Goal: Task Accomplishment & Management: Manage account settings

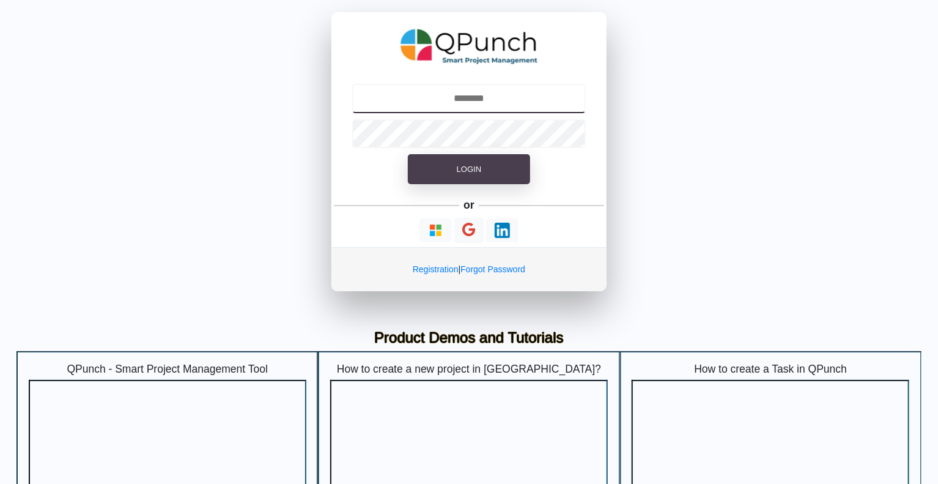
type input "**********"
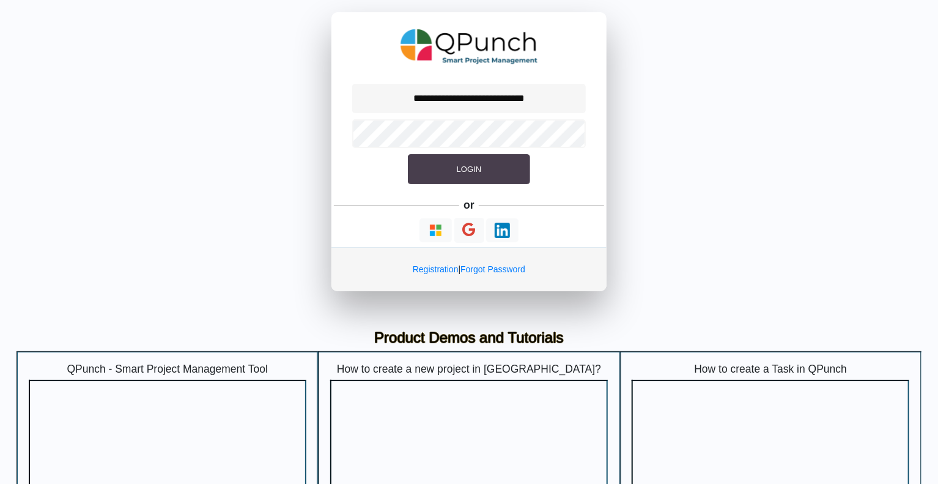
click at [467, 171] on span "Login" at bounding box center [469, 169] width 24 height 9
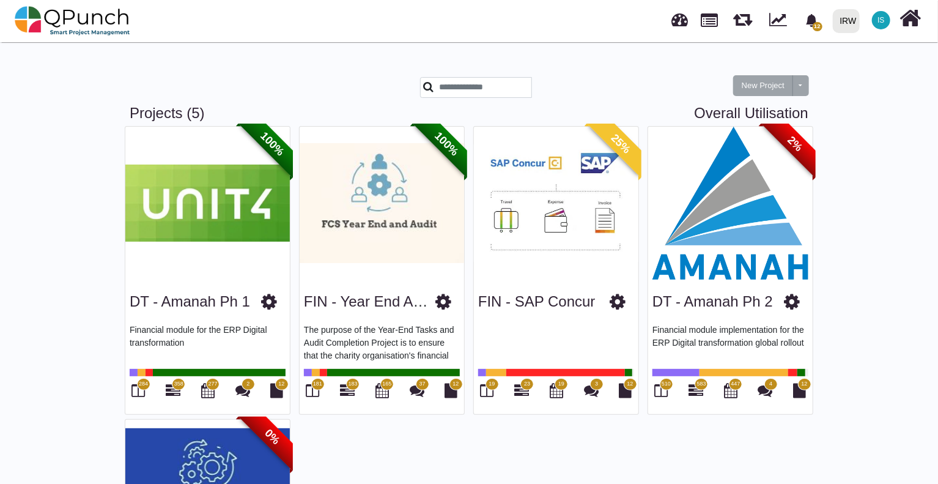
click at [756, 232] on img at bounding box center [730, 203] width 165 height 153
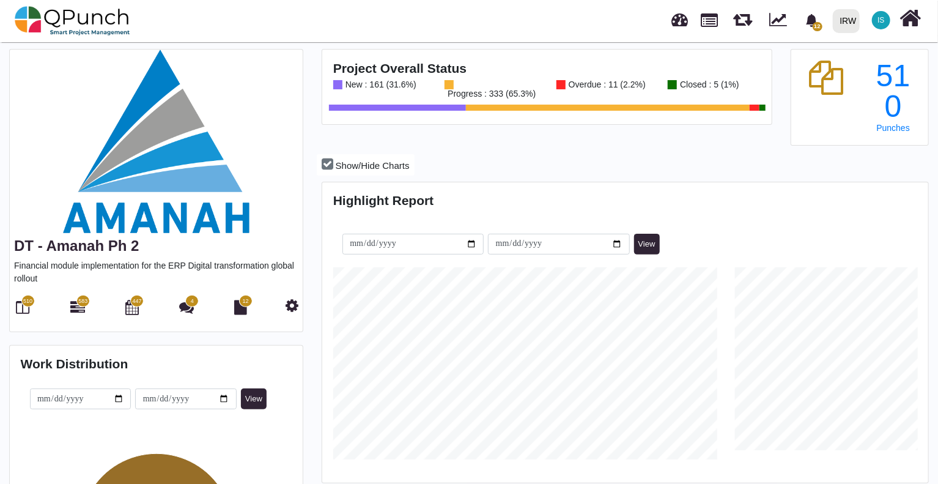
scroll to position [122, 0]
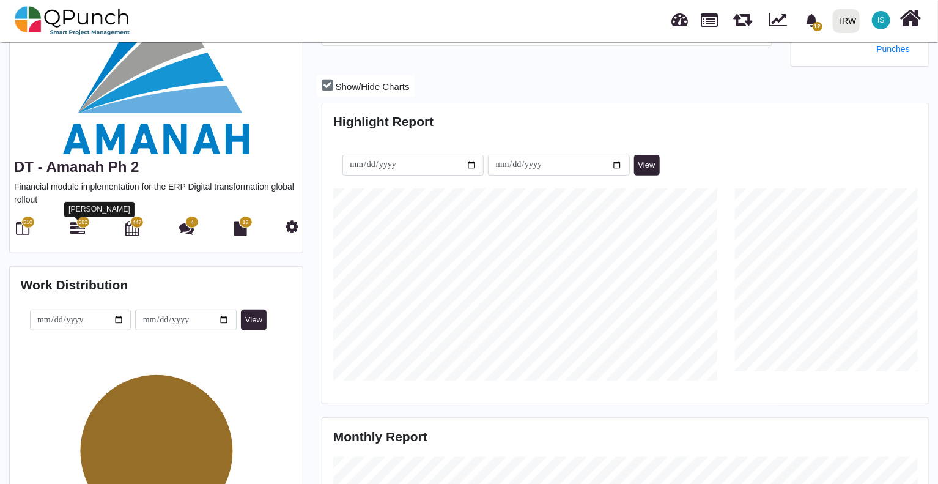
click at [83, 228] on icon at bounding box center [77, 228] width 15 height 15
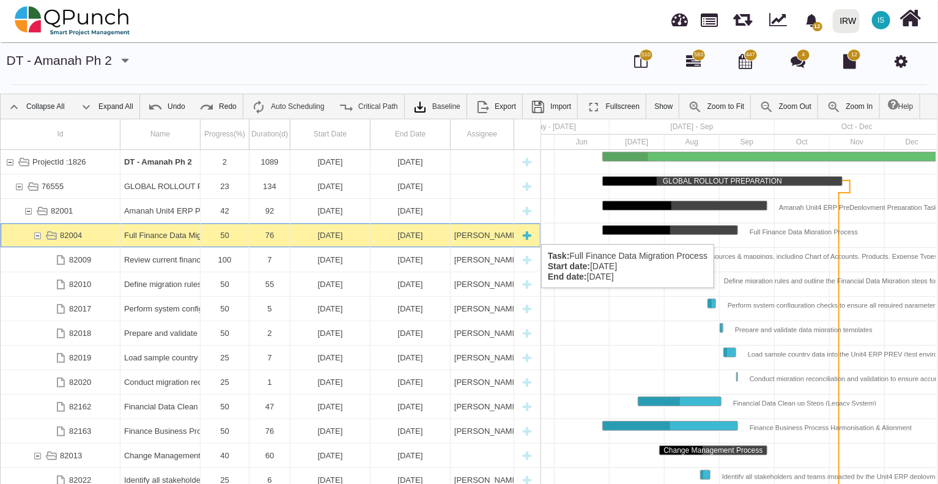
click at [38, 232] on div "82004" at bounding box center [37, 235] width 11 height 24
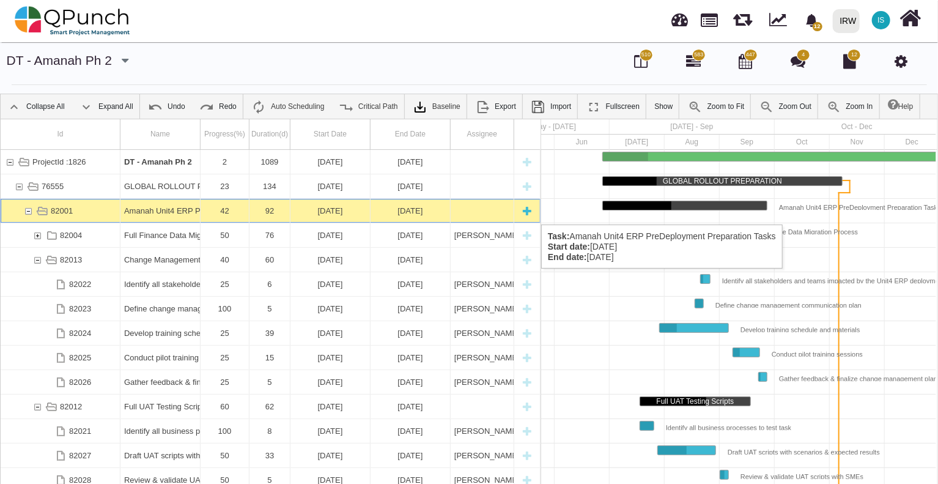
click at [30, 210] on div "82001" at bounding box center [28, 211] width 11 height 24
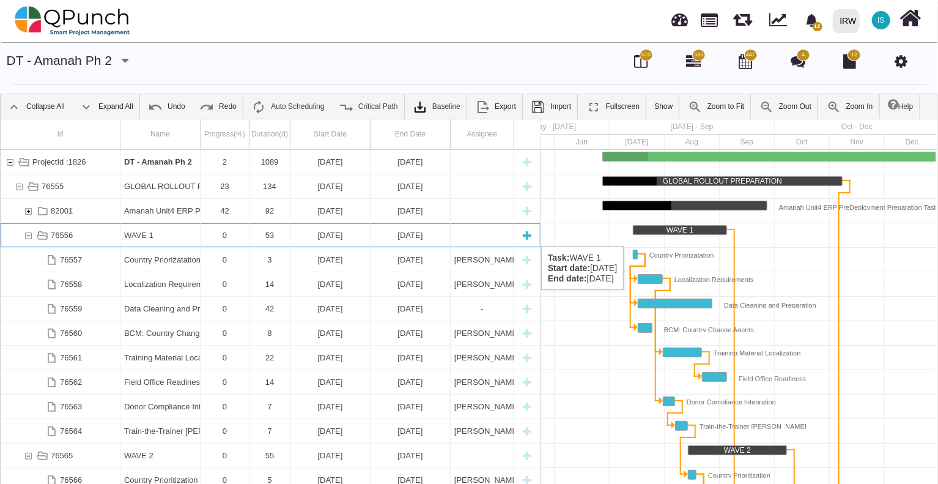
click at [30, 234] on div "76556" at bounding box center [28, 235] width 11 height 24
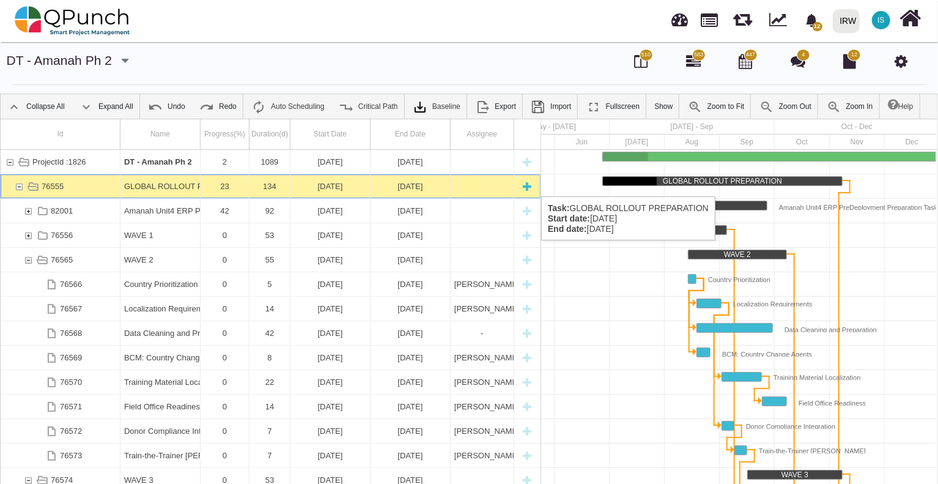
click at [20, 184] on div "76555" at bounding box center [18, 186] width 11 height 24
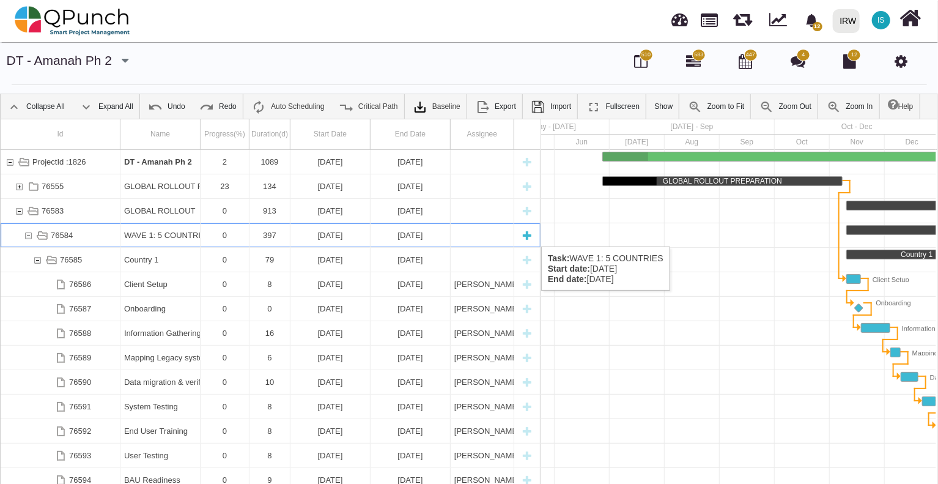
click at [29, 234] on div "76584" at bounding box center [28, 235] width 11 height 24
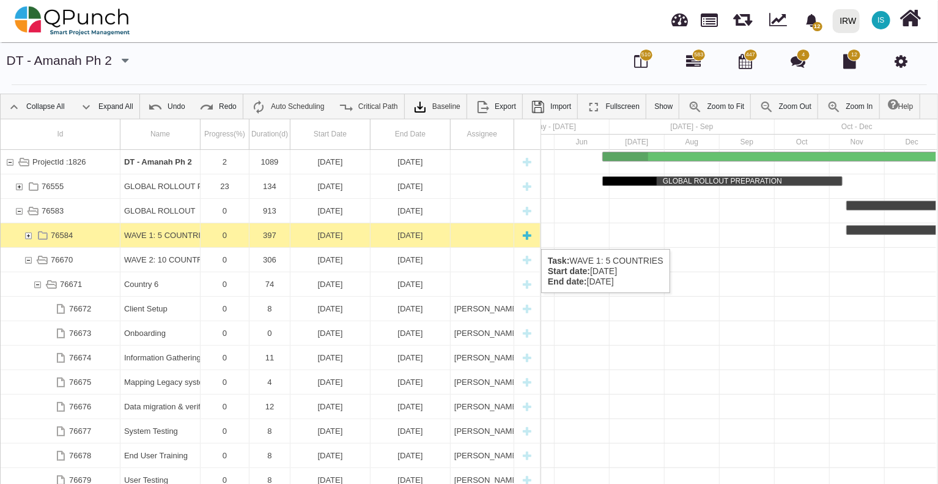
click at [29, 237] on div "76584" at bounding box center [28, 235] width 11 height 24
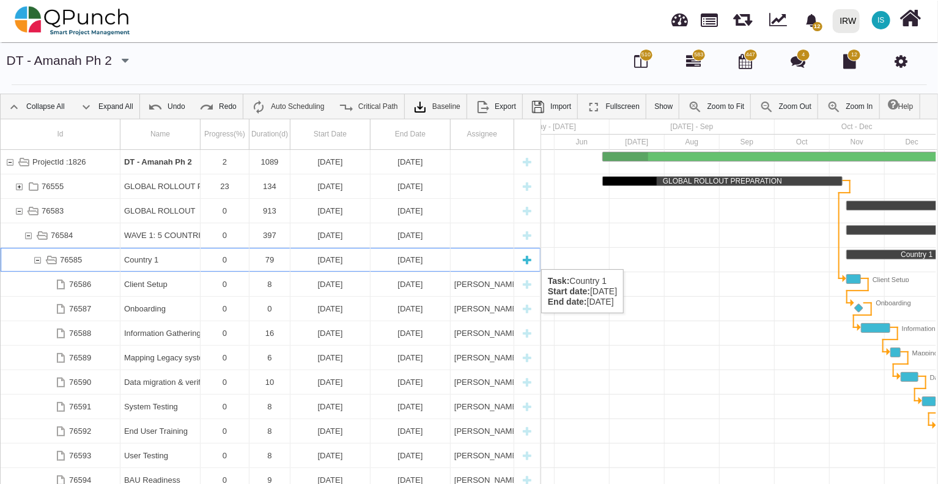
click at [38, 257] on div "76585" at bounding box center [37, 260] width 11 height 24
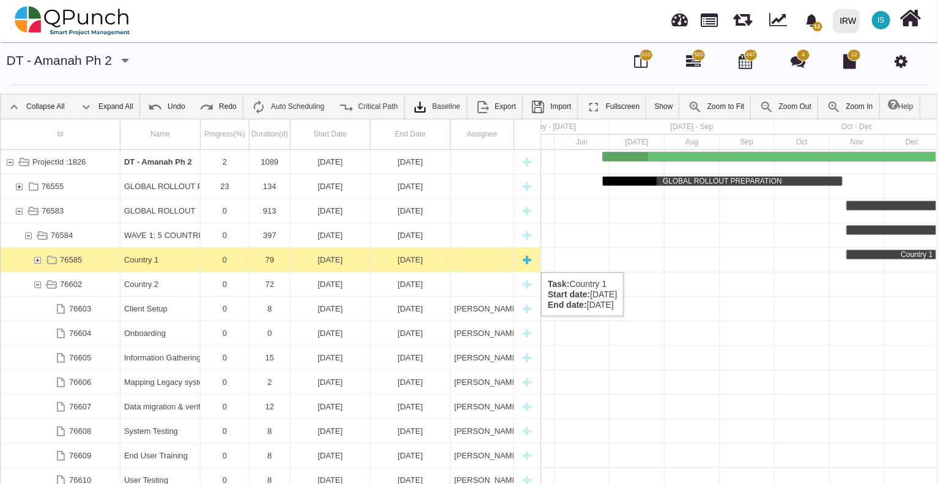
click at [38, 260] on div "76585" at bounding box center [37, 260] width 11 height 24
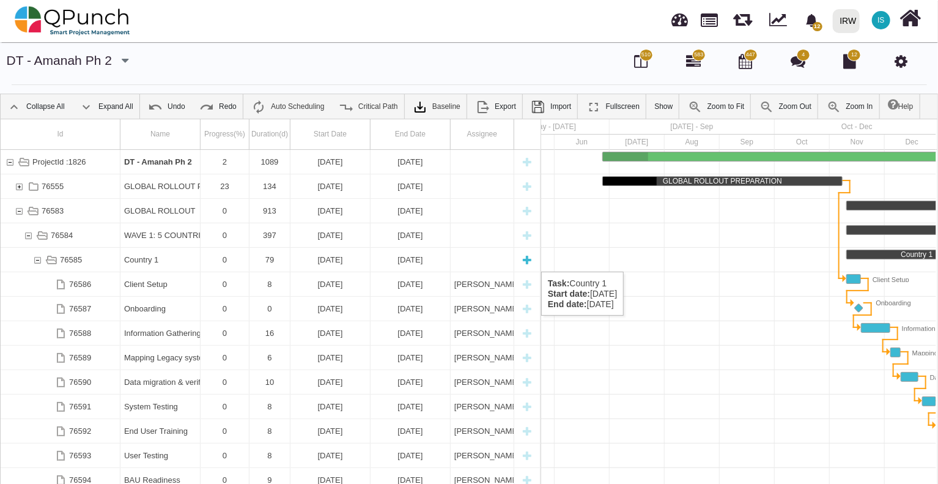
click at [39, 259] on div "76585" at bounding box center [37, 260] width 11 height 24
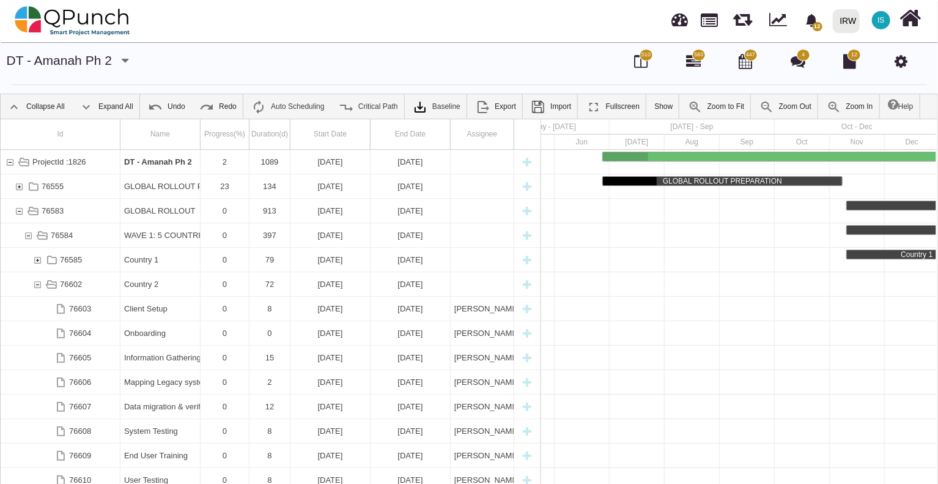
click at [39, 259] on div "76585" at bounding box center [37, 260] width 11 height 24
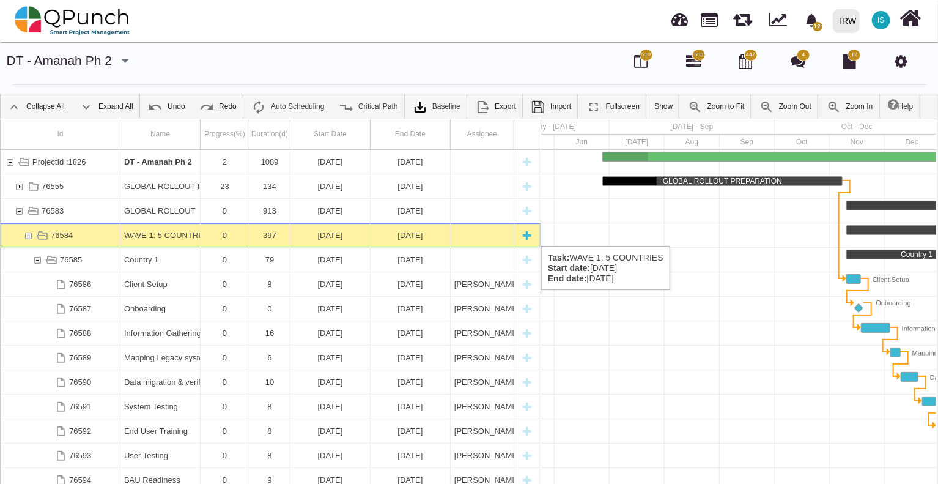
click at [328, 234] on div "10-11-2025" at bounding box center [330, 235] width 72 height 24
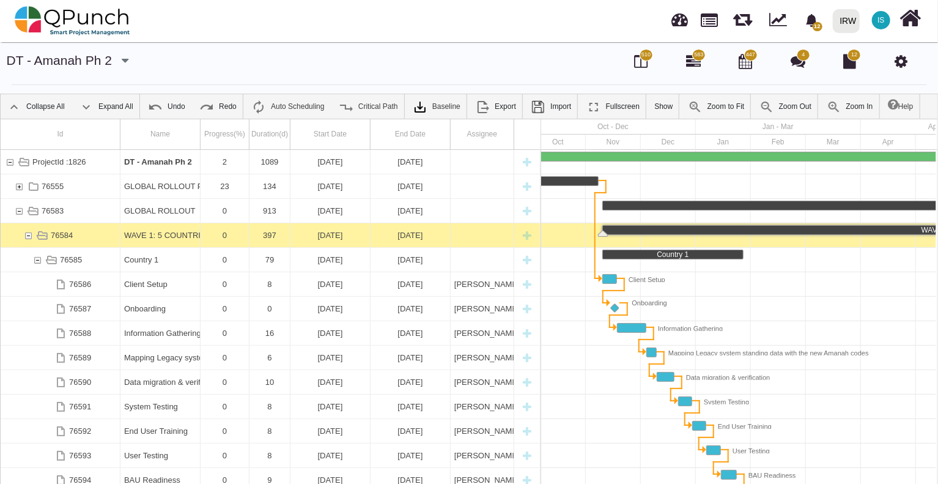
click at [328, 234] on div "10-11-2025" at bounding box center [330, 235] width 72 height 24
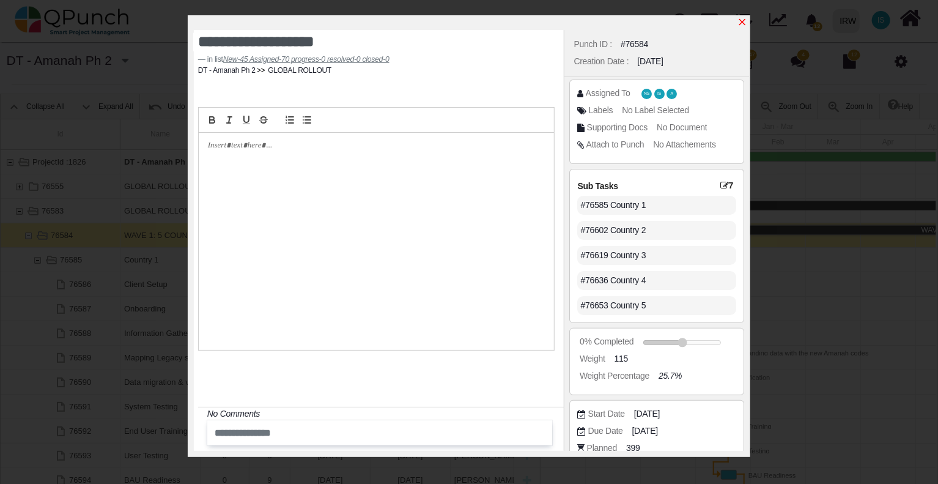
click at [742, 21] on icon "x" at bounding box center [743, 22] width 10 height 10
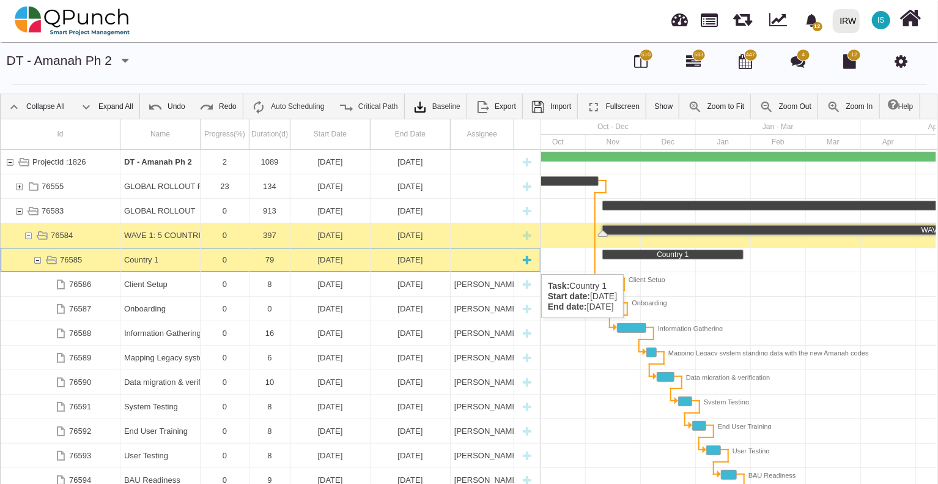
click at [157, 262] on div "Country 1" at bounding box center [160, 260] width 72 height 24
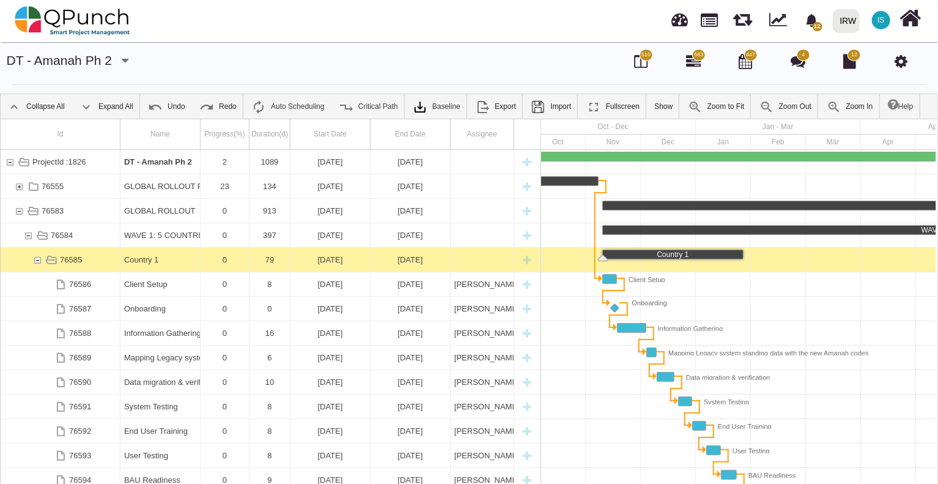
click at [157, 262] on div "Country 1" at bounding box center [160, 260] width 72 height 24
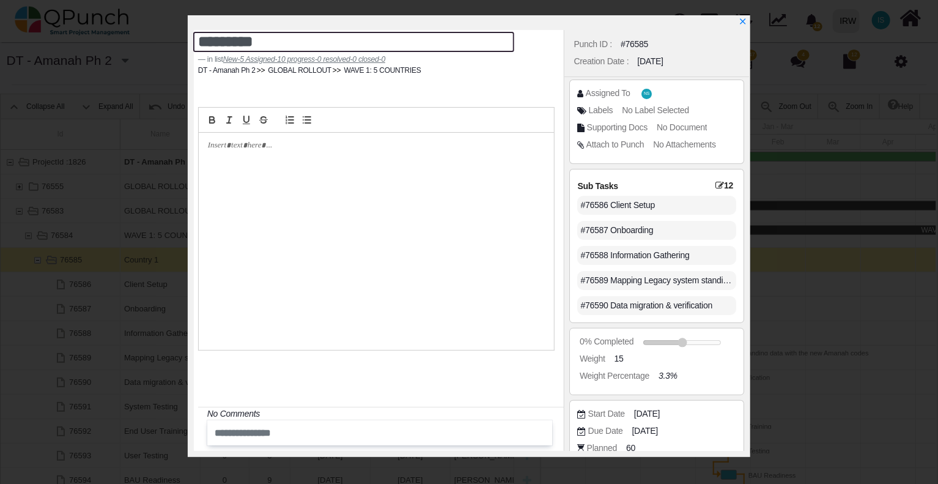
click at [264, 41] on textarea "*********" at bounding box center [353, 42] width 321 height 20
drag, startPoint x: 264, startPoint y: 41, endPoint x: 171, endPoint y: 28, distance: 93.9
click at [171, 28] on div "********* in list New-5 Assigned-10 progress-0 resolved-0 closed-0 DT - Amanah …" at bounding box center [469, 242] width 938 height 484
type textarea "**********"
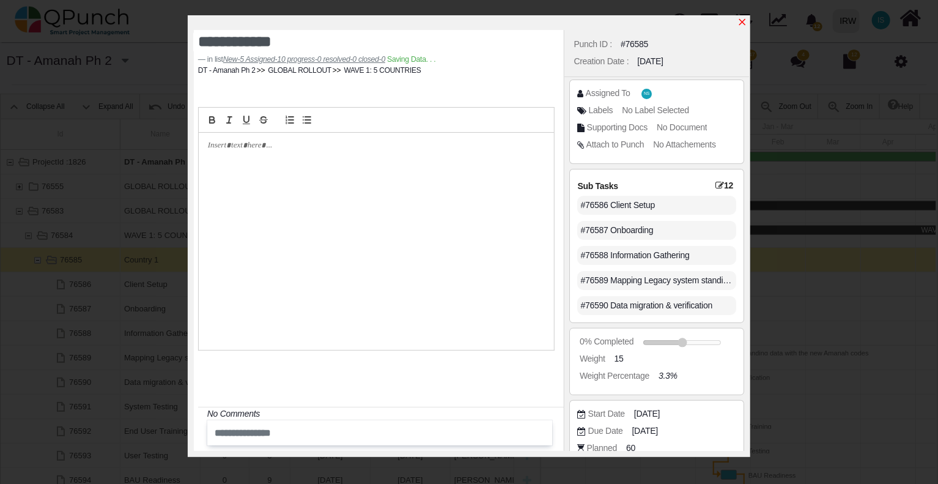
click at [742, 23] on icon "x" at bounding box center [742, 22] width 7 height 7
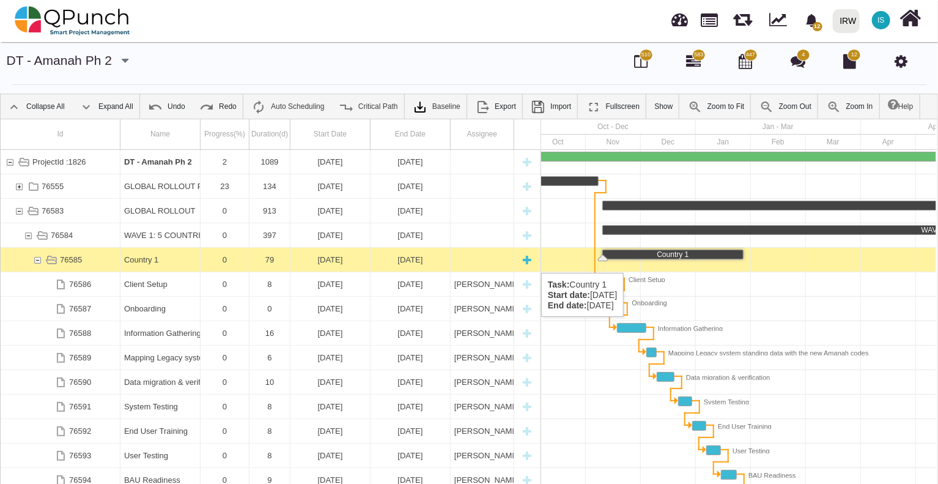
click at [157, 261] on div "Country 1" at bounding box center [160, 260] width 72 height 24
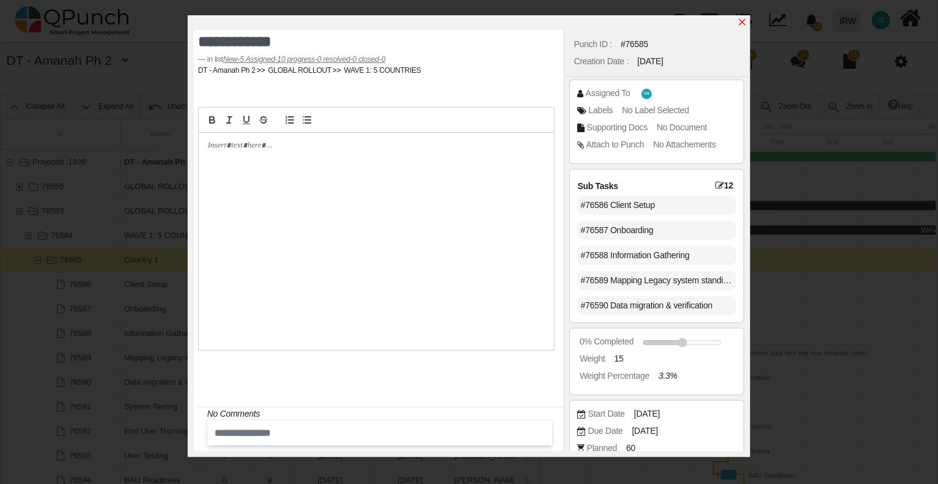
click at [741, 21] on icon "x" at bounding box center [742, 22] width 7 height 7
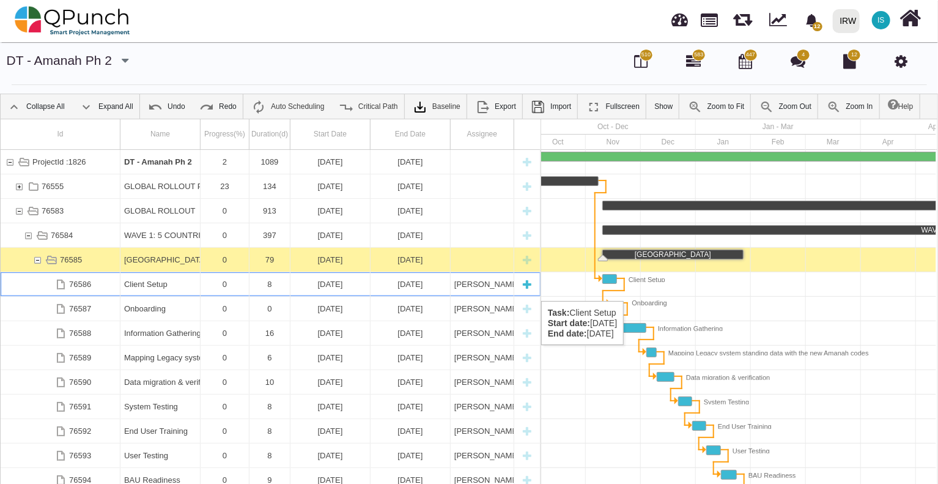
click at [161, 289] on div "Client Setup" at bounding box center [160, 284] width 72 height 24
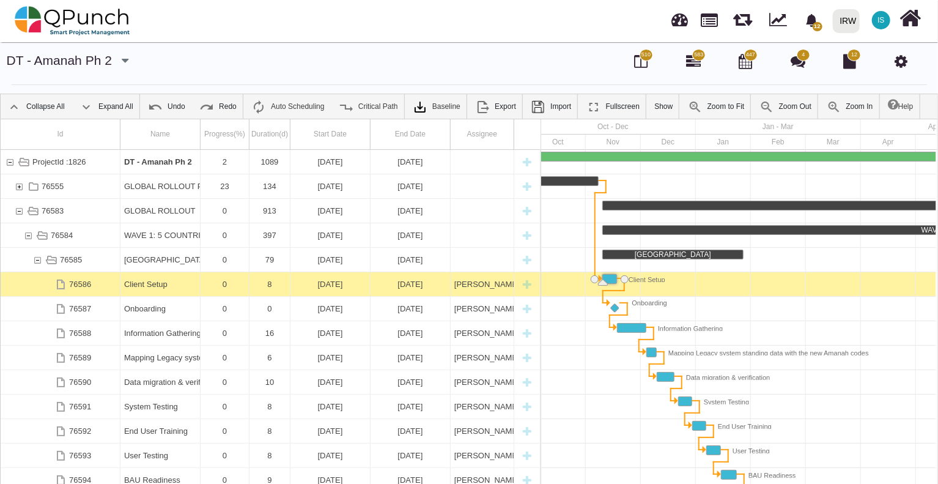
click at [161, 289] on div "Client Setup" at bounding box center [160, 284] width 72 height 24
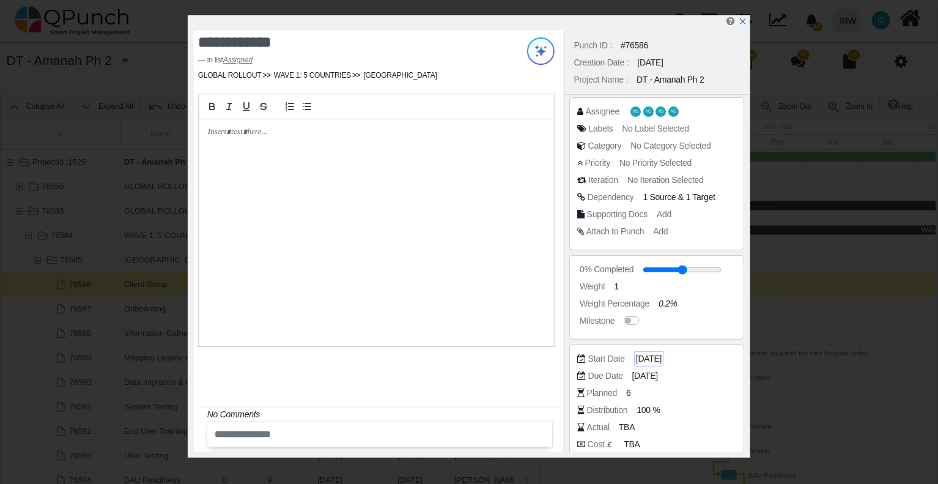
click at [651, 357] on span "10-11-2025" at bounding box center [649, 358] width 26 height 13
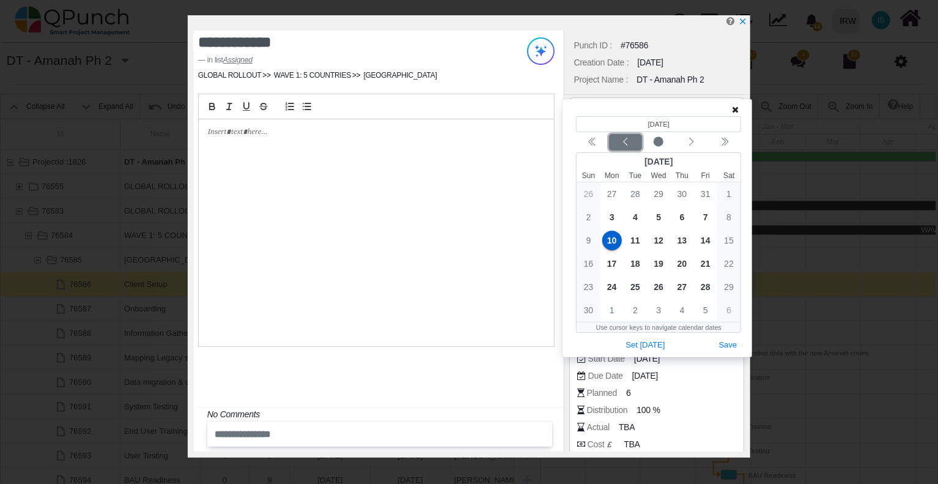
click at [626, 142] on icon "chevron left" at bounding box center [626, 142] width 10 height 10
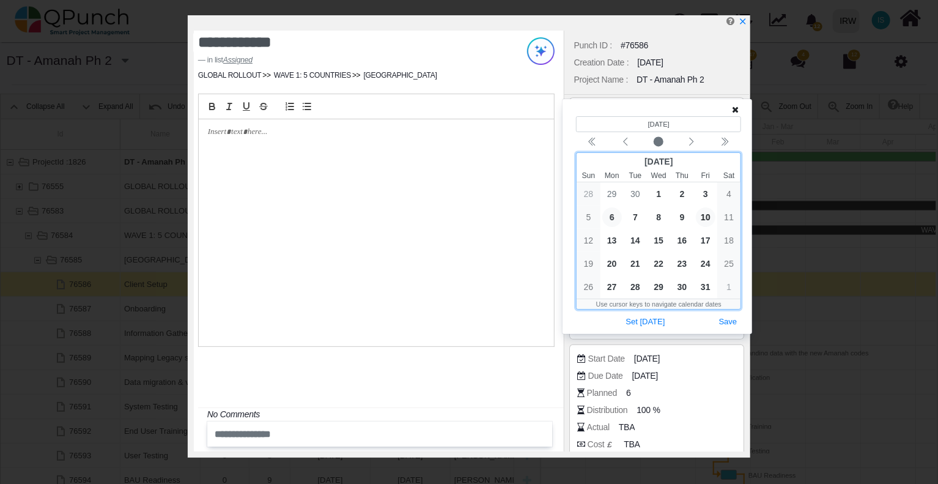
click at [616, 215] on span "6" at bounding box center [612, 217] width 20 height 20
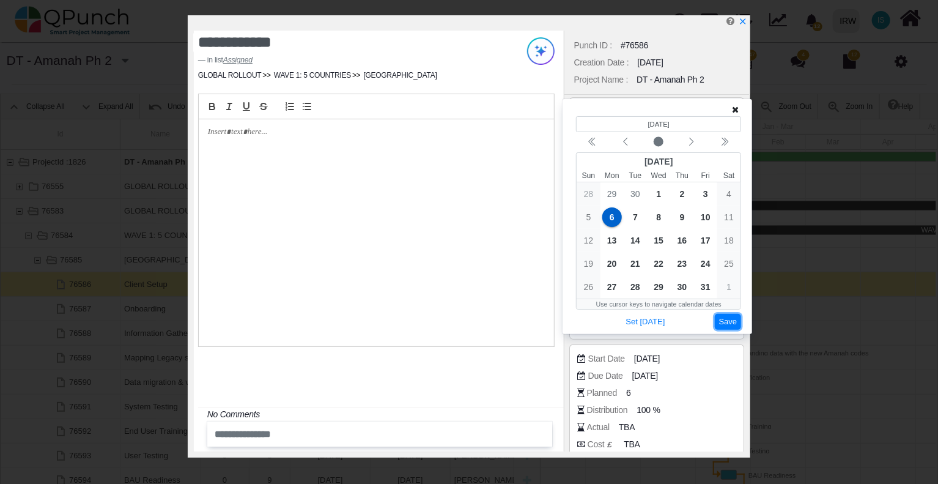
click at [724, 318] on button "Save" at bounding box center [728, 322] width 27 height 17
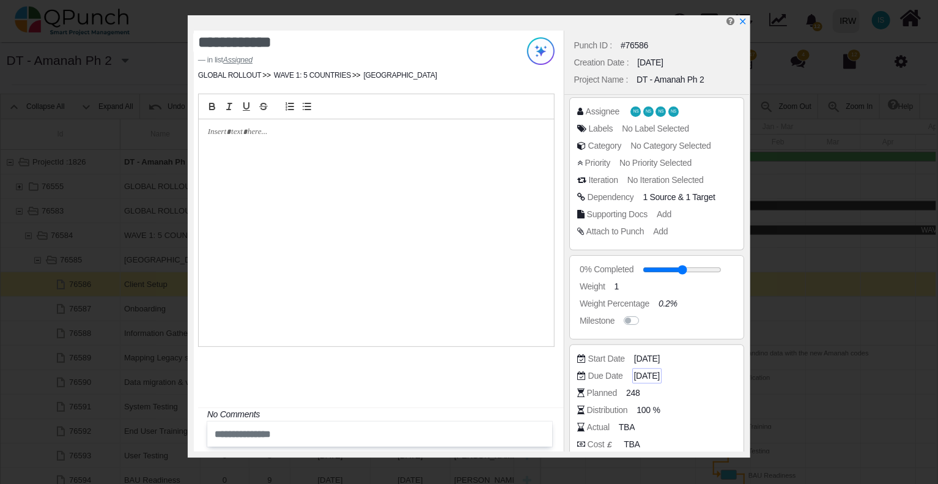
click at [653, 376] on span "17-11-2025" at bounding box center [647, 375] width 26 height 13
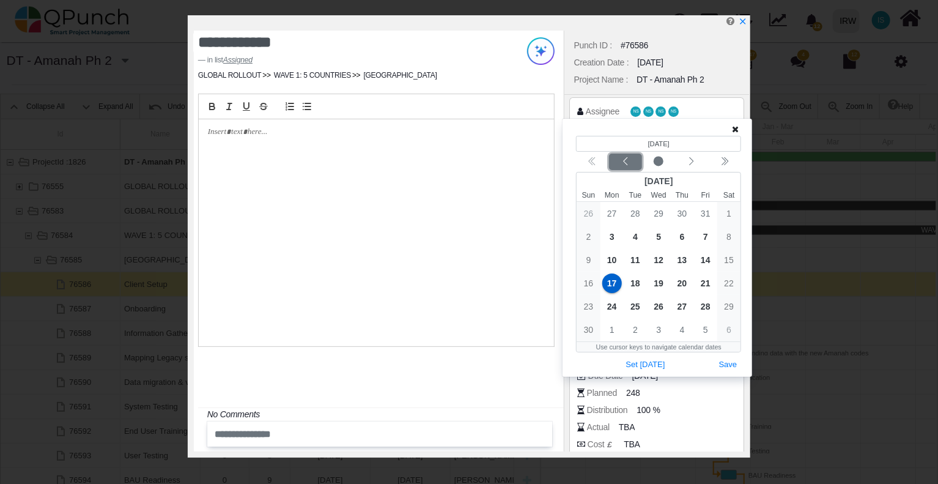
click at [626, 164] on icon "chevron left" at bounding box center [626, 162] width 10 height 10
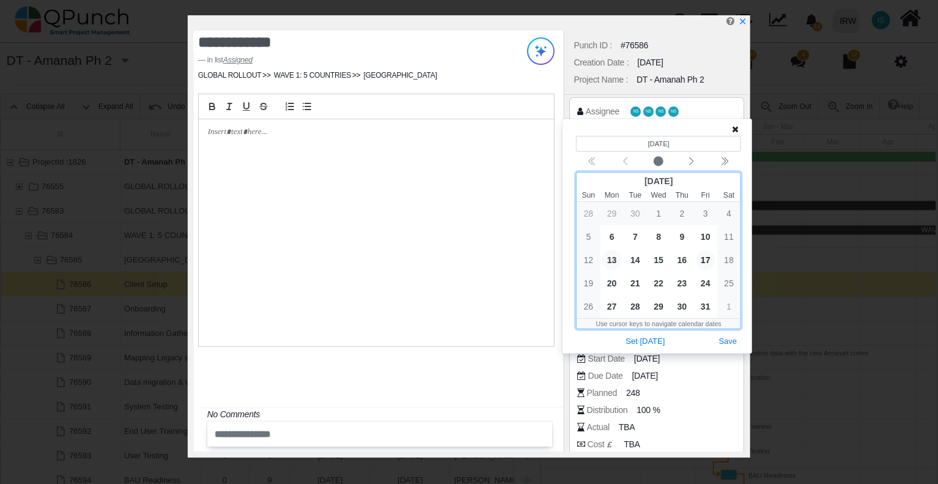
click at [612, 259] on span "13" at bounding box center [612, 260] width 20 height 20
click at [724, 339] on button "Save" at bounding box center [728, 341] width 27 height 17
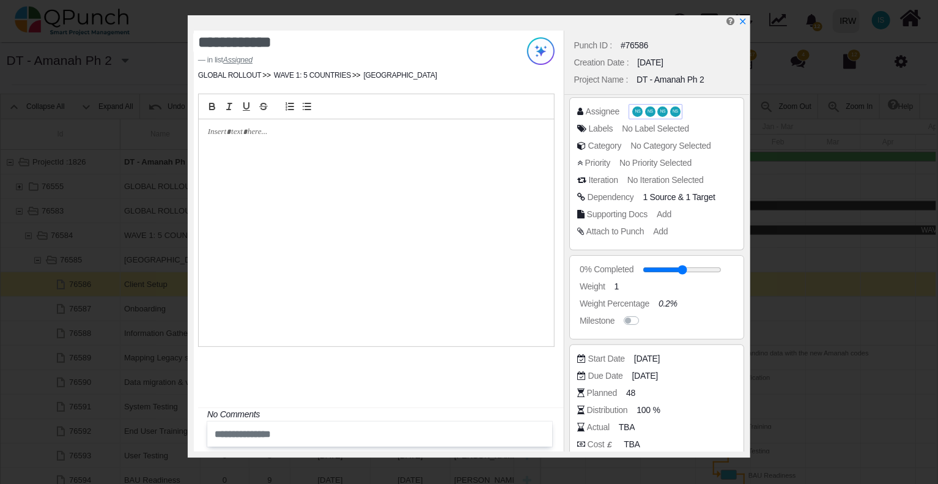
click at [632, 110] on span "NS" at bounding box center [637, 111] width 10 height 10
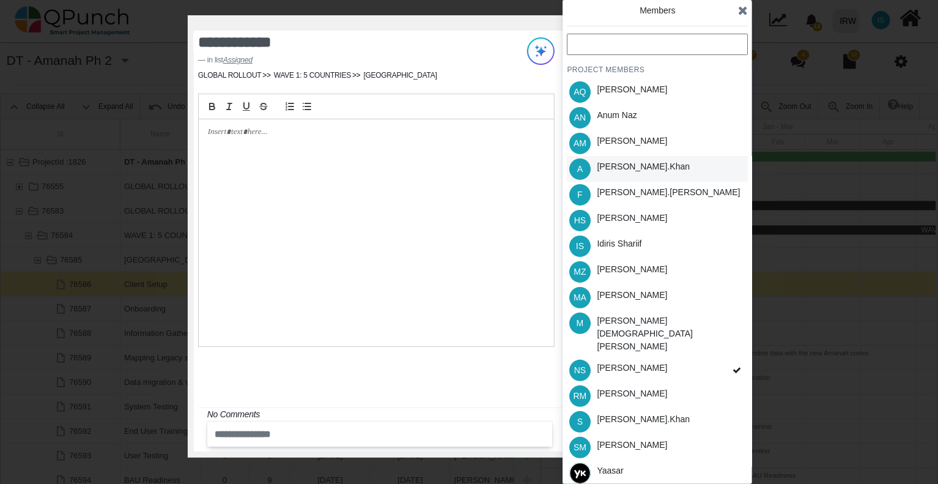
click at [614, 169] on div "[PERSON_NAME].khan" at bounding box center [643, 166] width 93 height 13
click at [734, 366] on icon at bounding box center [737, 370] width 9 height 9
click at [722, 409] on div "S [PERSON_NAME].khan" at bounding box center [657, 422] width 181 height 26
click at [736, 366] on icon at bounding box center [737, 370] width 9 height 9
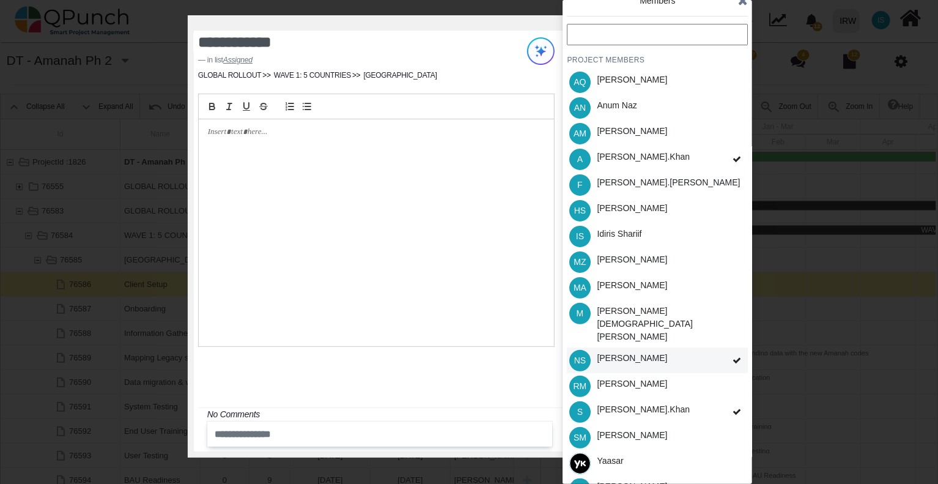
click at [731, 347] on span at bounding box center [737, 360] width 22 height 26
click at [735, 356] on icon at bounding box center [737, 360] width 9 height 9
click at [715, 210] on div "HS [PERSON_NAME]" at bounding box center [657, 211] width 181 height 26
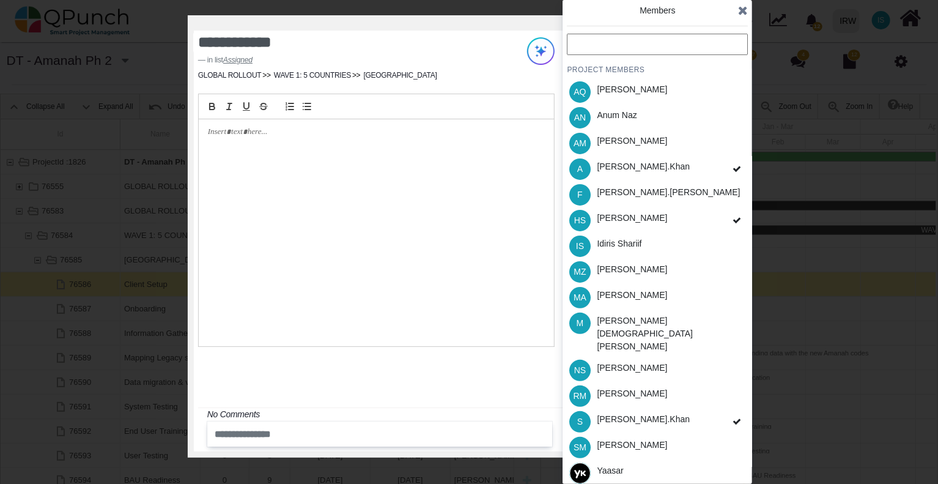
click at [743, 12] on icon at bounding box center [743, 10] width 10 height 12
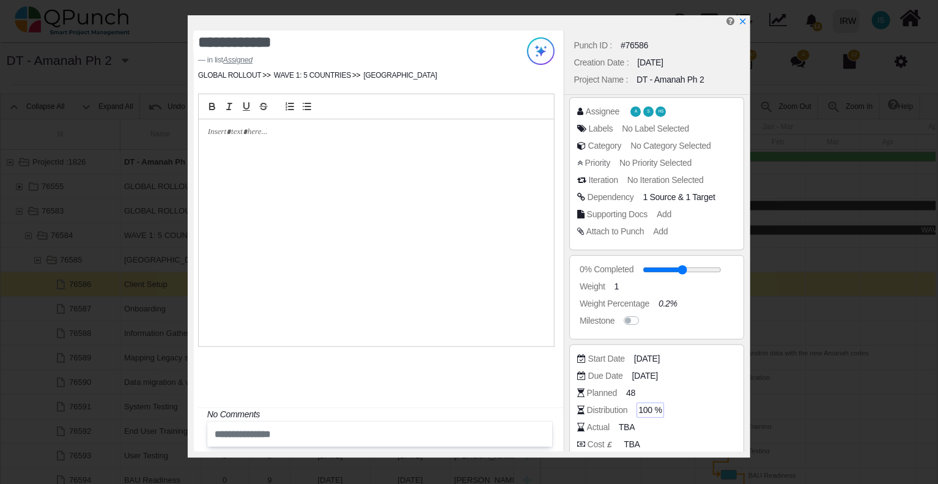
click at [650, 409] on span "100 %" at bounding box center [650, 410] width 23 height 13
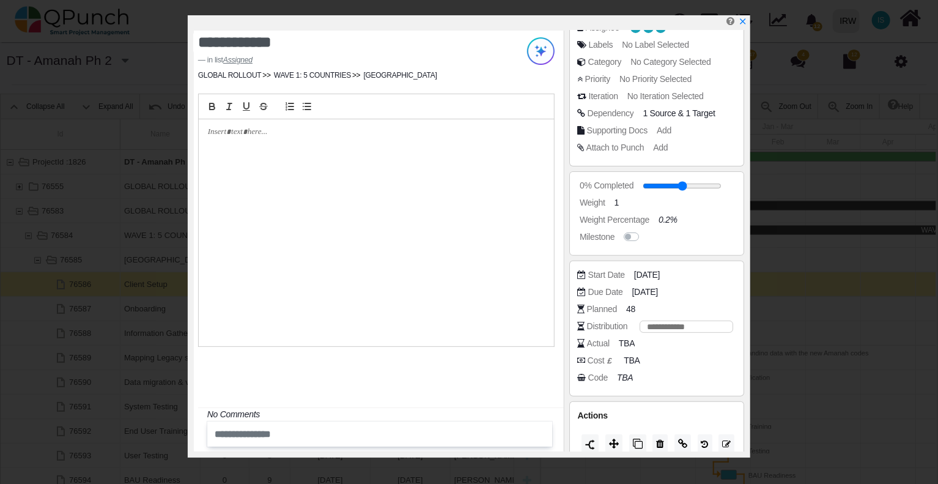
scroll to position [95, 0]
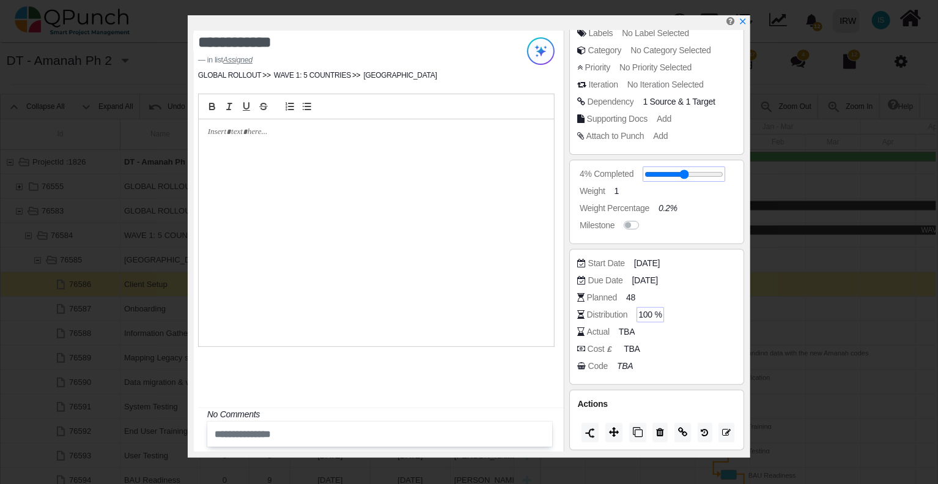
click at [652, 174] on input "range" at bounding box center [684, 174] width 79 height 5
click at [656, 174] on input "range" at bounding box center [684, 174] width 79 height 5
click at [662, 173] on input "range" at bounding box center [689, 174] width 79 height 5
drag, startPoint x: 665, startPoint y: 174, endPoint x: 651, endPoint y: 174, distance: 14.7
click at [651, 174] on input "range" at bounding box center [684, 174] width 79 height 5
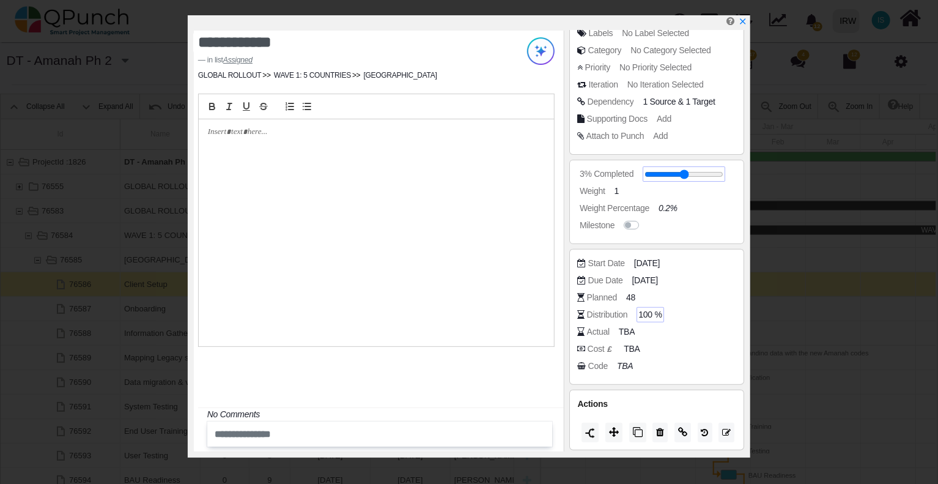
type input "**"
click at [741, 21] on icon "x" at bounding box center [742, 22] width 7 height 7
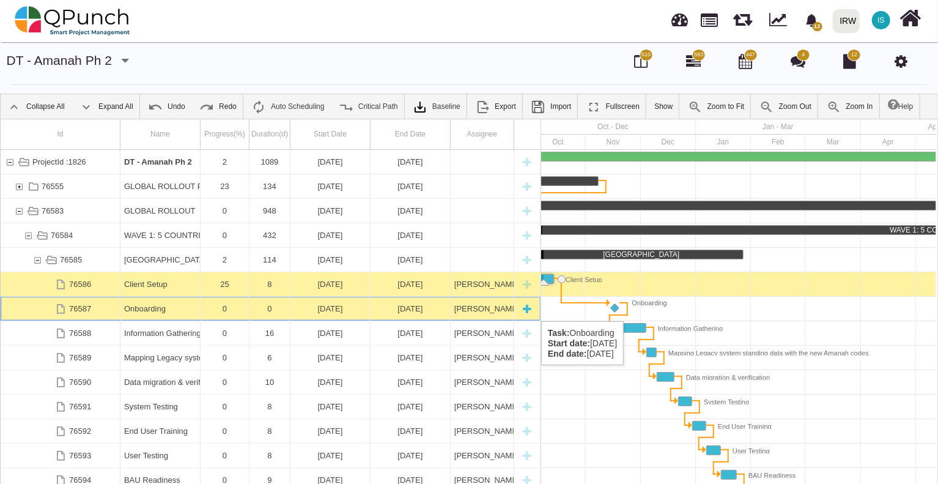
click at [347, 309] on div "17-11-2025" at bounding box center [330, 309] width 72 height 24
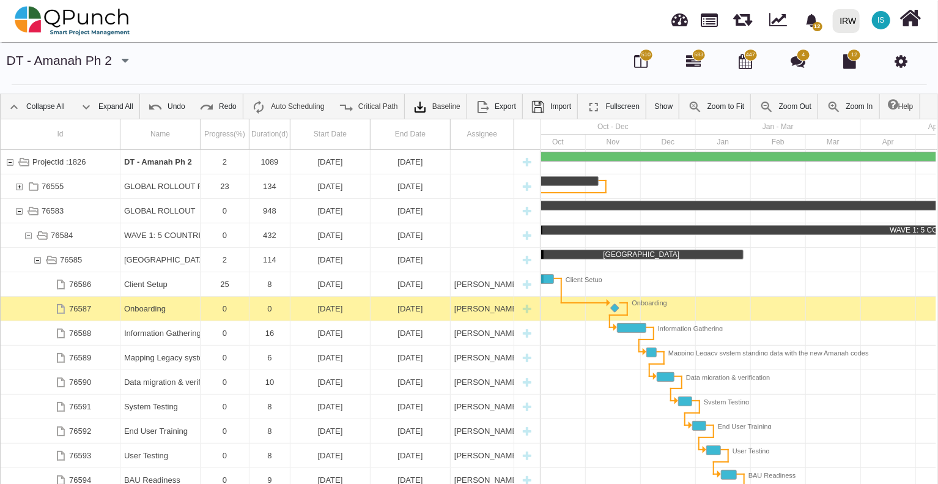
scroll to position [0, 298]
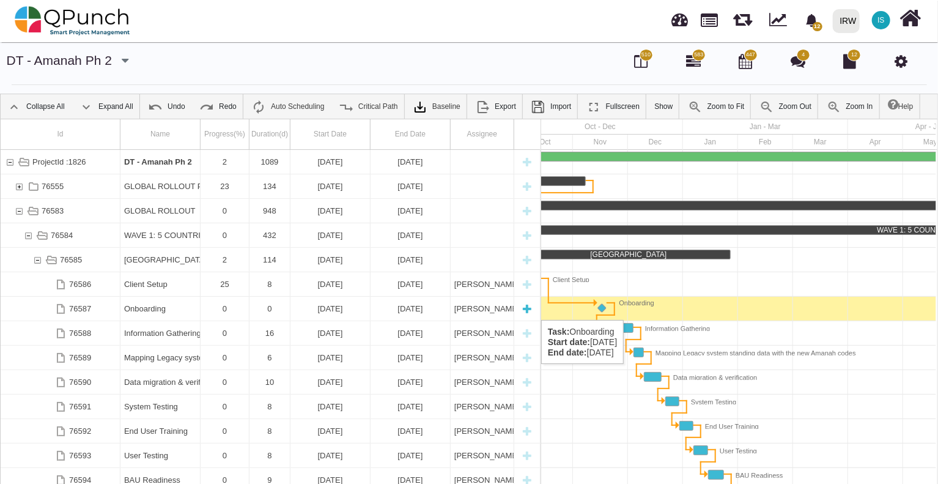
click at [350, 308] on div "17-11-2025" at bounding box center [330, 309] width 72 height 24
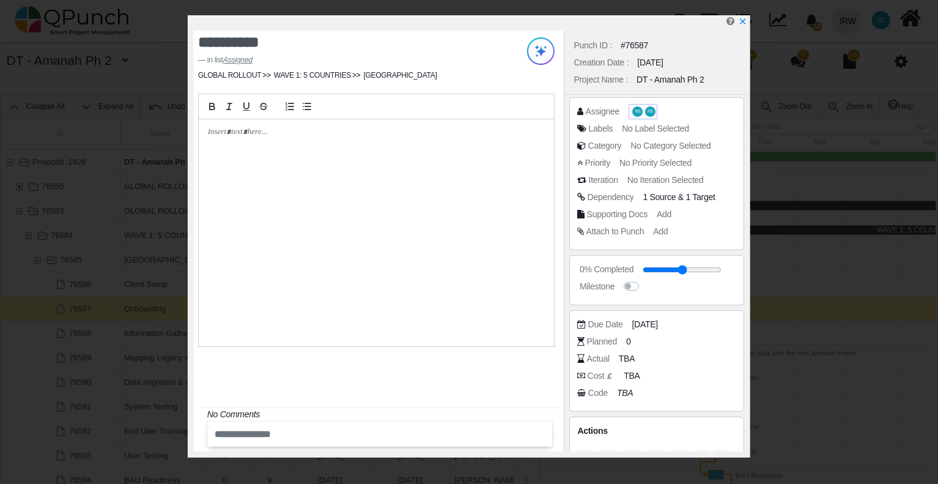
click at [635, 113] on span "NS" at bounding box center [638, 111] width 6 height 4
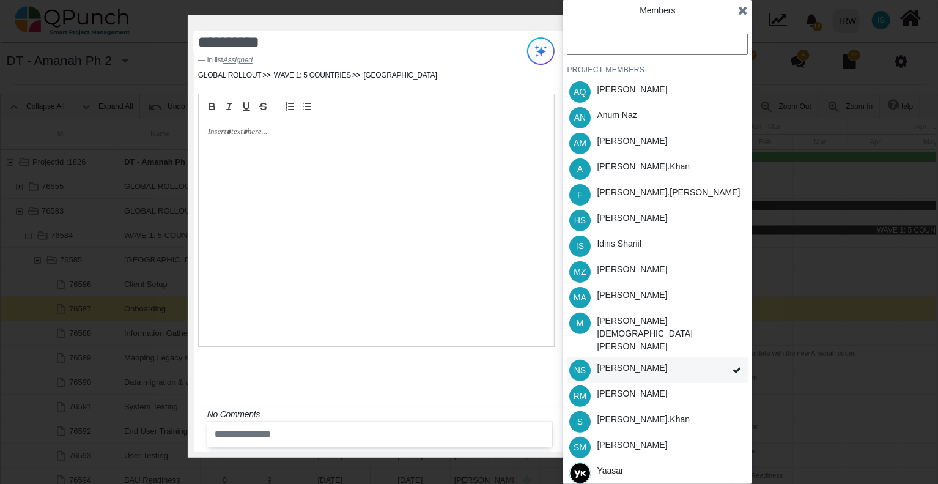
click at [738, 366] on icon at bounding box center [737, 370] width 9 height 9
click at [736, 366] on icon at bounding box center [737, 370] width 9 height 9
click at [731, 243] on div "IS Idiris Shariif" at bounding box center [657, 246] width 181 height 26
click at [728, 169] on div "A Azeem.khan" at bounding box center [657, 169] width 181 height 26
click at [727, 434] on div "SM [PERSON_NAME]" at bounding box center [657, 447] width 181 height 26
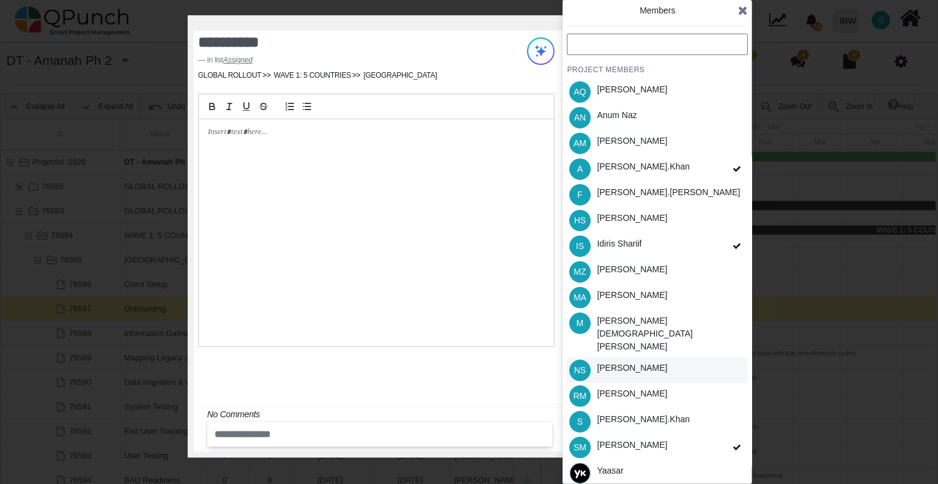
click at [739, 8] on icon at bounding box center [743, 10] width 10 height 12
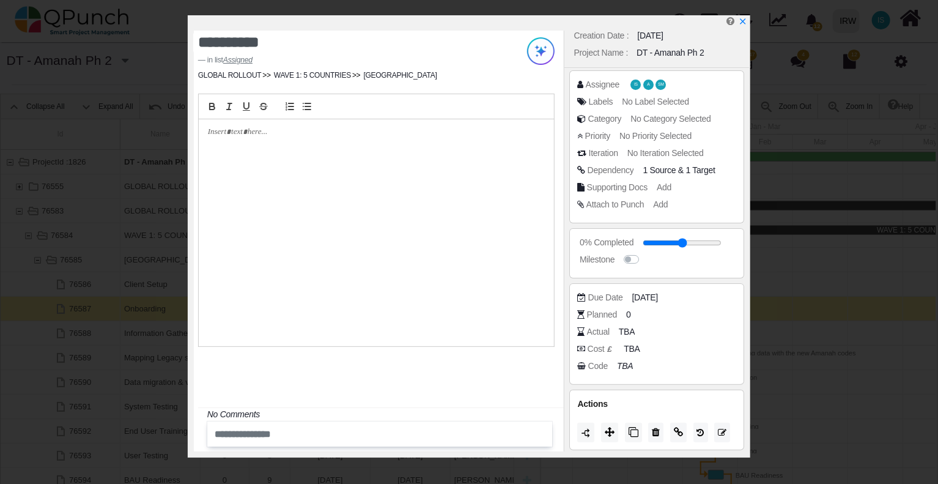
scroll to position [0, 0]
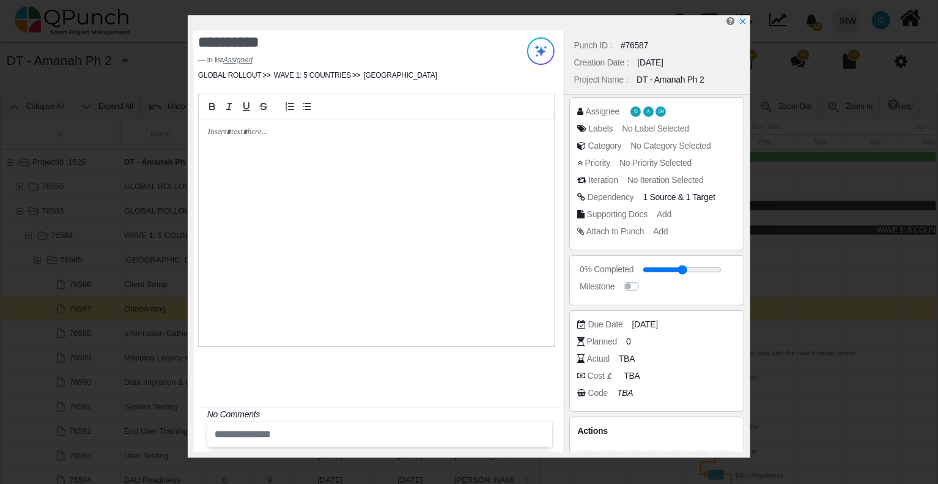
click at [624, 325] on div "Due Date 17-11-2025" at bounding box center [659, 324] width 165 height 12
click at [659, 324] on span "17-11-2025" at bounding box center [647, 324] width 26 height 13
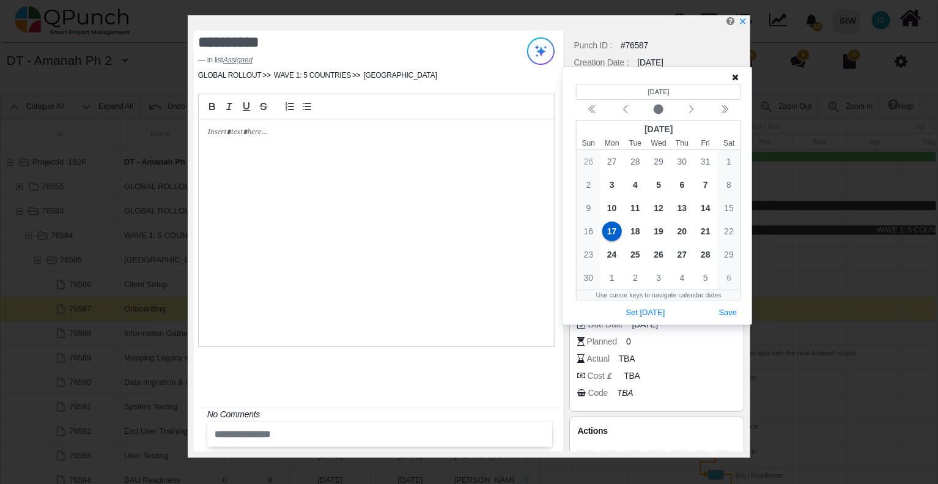
click at [736, 80] on icon at bounding box center [735, 77] width 7 height 9
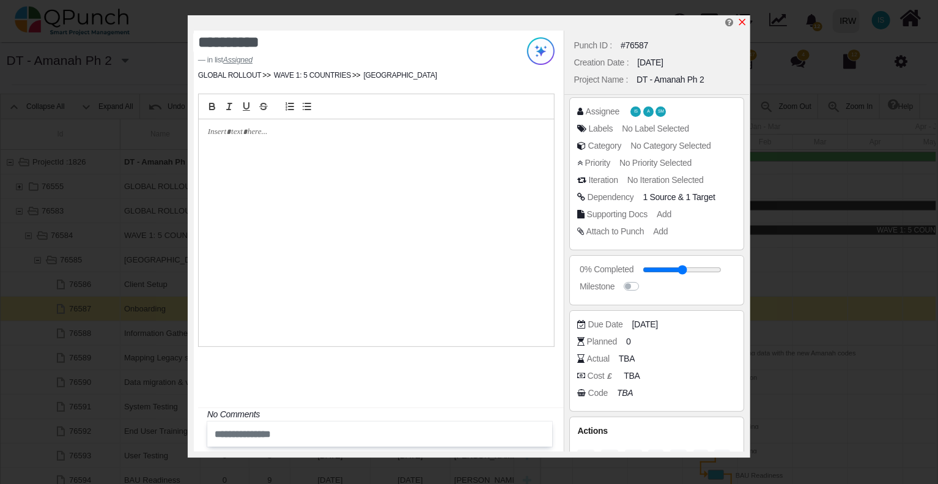
click at [742, 24] on icon "x" at bounding box center [743, 22] width 10 height 10
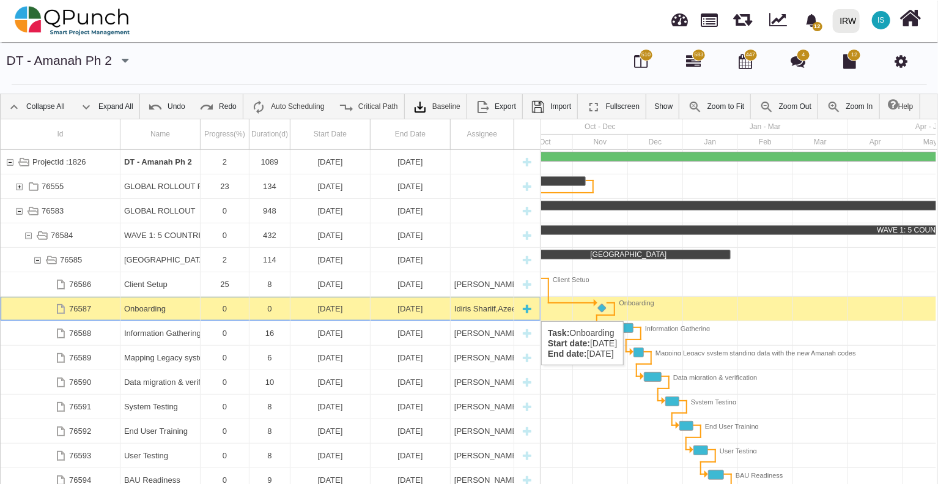
click at [172, 307] on div "Onboarding" at bounding box center [160, 309] width 72 height 24
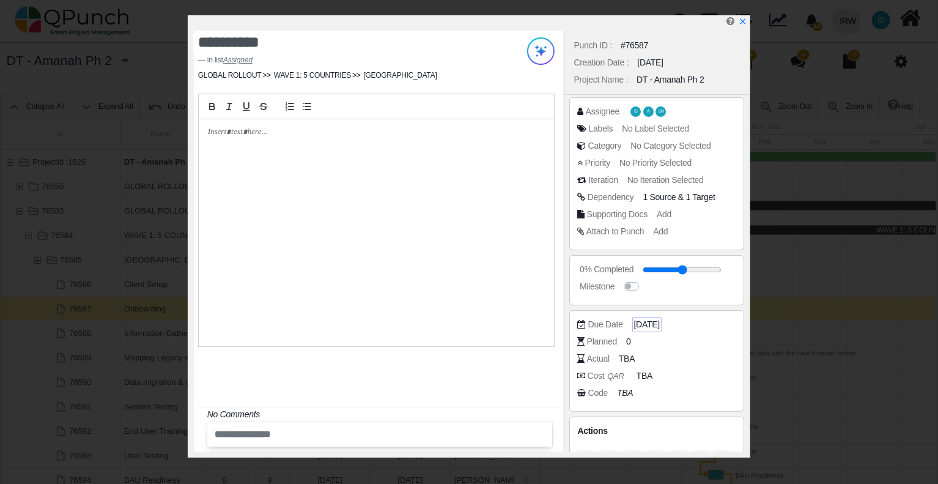
click at [660, 321] on span "17-11-2025" at bounding box center [647, 324] width 26 height 13
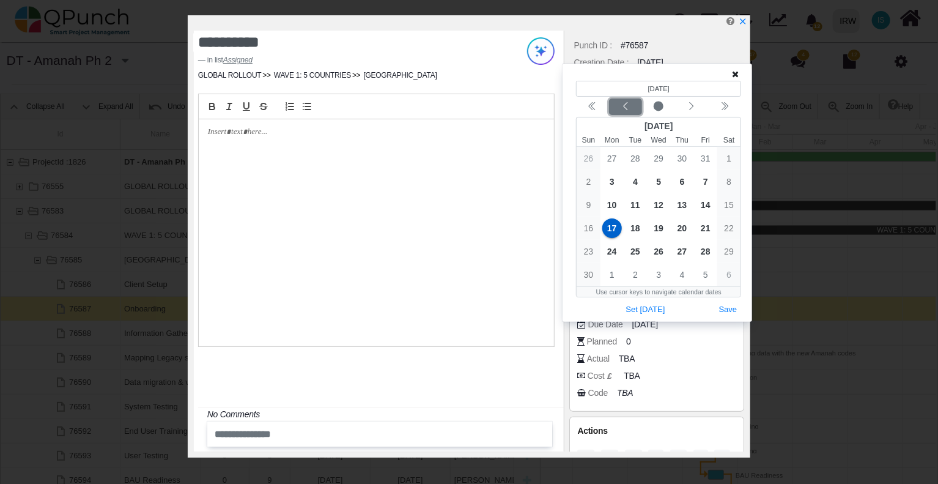
click at [627, 107] on icon "chevron left" at bounding box center [626, 107] width 10 height 10
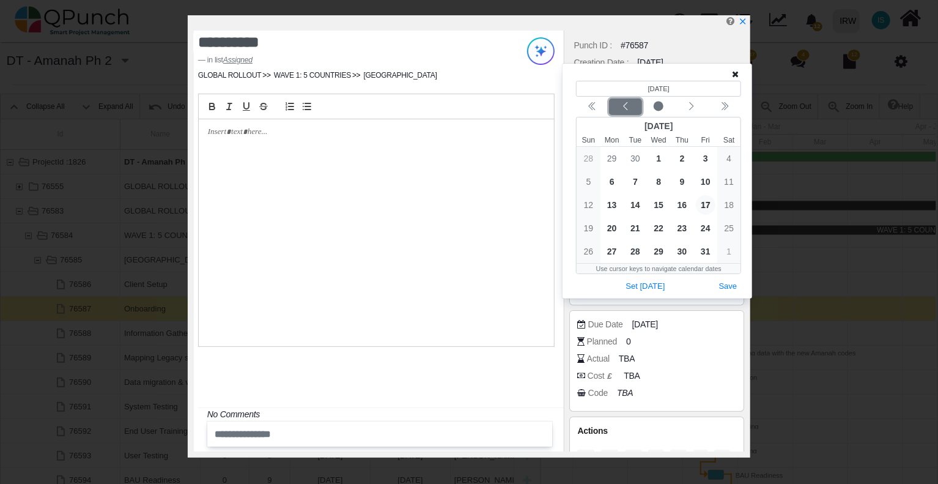
click at [626, 107] on icon "chevron left" at bounding box center [626, 107] width 10 height 10
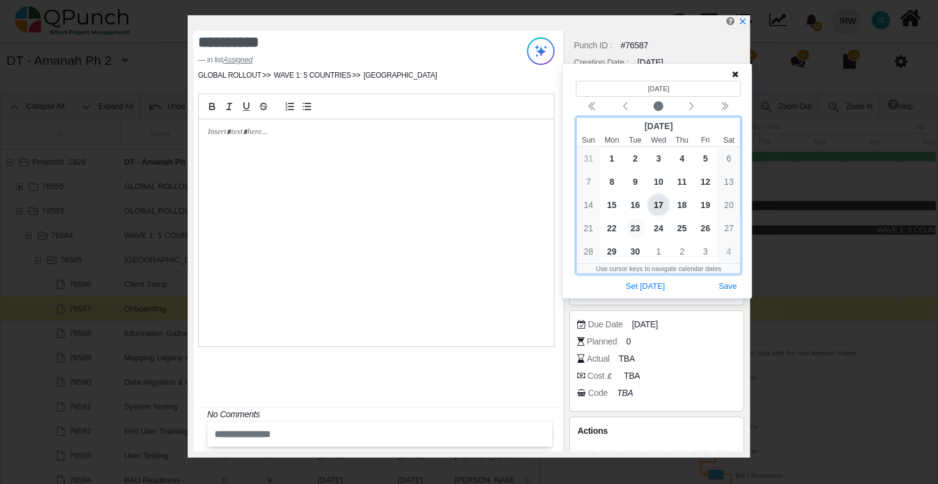
click at [638, 224] on span "23" at bounding box center [636, 228] width 20 height 20
click at [738, 78] on icon at bounding box center [735, 74] width 7 height 9
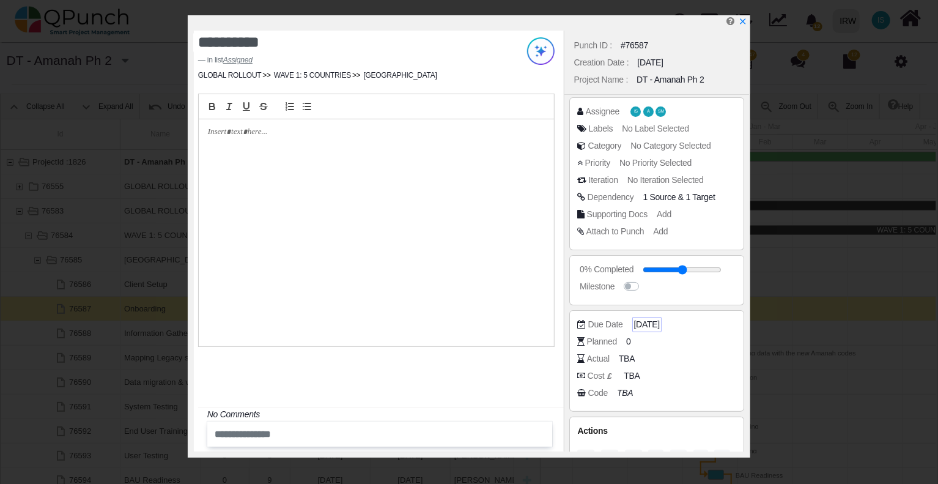
click at [646, 325] on span "17-11-2025" at bounding box center [647, 324] width 26 height 13
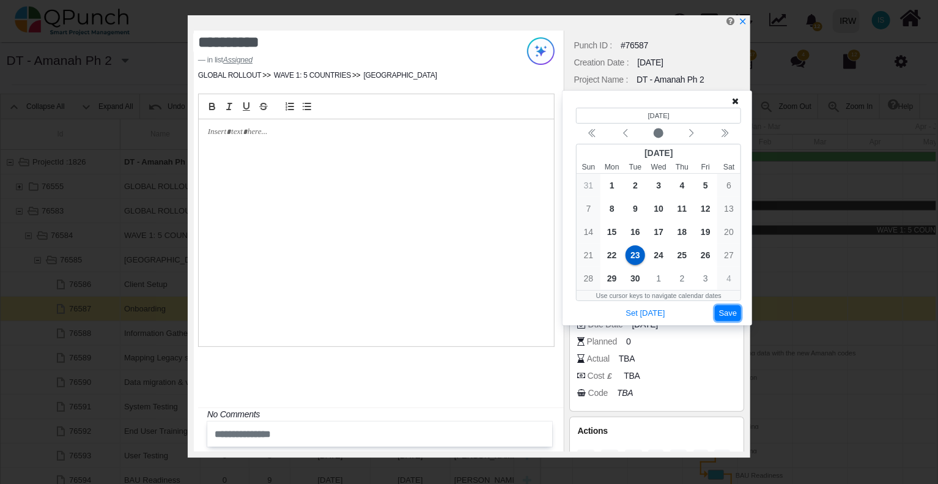
click at [729, 313] on button "Save" at bounding box center [728, 313] width 27 height 17
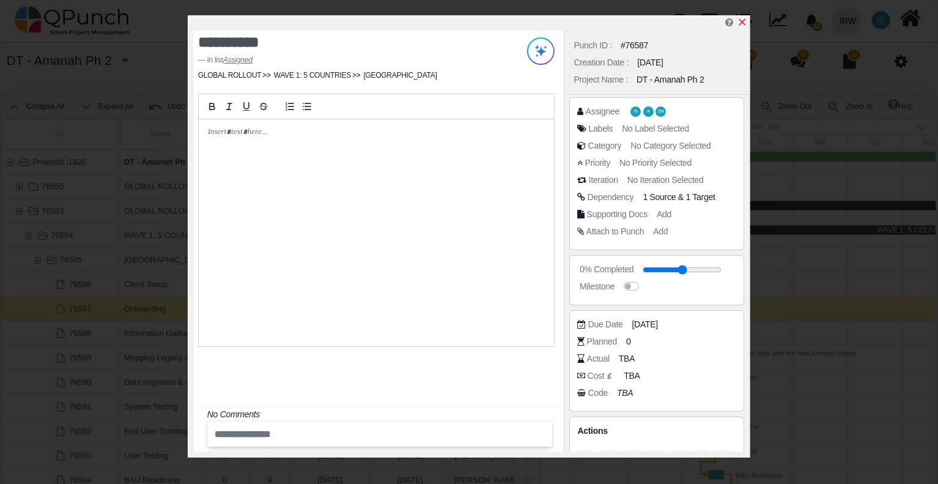
click at [744, 24] on icon "x" at bounding box center [742, 22] width 7 height 7
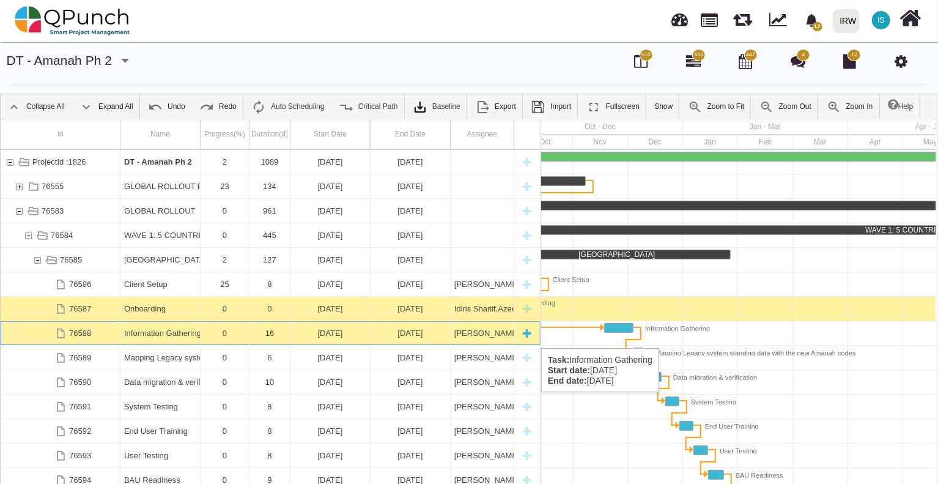
click at [184, 336] on div "Information Gathering" at bounding box center [160, 333] width 72 height 24
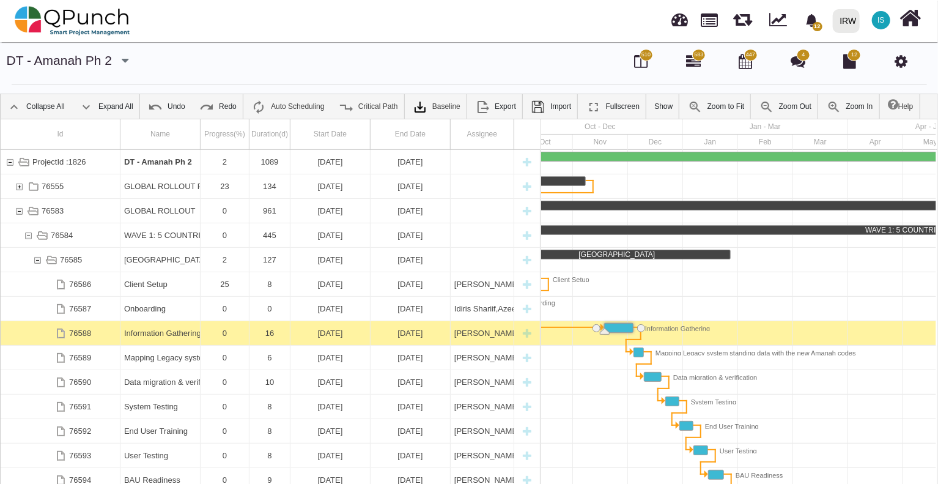
scroll to position [0, 300]
click at [184, 336] on div "Information Gathering" at bounding box center [160, 333] width 72 height 24
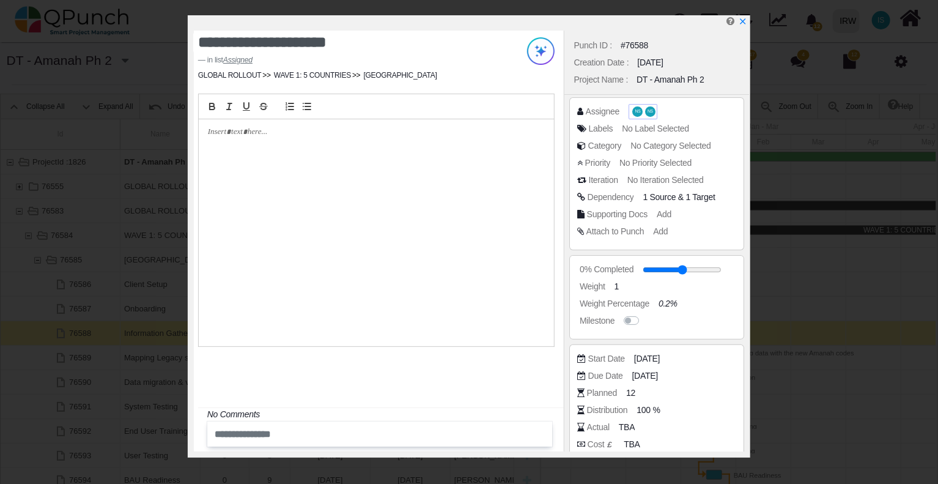
click at [632, 109] on span "NS" at bounding box center [637, 111] width 10 height 10
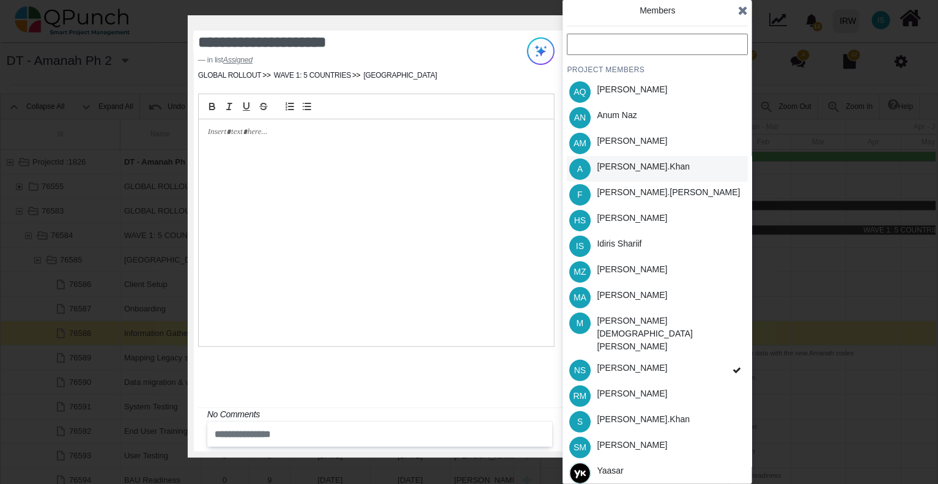
drag, startPoint x: 643, startPoint y: 165, endPoint x: 645, endPoint y: 176, distance: 10.6
click at [643, 166] on div "[PERSON_NAME].khan" at bounding box center [643, 166] width 93 height 13
click at [742, 357] on span at bounding box center [737, 370] width 22 height 26
click at [681, 246] on div "IS Idiris Shariif" at bounding box center [657, 246] width 181 height 26
click at [733, 366] on icon at bounding box center [737, 370] width 9 height 9
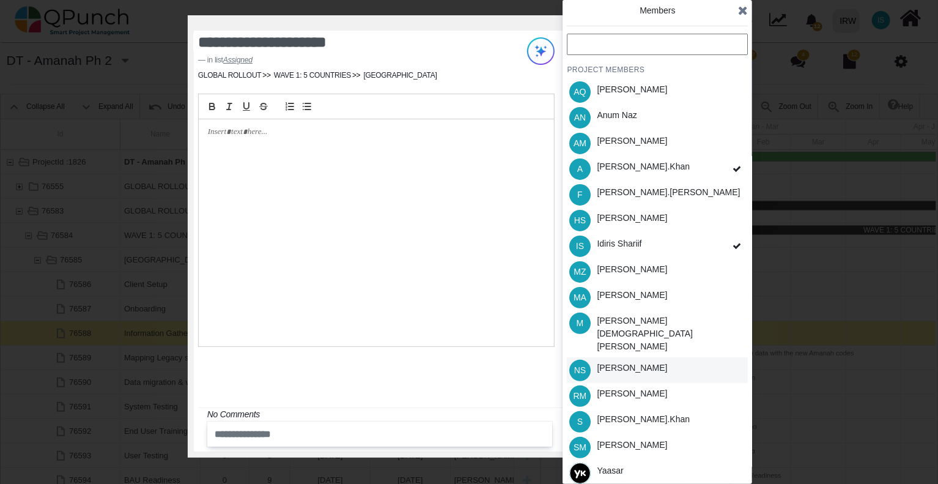
click at [739, 12] on icon at bounding box center [743, 10] width 10 height 12
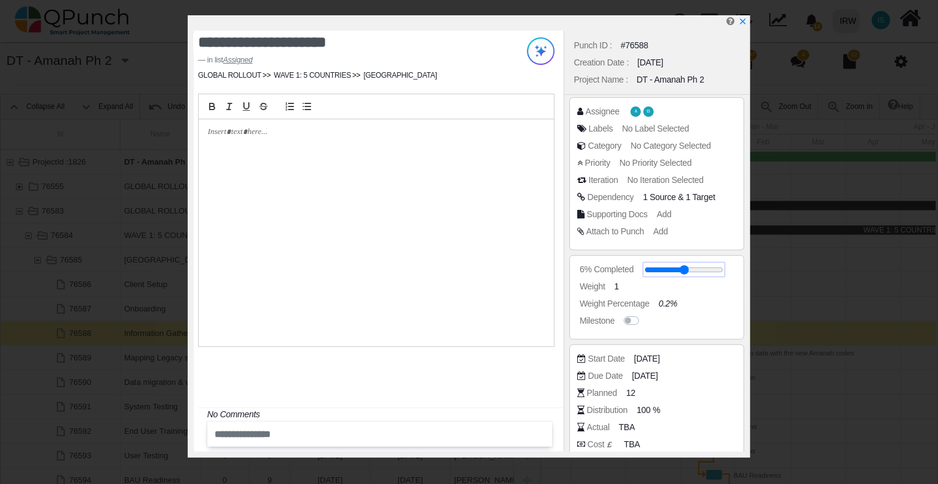
drag, startPoint x: 648, startPoint y: 268, endPoint x: 655, endPoint y: 268, distance: 6.7
click at [655, 268] on input "range" at bounding box center [684, 269] width 79 height 5
type input "**"
click at [662, 357] on span "18-11-2025" at bounding box center [649, 358] width 26 height 13
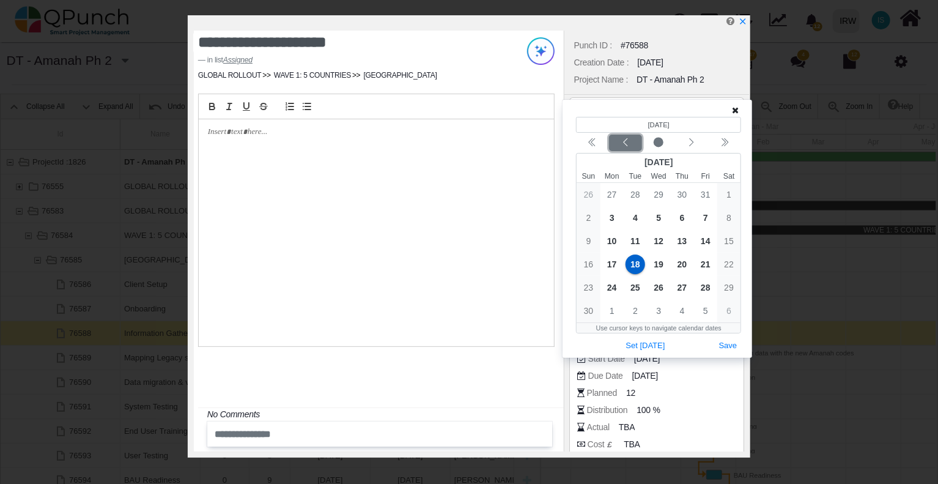
click at [626, 144] on icon "chevron left" at bounding box center [626, 143] width 10 height 10
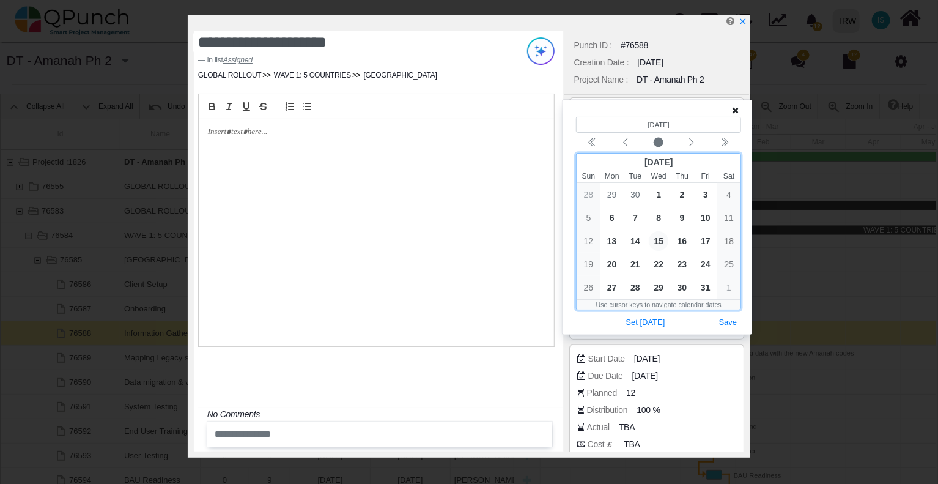
click at [661, 242] on span "15" at bounding box center [659, 241] width 20 height 20
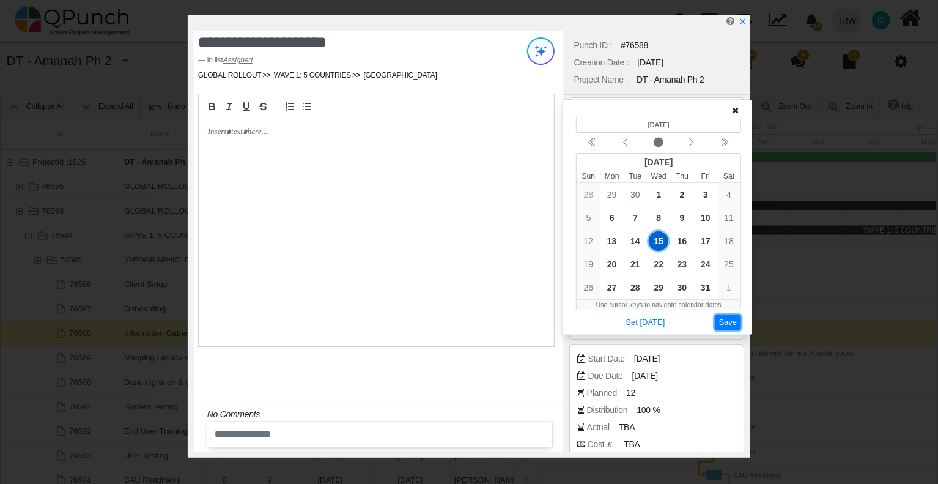
click at [724, 319] on button "Save" at bounding box center [728, 322] width 27 height 17
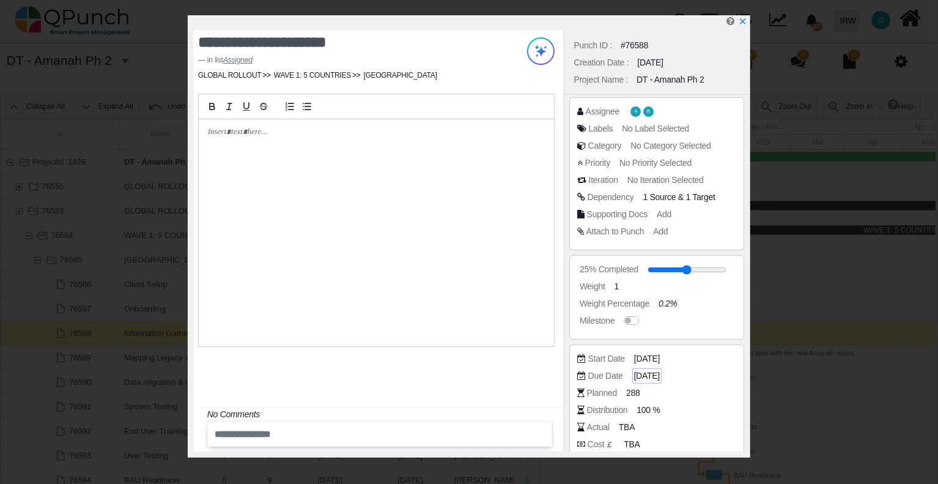
click at [649, 375] on span "[DATE]" at bounding box center [647, 375] width 26 height 13
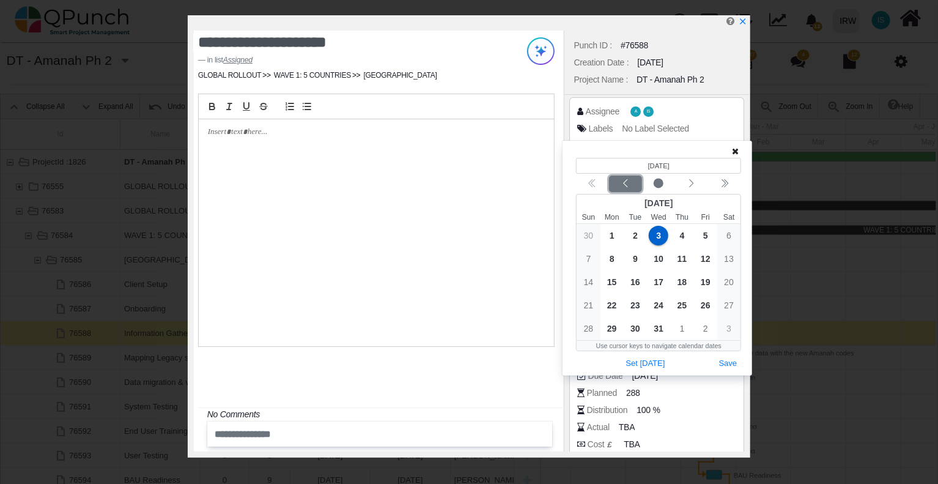
click at [631, 185] on icon "chevron left" at bounding box center [626, 184] width 10 height 10
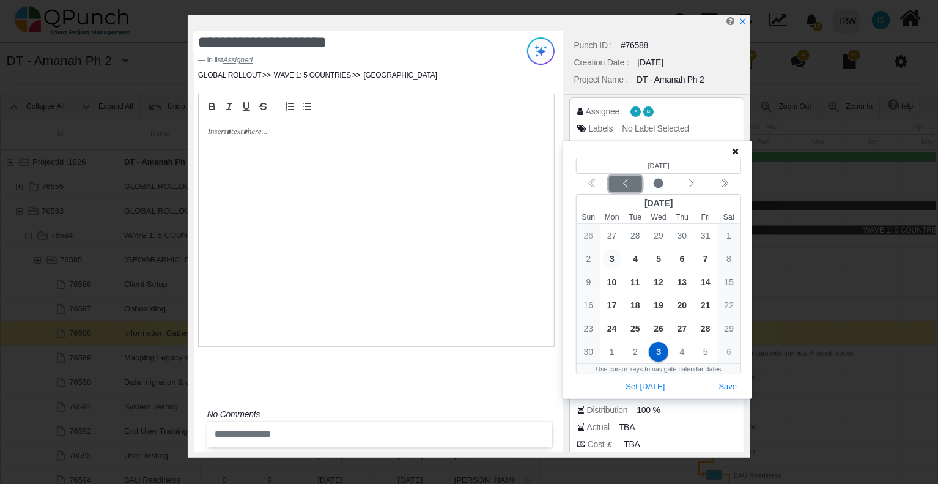
click at [631, 185] on icon "chevron left" at bounding box center [626, 184] width 10 height 10
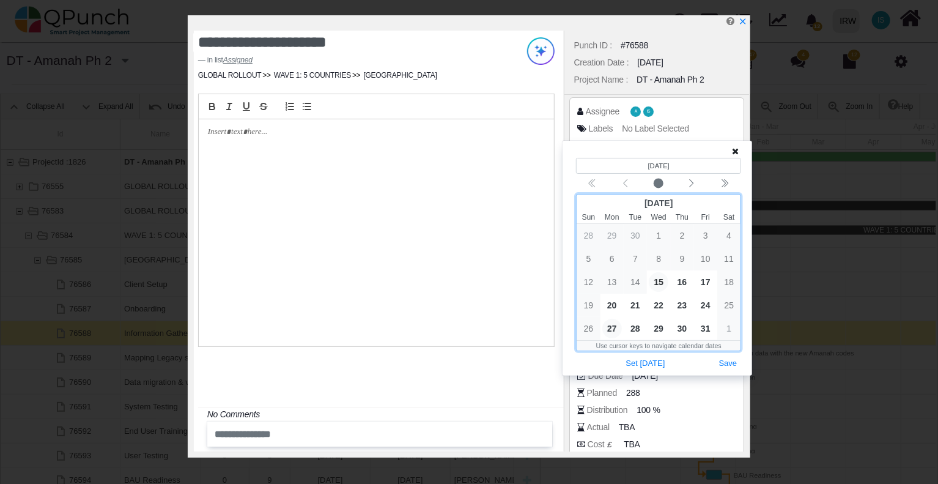
click at [615, 328] on span "27" at bounding box center [612, 329] width 20 height 20
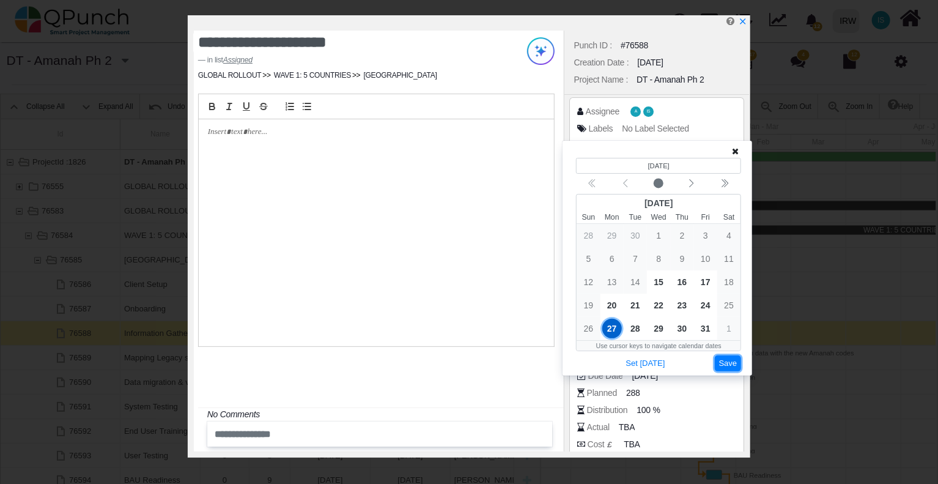
click at [724, 359] on button "Save" at bounding box center [728, 363] width 27 height 17
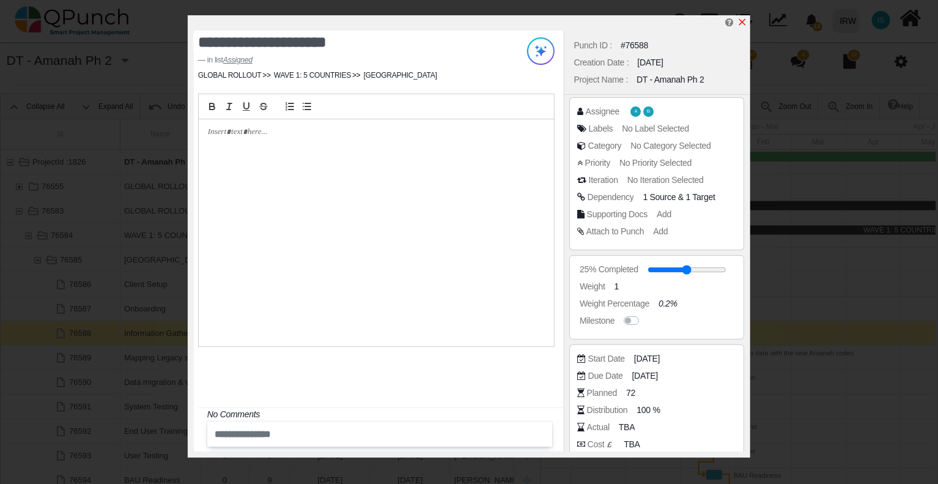
click at [744, 24] on icon "x" at bounding box center [742, 22] width 7 height 7
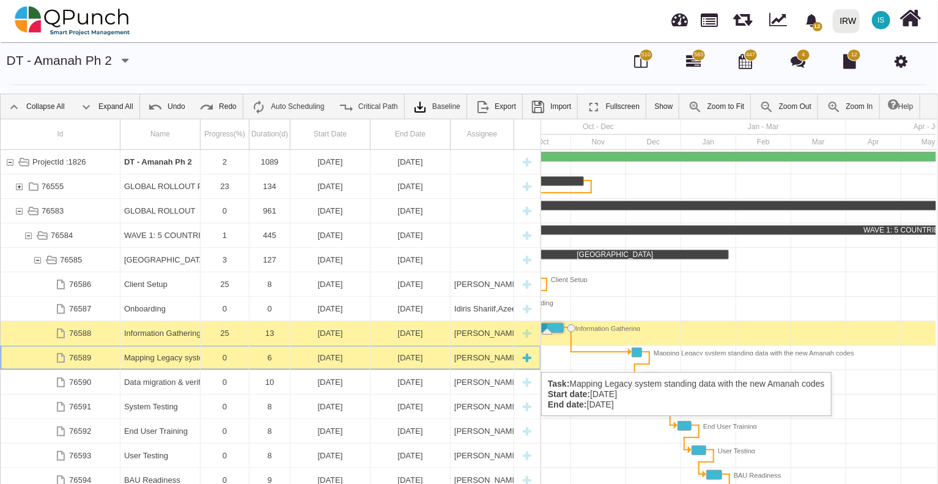
click at [472, 360] on div "[PERSON_NAME],[PERSON_NAME],[PERSON_NAME],[PERSON_NAME],[PERSON_NAME]," at bounding box center [482, 358] width 56 height 24
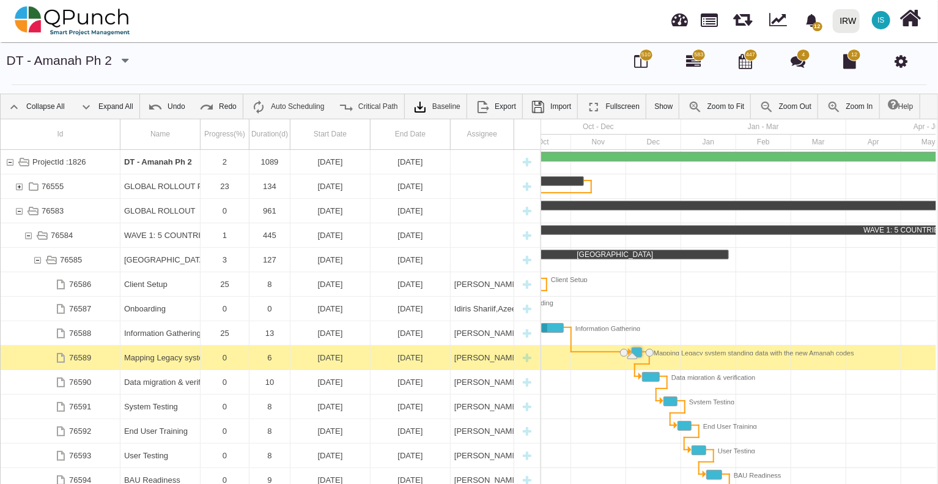
scroll to position [0, 330]
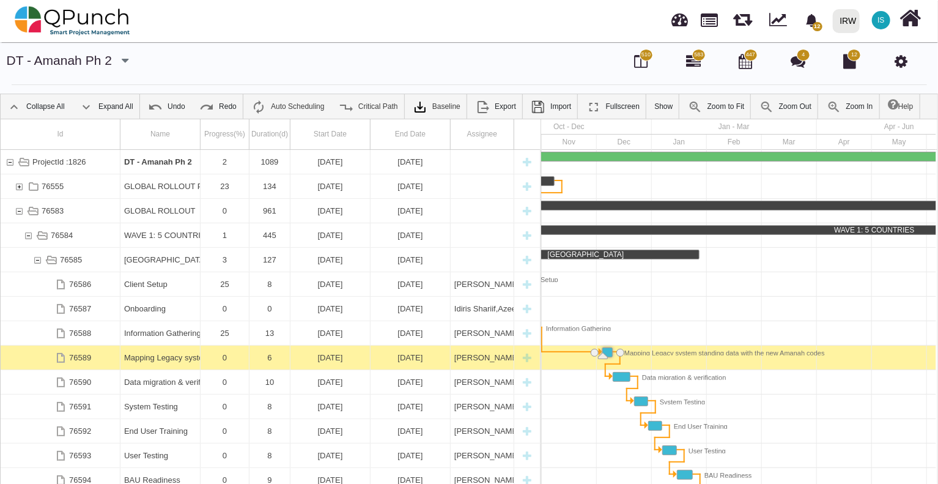
click at [472, 360] on div "[PERSON_NAME],[PERSON_NAME],[PERSON_NAME],[PERSON_NAME],[PERSON_NAME]," at bounding box center [482, 358] width 56 height 24
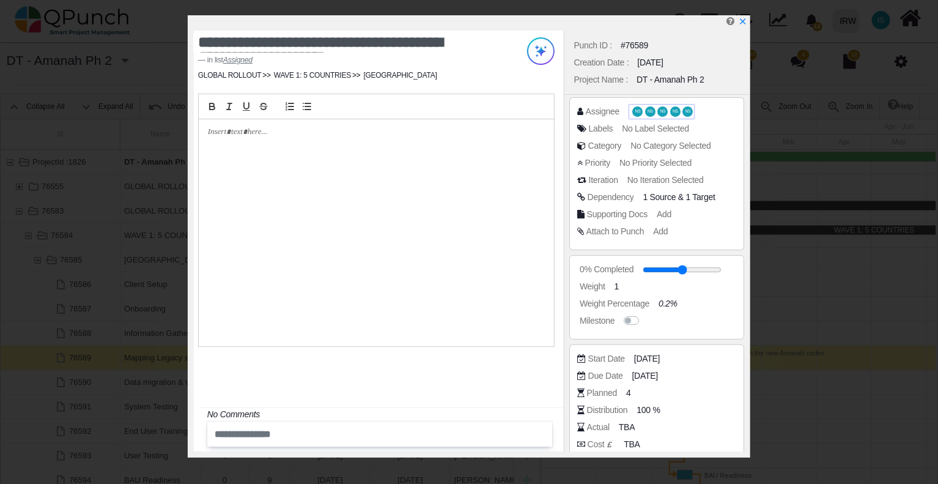
click at [641, 112] on span "NS" at bounding box center [637, 111] width 10 height 10
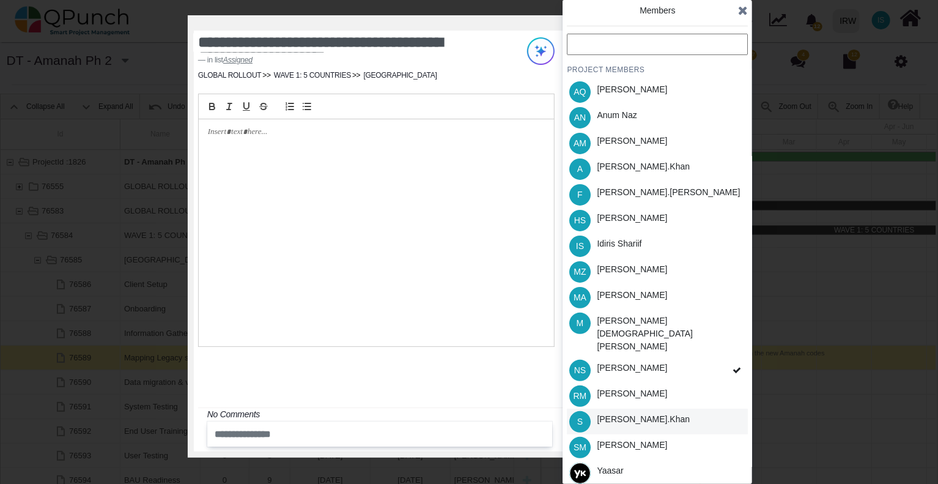
click at [624, 413] on div "[PERSON_NAME].khan" at bounding box center [643, 419] width 93 height 13
click at [604, 168] on div "[PERSON_NAME].khan" at bounding box center [643, 166] width 93 height 13
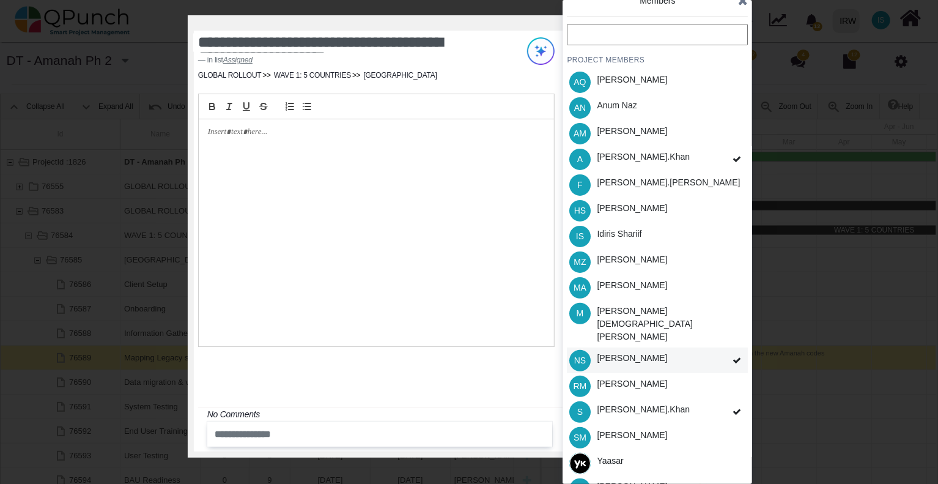
click at [734, 356] on icon at bounding box center [737, 360] width 9 height 9
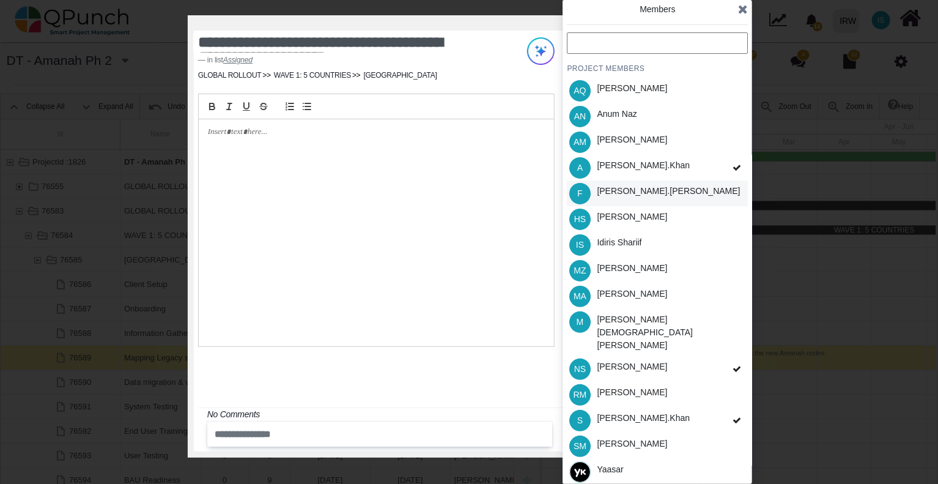
scroll to position [0, 0]
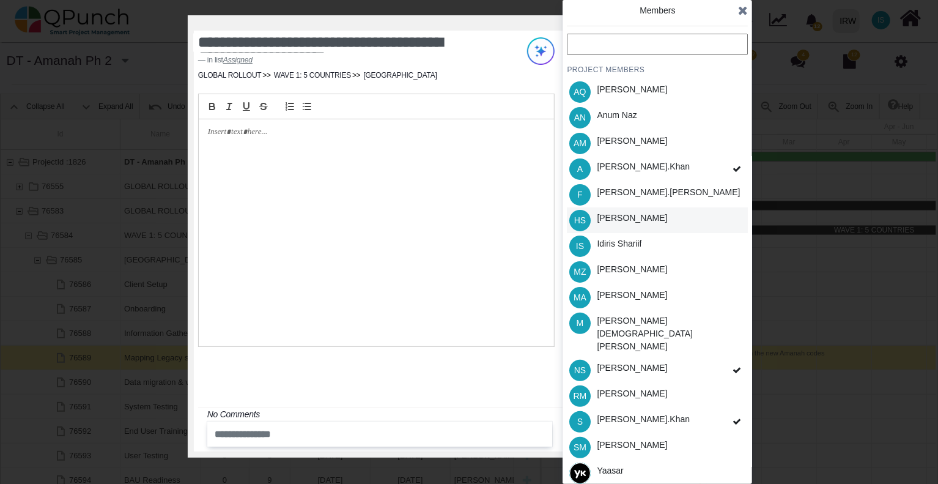
click at [628, 217] on div "[PERSON_NAME]" at bounding box center [632, 218] width 70 height 13
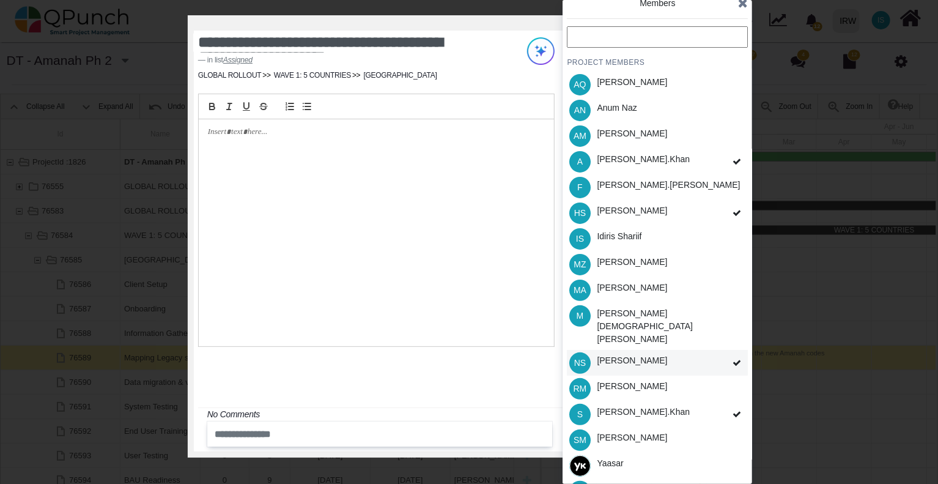
scroll to position [10, 0]
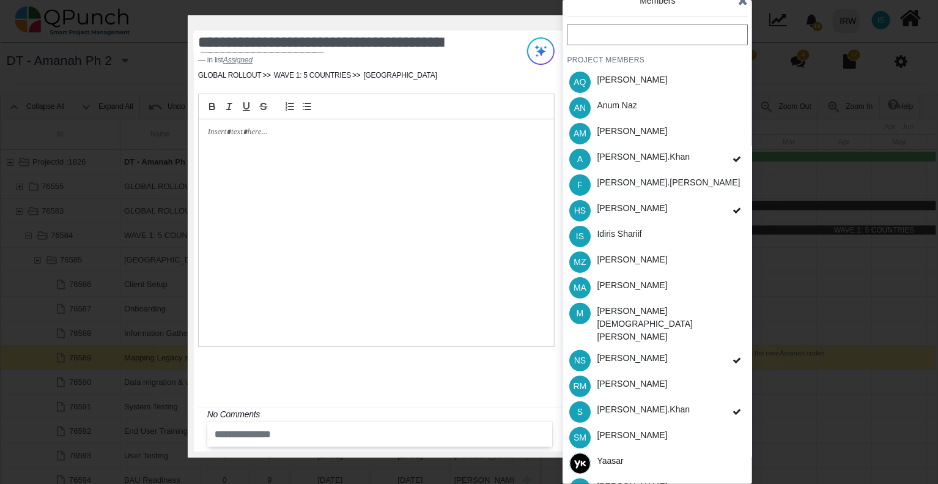
click at [742, 2] on icon at bounding box center [743, 0] width 10 height 12
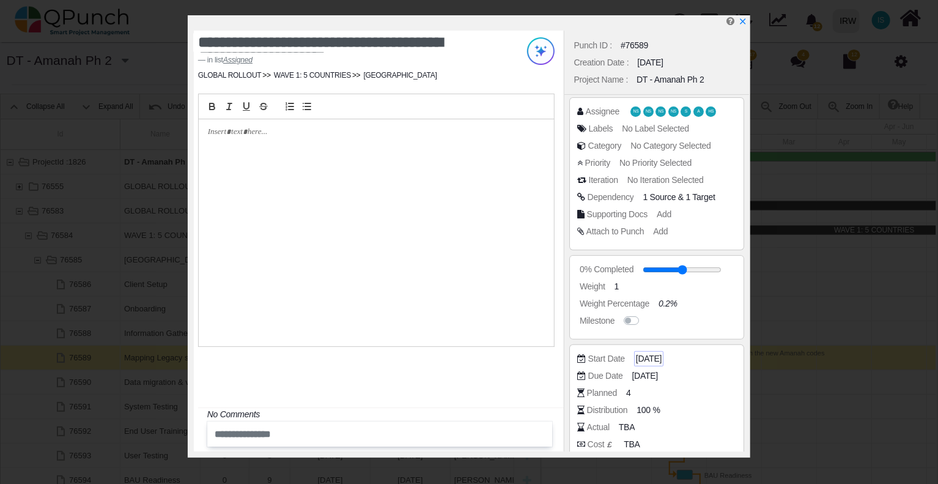
click at [662, 355] on span "[DATE]" at bounding box center [649, 358] width 26 height 13
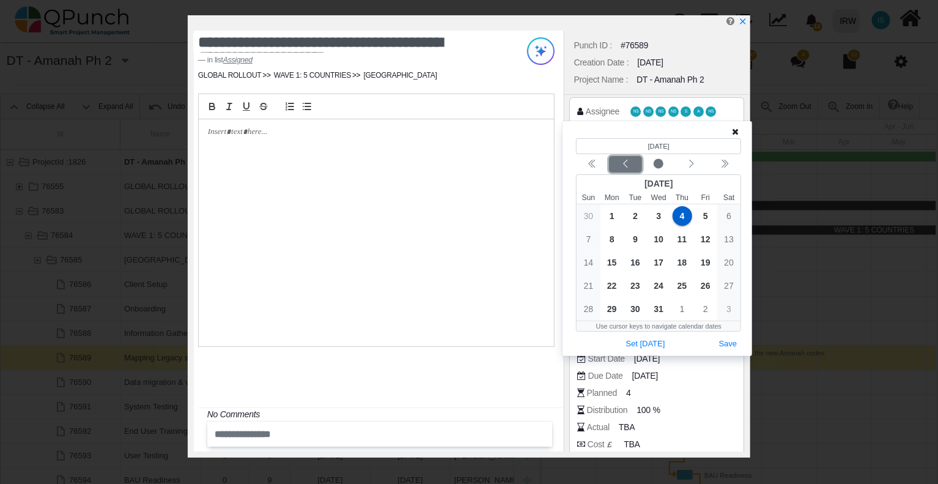
click at [624, 164] on icon "chevron left" at bounding box center [626, 164] width 10 height 10
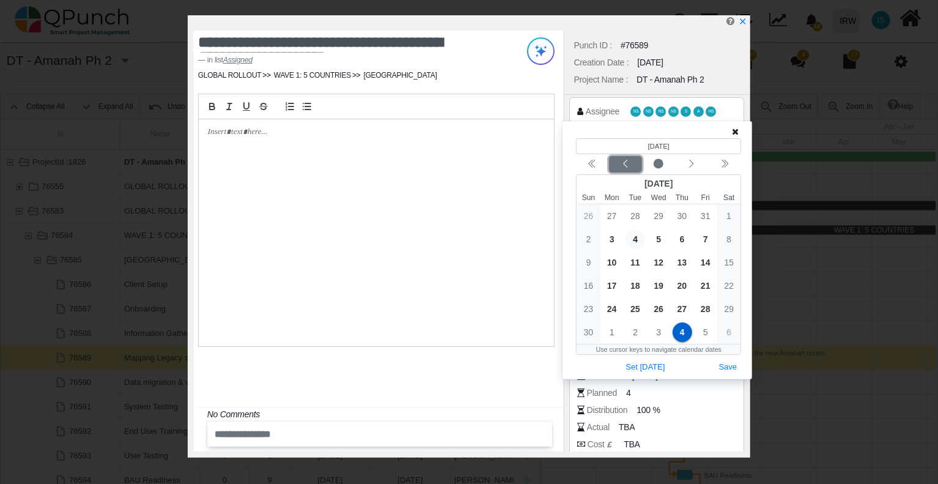
click at [624, 165] on icon "chevron left" at bounding box center [626, 164] width 10 height 10
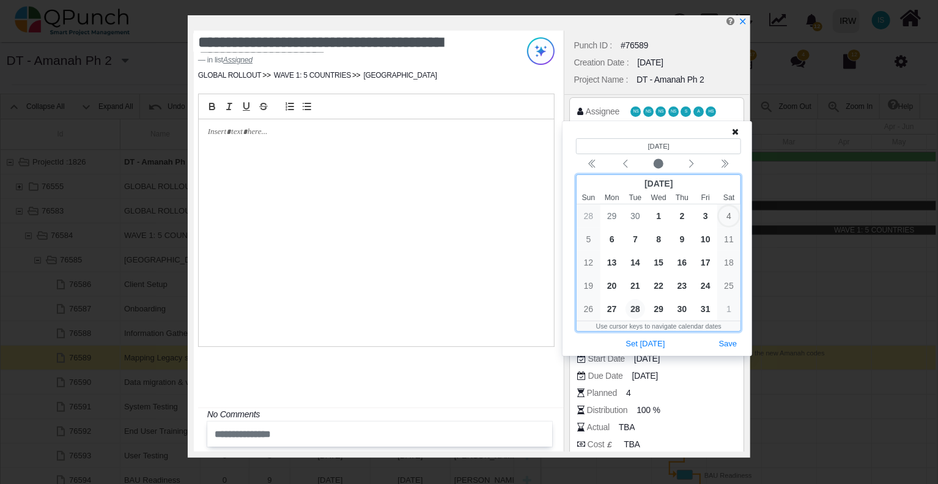
click at [631, 305] on span "28" at bounding box center [636, 309] width 20 height 20
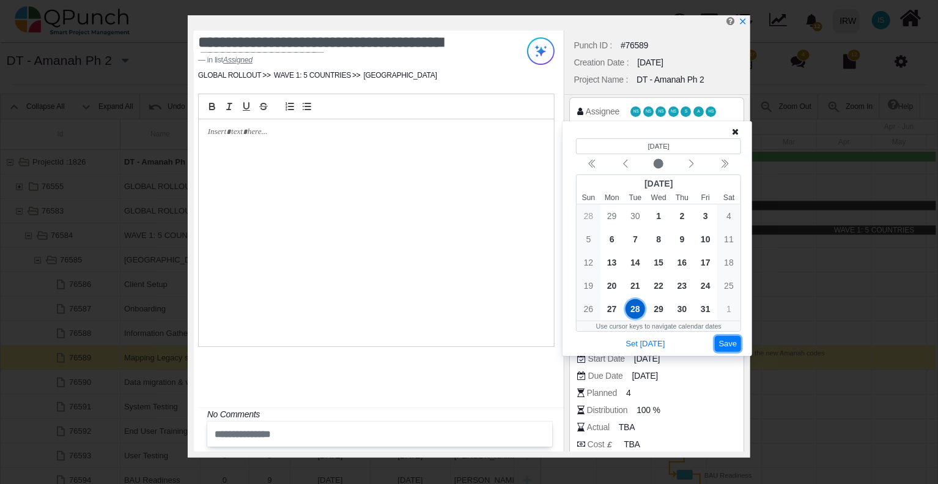
click at [730, 342] on button "Save" at bounding box center [728, 344] width 27 height 17
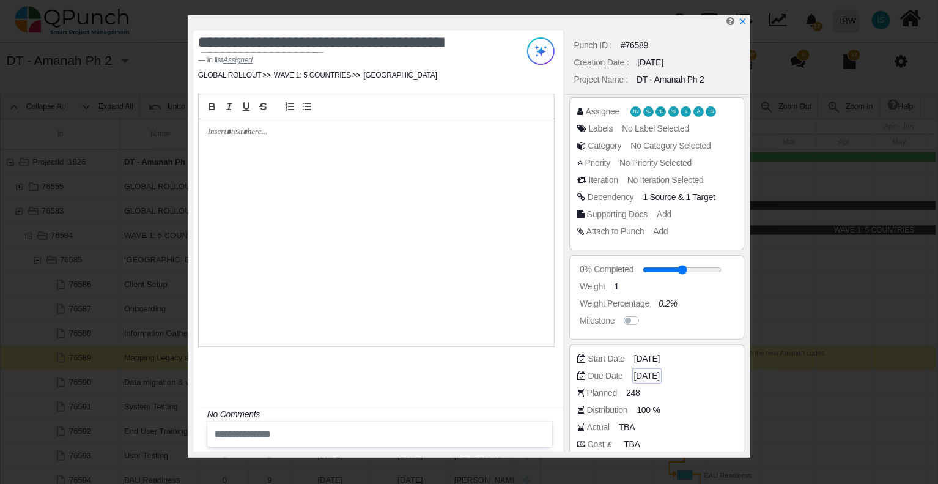
click at [657, 372] on span "09-12-2025" at bounding box center [647, 375] width 26 height 13
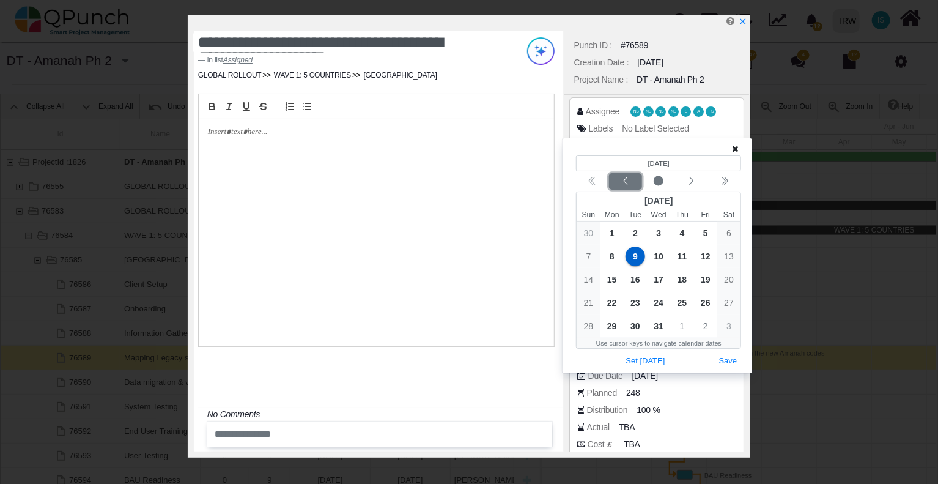
click at [626, 178] on icon "chevron left" at bounding box center [626, 181] width 10 height 10
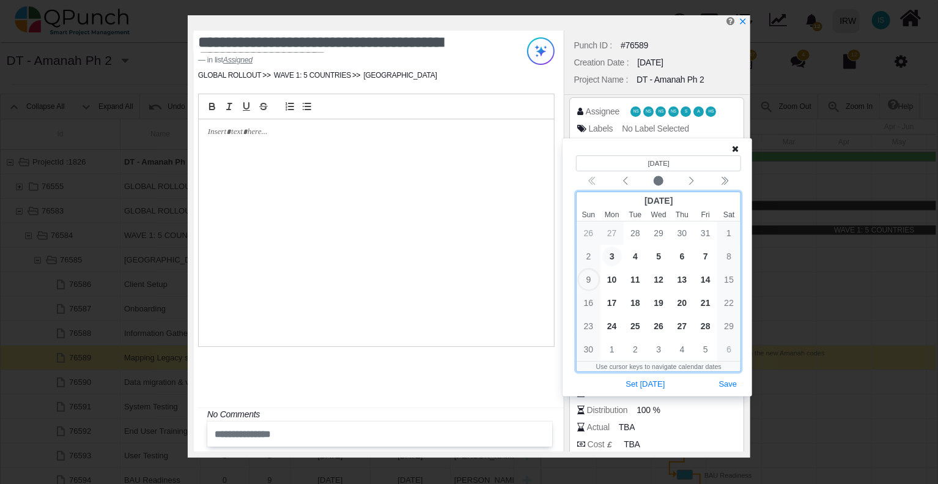
click at [611, 257] on span "3" at bounding box center [612, 256] width 20 height 20
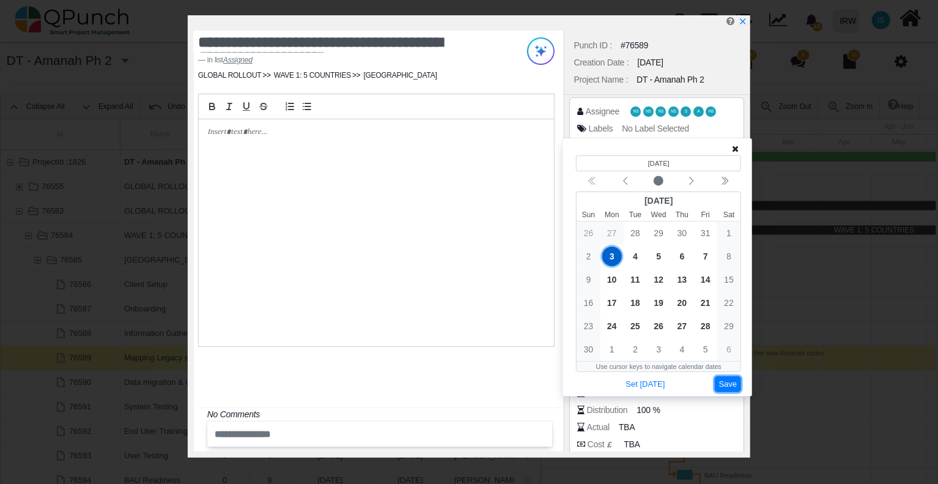
click at [727, 387] on button "Save" at bounding box center [728, 384] width 27 height 17
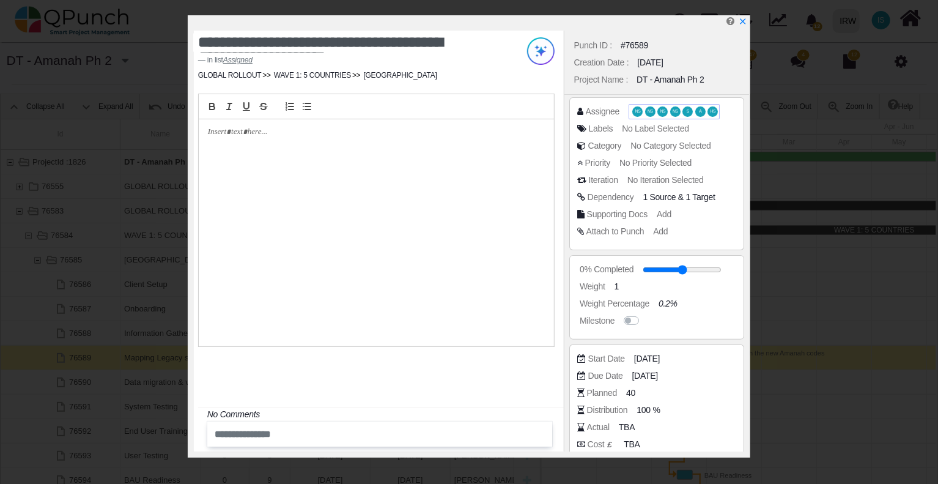
click at [637, 111] on span "NS" at bounding box center [638, 111] width 6 height 4
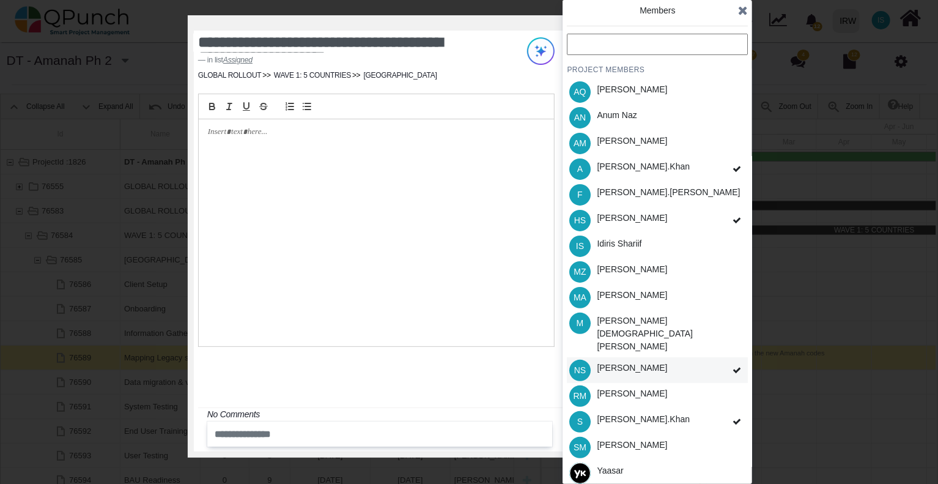
click at [736, 366] on icon at bounding box center [737, 370] width 9 height 9
click at [733, 366] on icon at bounding box center [737, 370] width 9 height 9
click at [734, 349] on div "PROJECT MEMBERS AQ [PERSON_NAME] AN [PERSON_NAME] AM [PERSON_NAME] A [PERSON_NA…" at bounding box center [657, 273] width 181 height 478
click at [736, 366] on icon at bounding box center [737, 370] width 9 height 9
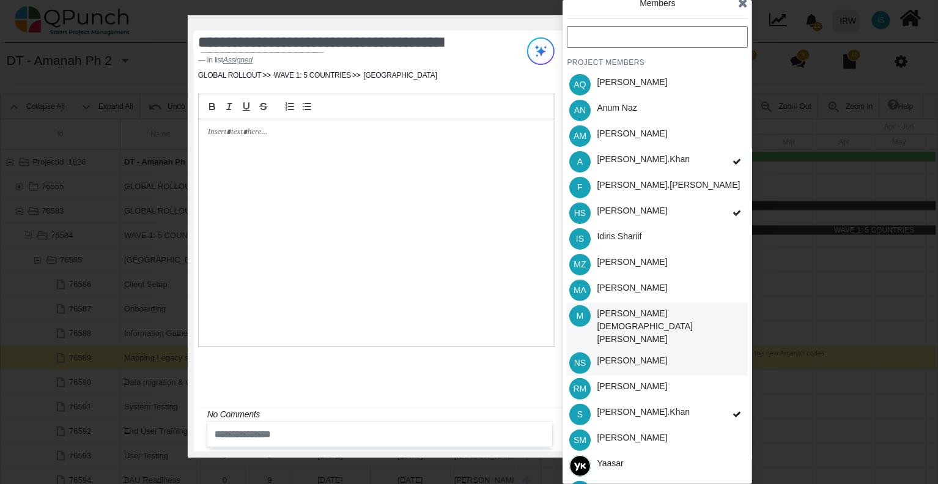
scroll to position [10, 0]
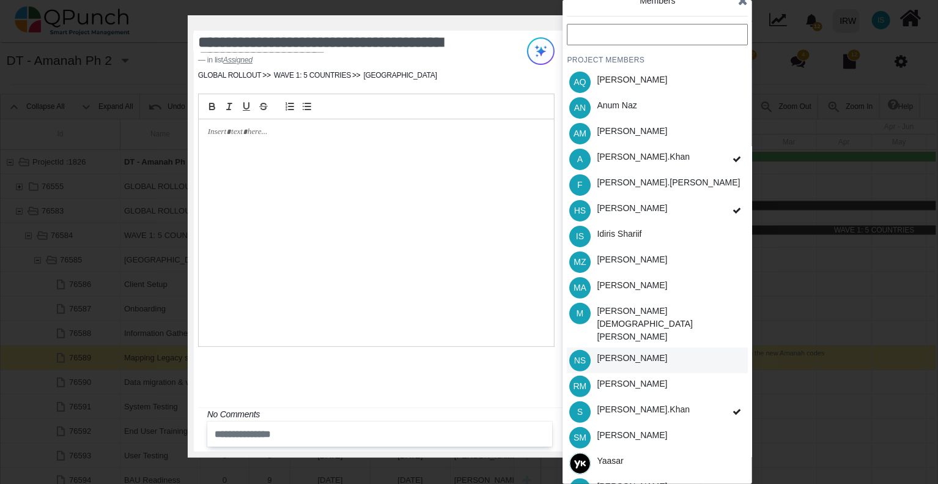
click at [744, 4] on icon at bounding box center [743, 0] width 10 height 12
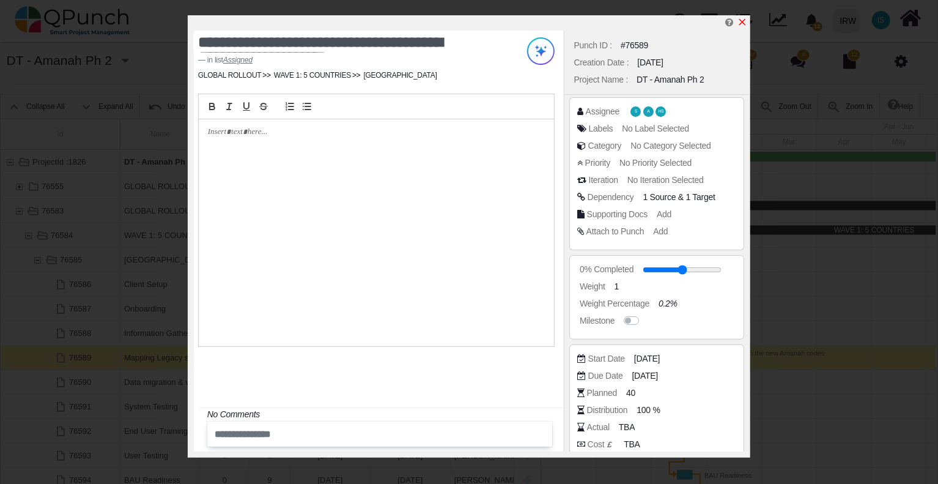
click at [742, 22] on icon "x" at bounding box center [742, 22] width 7 height 7
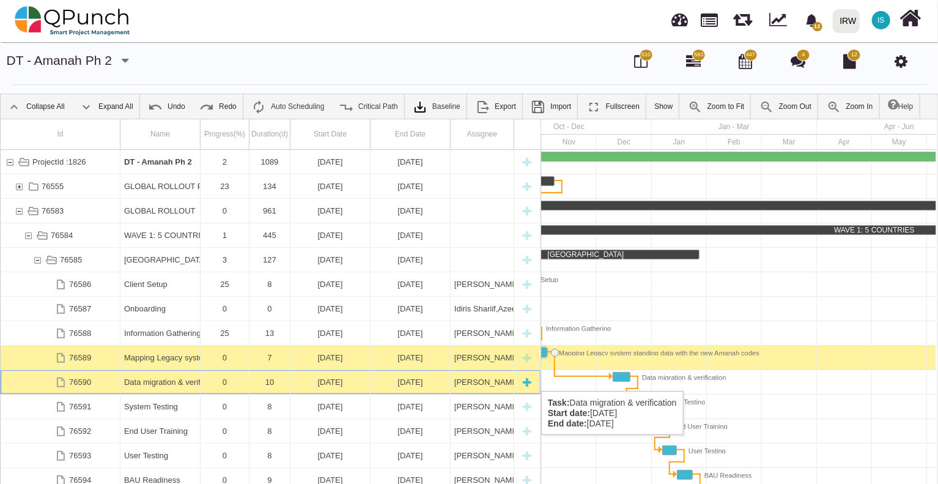
click at [469, 379] on div "[PERSON_NAME]" at bounding box center [482, 382] width 56 height 24
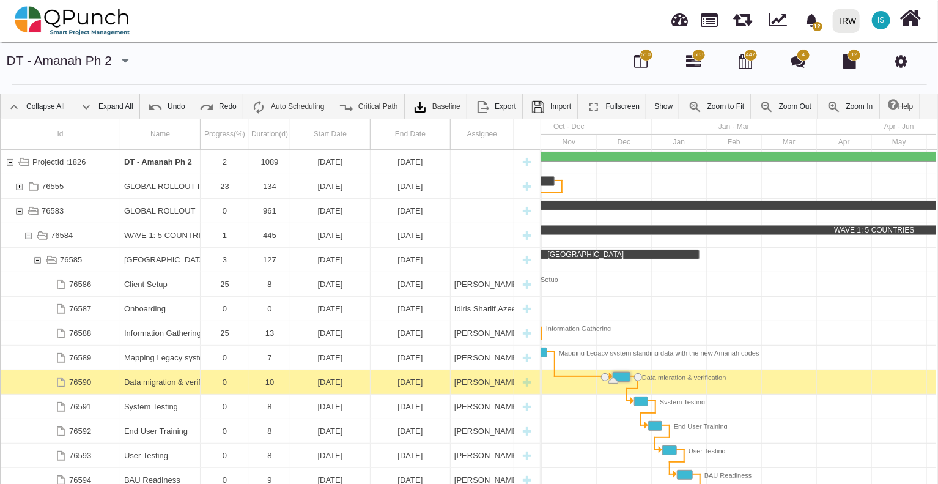
scroll to position [0, 340]
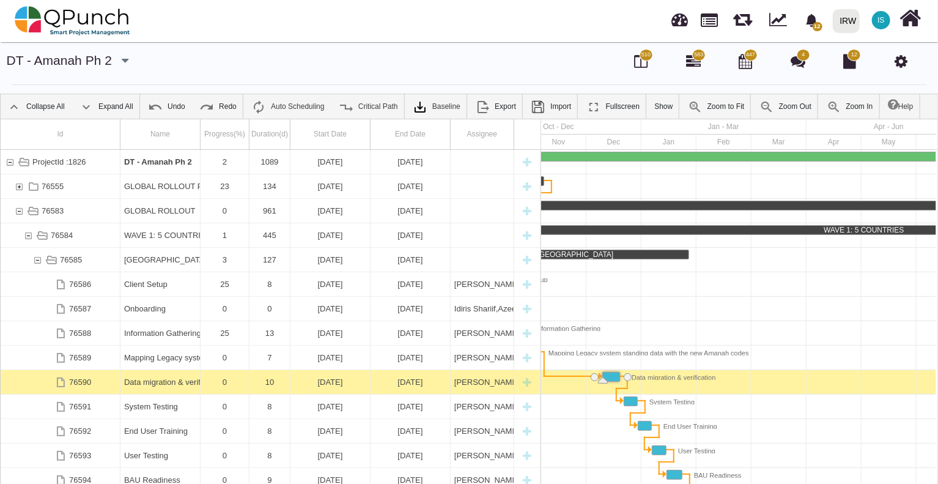
click at [469, 379] on div "[PERSON_NAME]" at bounding box center [482, 382] width 56 height 24
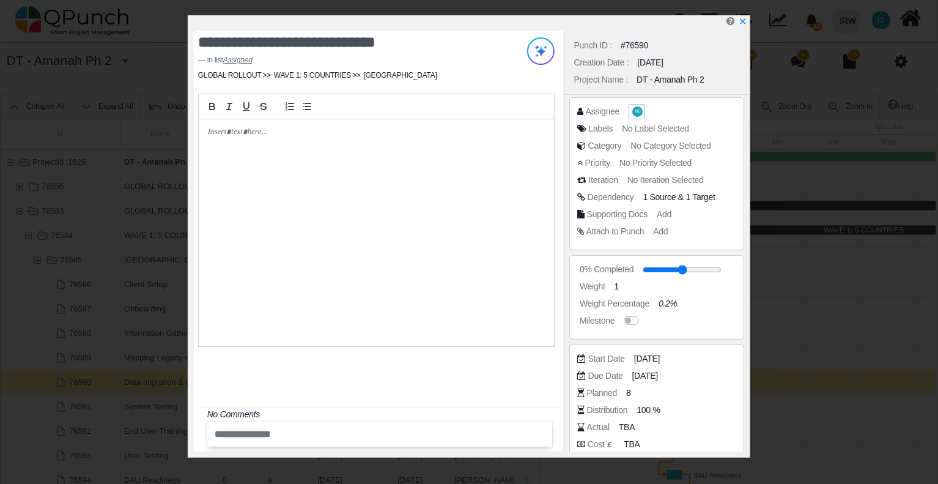
click at [636, 112] on span "NS" at bounding box center [638, 111] width 6 height 4
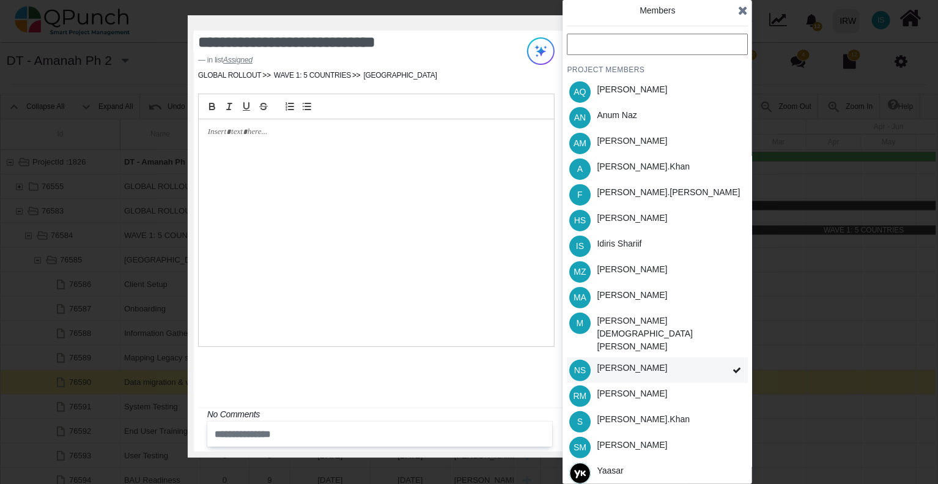
click at [735, 366] on icon at bounding box center [737, 370] width 9 height 9
click at [724, 243] on div "IS Idiris Shariif" at bounding box center [657, 246] width 181 height 26
click at [680, 163] on div "A Azeem.khan" at bounding box center [657, 169] width 181 height 26
click at [692, 409] on div "S [PERSON_NAME].khan" at bounding box center [657, 422] width 181 height 26
click at [741, 16] on icon at bounding box center [743, 10] width 10 height 12
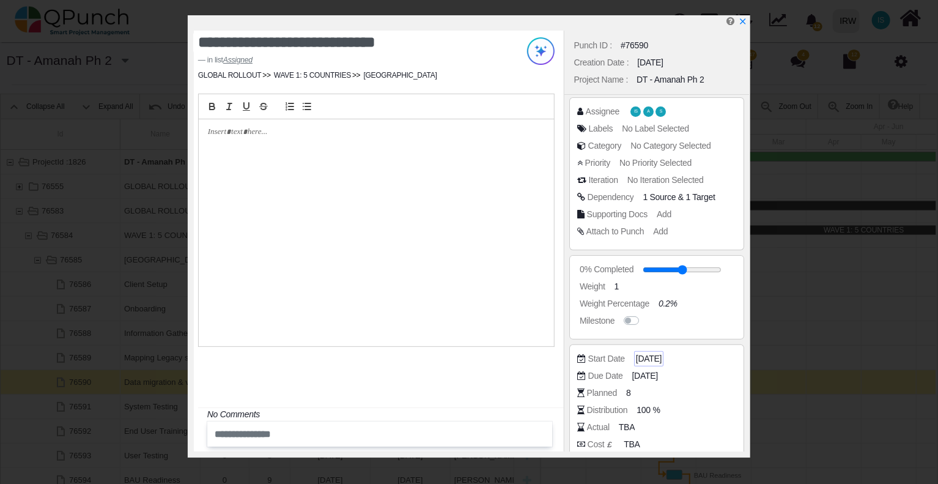
click at [662, 360] on span "10-12-2025" at bounding box center [649, 358] width 26 height 13
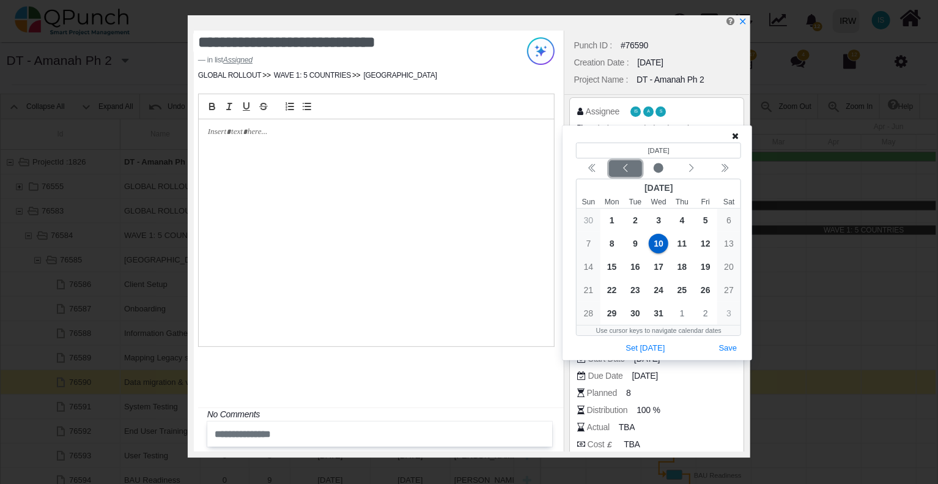
click at [629, 166] on icon "chevron left" at bounding box center [626, 168] width 10 height 10
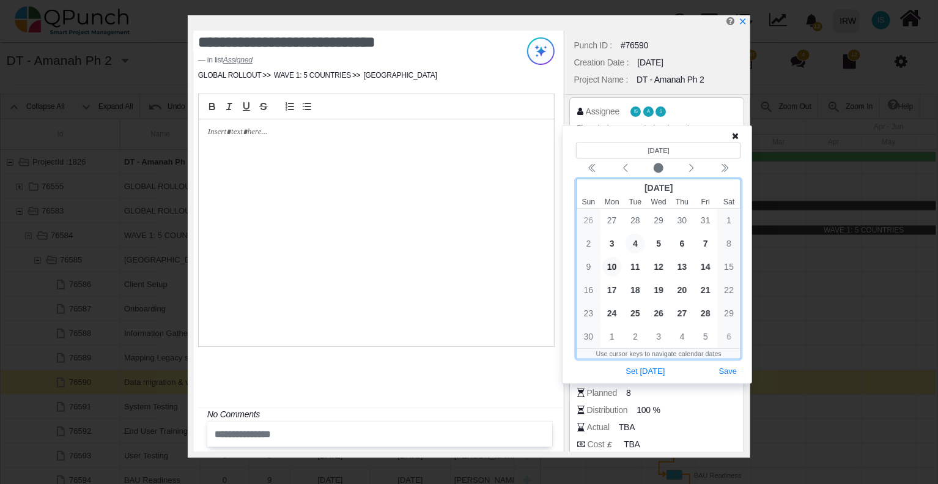
click at [635, 242] on span "4" at bounding box center [636, 244] width 20 height 20
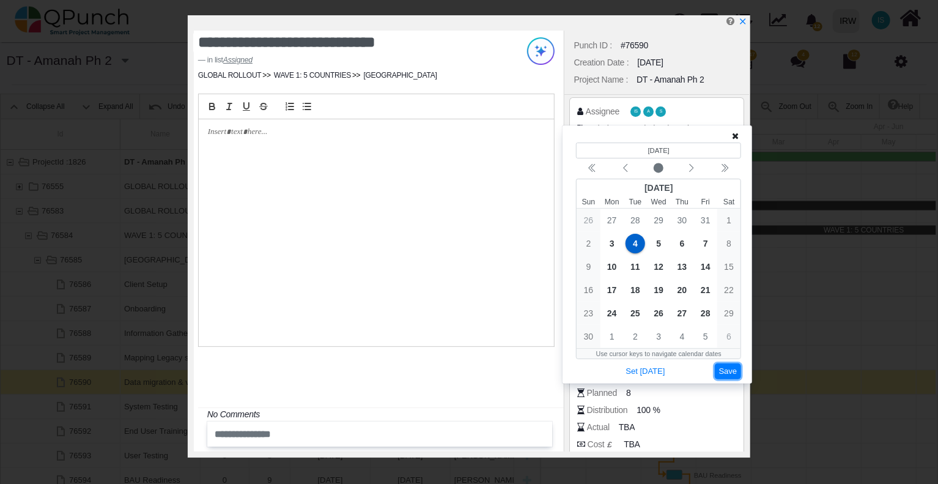
click at [727, 372] on button "Save" at bounding box center [728, 371] width 27 height 17
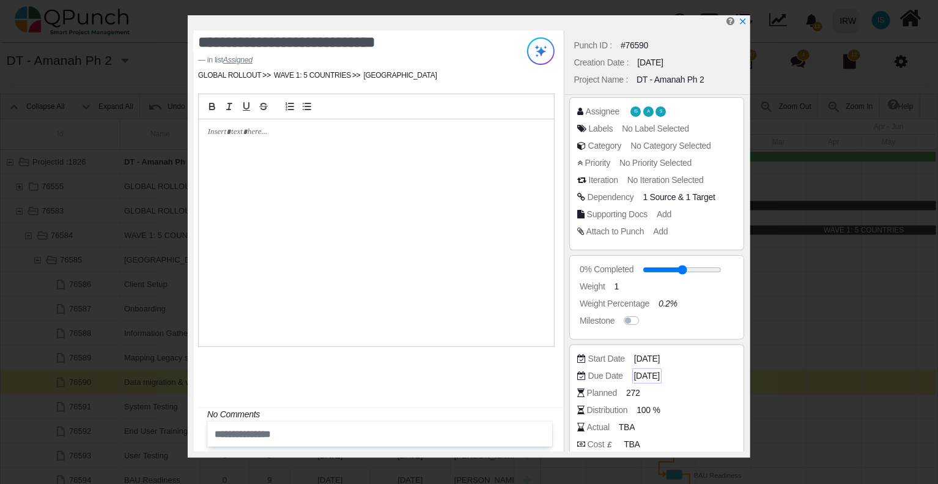
click at [660, 377] on span "19-12-2025" at bounding box center [647, 375] width 26 height 13
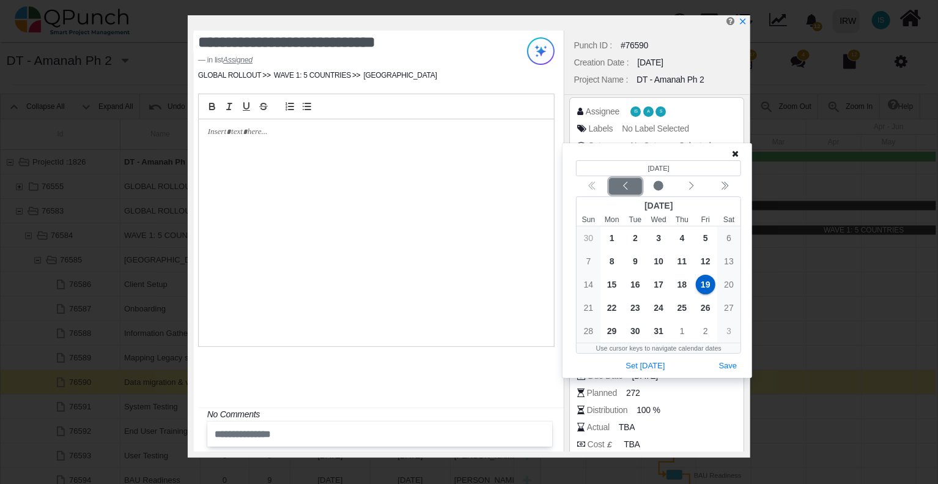
click at [624, 185] on icon "chevron left" at bounding box center [626, 186] width 10 height 10
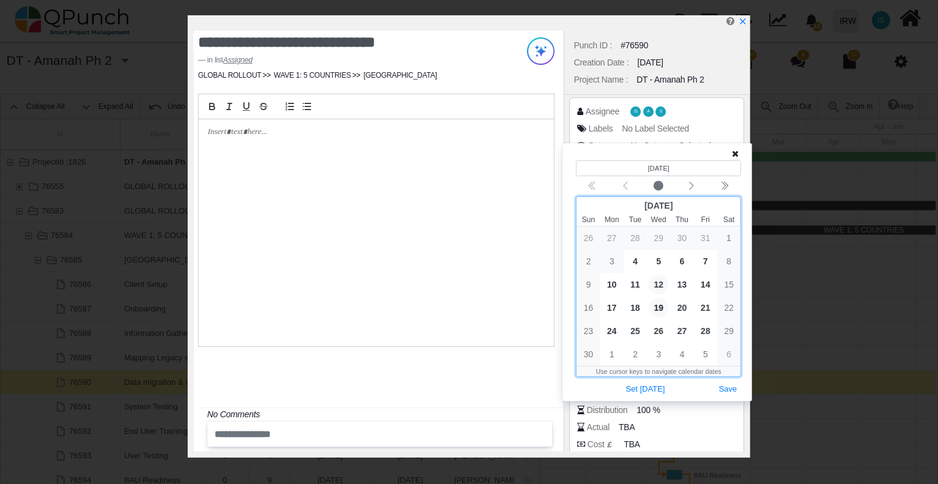
click at [658, 283] on span "12" at bounding box center [659, 285] width 20 height 20
click at [733, 388] on button "Save" at bounding box center [728, 389] width 27 height 17
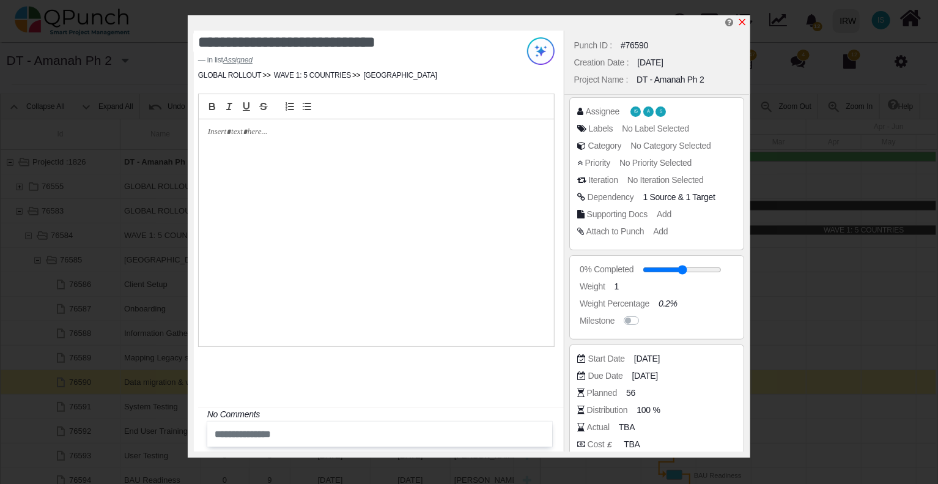
click at [743, 20] on icon "x" at bounding box center [743, 22] width 10 height 10
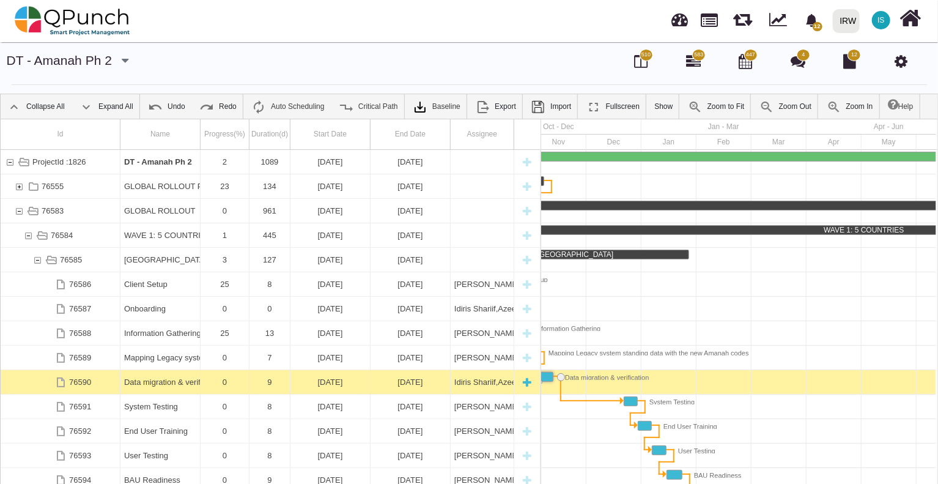
scroll to position [110, 0]
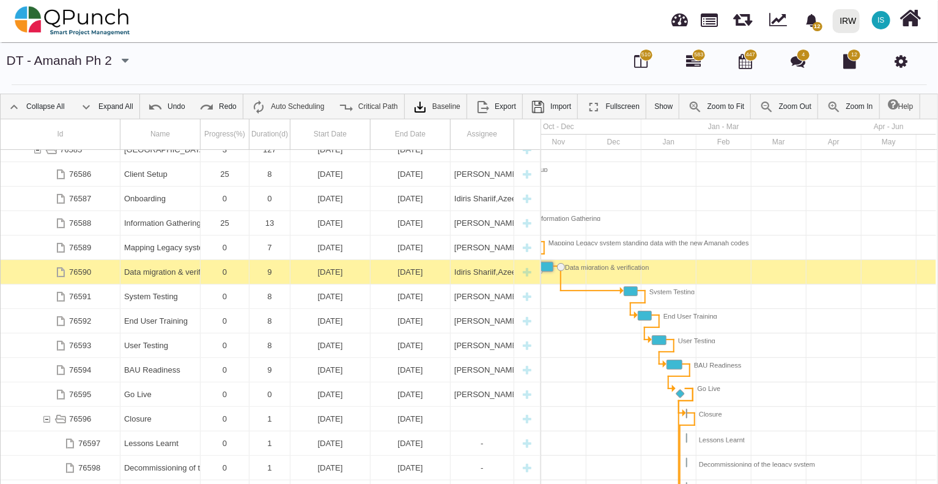
click at [902, 61] on icon at bounding box center [901, 61] width 13 height 15
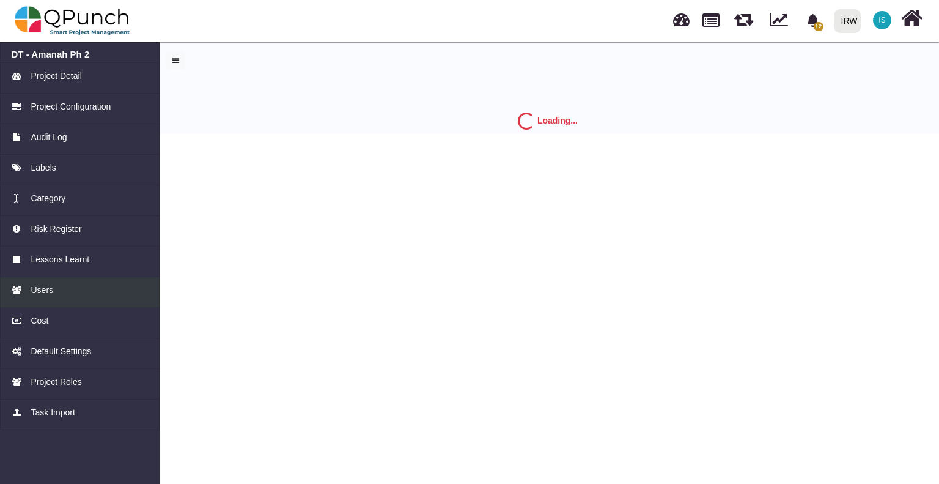
click at [50, 286] on span "Users" at bounding box center [42, 290] width 23 height 13
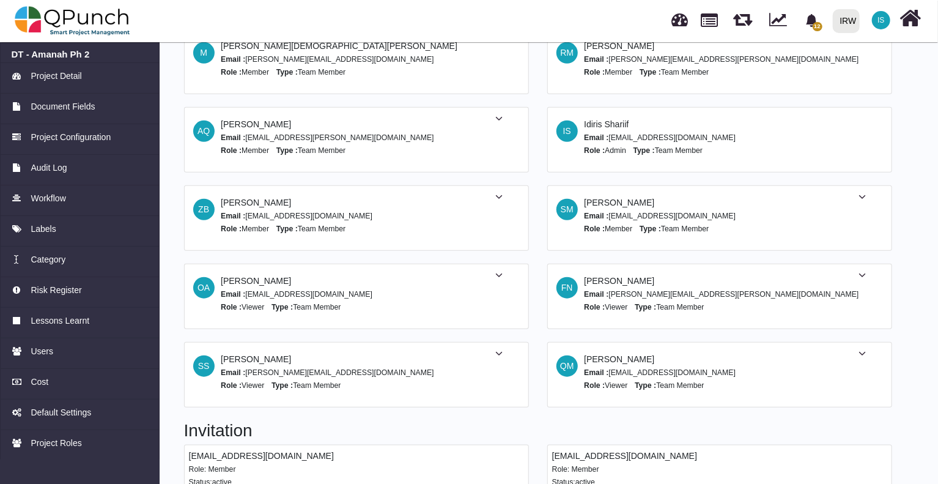
scroll to position [478, 0]
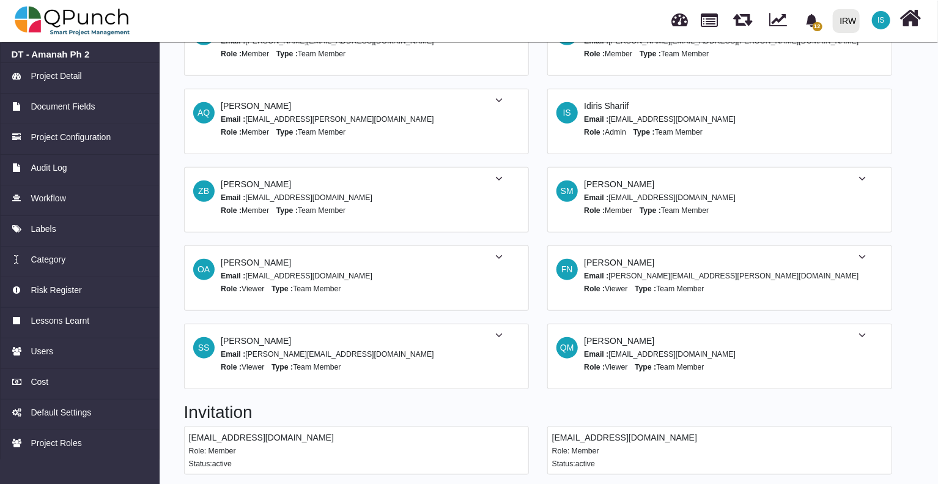
click at [593, 447] on small "Role: Member" at bounding box center [575, 450] width 47 height 9
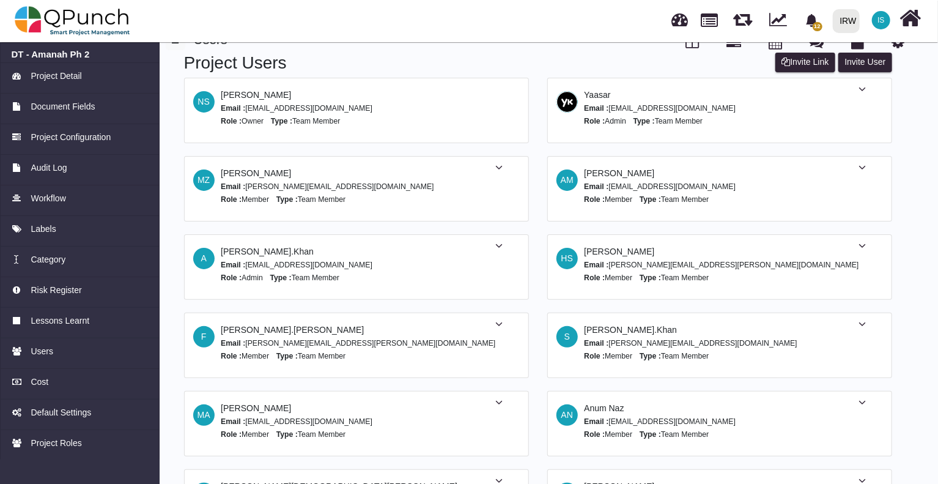
scroll to position [0, 0]
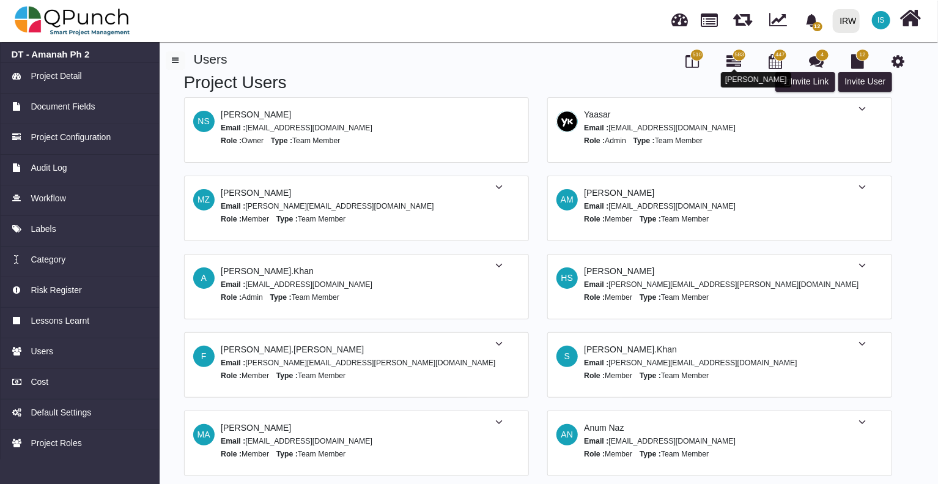
click at [731, 61] on icon at bounding box center [734, 61] width 15 height 15
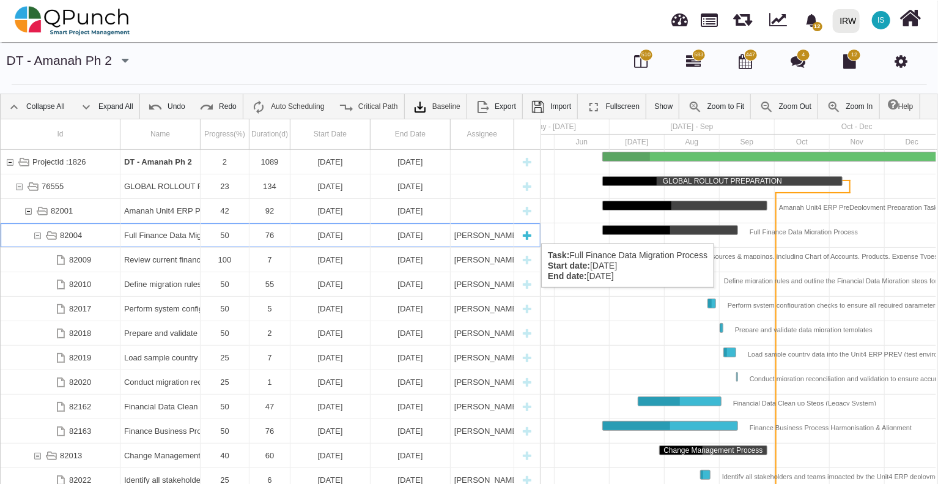
click at [39, 231] on div "82004" at bounding box center [37, 235] width 11 height 24
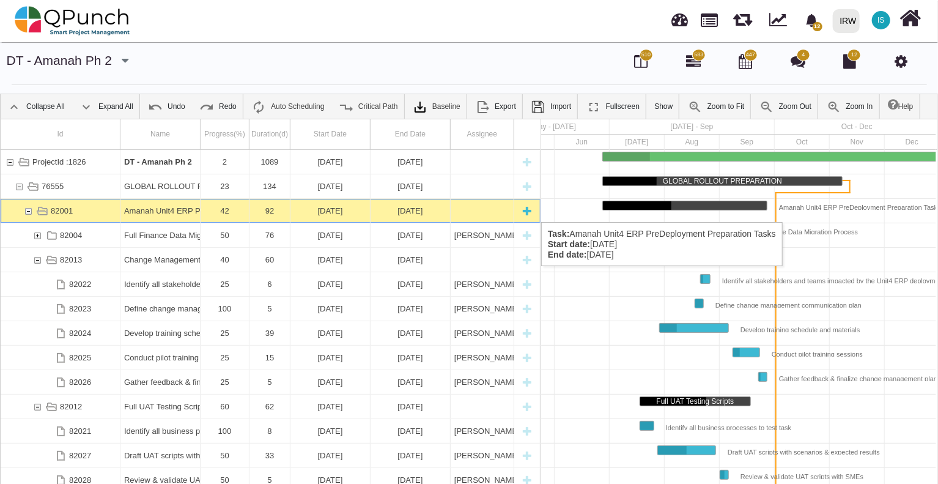
click at [30, 210] on div "82001" at bounding box center [28, 211] width 11 height 24
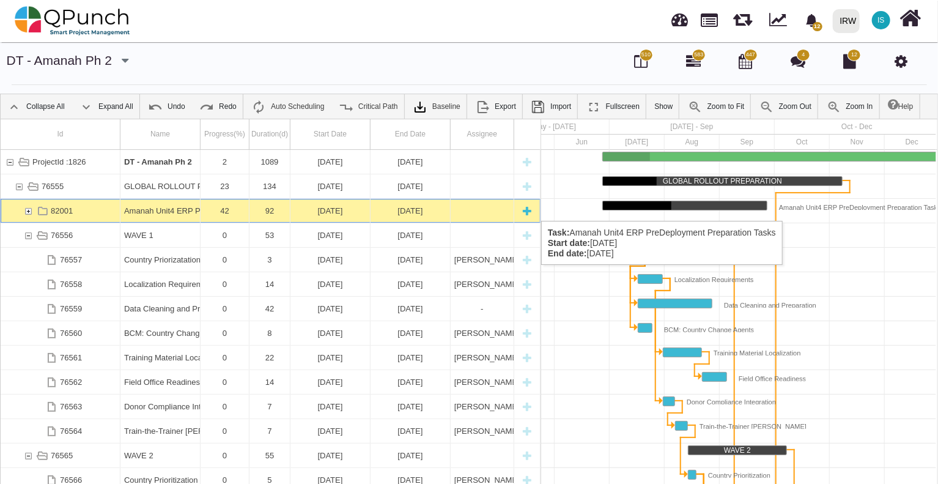
click at [30, 209] on div "82001" at bounding box center [28, 211] width 11 height 24
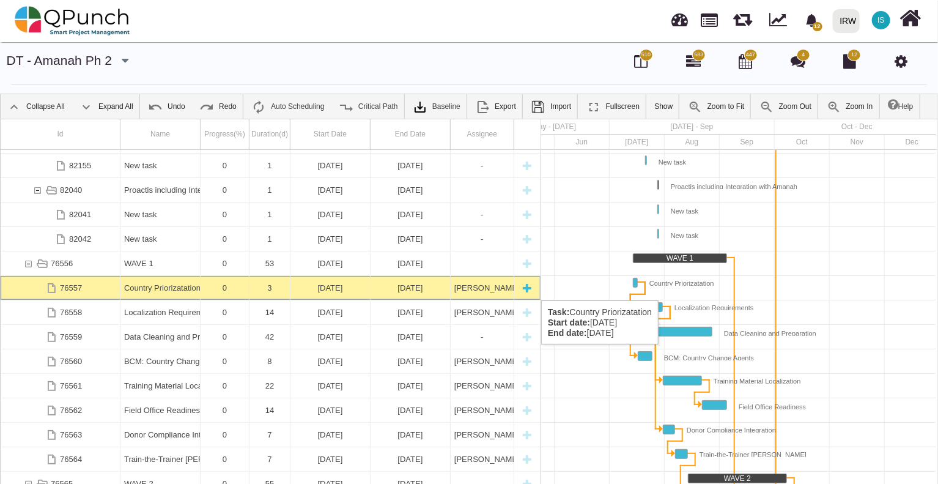
click at [139, 288] on div "Country Priorizatation" at bounding box center [160, 288] width 72 height 24
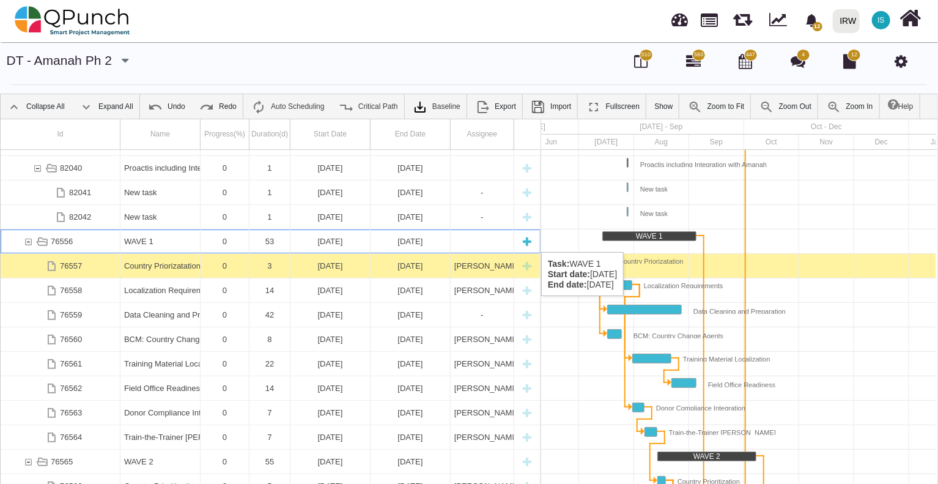
click at [91, 240] on div "76556" at bounding box center [61, 241] width 120 height 24
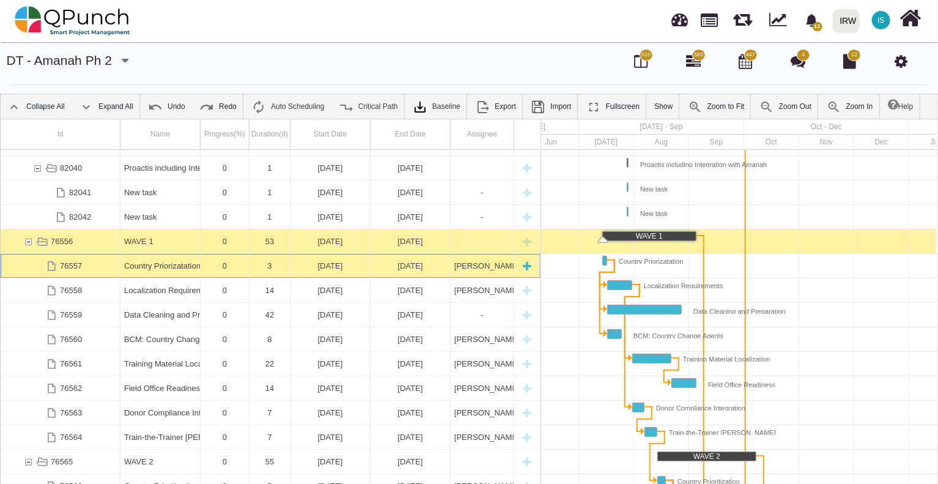
drag, startPoint x: 91, startPoint y: 240, endPoint x: 89, endPoint y: 268, distance: 28.8
click at [89, 268] on div "76557" at bounding box center [61, 266] width 120 height 24
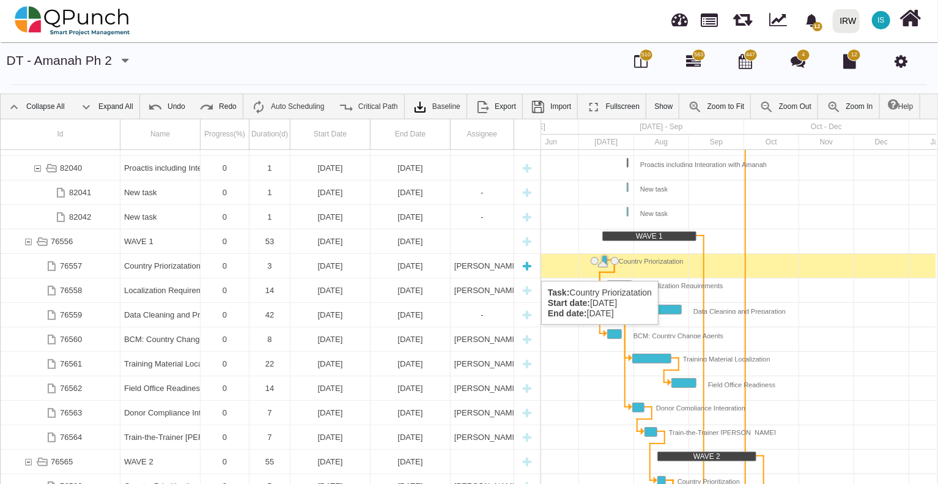
click at [89, 268] on div "76557" at bounding box center [61, 266] width 120 height 24
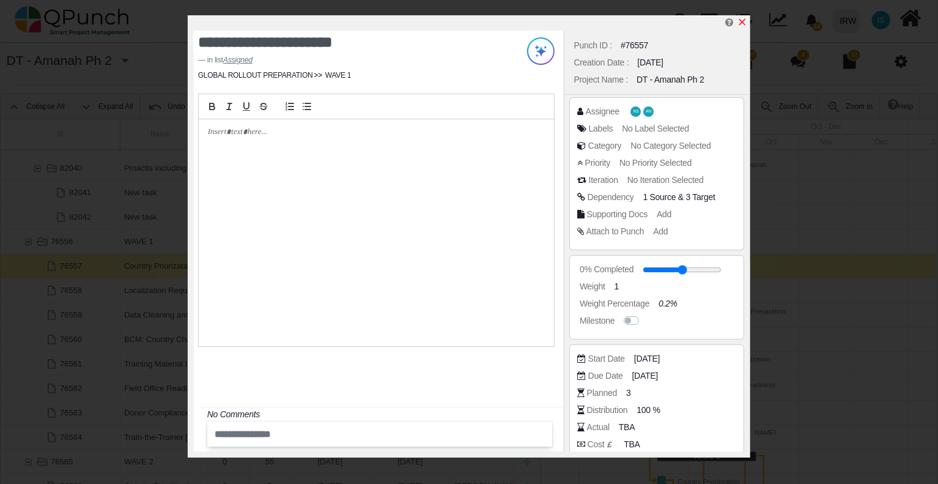
click at [747, 24] on icon "x" at bounding box center [743, 22] width 10 height 10
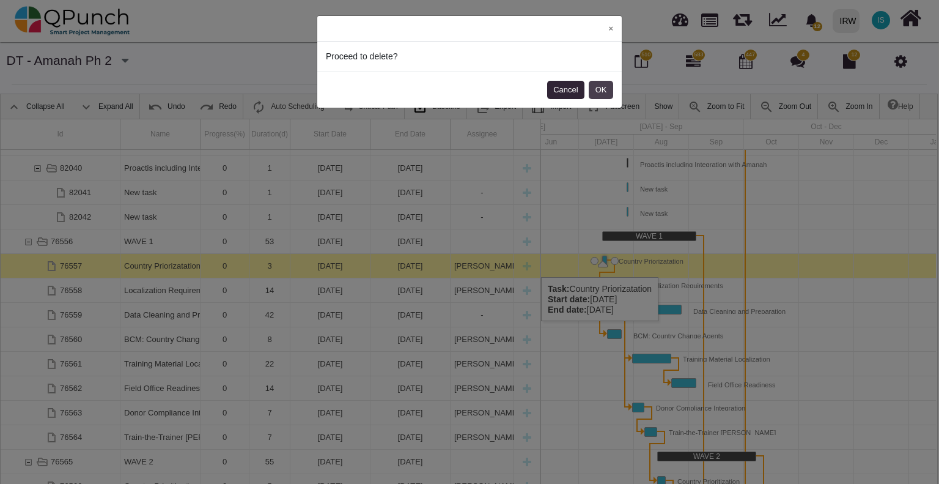
click at [601, 92] on button "OK" at bounding box center [601, 90] width 24 height 18
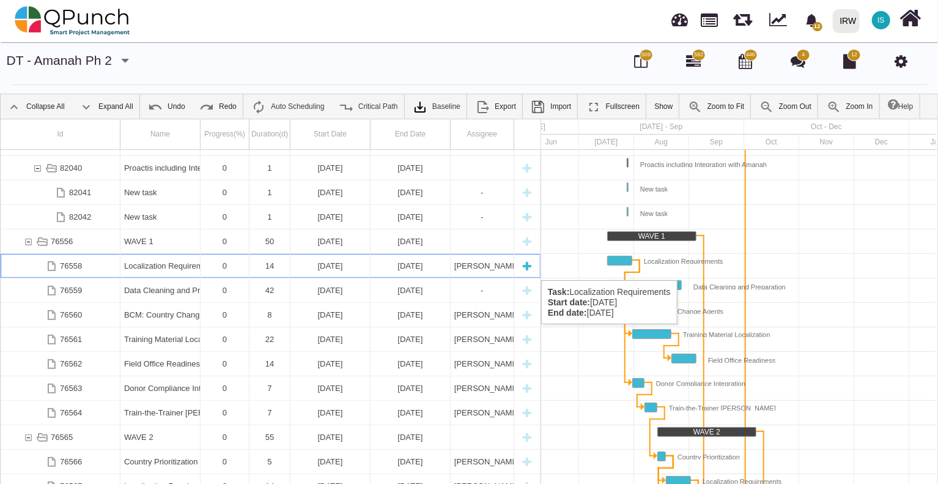
click at [166, 268] on div "Localization Requirements" at bounding box center [160, 266] width 72 height 24
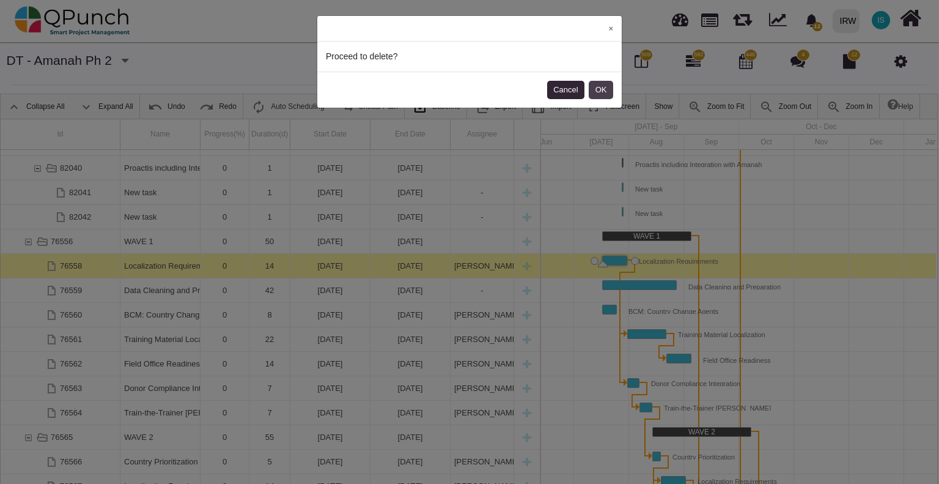
click at [597, 90] on button "OK" at bounding box center [601, 90] width 24 height 18
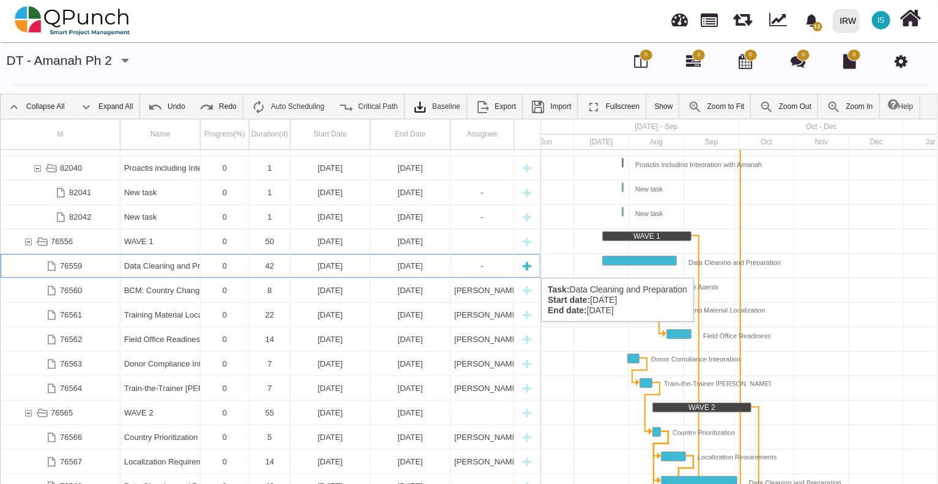
click at [160, 265] on div "Data Cleaning and Preparation" at bounding box center [160, 266] width 72 height 24
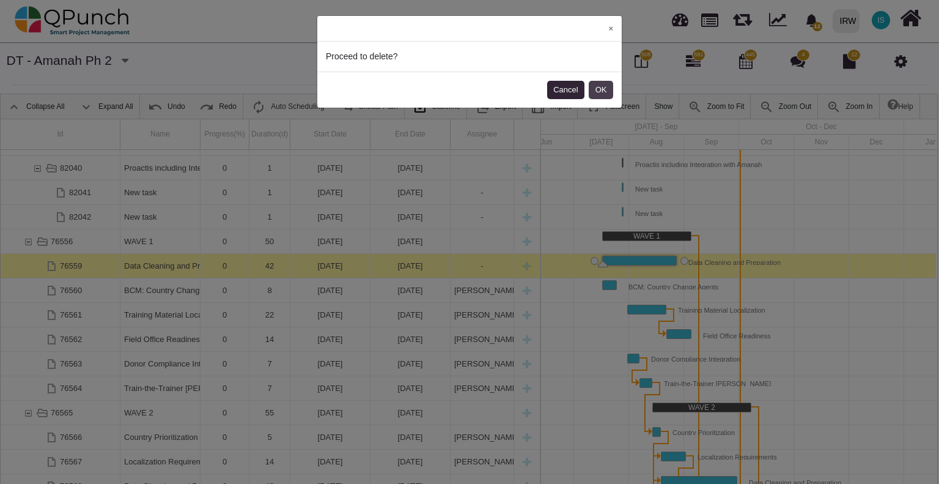
click at [602, 87] on button "OK" at bounding box center [601, 90] width 24 height 18
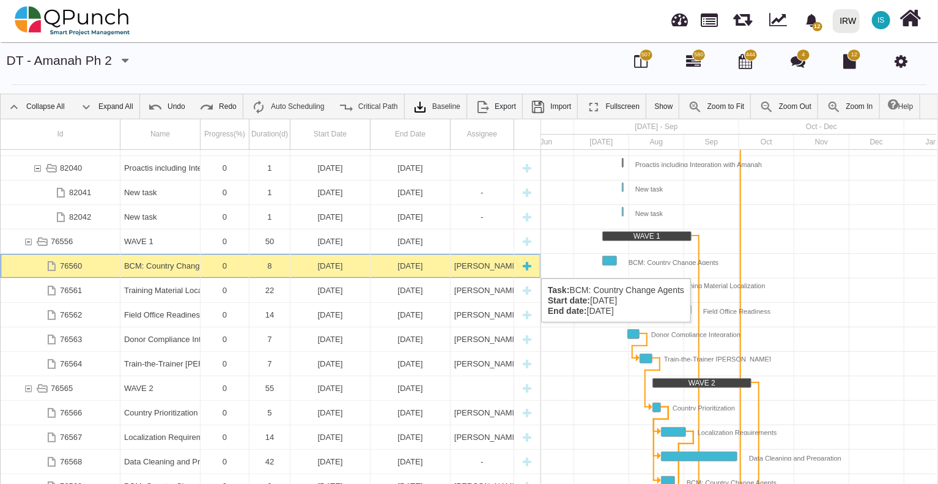
click at [164, 265] on div "BCM: Country Change Agents" at bounding box center [160, 266] width 72 height 24
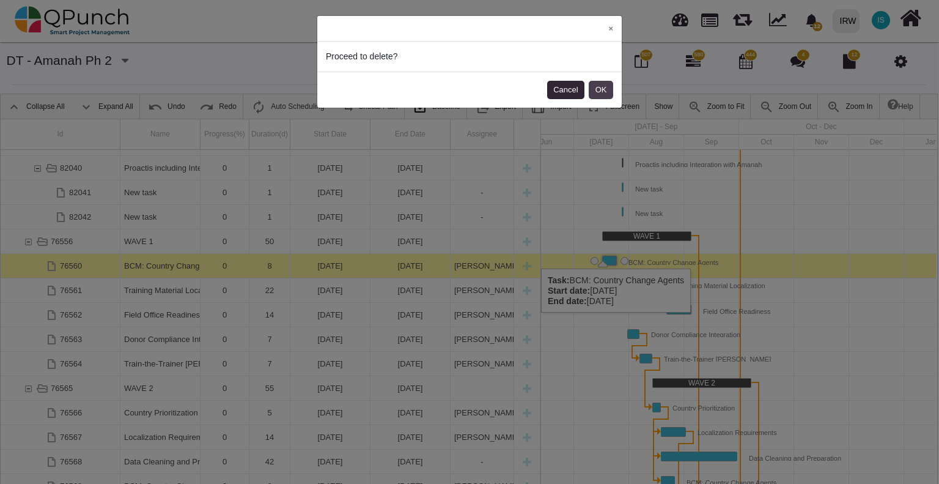
click at [599, 92] on button "OK" at bounding box center [601, 90] width 24 height 18
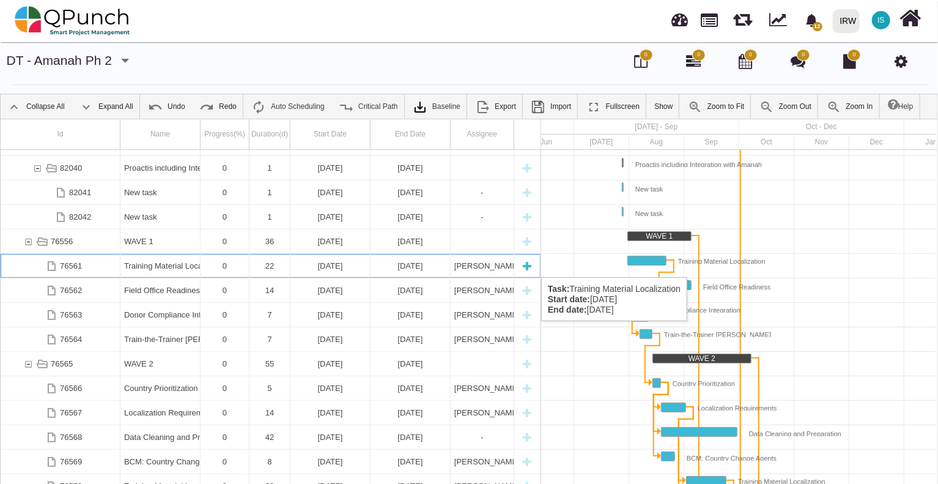
click at [161, 265] on div "Training Material Localization" at bounding box center [160, 266] width 72 height 24
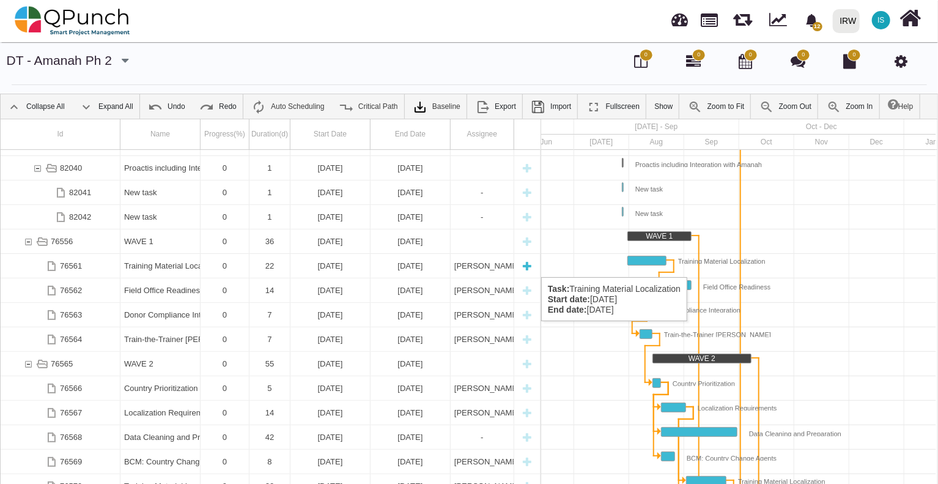
scroll to position [0, 102]
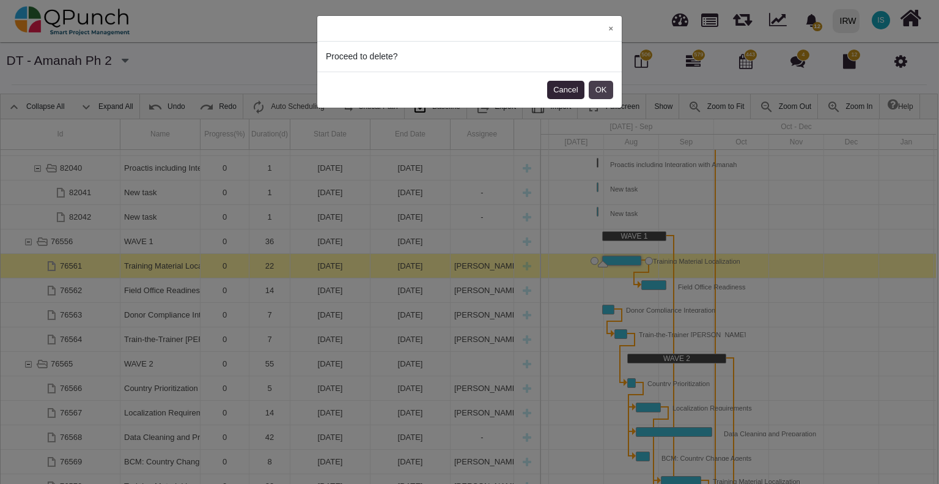
click at [604, 90] on button "OK" at bounding box center [601, 90] width 24 height 18
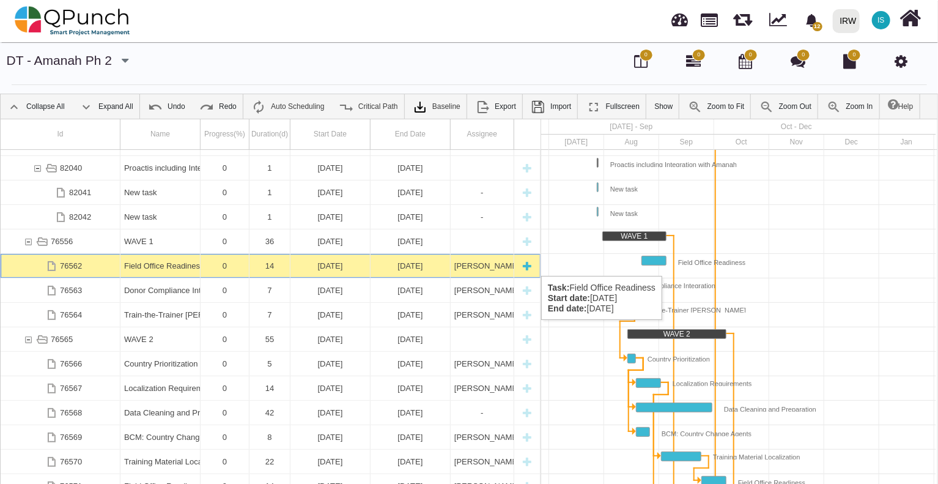
click at [154, 264] on div "Field Office Readiness" at bounding box center [160, 266] width 72 height 24
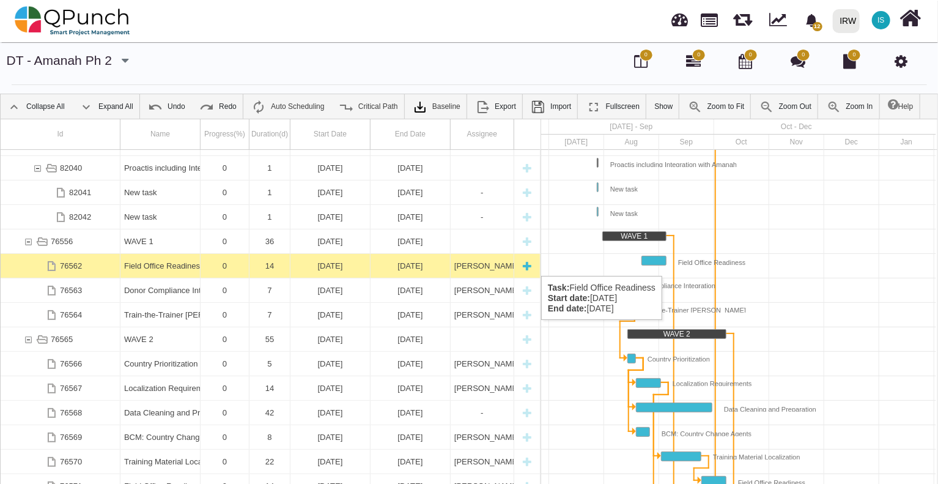
scroll to position [0, 141]
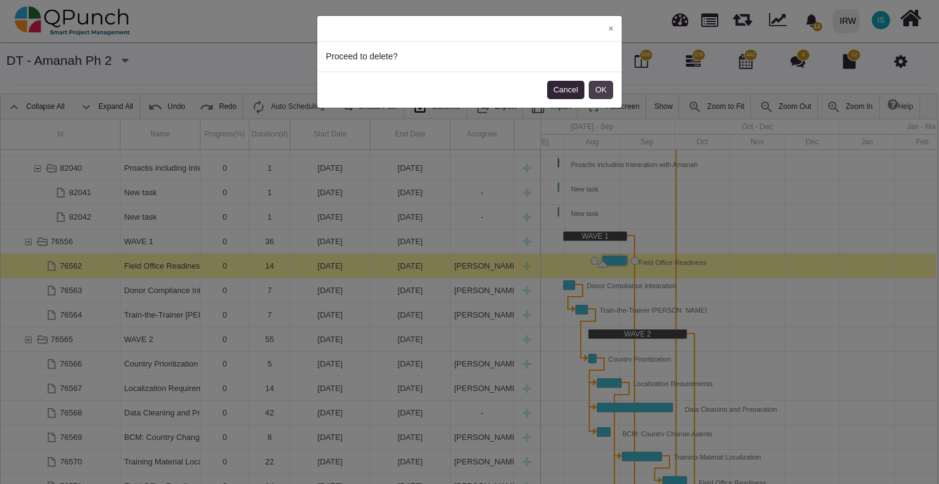
click at [605, 91] on button "OK" at bounding box center [601, 90] width 24 height 18
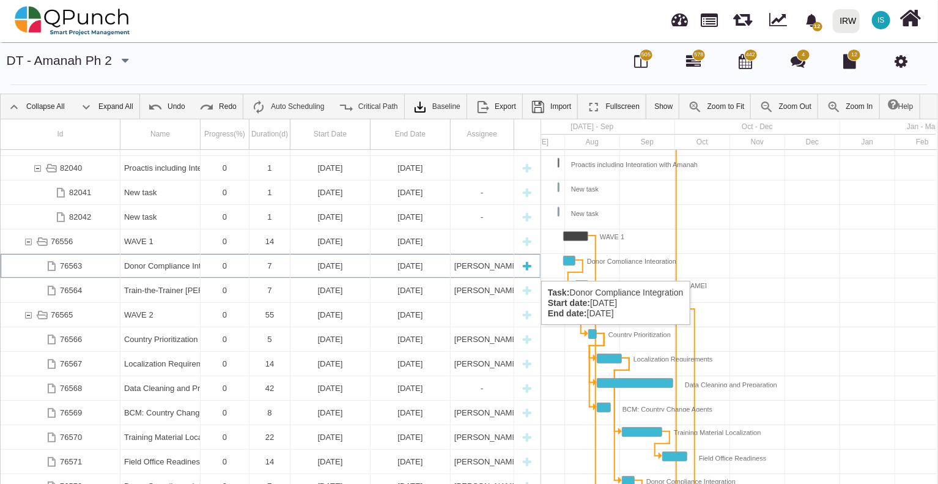
click at [168, 268] on div "Donor Compliance Integration" at bounding box center [160, 266] width 72 height 24
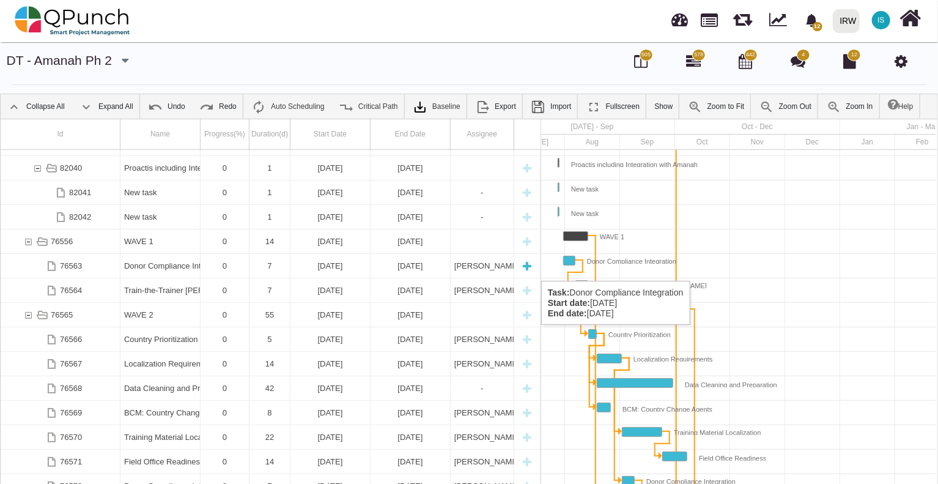
scroll to position [0, 102]
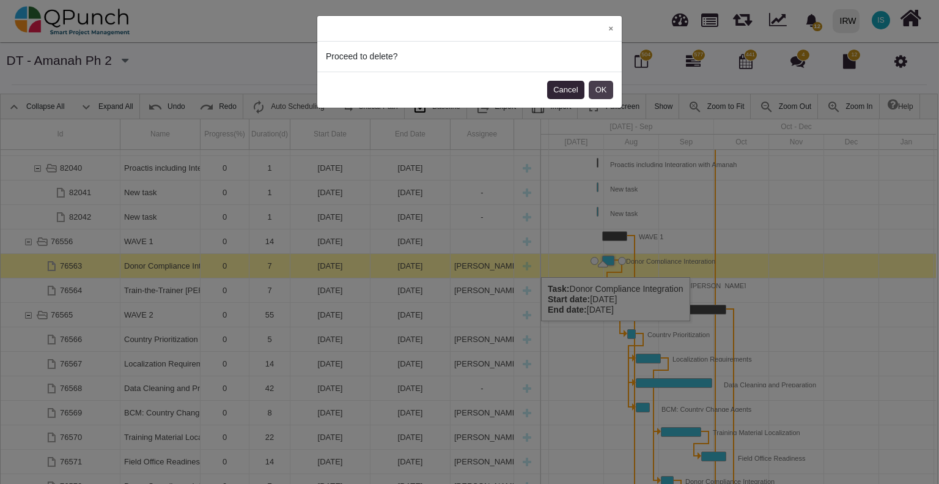
click at [604, 90] on button "OK" at bounding box center [601, 90] width 24 height 18
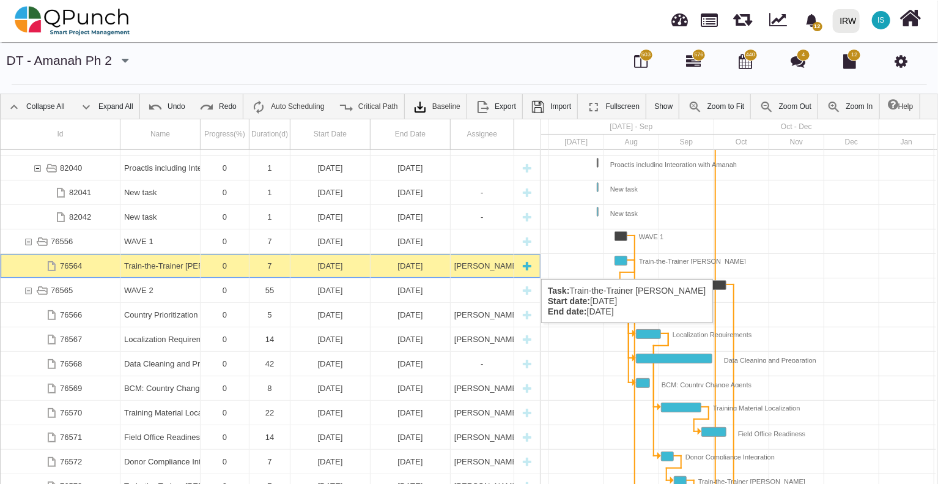
click at [169, 266] on div "Train-the-Trainer [PERSON_NAME]" at bounding box center [160, 266] width 72 height 24
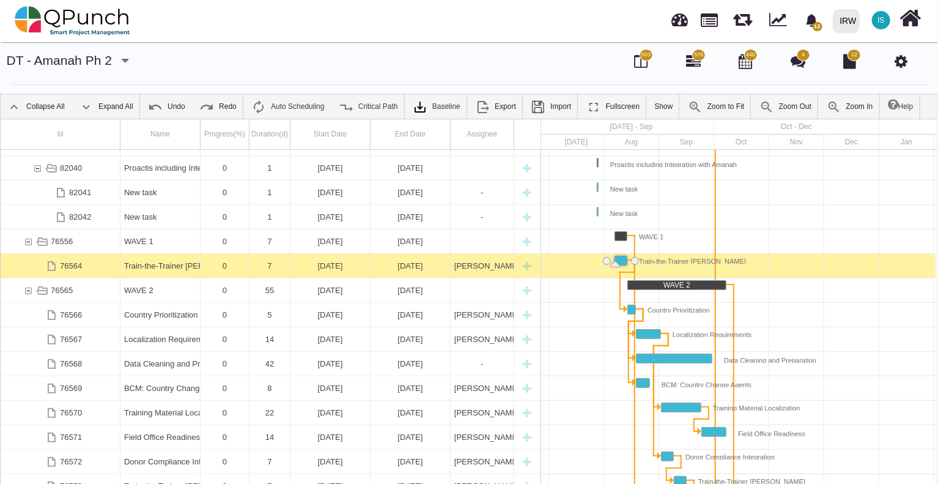
scroll to position [0, 114]
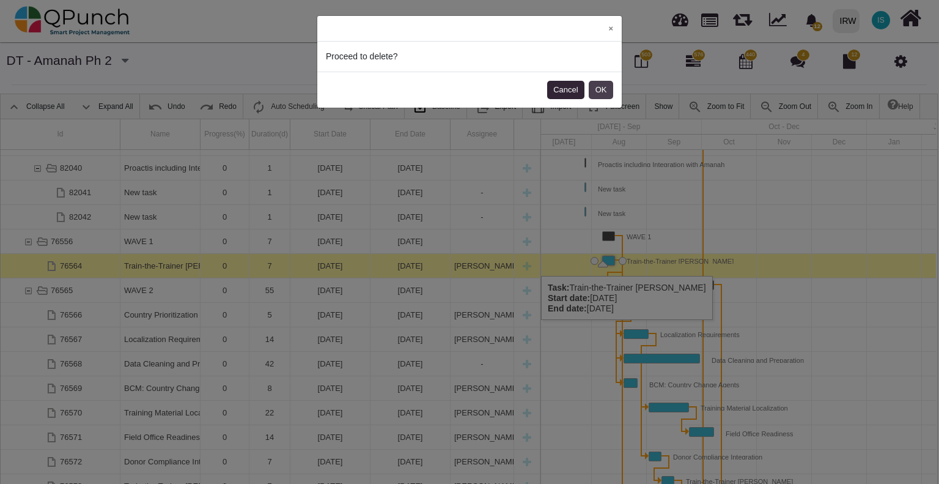
click at [599, 90] on button "OK" at bounding box center [601, 90] width 24 height 18
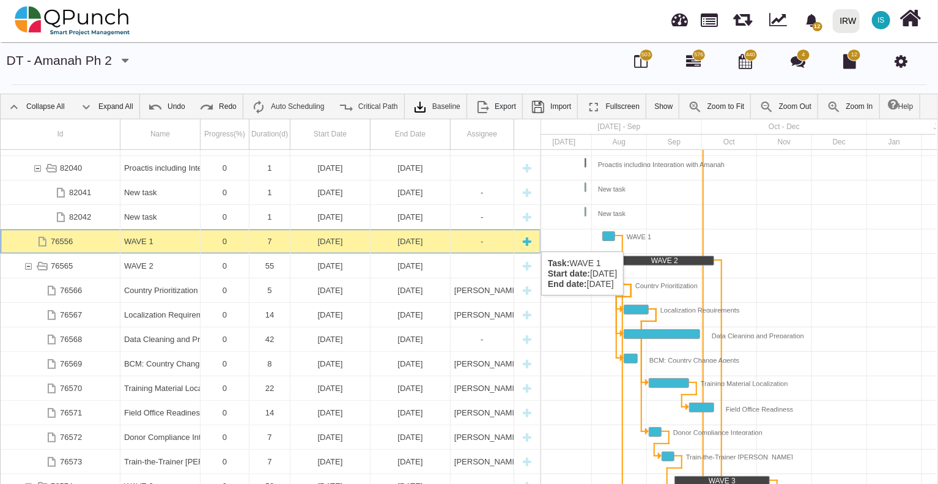
click at [136, 239] on div "WAVE 1" at bounding box center [160, 241] width 72 height 24
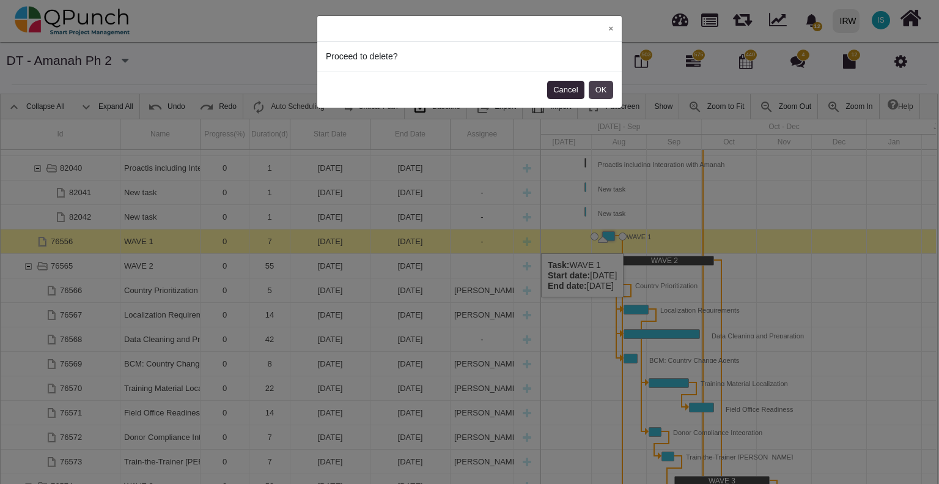
click at [604, 89] on button "OK" at bounding box center [601, 90] width 24 height 18
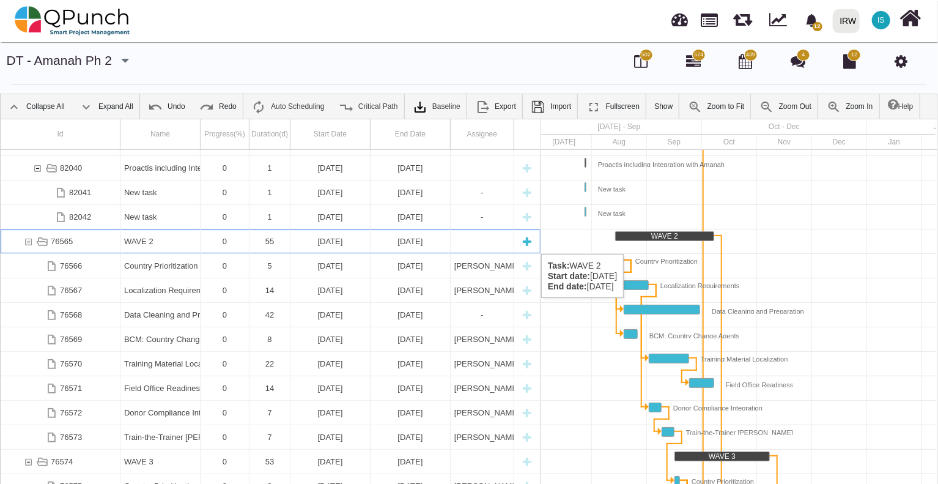
click at [153, 242] on div "WAVE 2" at bounding box center [160, 241] width 72 height 24
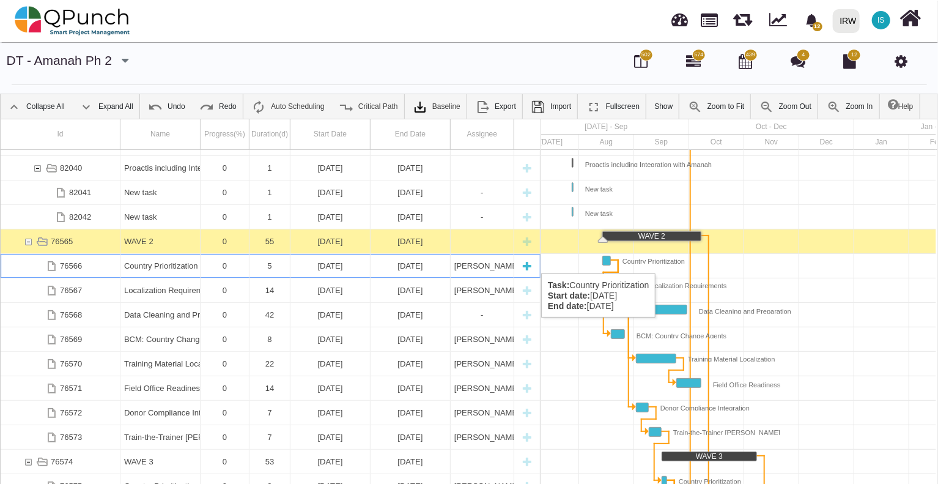
click at [160, 261] on div "Country Prioritization" at bounding box center [160, 266] width 72 height 24
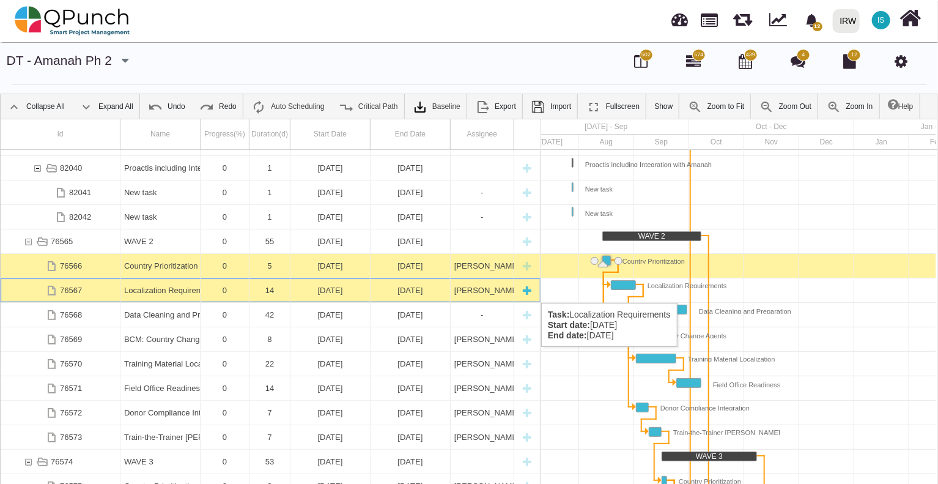
click at [167, 291] on div "Localization Requirements" at bounding box center [160, 290] width 72 height 24
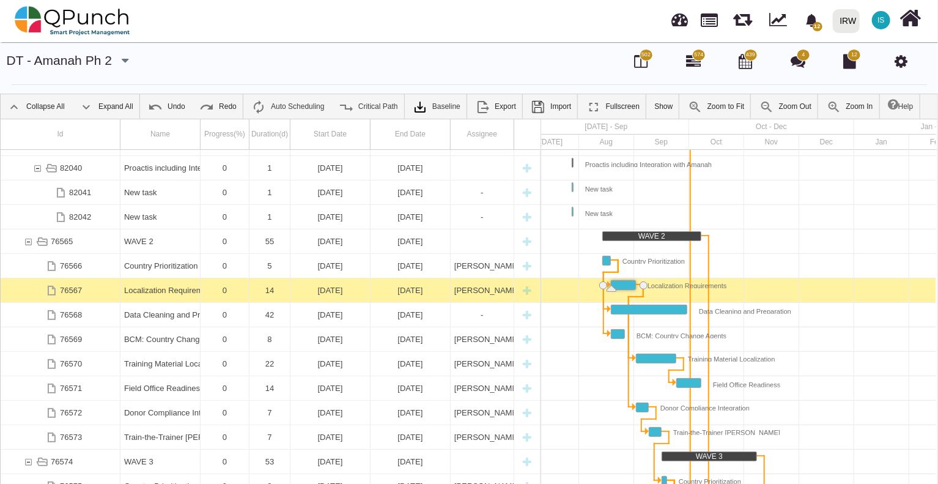
scroll to position [0, 136]
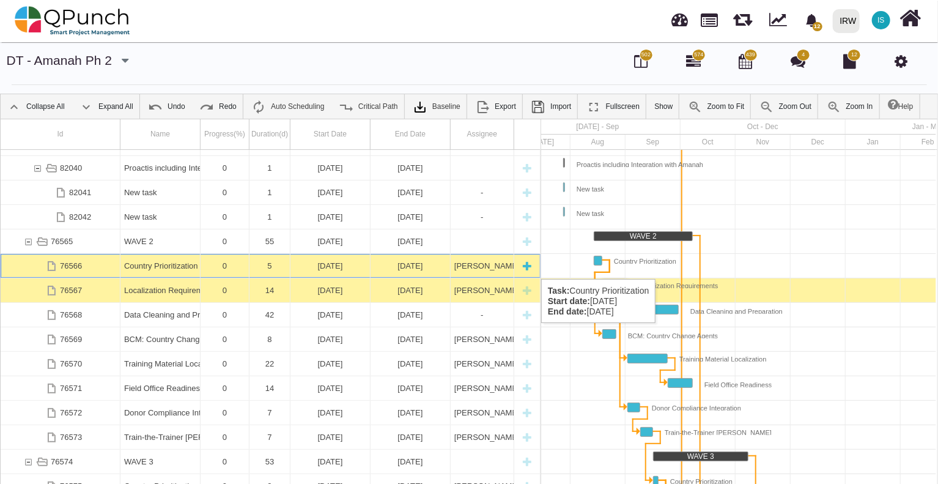
click at [165, 267] on div "Country Prioritization" at bounding box center [160, 266] width 72 height 24
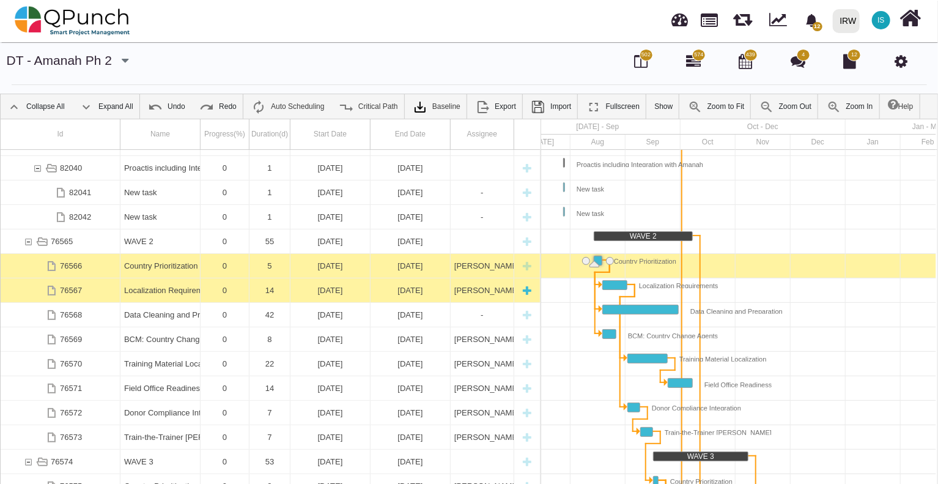
scroll to position [0, 127]
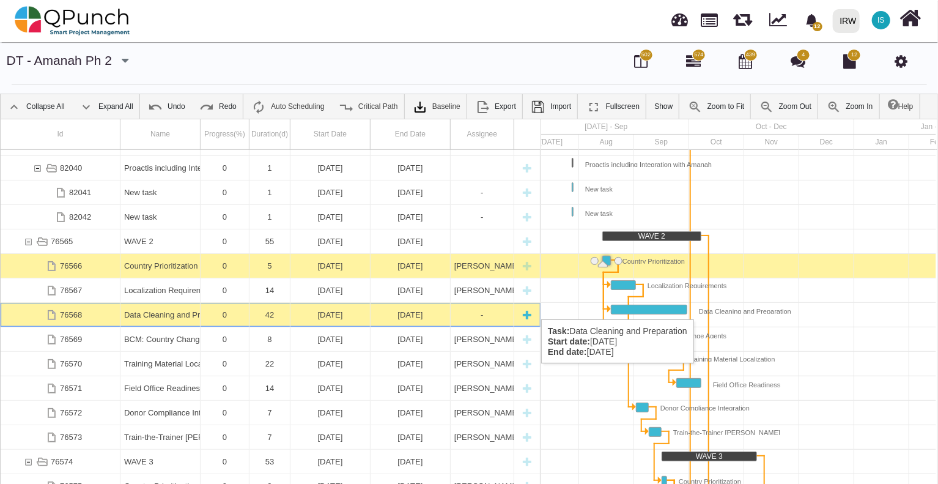
click at [157, 307] on div "Data Cleaning and Preparation" at bounding box center [160, 315] width 72 height 24
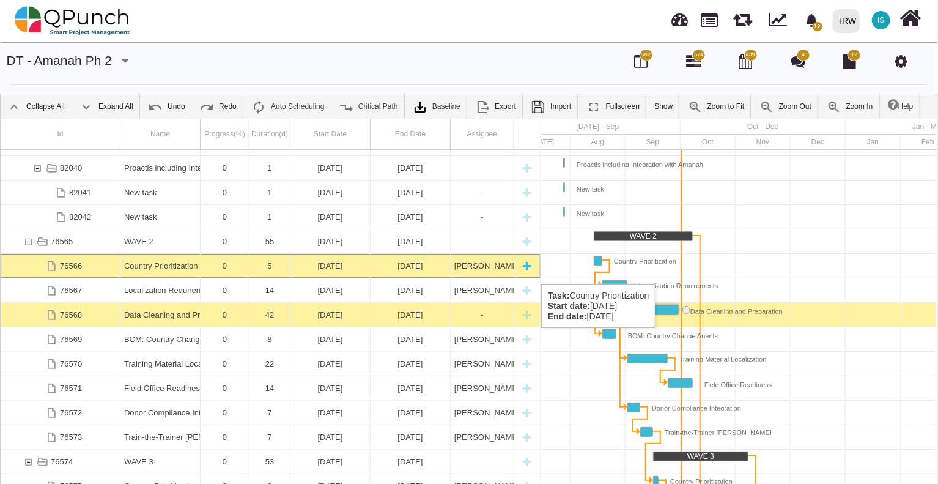
click at [160, 272] on div "Country Prioritization" at bounding box center [160, 266] width 72 height 24
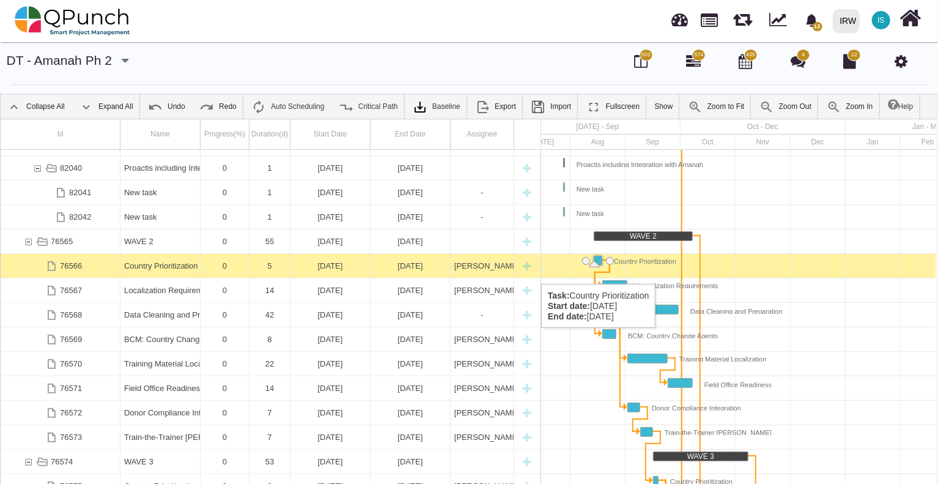
scroll to position [0, 127]
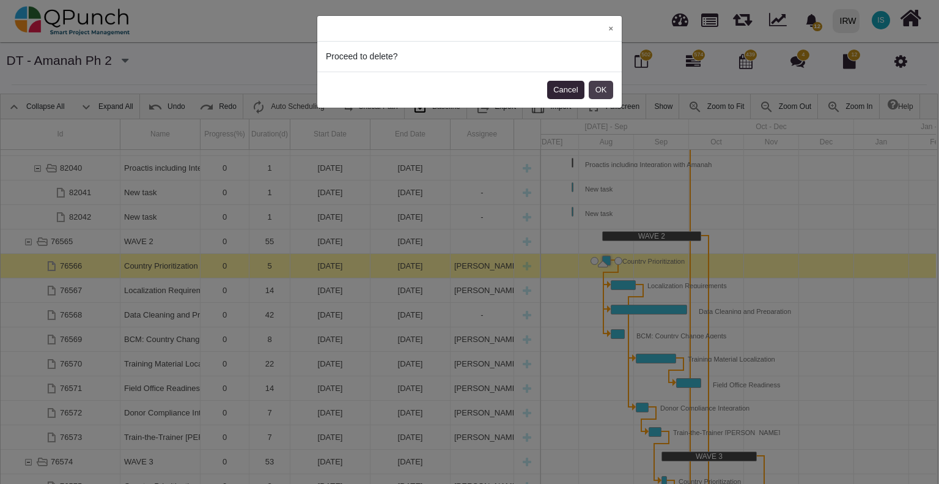
click at [602, 91] on button "OK" at bounding box center [601, 90] width 24 height 18
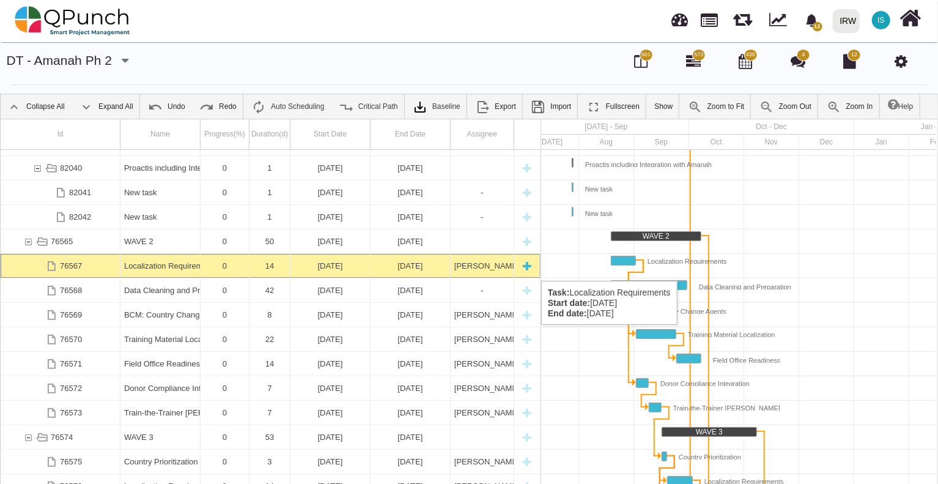
click at [313, 268] on div "[DATE]" at bounding box center [330, 266] width 72 height 24
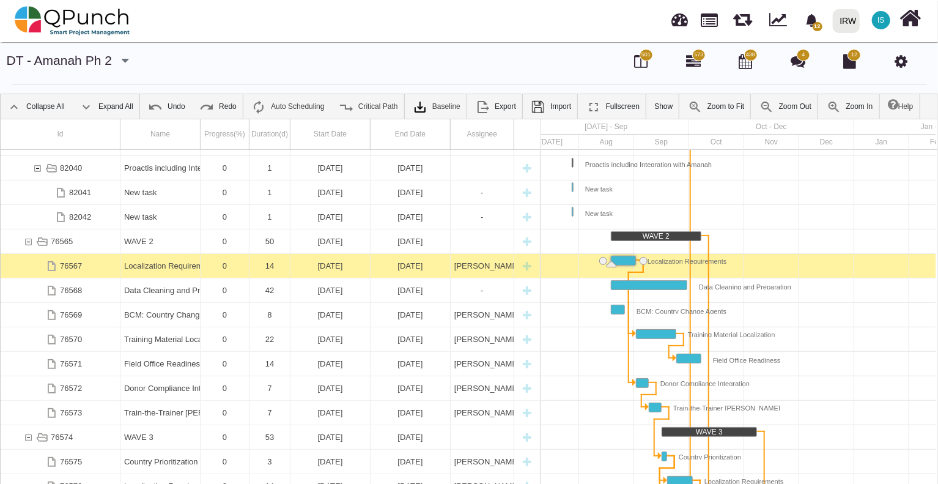
scroll to position [0, 136]
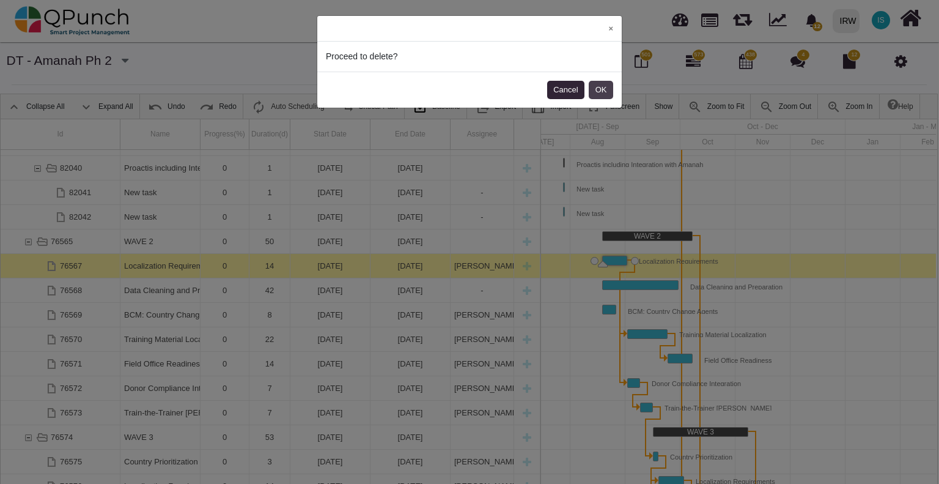
click at [607, 92] on button "OK" at bounding box center [601, 90] width 24 height 18
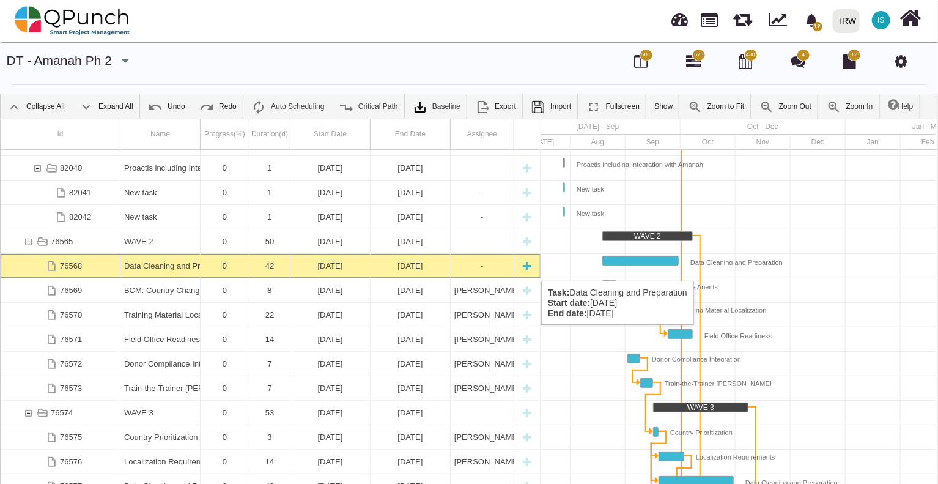
click at [369, 268] on div "[DATE]" at bounding box center [331, 266] width 80 height 24
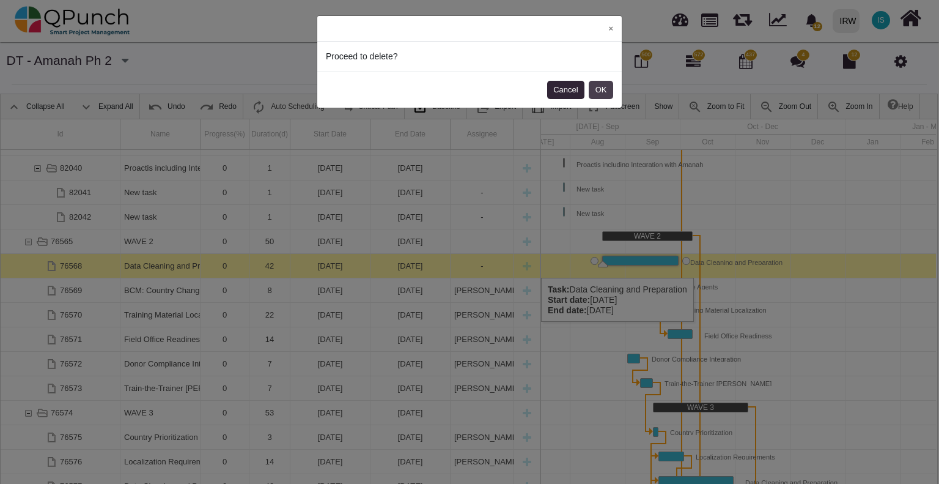
click at [599, 91] on button "OK" at bounding box center [601, 90] width 24 height 18
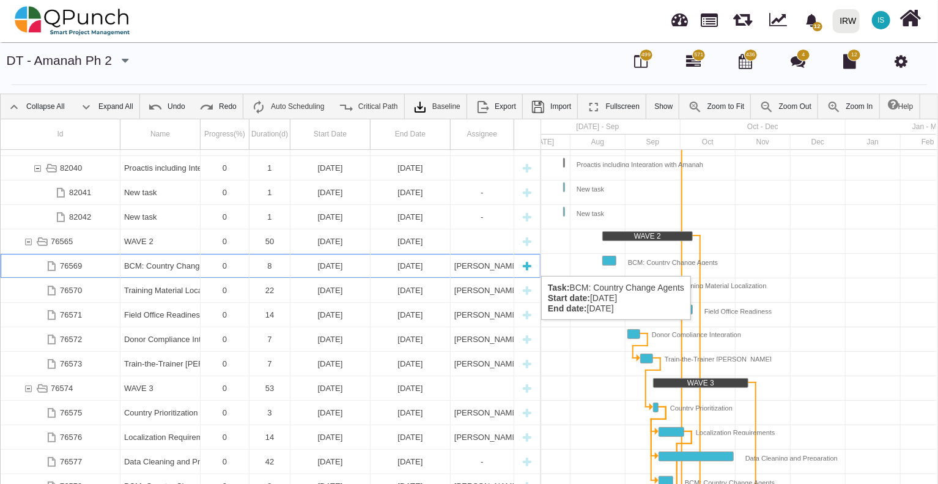
click at [328, 264] on div "[DATE]" at bounding box center [330, 266] width 72 height 24
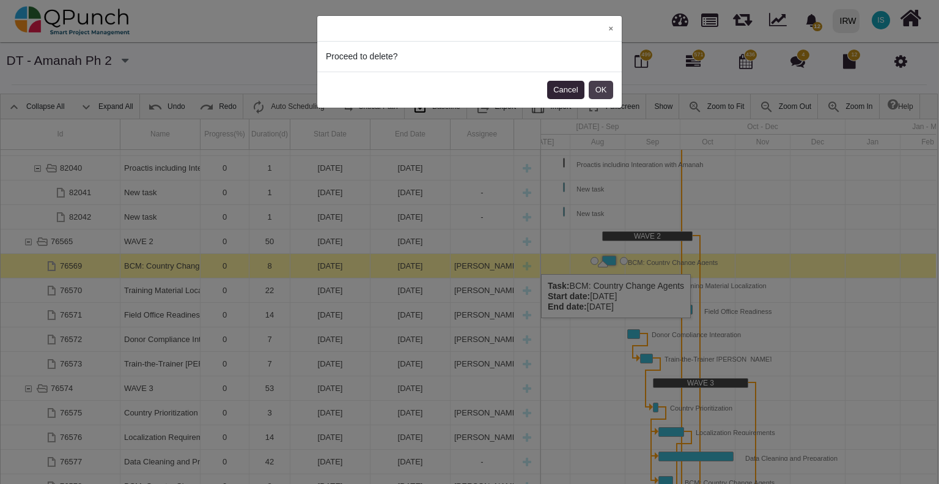
click at [599, 87] on button "OK" at bounding box center [601, 90] width 24 height 18
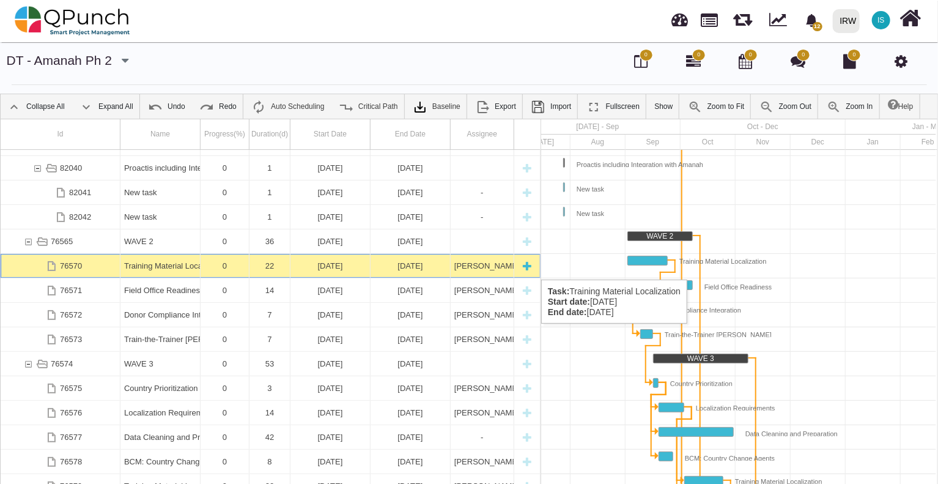
click at [365, 268] on div "[DATE]" at bounding box center [330, 266] width 72 height 24
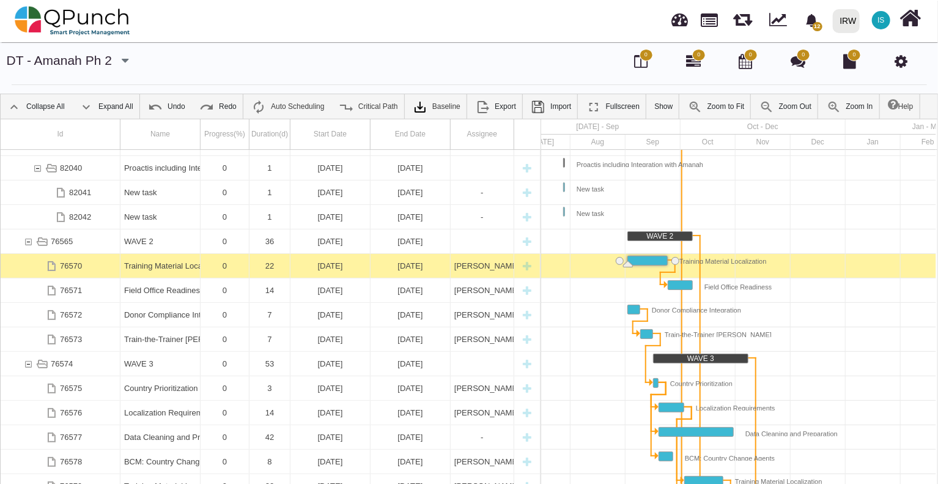
scroll to position [0, 161]
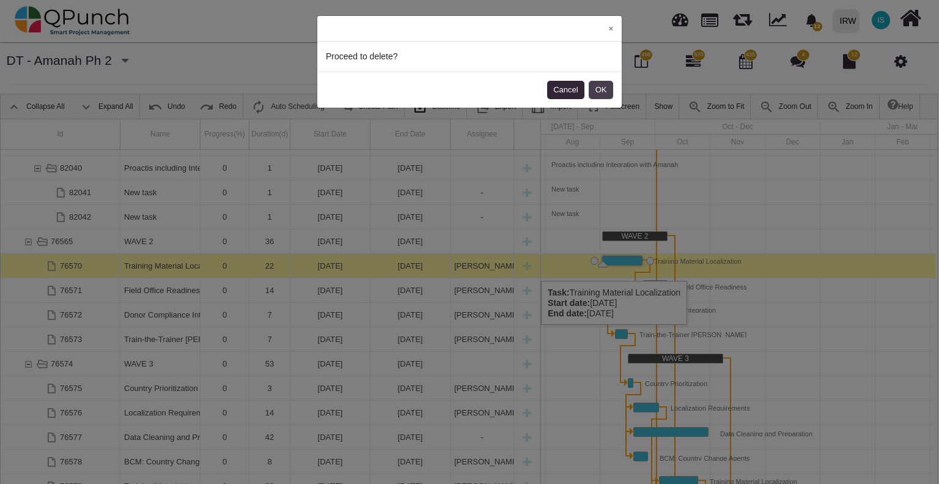
click at [610, 94] on button "OK" at bounding box center [601, 90] width 24 height 18
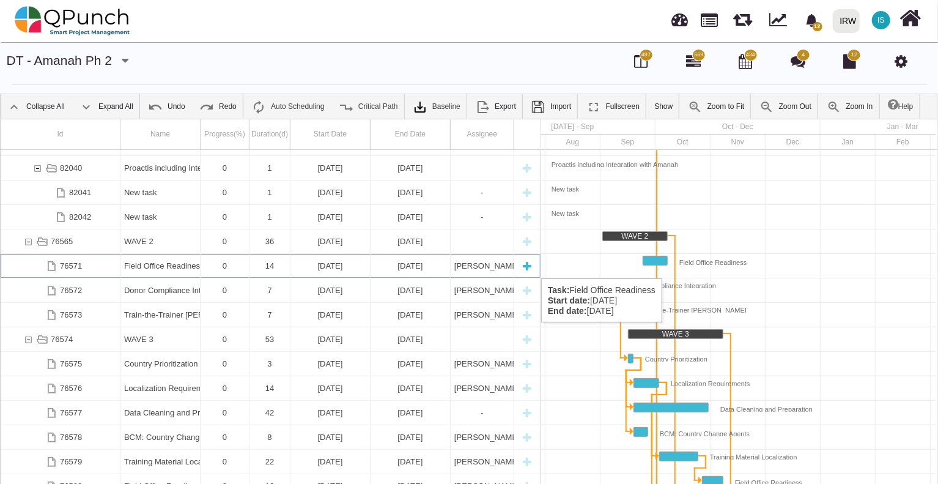
click at [306, 266] on div "[DATE]" at bounding box center [330, 266] width 72 height 24
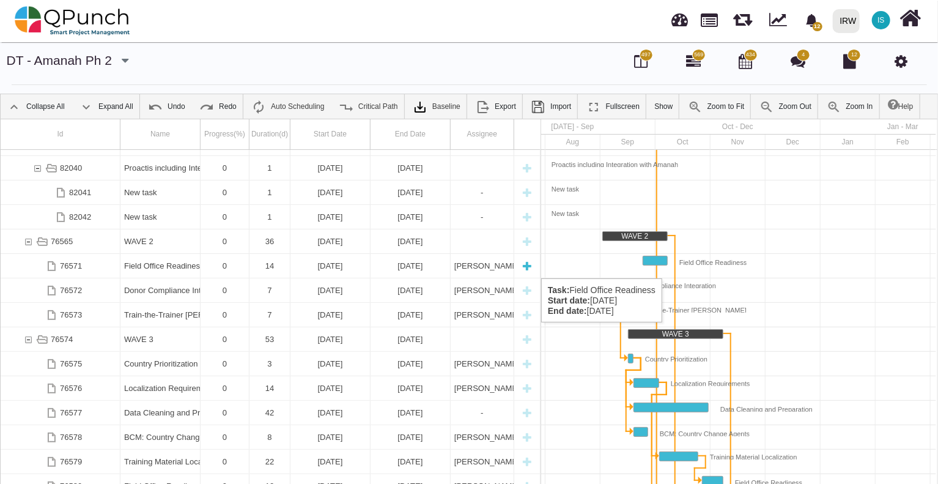
scroll to position [0, 201]
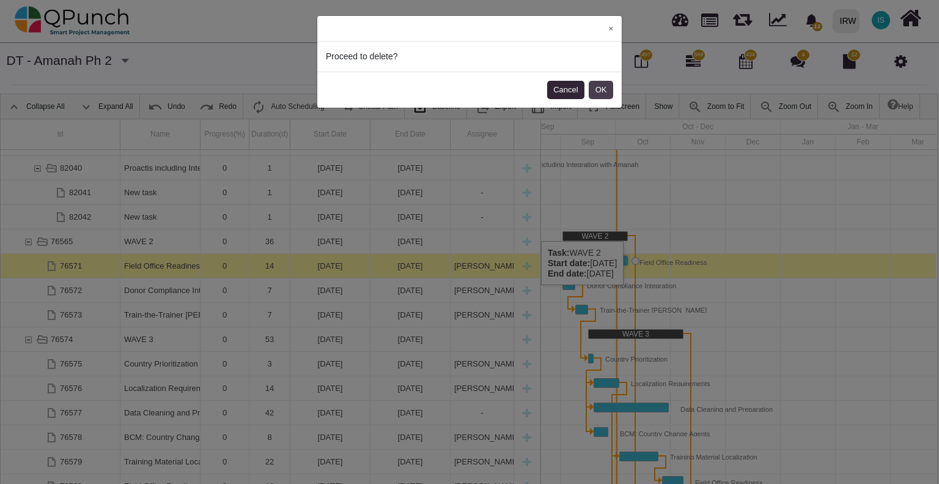
click at [604, 87] on button "OK" at bounding box center [601, 90] width 24 height 18
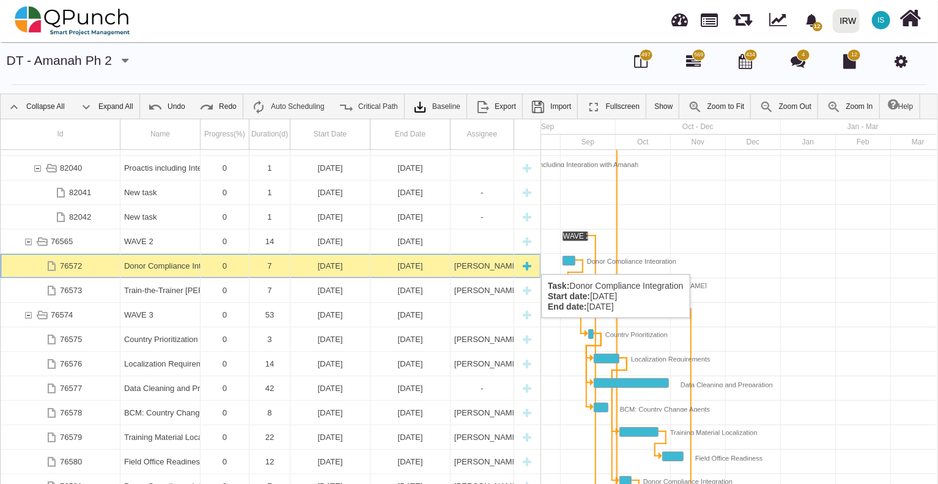
click at [161, 262] on div "Donor Compliance Integration" at bounding box center [160, 266] width 72 height 24
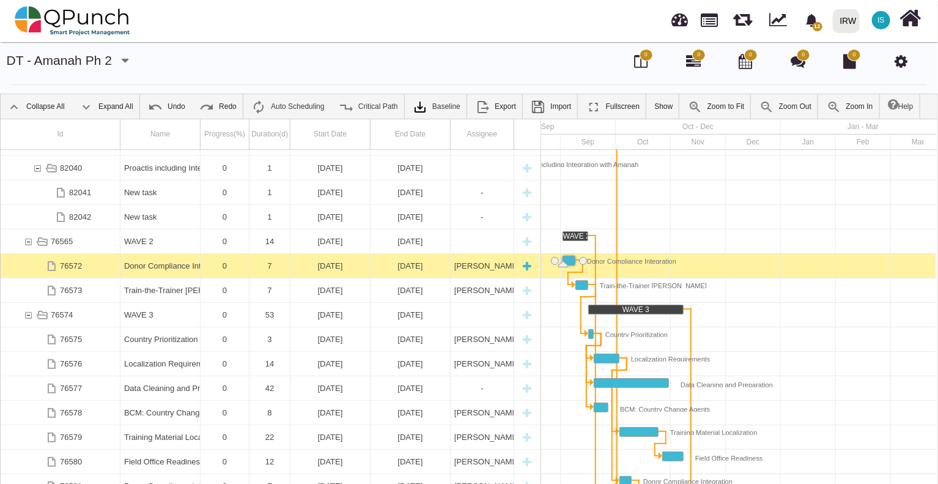
scroll to position [0, 161]
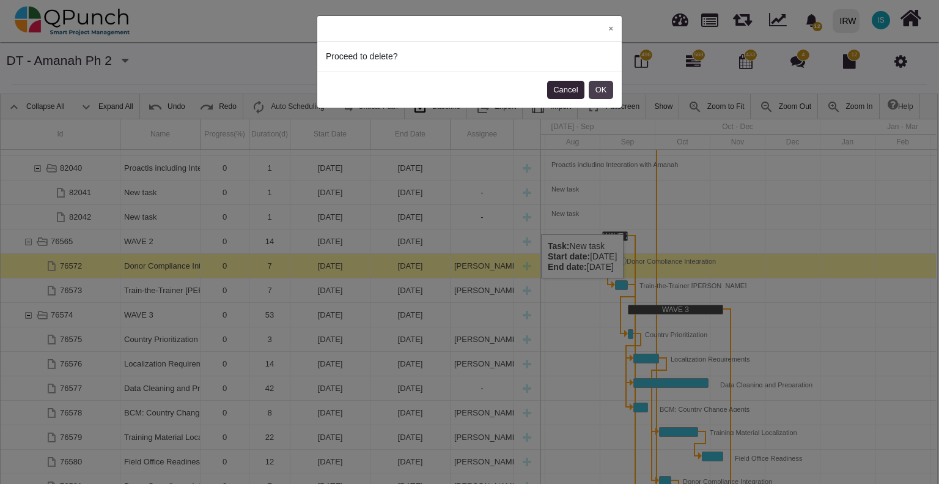
click at [604, 87] on button "OK" at bounding box center [601, 90] width 24 height 18
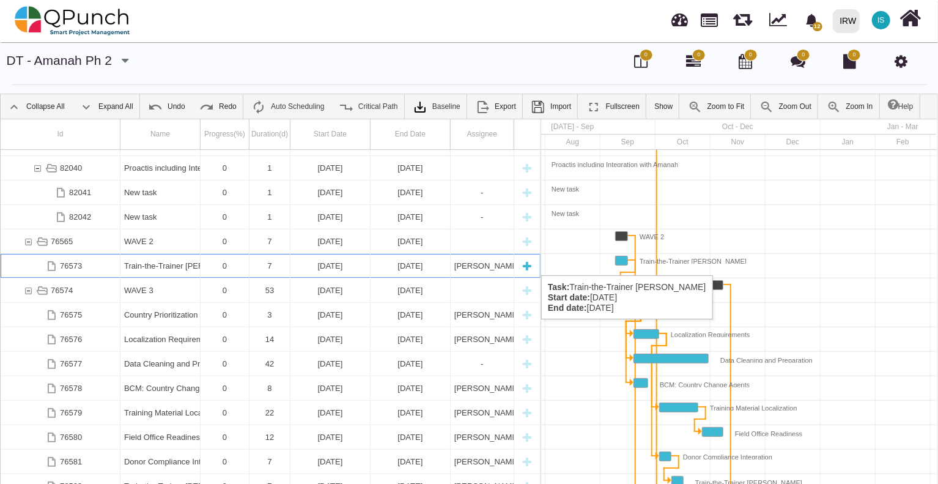
click at [179, 263] on div "Train-the-Trainer [PERSON_NAME]" at bounding box center [160, 266] width 72 height 24
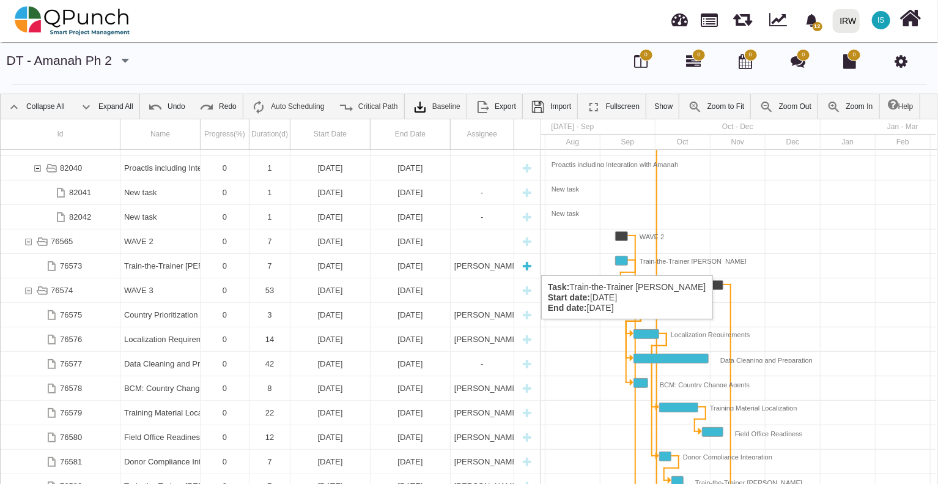
scroll to position [0, 174]
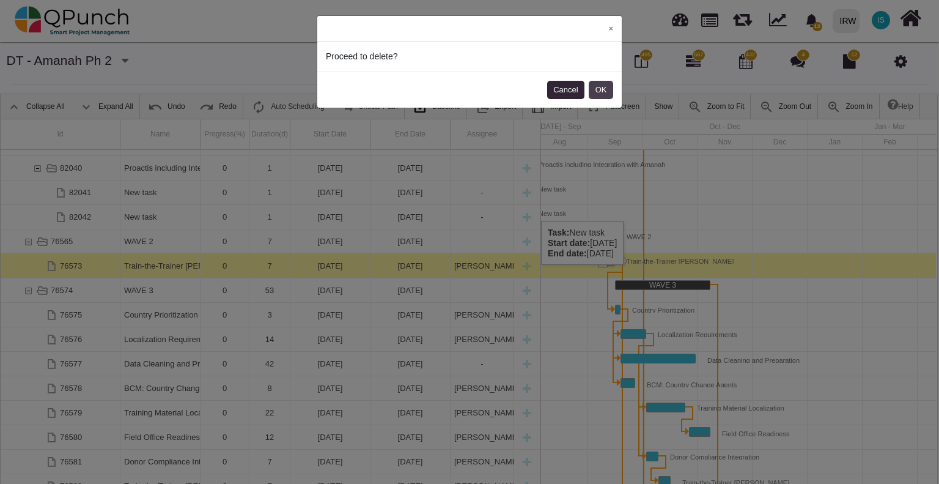
click at [606, 91] on button "OK" at bounding box center [601, 90] width 24 height 18
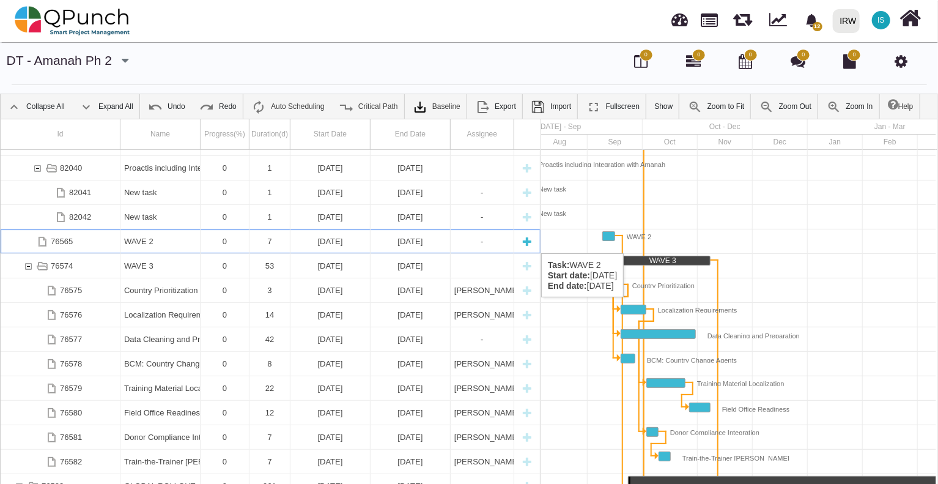
click at [159, 241] on div "WAVE 2" at bounding box center [160, 241] width 72 height 24
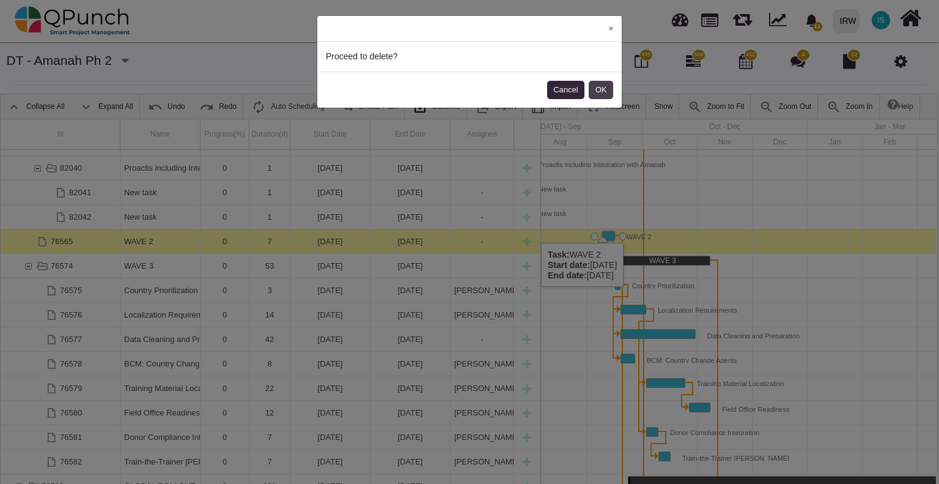
click at [598, 87] on button "OK" at bounding box center [601, 90] width 24 height 18
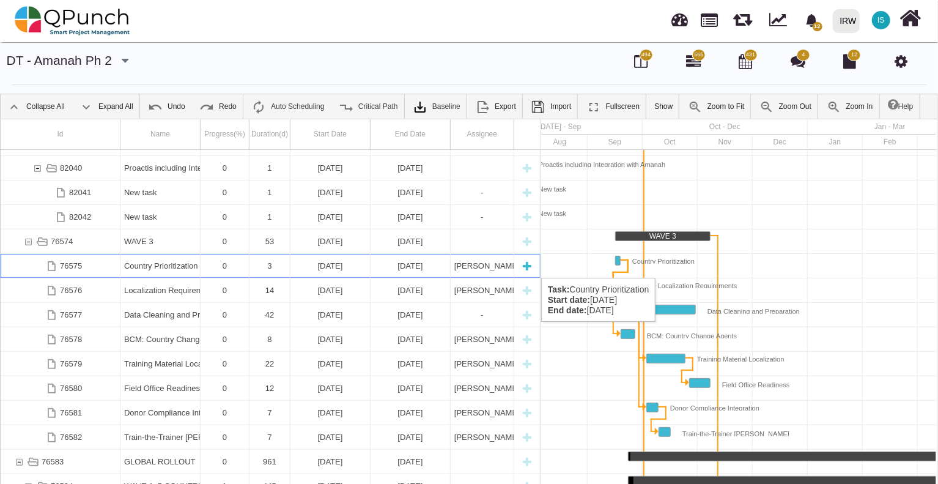
click at [298, 265] on div "[DATE]" at bounding box center [330, 266] width 72 height 24
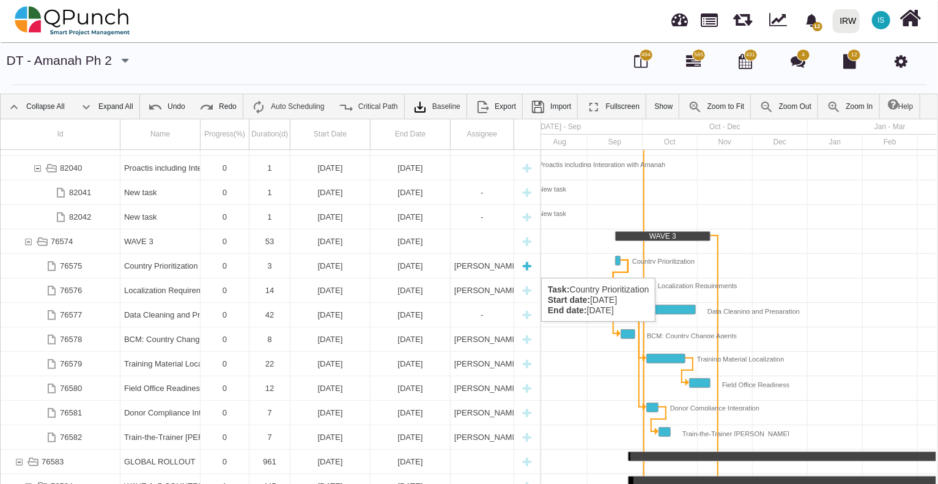
scroll to position [0, 186]
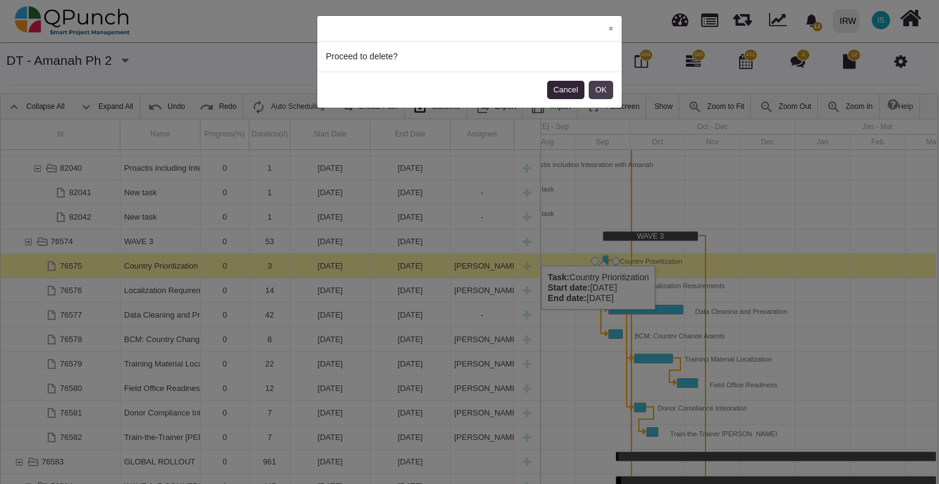
click at [600, 86] on button "OK" at bounding box center [601, 90] width 24 height 18
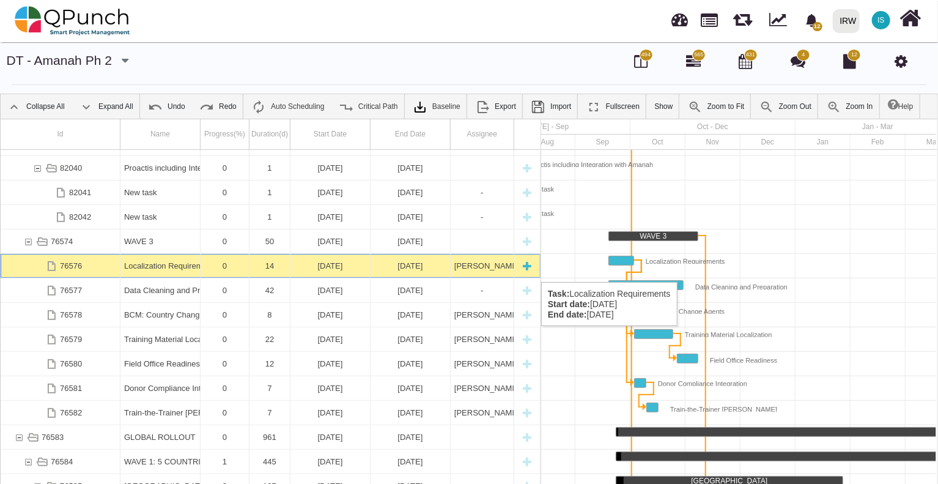
click at [209, 270] on div "0" at bounding box center [224, 266] width 41 height 24
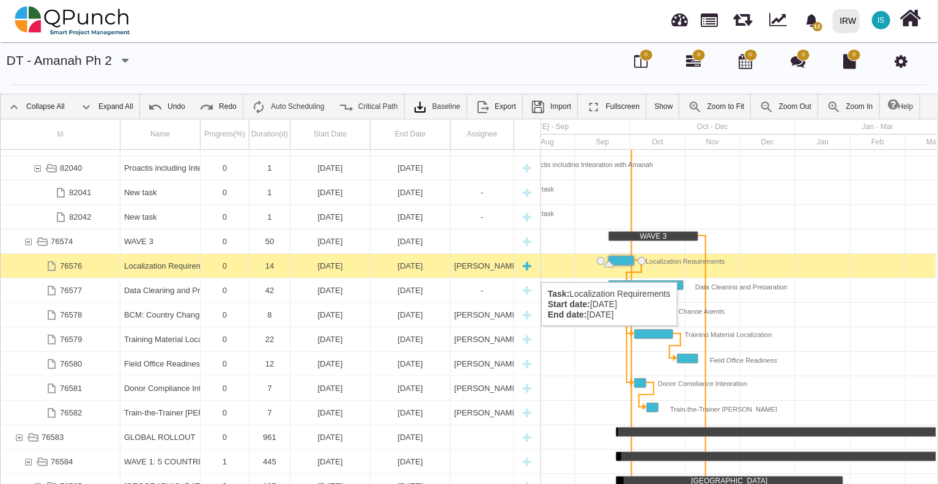
scroll to position [0, 192]
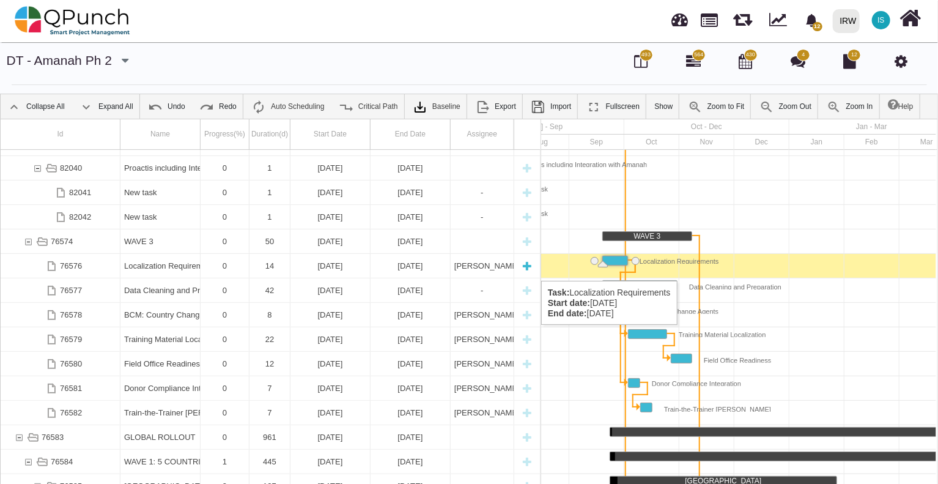
click at [195, 268] on div "Localization Requirements" at bounding box center [160, 266] width 72 height 24
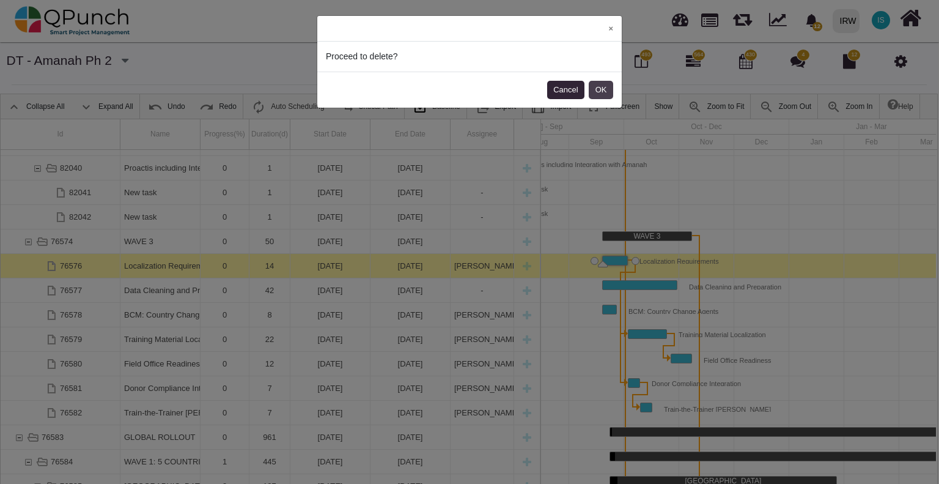
click at [609, 92] on button "OK" at bounding box center [601, 90] width 24 height 18
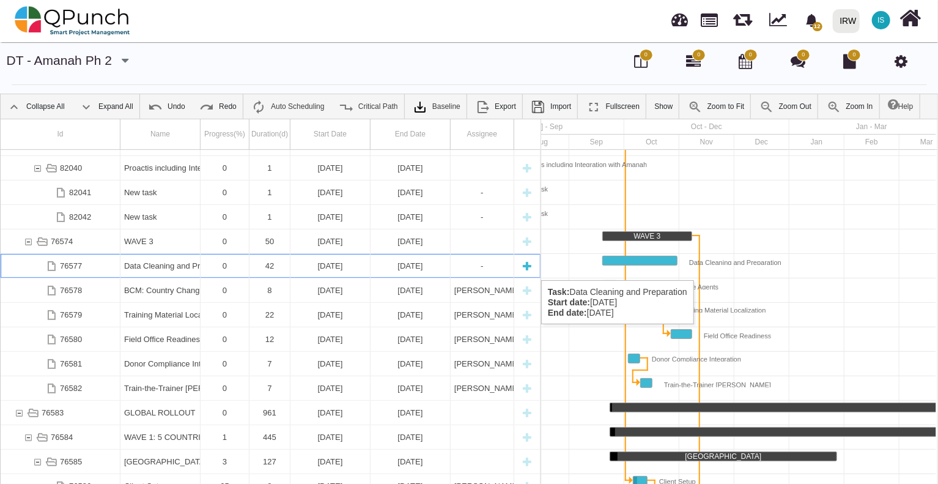
click at [183, 268] on div "Data Cleaning and Preparation" at bounding box center [160, 266] width 72 height 24
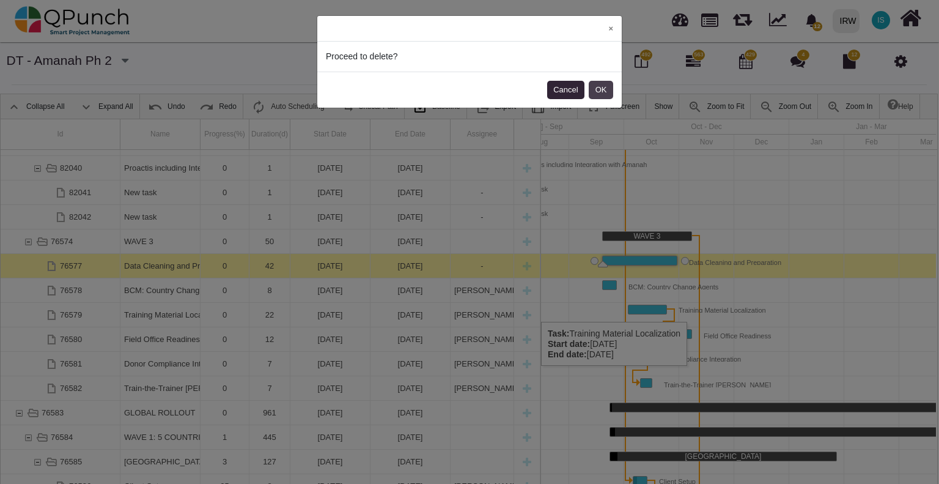
click at [605, 87] on button "OK" at bounding box center [601, 90] width 24 height 18
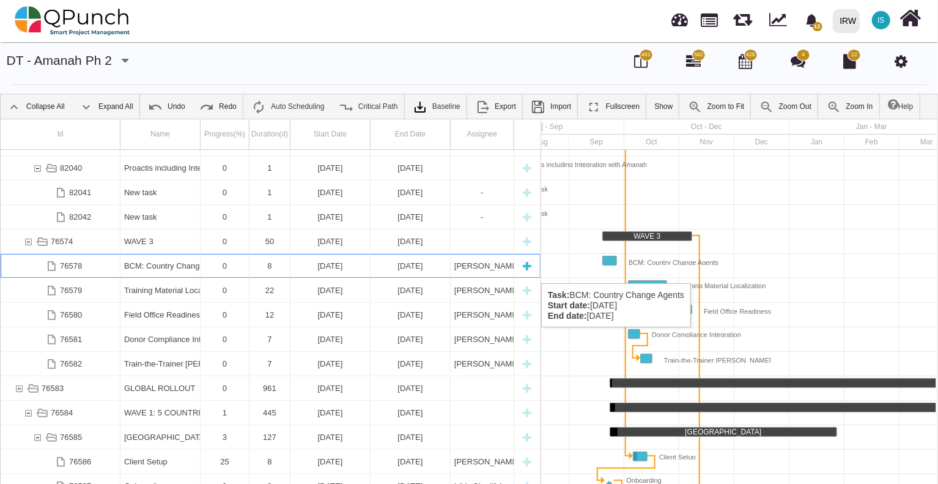
click at [186, 271] on div "BCM: Country Change Agents" at bounding box center [160, 266] width 72 height 24
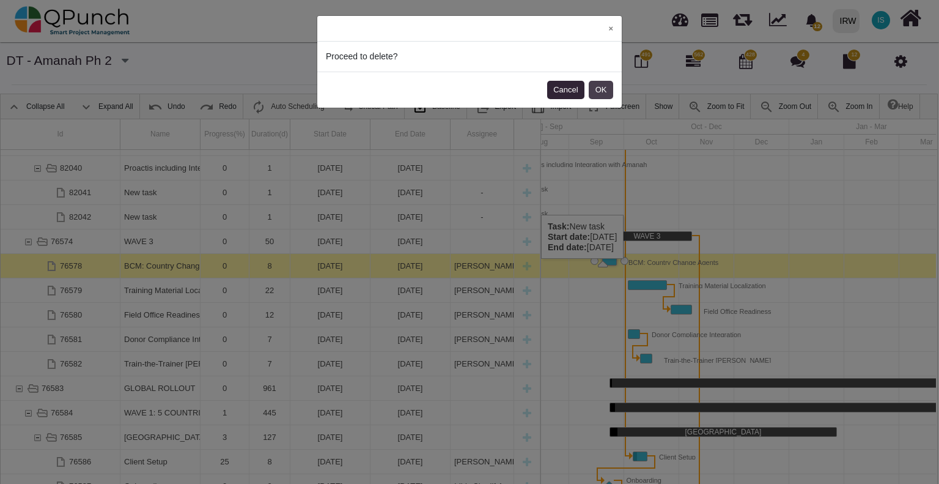
click at [604, 89] on button "OK" at bounding box center [601, 90] width 24 height 18
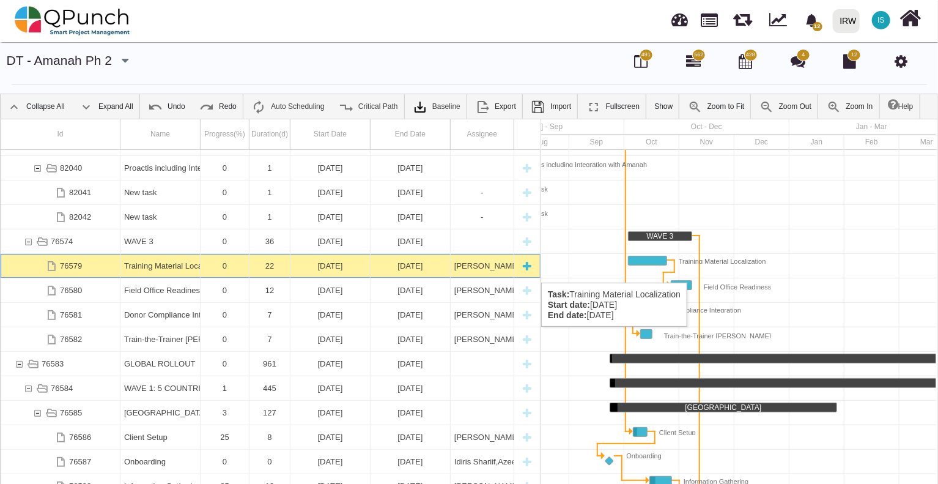
click at [162, 270] on div "Training Material Localization" at bounding box center [160, 266] width 72 height 24
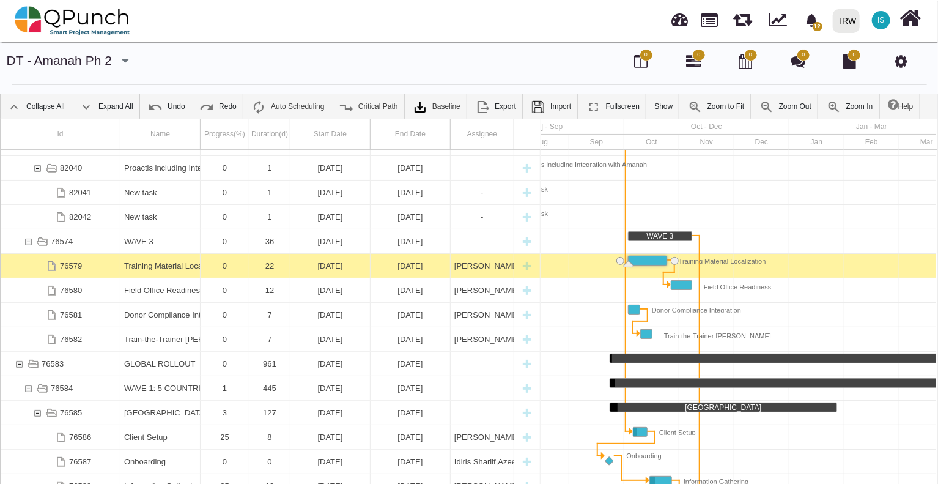
scroll to position [0, 218]
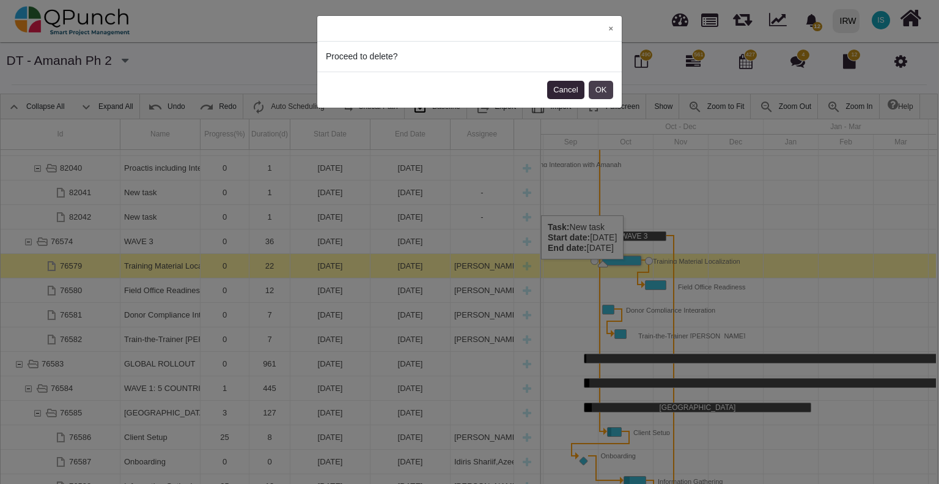
click at [606, 94] on button "OK" at bounding box center [601, 90] width 24 height 18
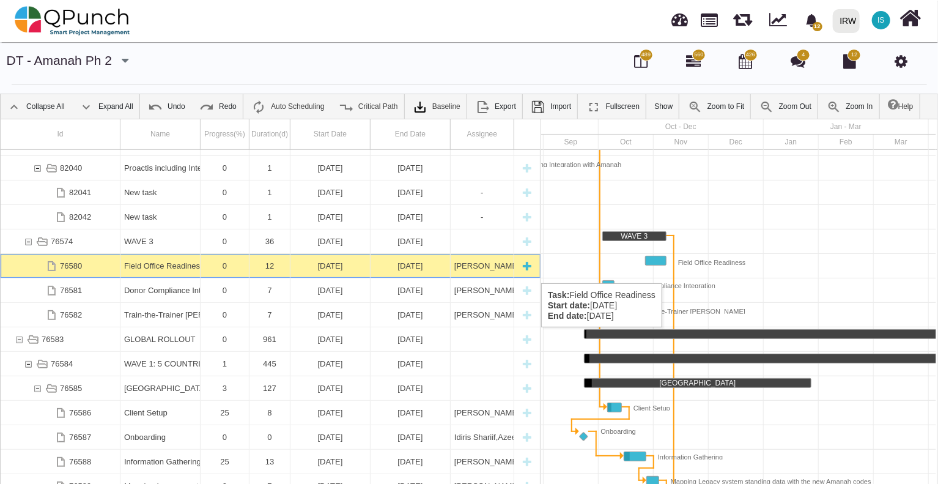
click at [146, 270] on div "Field Office Readiness" at bounding box center [160, 266] width 72 height 24
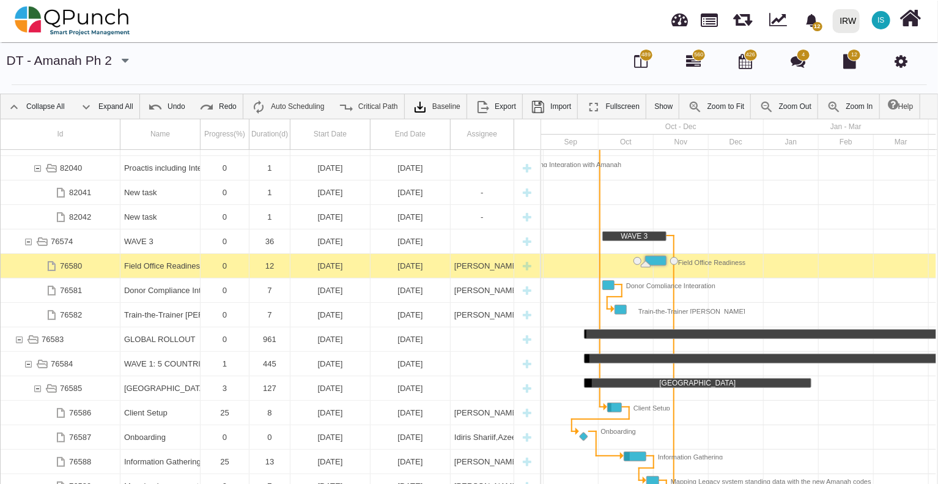
scroll to position [0, 261]
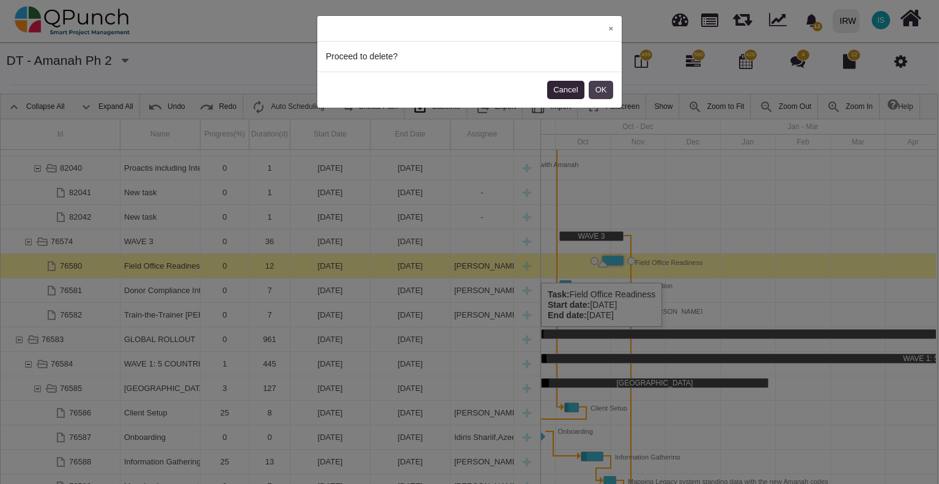
click at [604, 84] on button "OK" at bounding box center [601, 90] width 24 height 18
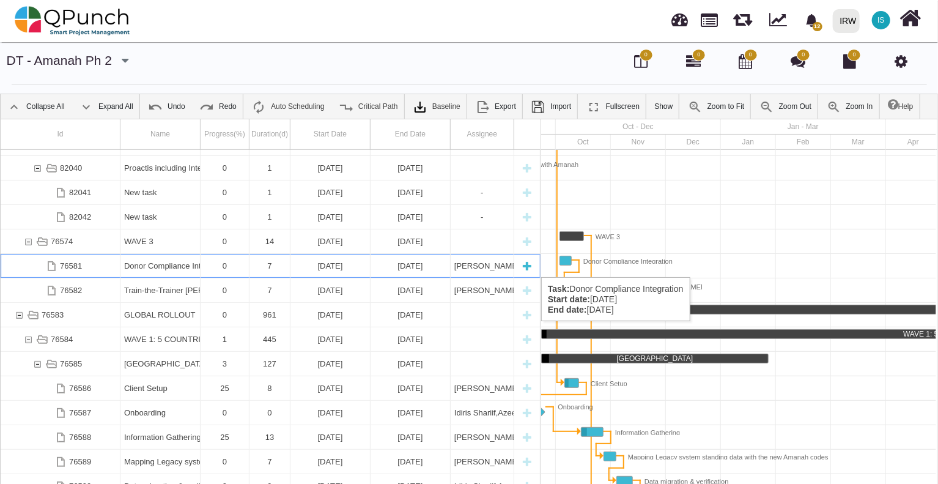
click at [164, 265] on div "Donor Compliance Integration" at bounding box center [160, 266] width 72 height 24
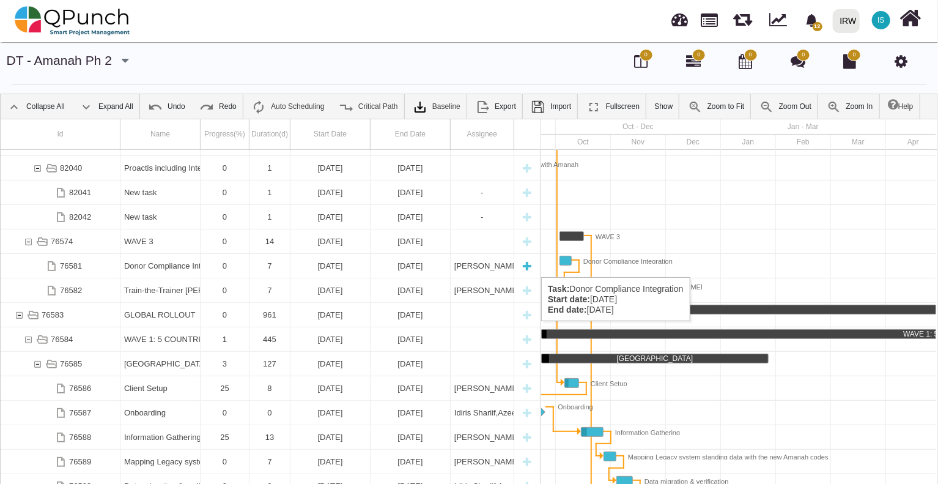
scroll to position [0, 218]
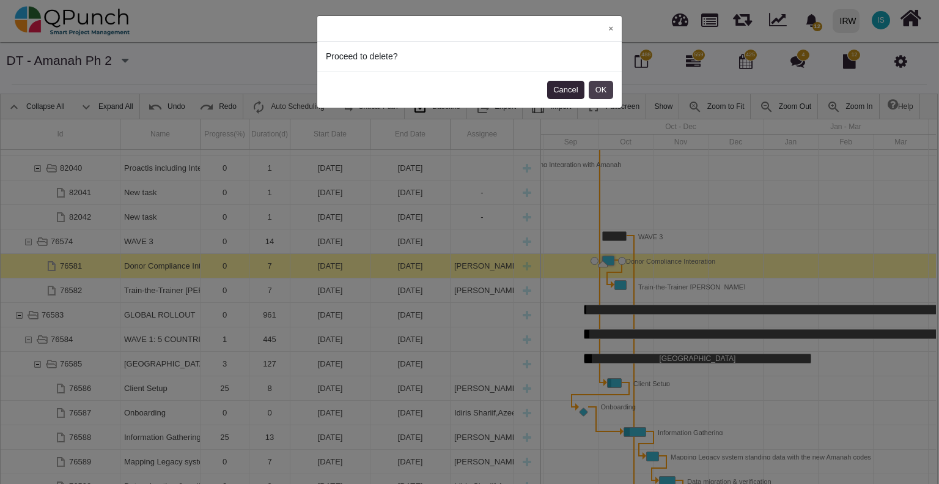
click at [599, 81] on button "OK" at bounding box center [601, 90] width 24 height 18
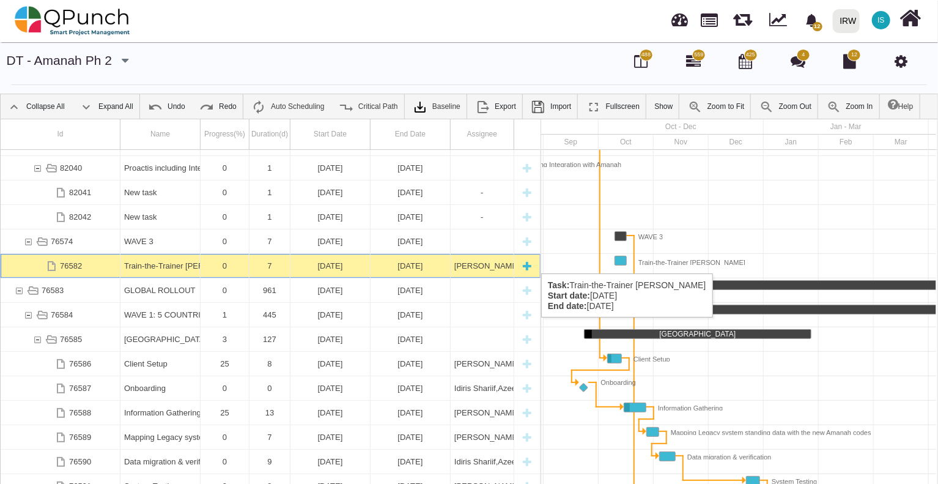
click at [171, 266] on div "Train-the-Trainer [PERSON_NAME]" at bounding box center [160, 266] width 72 height 24
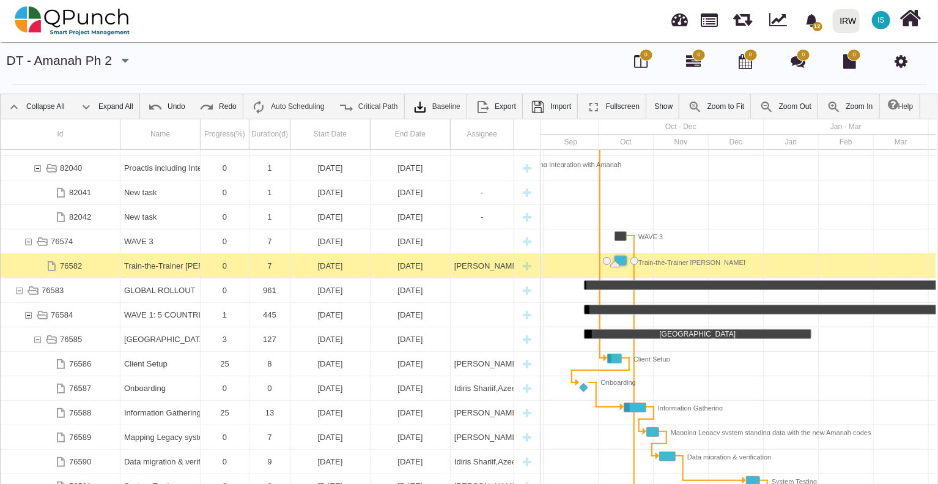
scroll to position [0, 230]
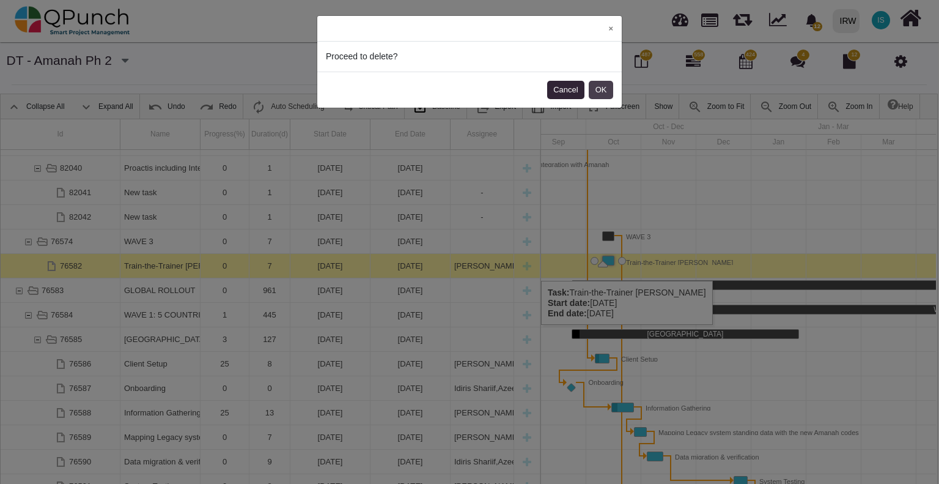
click at [599, 87] on button "OK" at bounding box center [601, 90] width 24 height 18
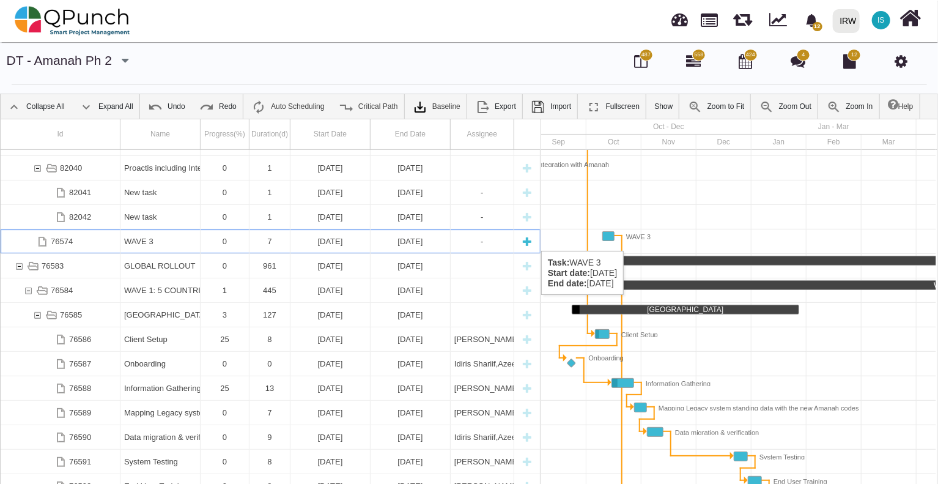
click at [148, 239] on div "WAVE 3" at bounding box center [160, 241] width 72 height 24
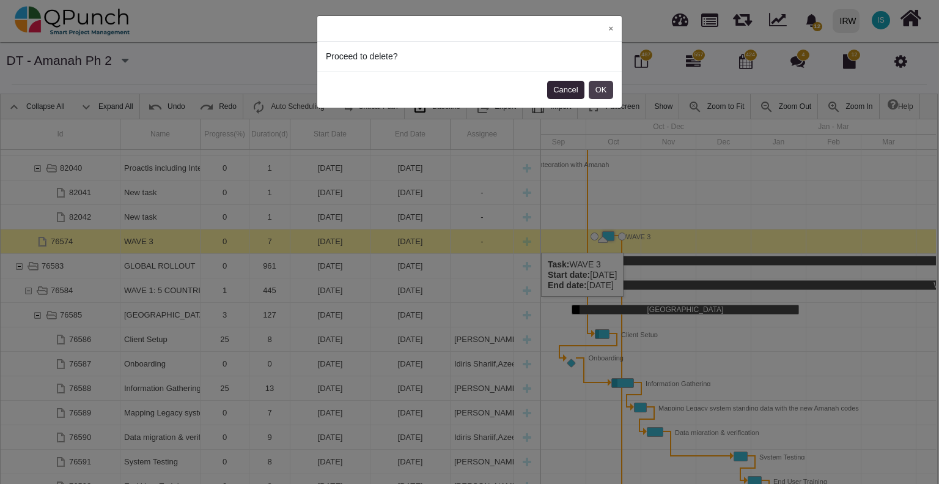
click at [601, 92] on button "OK" at bounding box center [601, 90] width 24 height 18
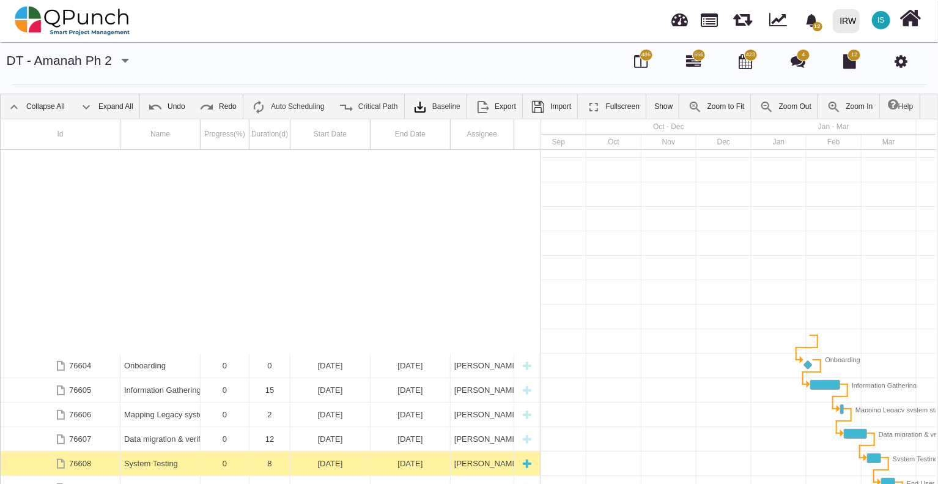
scroll to position [1296, 0]
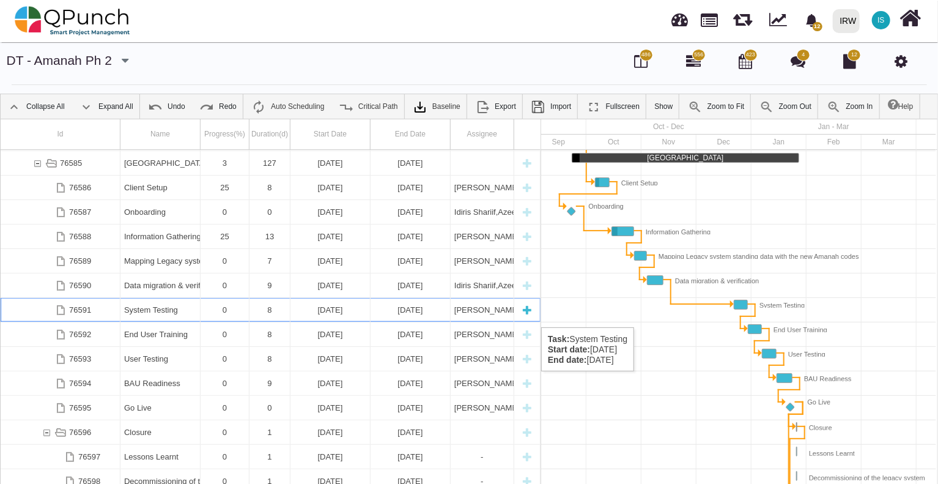
click at [169, 315] on div "System Testing" at bounding box center [160, 310] width 72 height 24
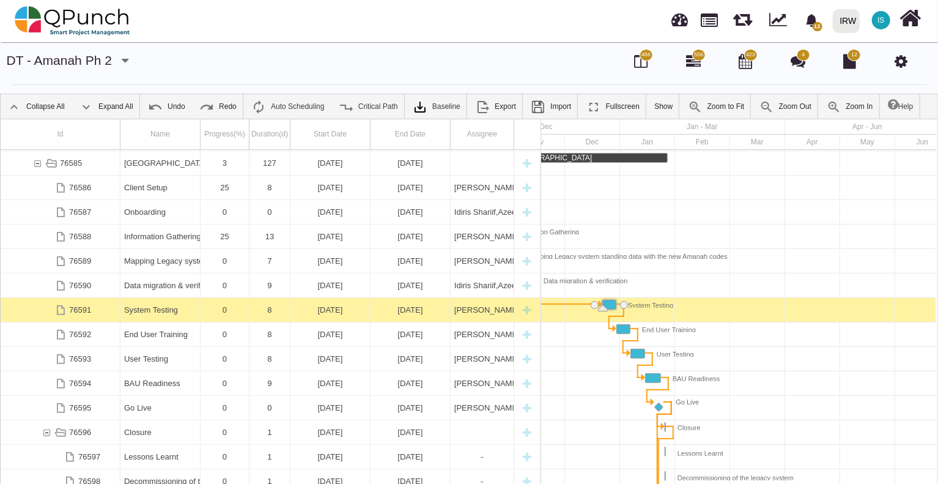
click at [169, 315] on div "System Testing" at bounding box center [160, 310] width 72 height 24
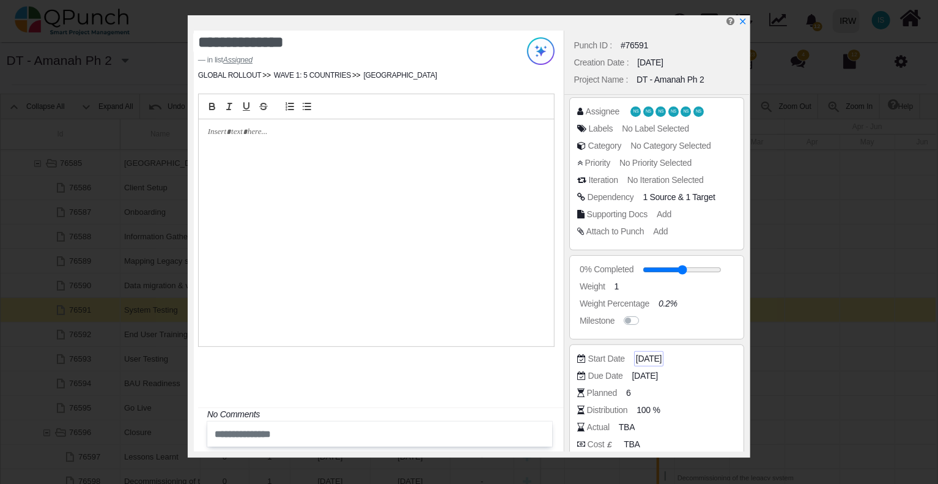
click at [656, 358] on span "[DATE]" at bounding box center [649, 358] width 26 height 13
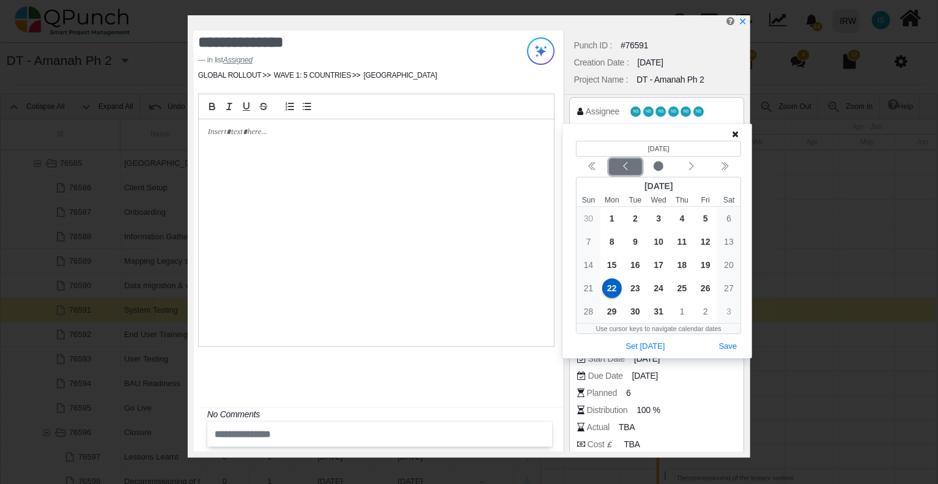
click at [627, 169] on icon "chevron left" at bounding box center [626, 166] width 4 height 8
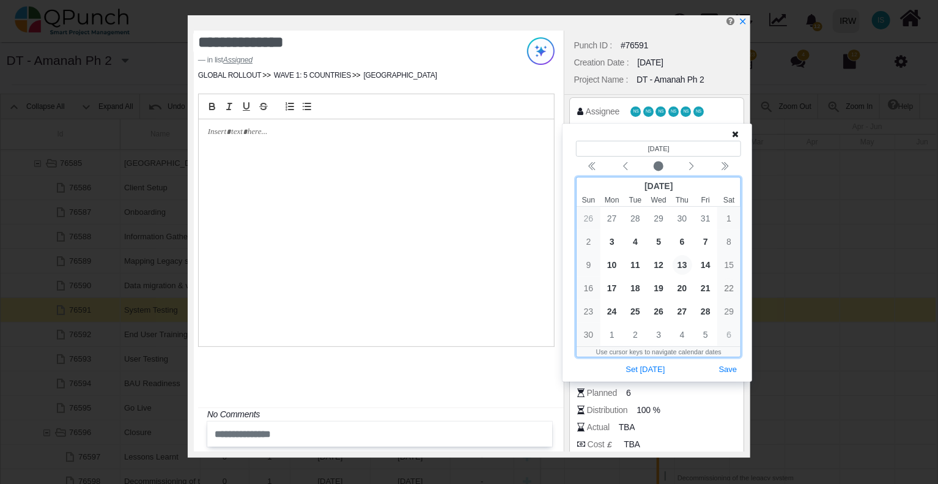
click at [685, 265] on span "13" at bounding box center [683, 265] width 20 height 20
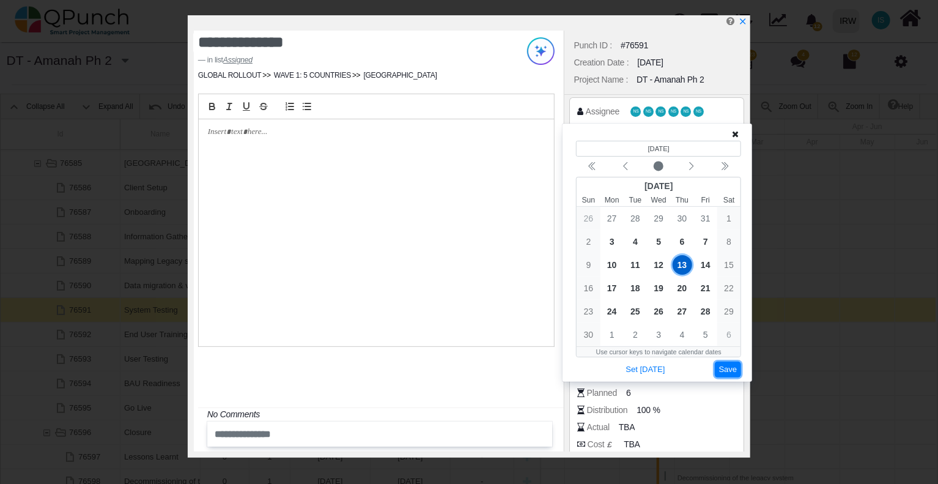
click at [726, 369] on button "Save" at bounding box center [728, 369] width 27 height 17
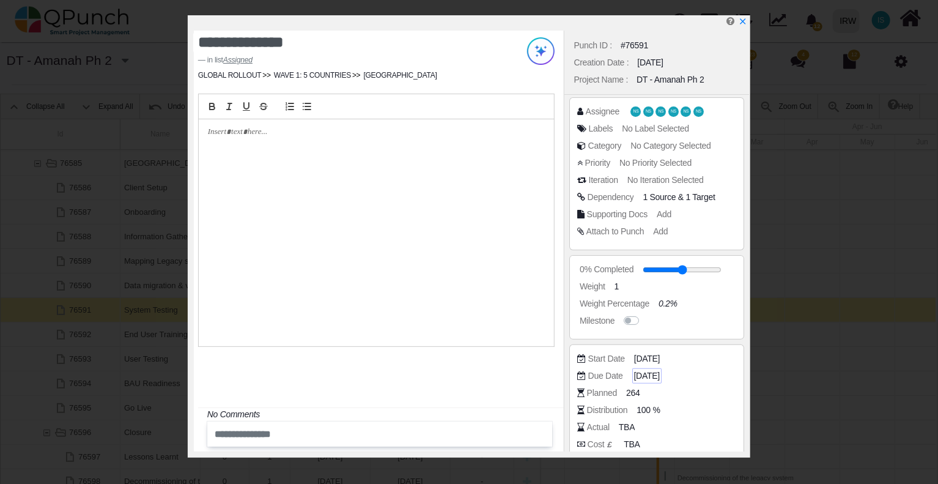
click at [660, 375] on span "[DATE]" at bounding box center [647, 375] width 26 height 13
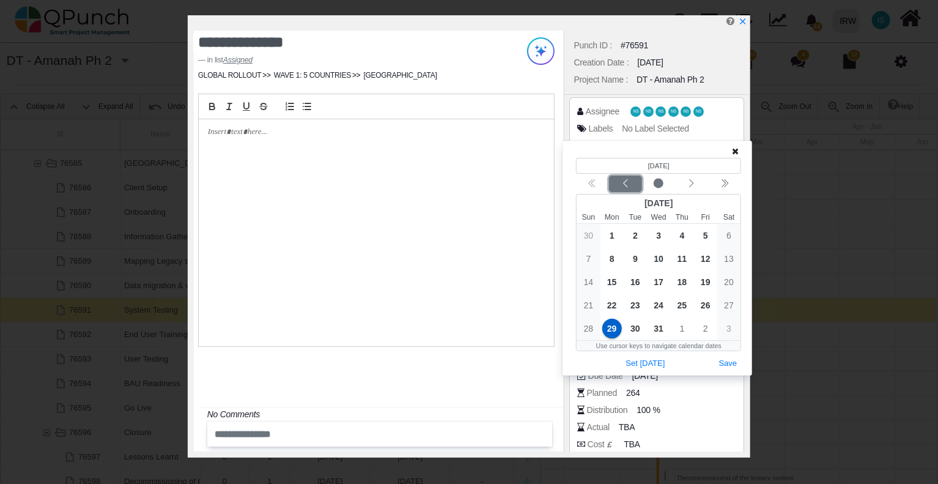
click at [627, 188] on icon "chevron left" at bounding box center [626, 184] width 10 height 10
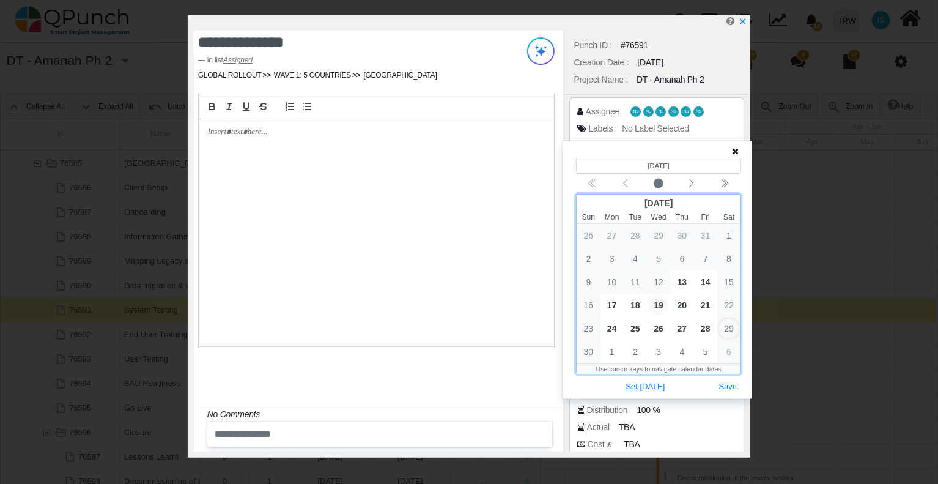
click at [659, 305] on span "19" at bounding box center [659, 305] width 20 height 20
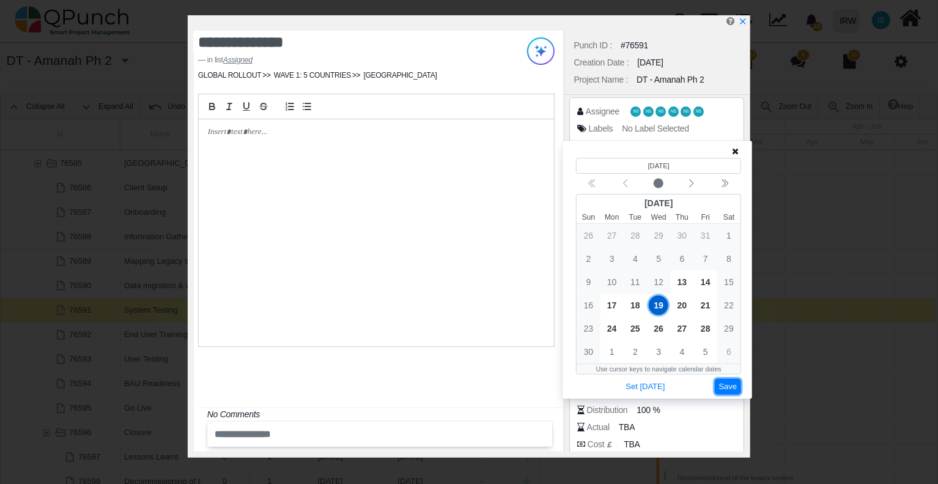
click at [729, 386] on button "Save" at bounding box center [728, 387] width 27 height 17
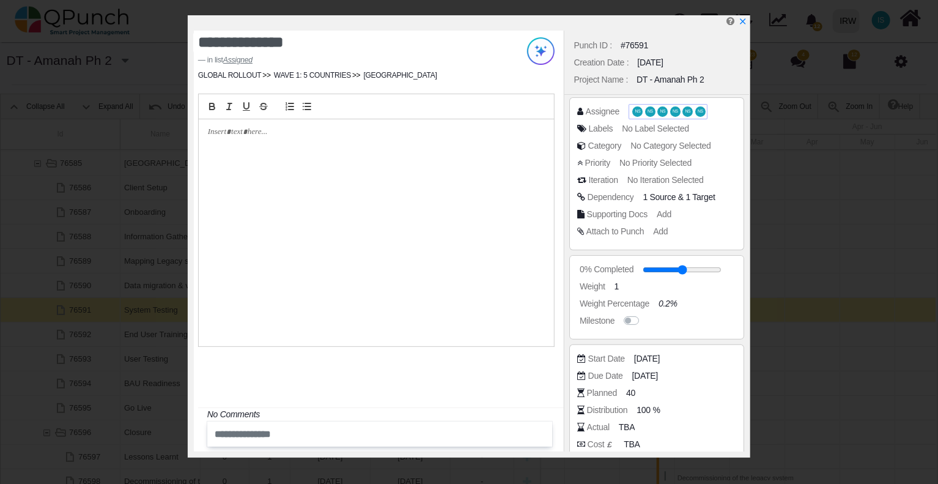
click at [661, 112] on span "NS" at bounding box center [664, 111] width 6 height 4
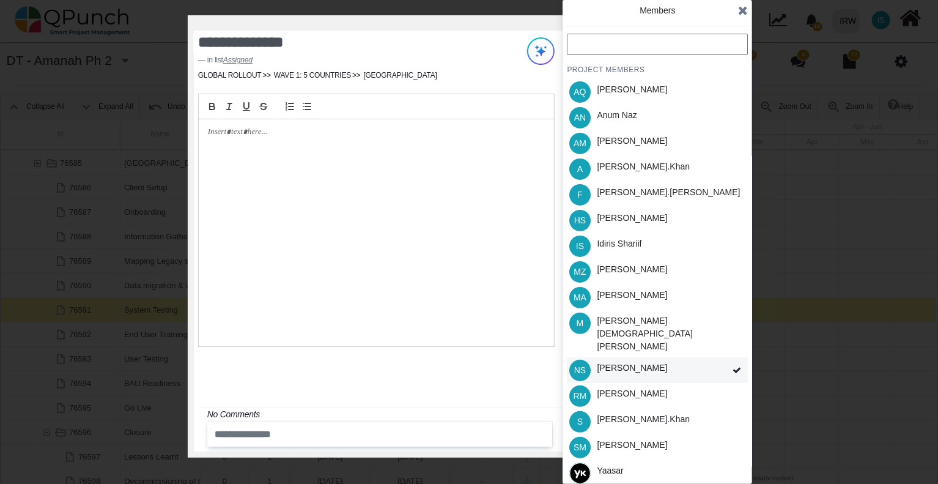
click at [735, 366] on icon at bounding box center [737, 370] width 9 height 9
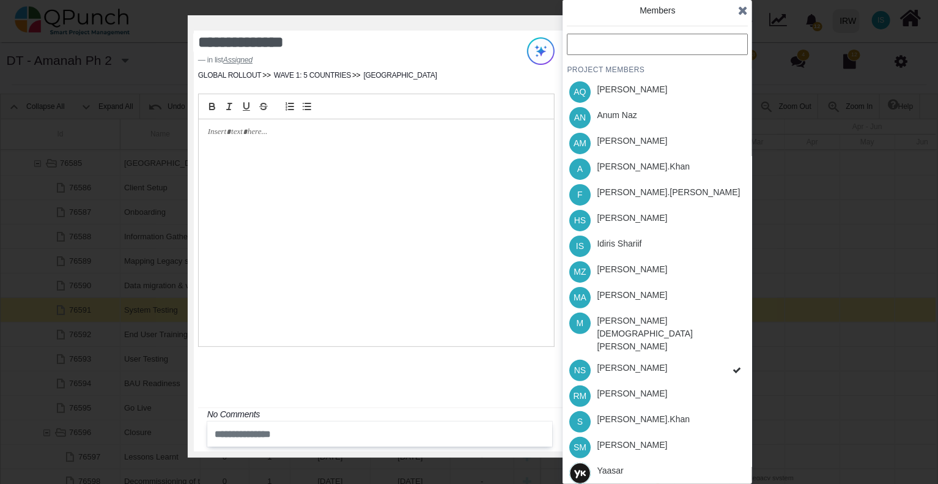
click at [734, 349] on div "PROJECT MEMBERS AQ [PERSON_NAME] AN [PERSON_NAME] AM [PERSON_NAME] A [PERSON_NA…" at bounding box center [657, 273] width 181 height 478
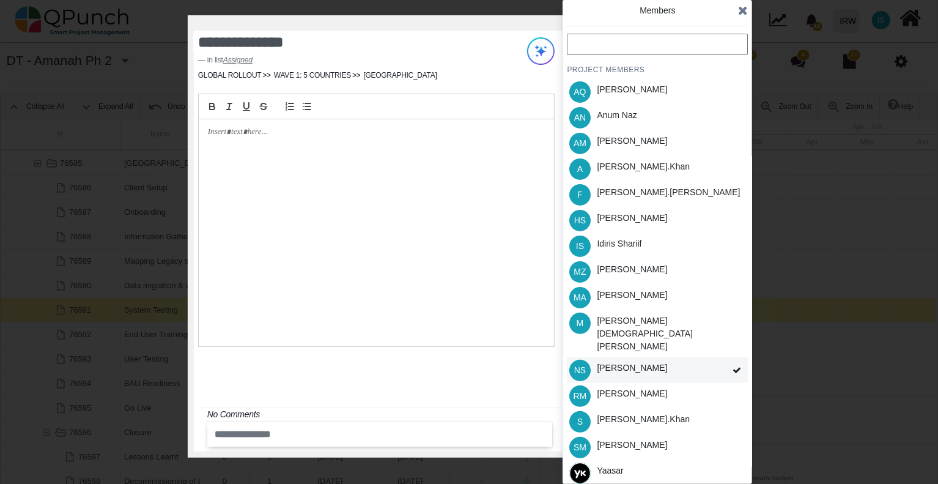
click at [727, 357] on span at bounding box center [737, 370] width 22 height 26
click at [734, 349] on div "PROJECT MEMBERS AQ [PERSON_NAME] AN [PERSON_NAME] AM [PERSON_NAME] A [PERSON_NA…" at bounding box center [657, 273] width 181 height 478
click at [734, 366] on icon at bounding box center [737, 370] width 9 height 9
click at [739, 366] on icon at bounding box center [737, 370] width 9 height 9
click at [739, 347] on div "PROJECT MEMBERS AQ [PERSON_NAME] AN [PERSON_NAME] AM [PERSON_NAME] A [PERSON_NA…" at bounding box center [657, 273] width 181 height 478
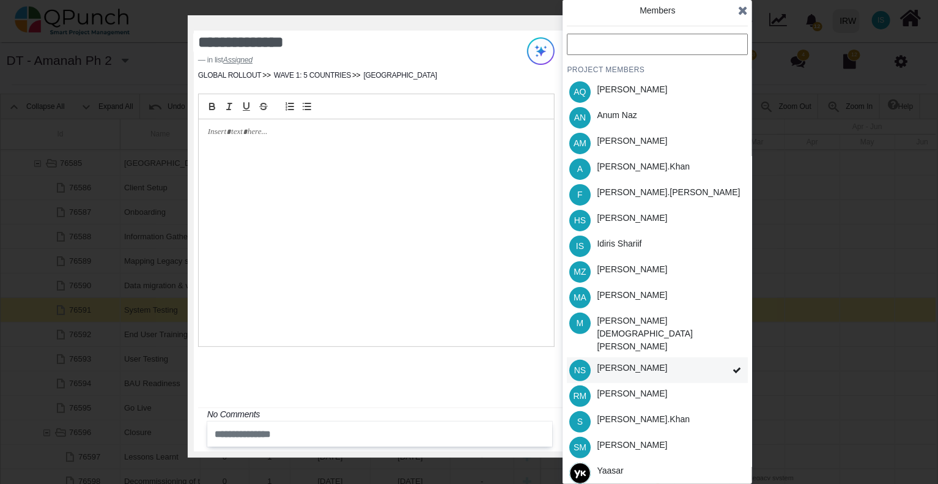
click at [633, 361] on div "[PERSON_NAME]" at bounding box center [632, 367] width 70 height 13
click at [738, 366] on icon at bounding box center [737, 370] width 9 height 9
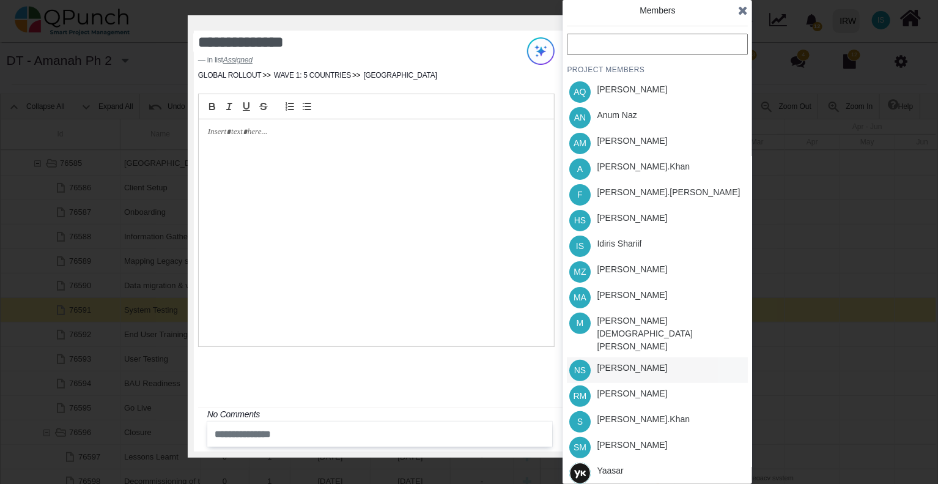
click at [738, 349] on div "PROJECT MEMBERS AQ [PERSON_NAME] AN [PERSON_NAME] AM [PERSON_NAME] A [PERSON_NA…" at bounding box center [657, 273] width 181 height 478
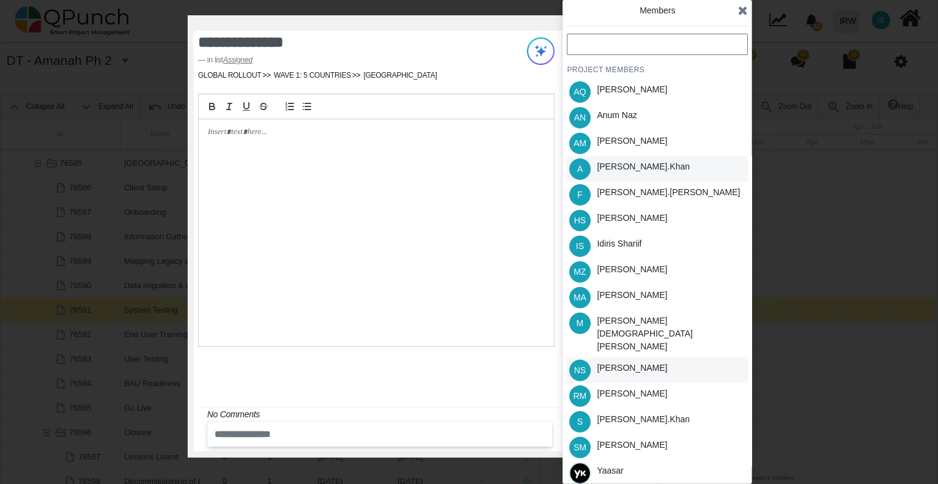
click at [650, 166] on div "A Azeem.khan" at bounding box center [657, 169] width 181 height 26
click at [678, 242] on div "IS Idiris Shariif" at bounding box center [657, 246] width 181 height 26
click at [736, 245] on icon at bounding box center [737, 246] width 9 height 9
click at [736, 244] on div "IS Idiris Shariif" at bounding box center [657, 246] width 181 height 26
click at [713, 409] on div "S [PERSON_NAME].khan" at bounding box center [657, 422] width 181 height 26
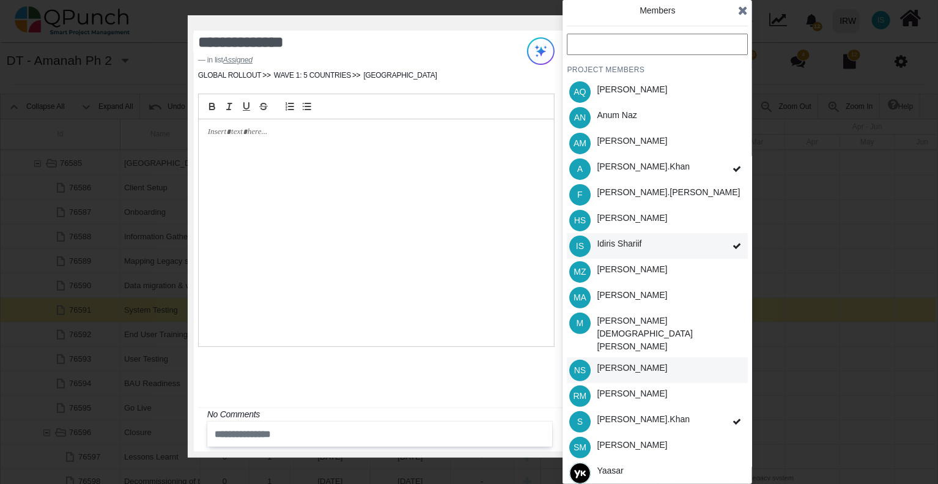
click at [741, 216] on div "HS [PERSON_NAME]" at bounding box center [657, 220] width 181 height 26
click at [722, 434] on div "SM [PERSON_NAME]" at bounding box center [657, 447] width 181 height 26
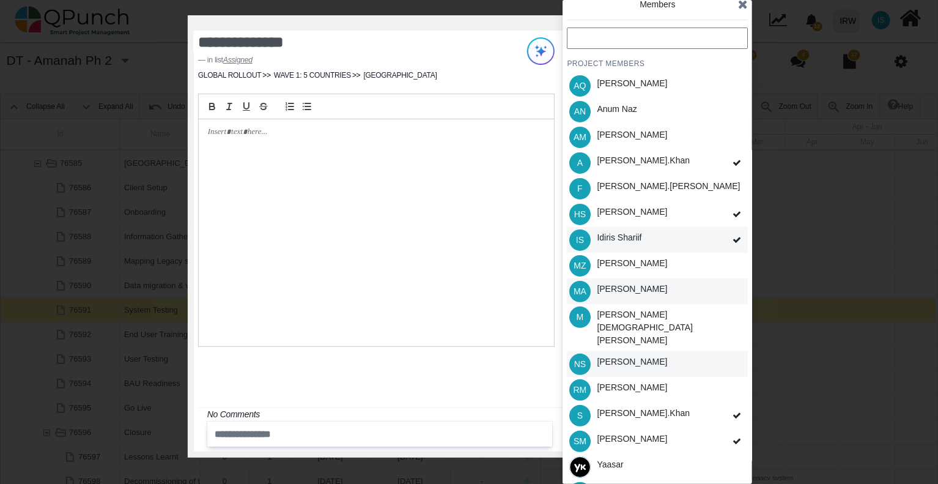
scroll to position [10, 0]
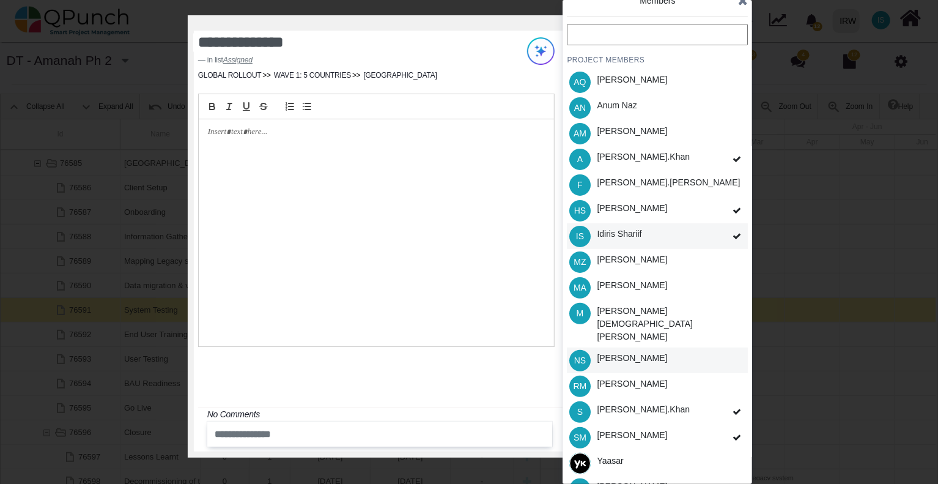
click at [741, 2] on icon at bounding box center [743, 0] width 10 height 12
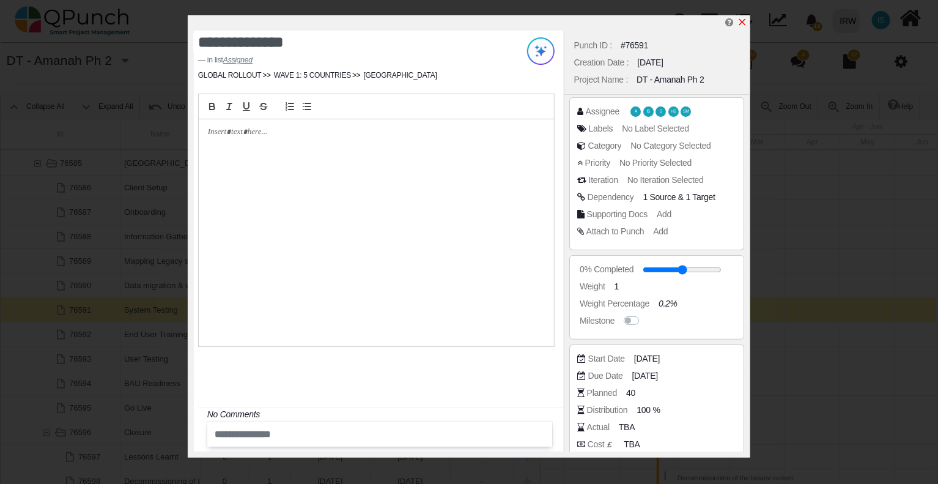
click at [742, 21] on icon "x" at bounding box center [743, 22] width 10 height 10
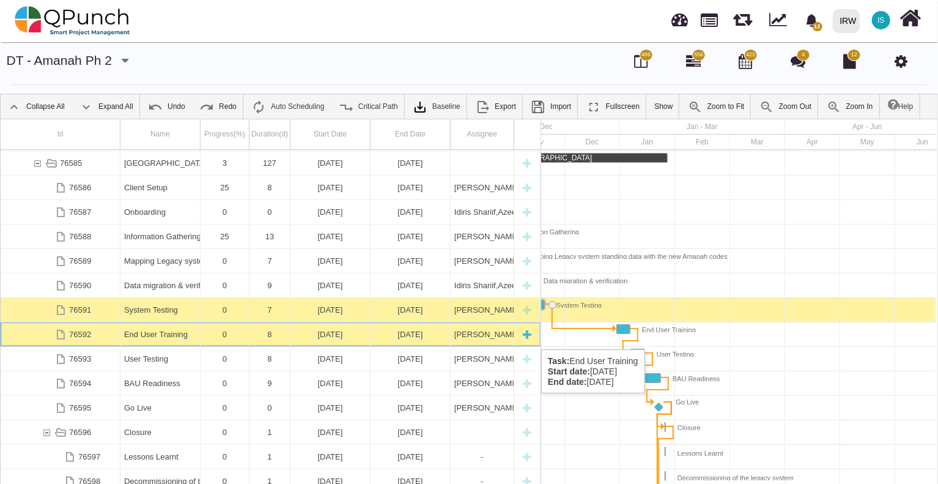
click at [478, 337] on div "[PERSON_NAME],[PERSON_NAME],[PERSON_NAME],[PERSON_NAME],[PERSON_NAME],[PERSON_N…" at bounding box center [482, 334] width 56 height 24
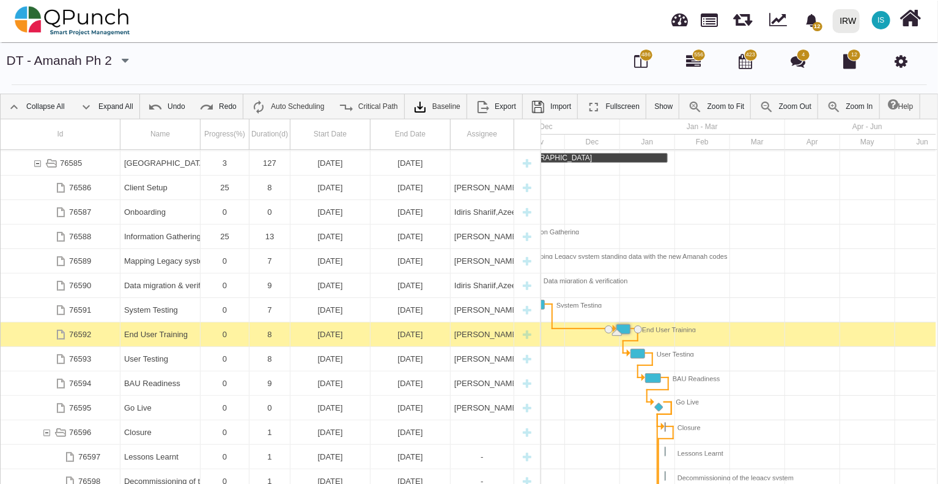
scroll to position [0, 376]
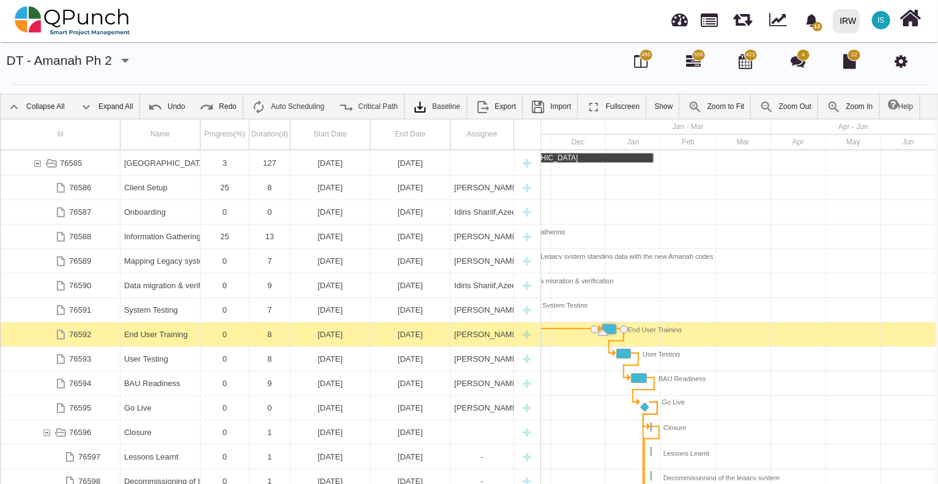
click at [478, 337] on div "[PERSON_NAME],[PERSON_NAME],[PERSON_NAME],[PERSON_NAME],[PERSON_NAME],[PERSON_N…" at bounding box center [482, 334] width 56 height 24
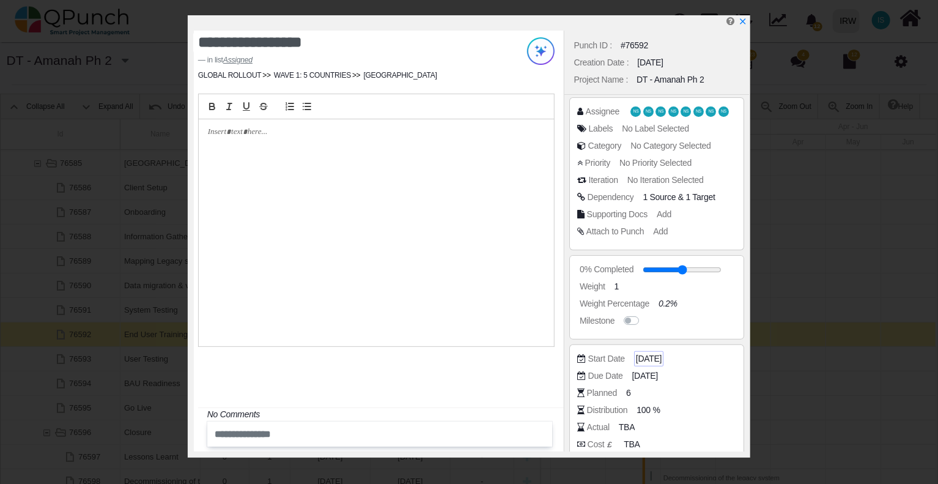
click at [662, 360] on span "[DATE]" at bounding box center [649, 358] width 26 height 13
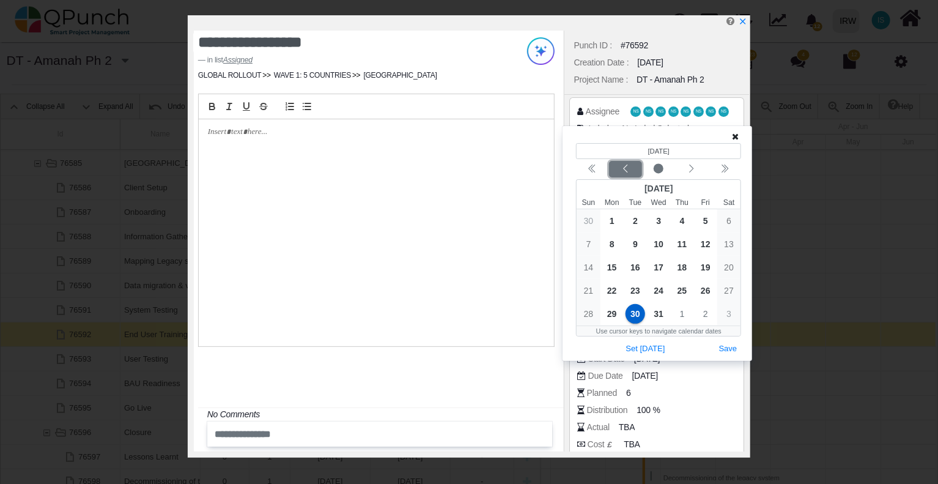
click at [629, 173] on icon "chevron left" at bounding box center [626, 169] width 10 height 10
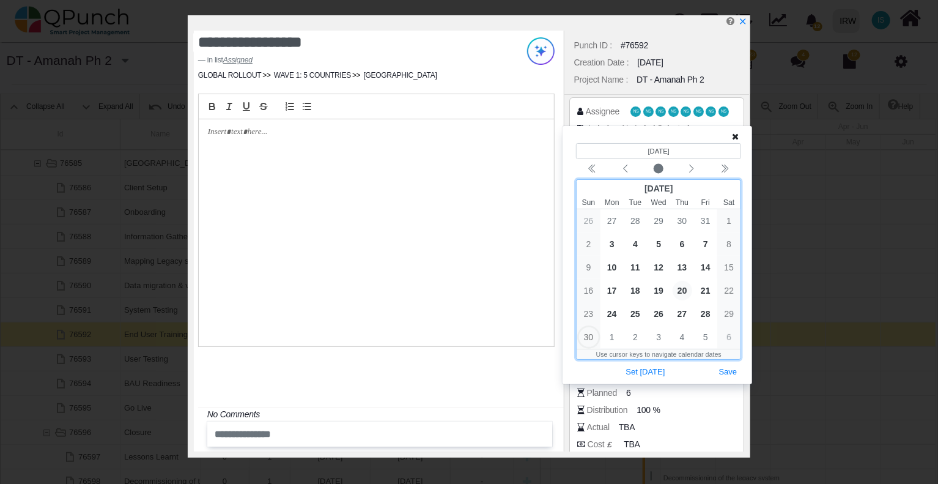
click at [684, 290] on span "20" at bounding box center [683, 291] width 20 height 20
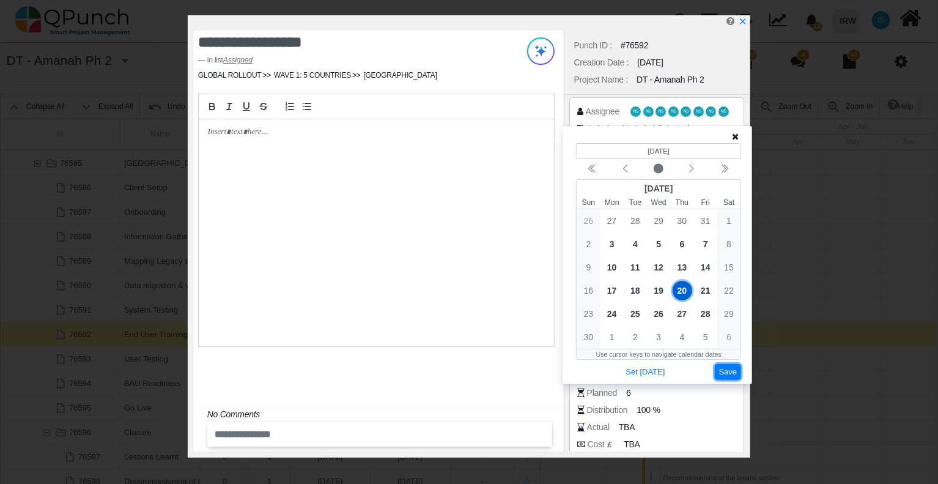
click at [732, 373] on button "Save" at bounding box center [728, 372] width 27 height 17
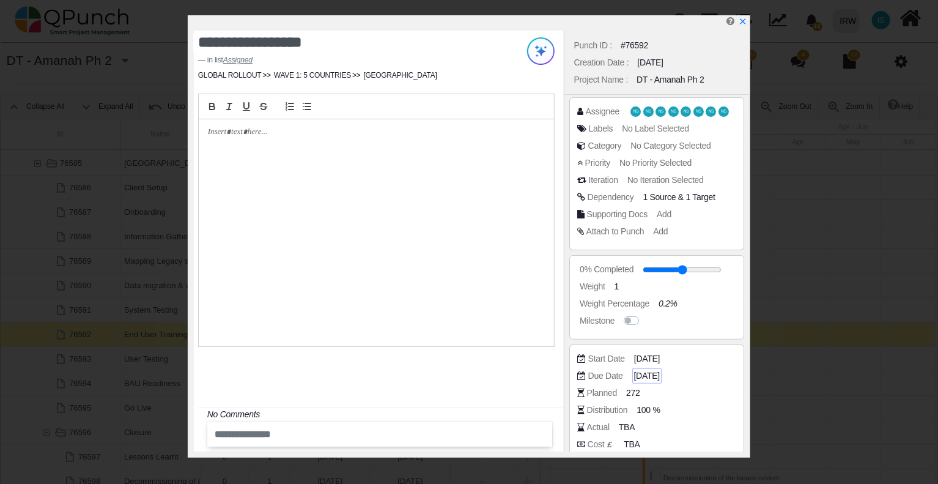
click at [656, 376] on span "[DATE]" at bounding box center [647, 375] width 26 height 13
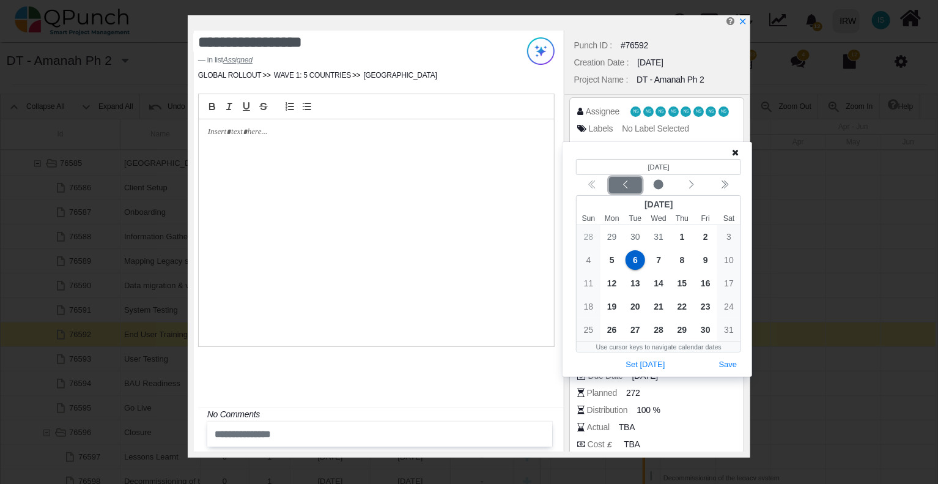
click at [626, 188] on icon "chevron left" at bounding box center [626, 185] width 10 height 10
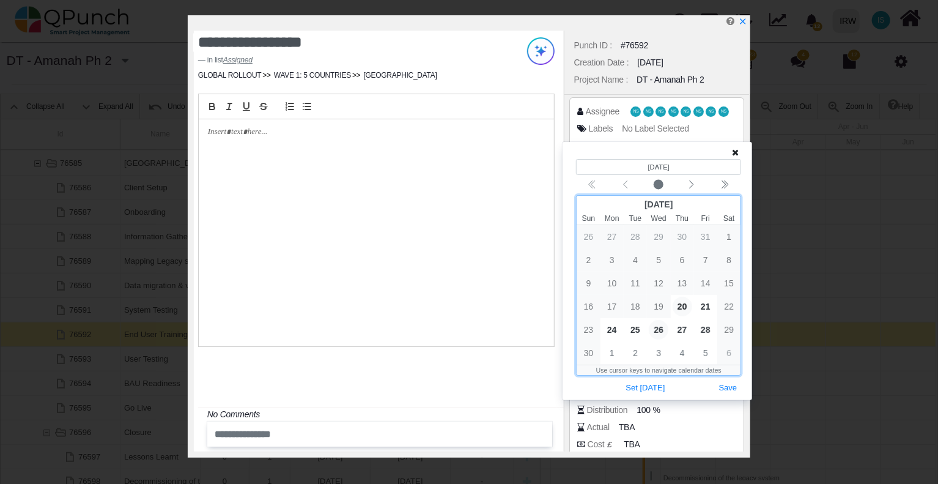
click at [661, 330] on span "26" at bounding box center [659, 330] width 20 height 20
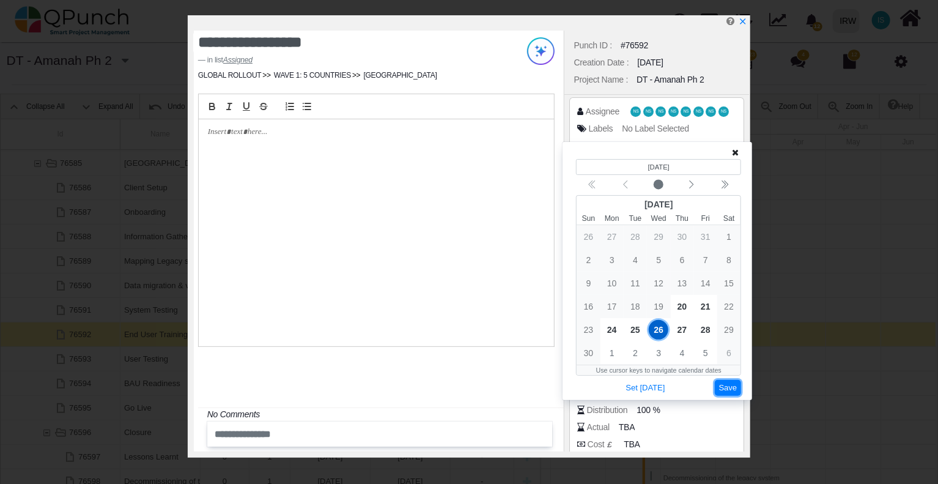
click at [722, 383] on button "Save" at bounding box center [728, 388] width 27 height 17
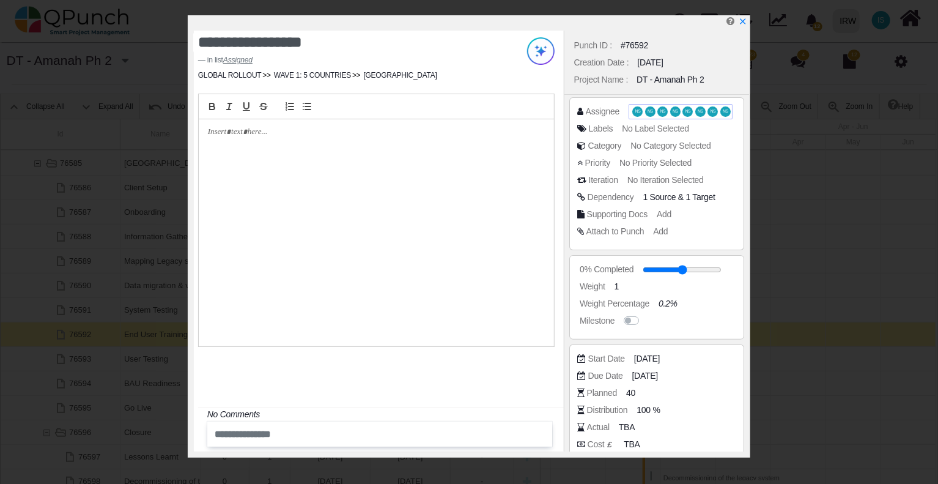
click at [670, 111] on span "NS" at bounding box center [675, 111] width 10 height 10
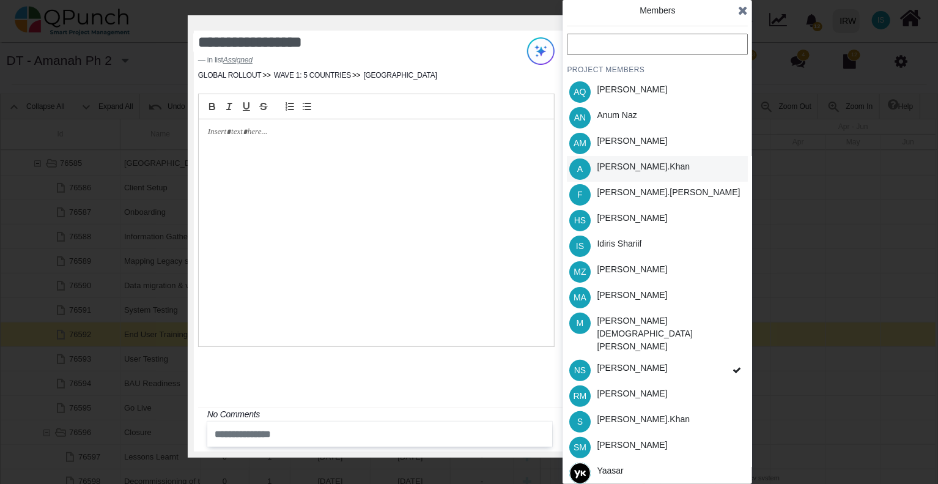
click at [640, 168] on div "[PERSON_NAME].khan" at bounding box center [643, 166] width 93 height 13
click at [638, 413] on div "[PERSON_NAME].khan" at bounding box center [643, 419] width 93 height 13
click at [626, 246] on div "Idiris Shariif" at bounding box center [619, 243] width 45 height 13
click at [629, 217] on div "[PERSON_NAME]" at bounding box center [632, 218] width 70 height 13
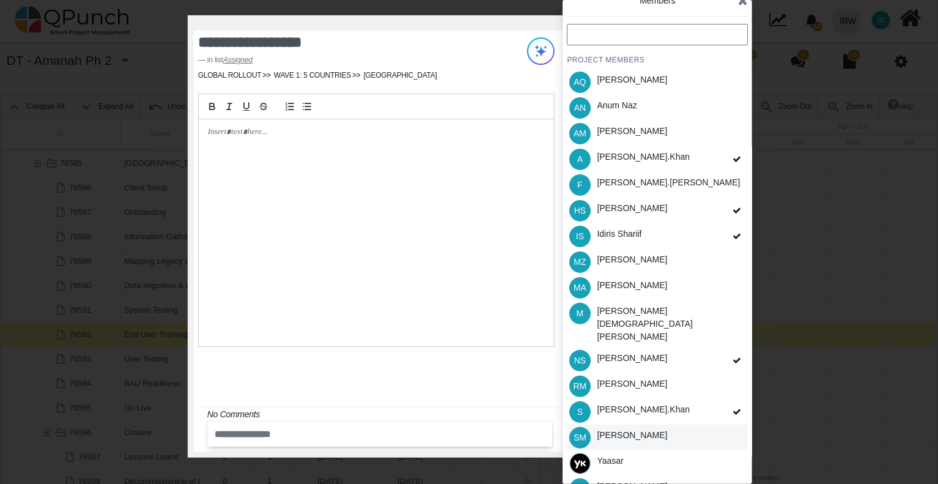
click at [663, 424] on div "[PERSON_NAME]" at bounding box center [632, 437] width 79 height 26
click at [742, 4] on icon at bounding box center [743, 0] width 10 height 12
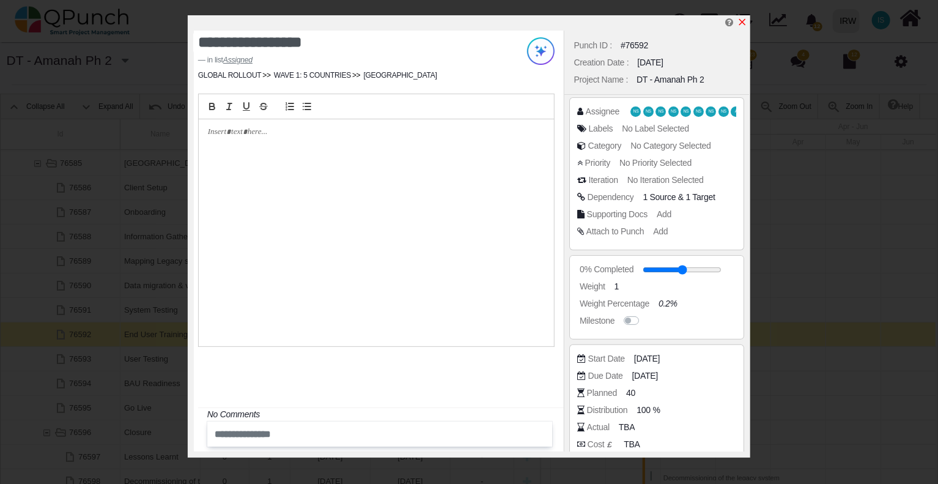
click at [742, 20] on icon "x" at bounding box center [743, 22] width 10 height 10
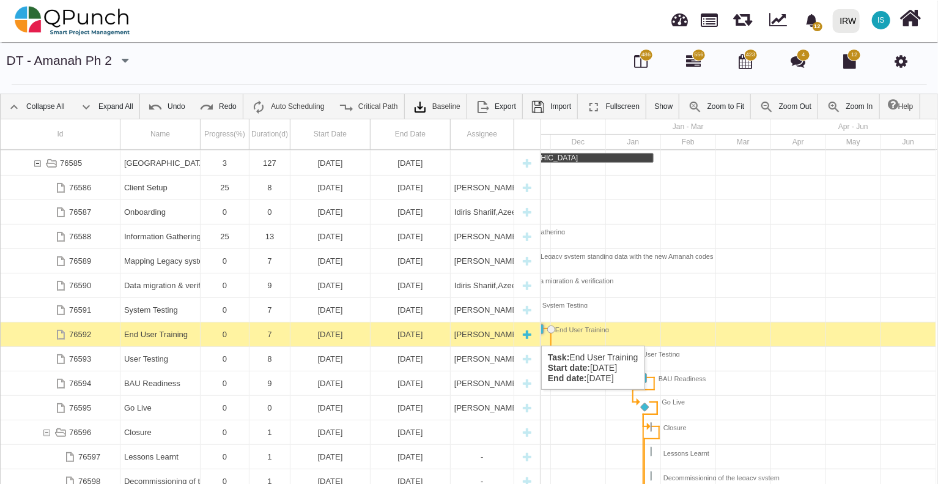
click at [497, 333] on div "[PERSON_NAME],[PERSON_NAME],[PERSON_NAME],[PERSON_NAME],[PERSON_NAME],[PERSON_N…" at bounding box center [482, 334] width 56 height 24
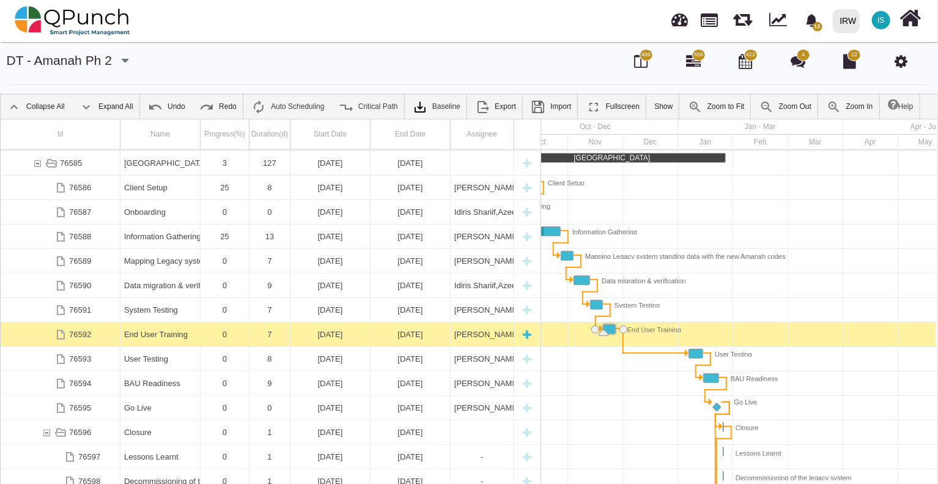
click at [497, 333] on div "[PERSON_NAME],[PERSON_NAME],[PERSON_NAME],[PERSON_NAME],[PERSON_NAME],[PERSON_N…" at bounding box center [482, 334] width 56 height 24
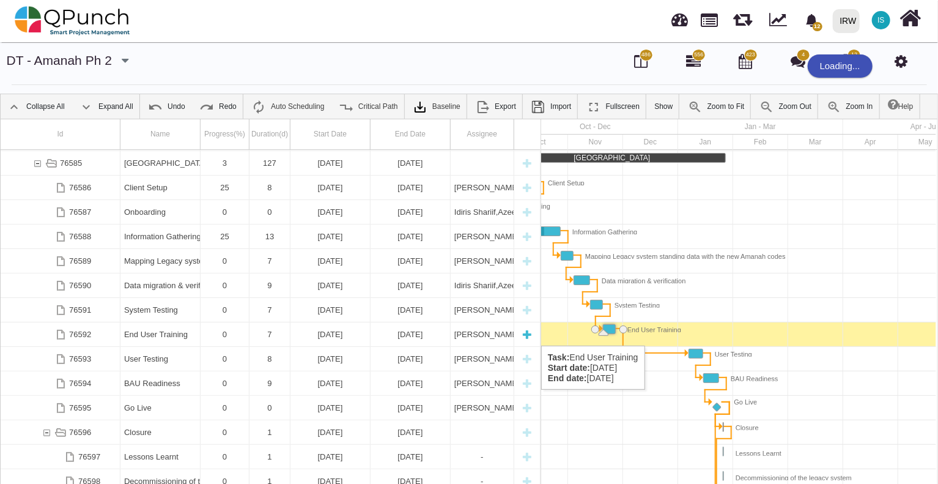
click at [489, 333] on div "[PERSON_NAME],[PERSON_NAME],[PERSON_NAME],[PERSON_NAME],[PERSON_NAME],[PERSON_N…" at bounding box center [482, 334] width 56 height 24
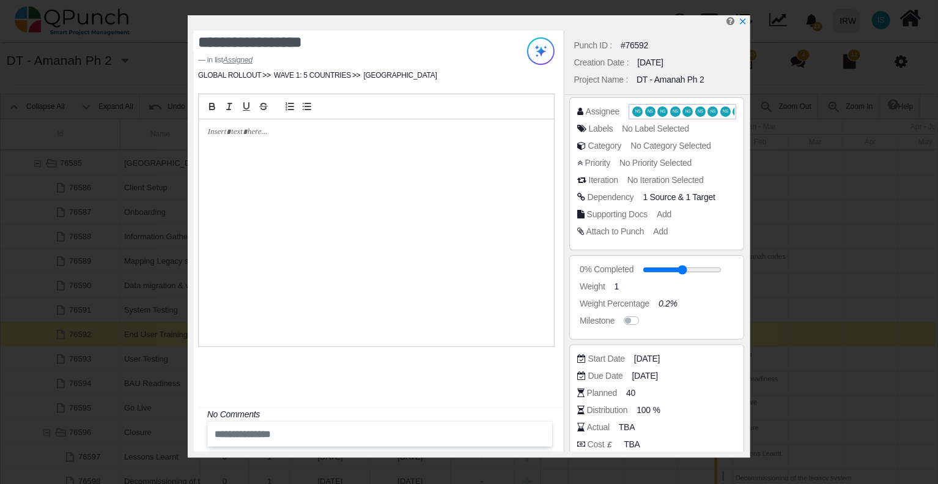
click at [661, 109] on span "NS" at bounding box center [664, 111] width 6 height 4
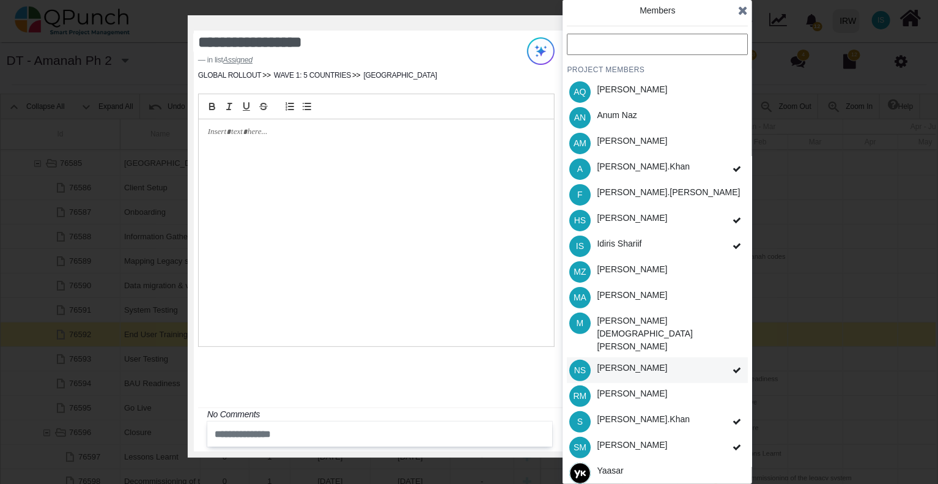
click at [736, 366] on icon at bounding box center [737, 370] width 9 height 9
click at [734, 366] on icon at bounding box center [737, 370] width 9 height 9
click at [639, 361] on div "[PERSON_NAME]" at bounding box center [632, 367] width 70 height 13
click at [735, 366] on icon at bounding box center [737, 370] width 9 height 9
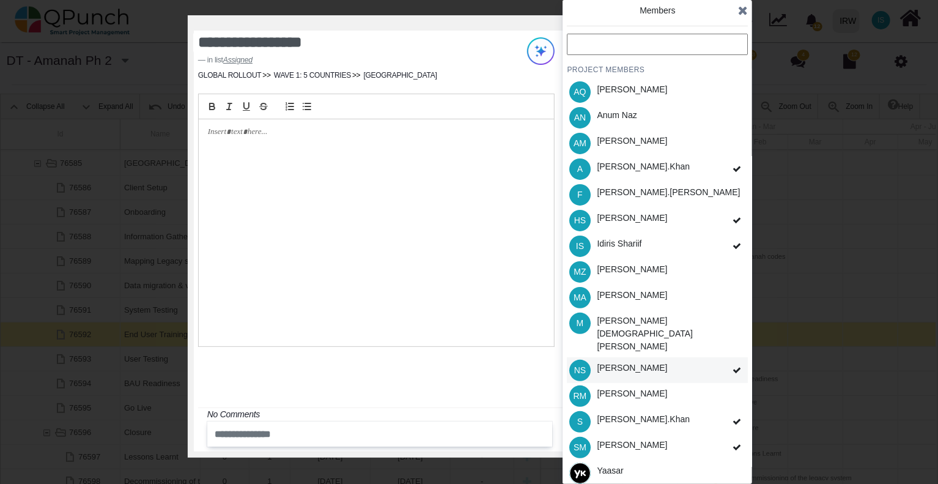
click at [736, 366] on icon at bounding box center [737, 370] width 9 height 9
click at [736, 349] on div "PROJECT MEMBERS AQ [PERSON_NAME] AN [PERSON_NAME] AM [PERSON_NAME] A [PERSON_NA…" at bounding box center [657, 273] width 181 height 478
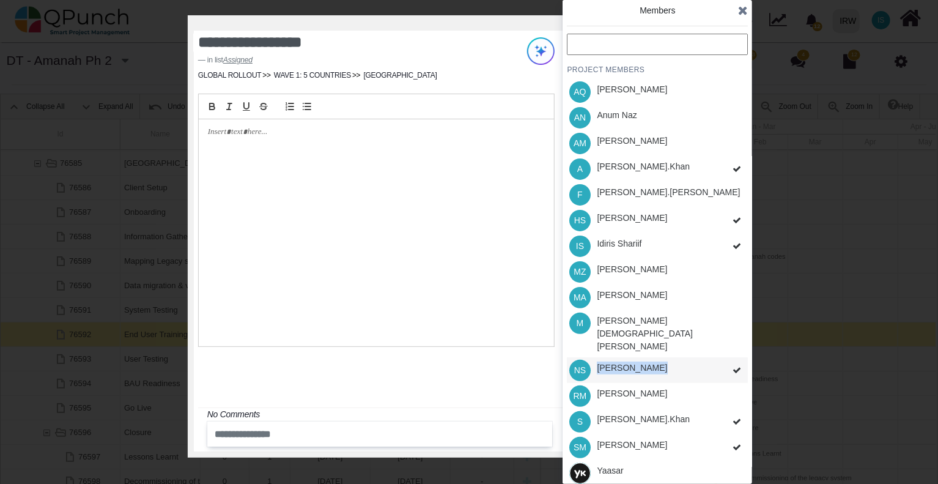
click at [736, 349] on div "PROJECT MEMBERS AQ [PERSON_NAME] AN [PERSON_NAME] AM [PERSON_NAME] A [PERSON_NA…" at bounding box center [657, 273] width 181 height 478
click at [736, 366] on icon at bounding box center [737, 370] width 9 height 9
click at [737, 347] on div "PROJECT MEMBERS AQ [PERSON_NAME] AN [PERSON_NAME] AM [PERSON_NAME] A [PERSON_NA…" at bounding box center [657, 273] width 181 height 478
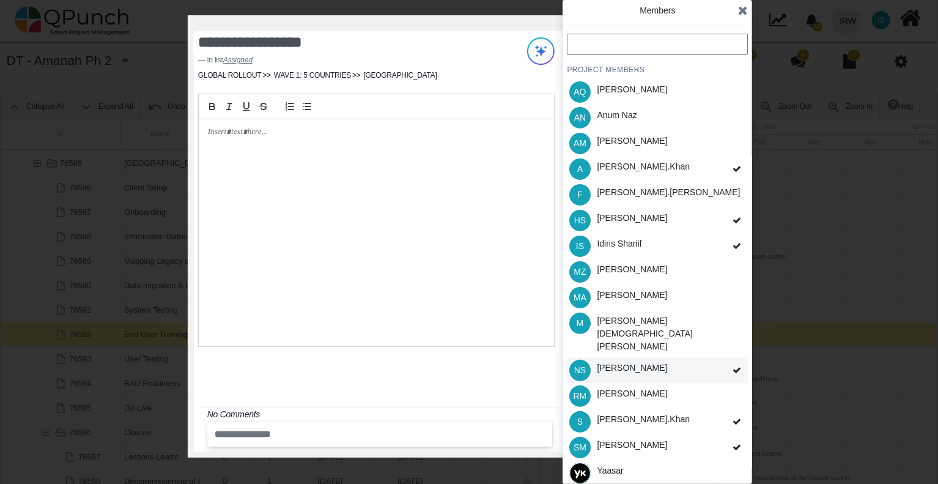
click at [727, 357] on span at bounding box center [737, 370] width 22 height 26
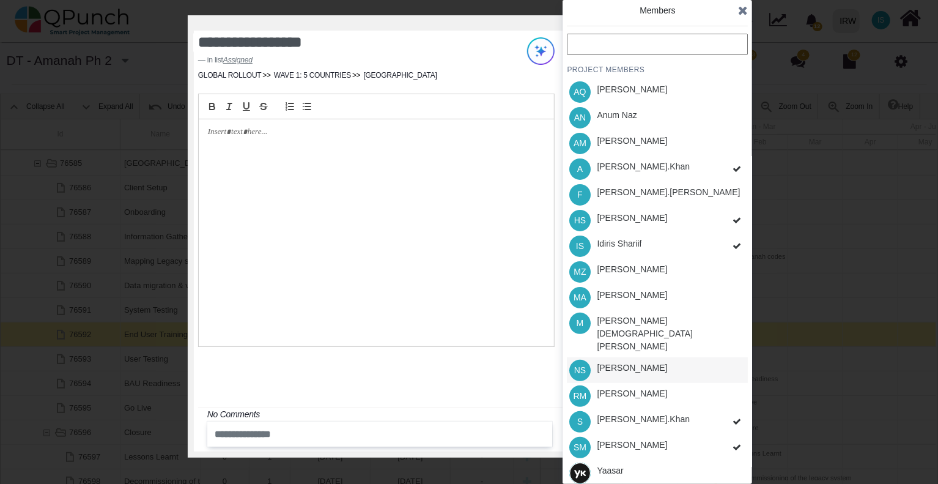
click at [727, 345] on div "PROJECT MEMBERS AQ [PERSON_NAME] AN [PERSON_NAME] AM [PERSON_NAME] A [PERSON_NA…" at bounding box center [657, 273] width 181 height 478
click at [741, 11] on icon at bounding box center [743, 10] width 10 height 12
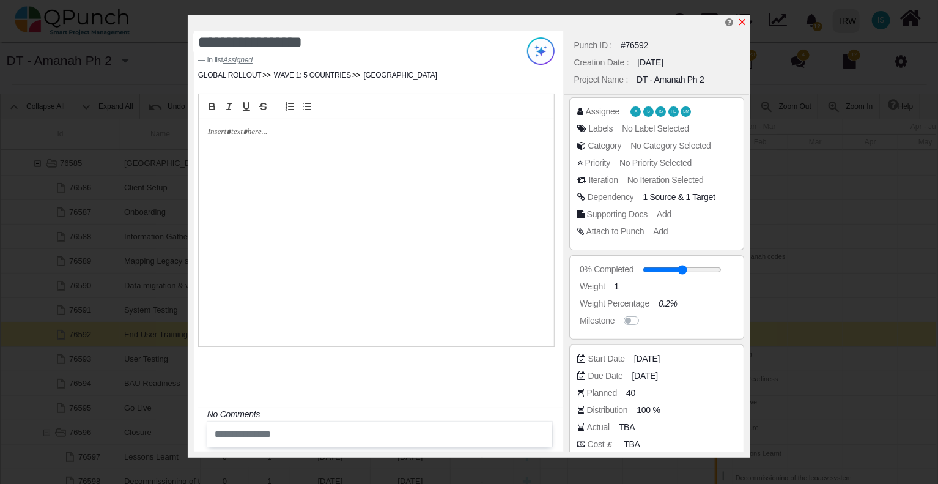
click at [743, 23] on icon "x" at bounding box center [742, 22] width 7 height 7
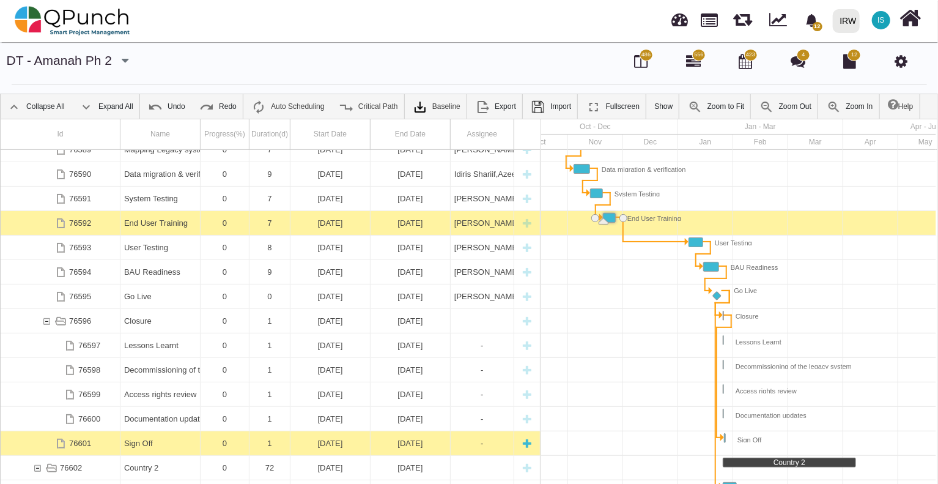
scroll to position [758, 0]
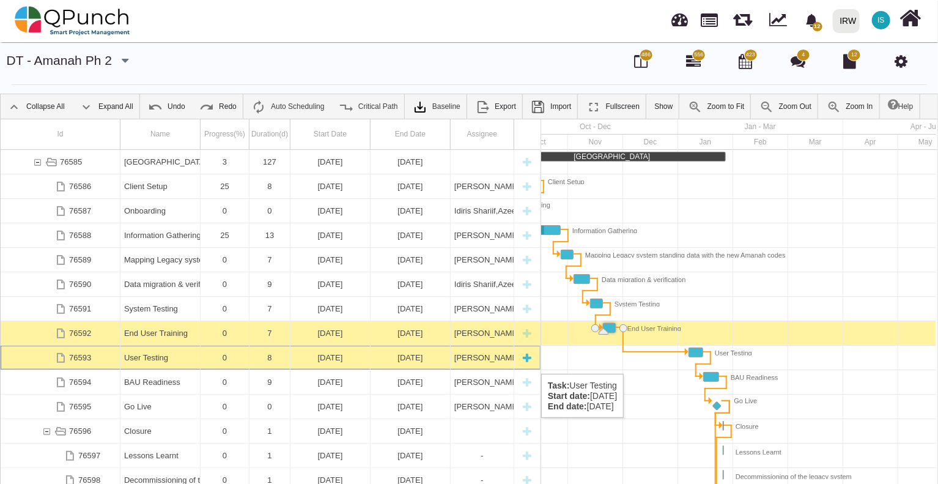
click at [475, 361] on div "[PERSON_NAME]" at bounding box center [482, 358] width 56 height 24
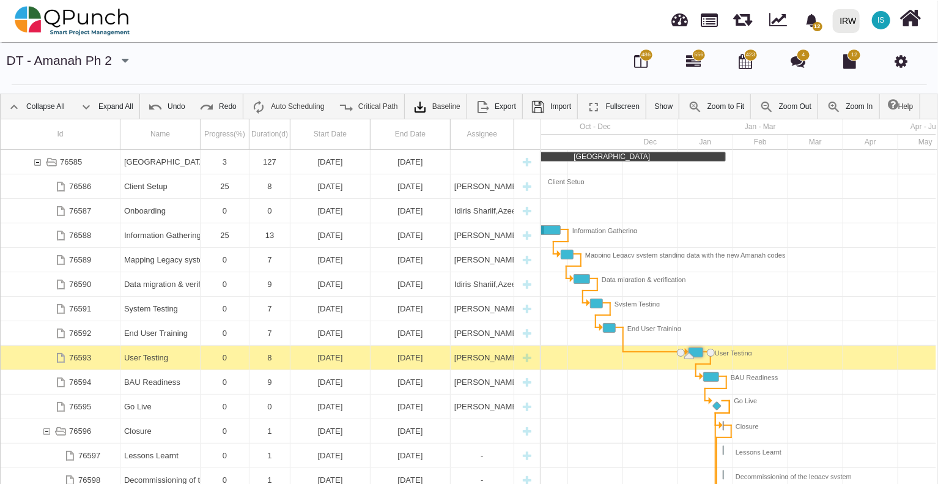
scroll to position [0, 389]
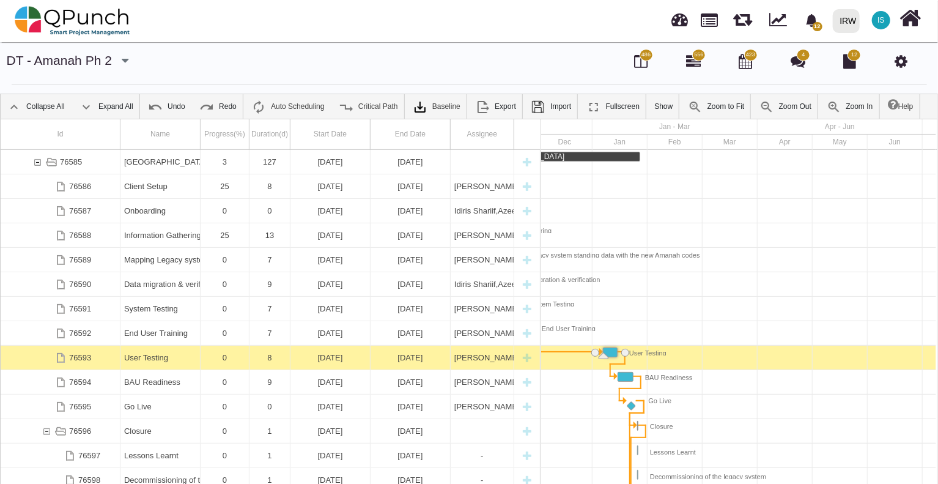
click at [475, 361] on div "[PERSON_NAME]" at bounding box center [482, 358] width 56 height 24
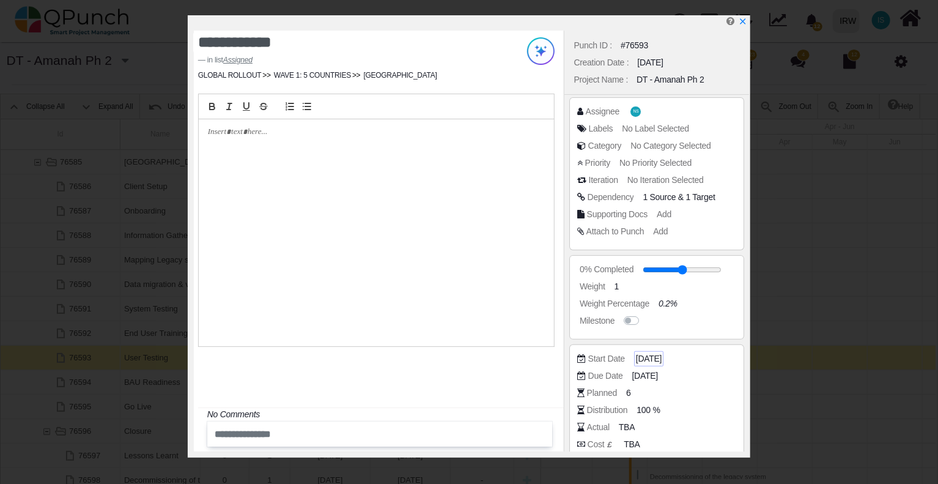
click at [656, 357] on span "[DATE]" at bounding box center [649, 358] width 26 height 13
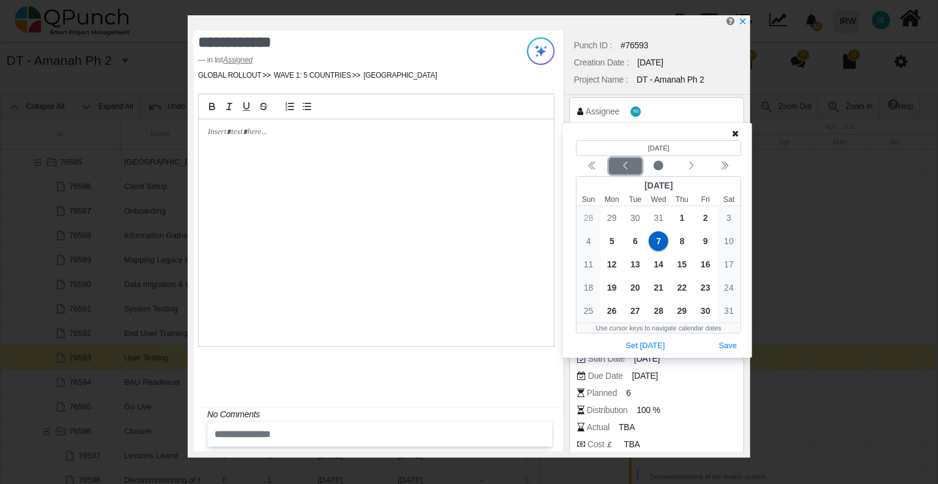
click at [626, 166] on icon "chevron left" at bounding box center [626, 166] width 10 height 10
click at [627, 166] on icon "chevron left" at bounding box center [626, 166] width 10 height 10
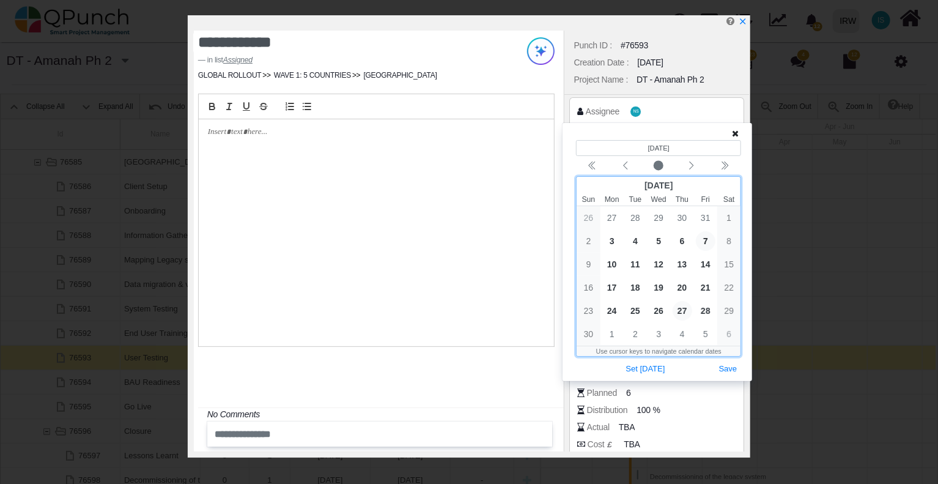
click at [685, 305] on span "27" at bounding box center [683, 311] width 20 height 20
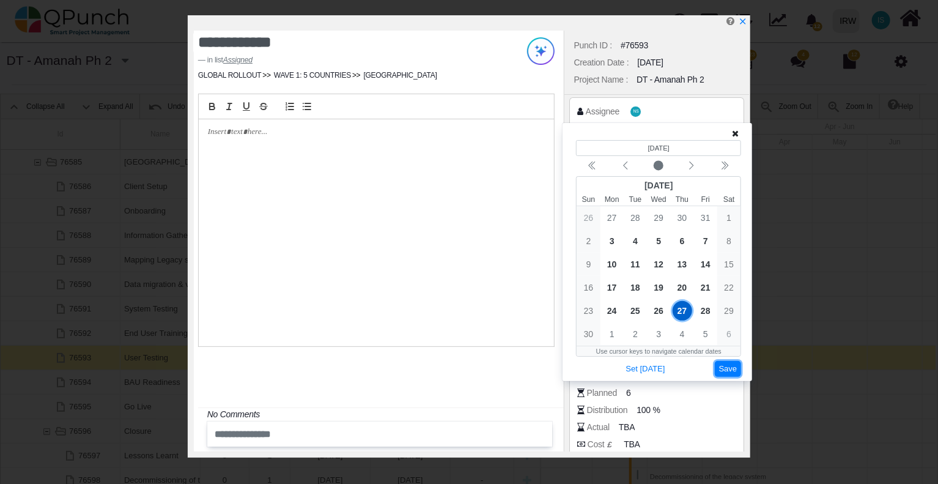
click at [738, 366] on button "Save" at bounding box center [728, 369] width 27 height 17
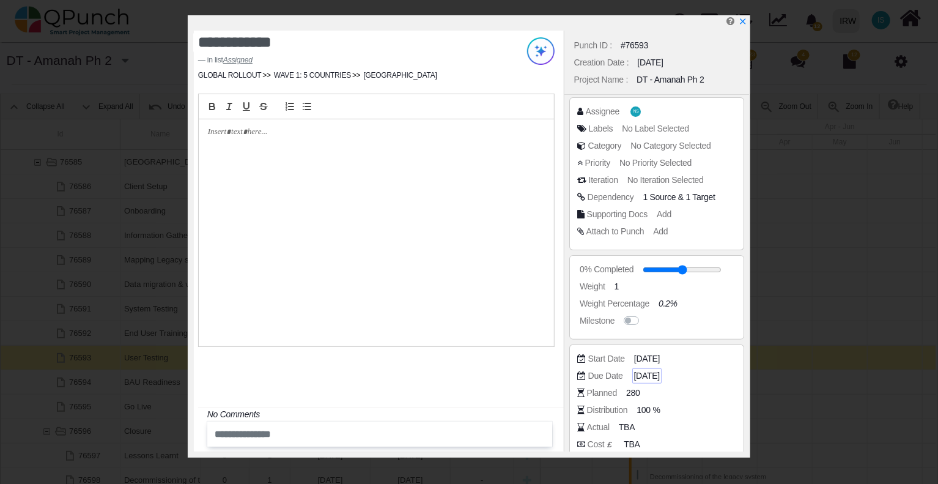
click at [660, 374] on span "[DATE]" at bounding box center [647, 375] width 26 height 13
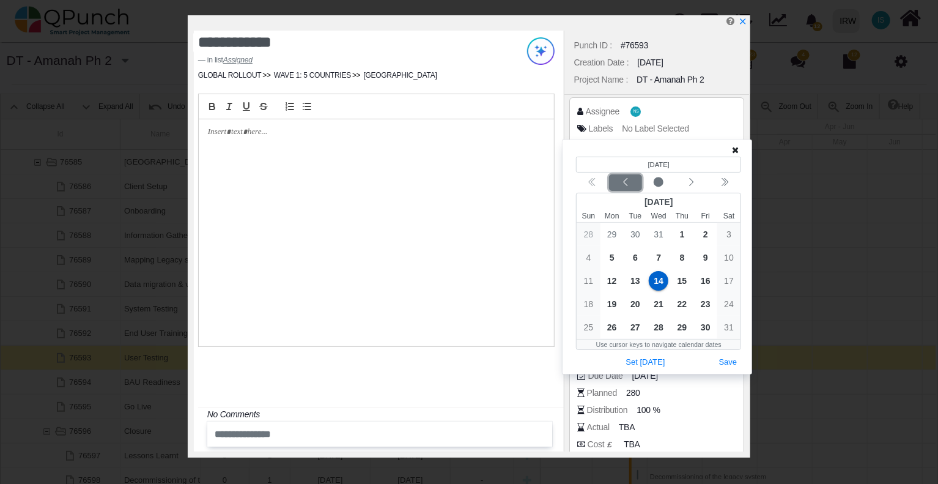
click at [623, 185] on icon "chevron left" at bounding box center [626, 182] width 10 height 10
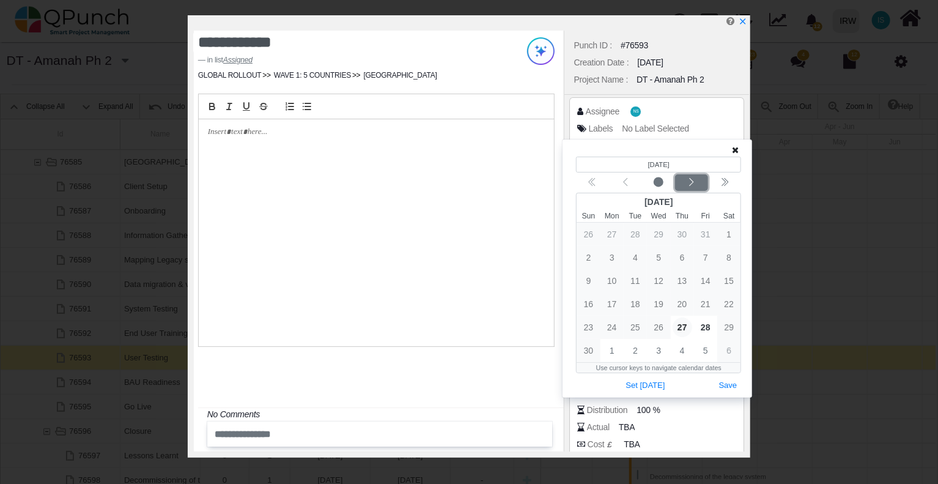
click at [688, 187] on icon "chevron left" at bounding box center [692, 182] width 10 height 10
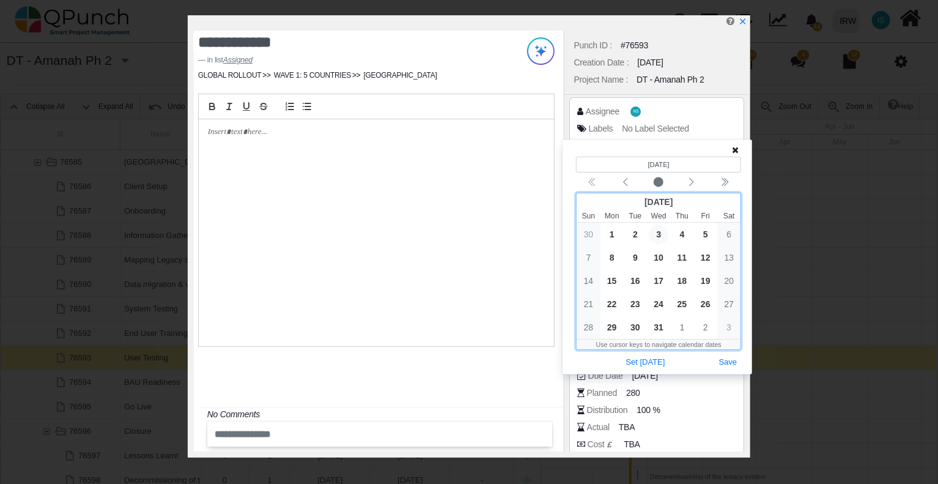
click at [658, 231] on span "3" at bounding box center [659, 234] width 20 height 20
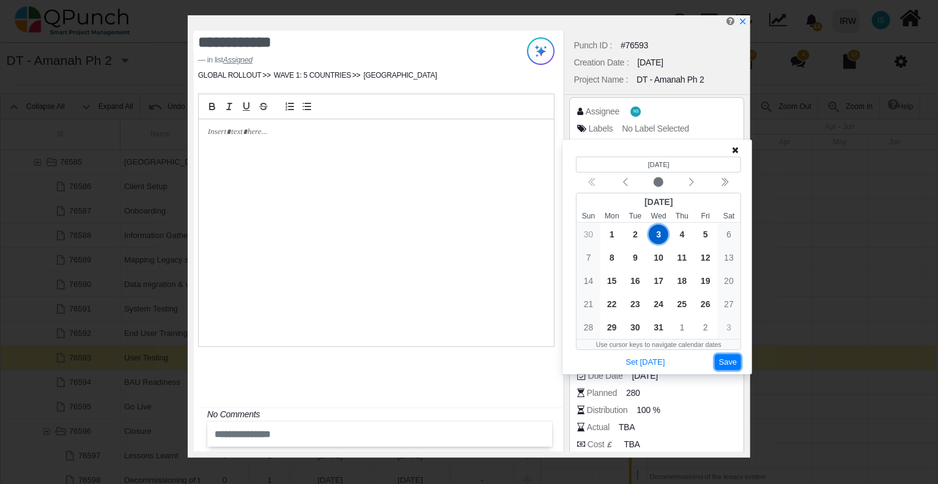
click at [729, 361] on button "Save" at bounding box center [728, 362] width 27 height 17
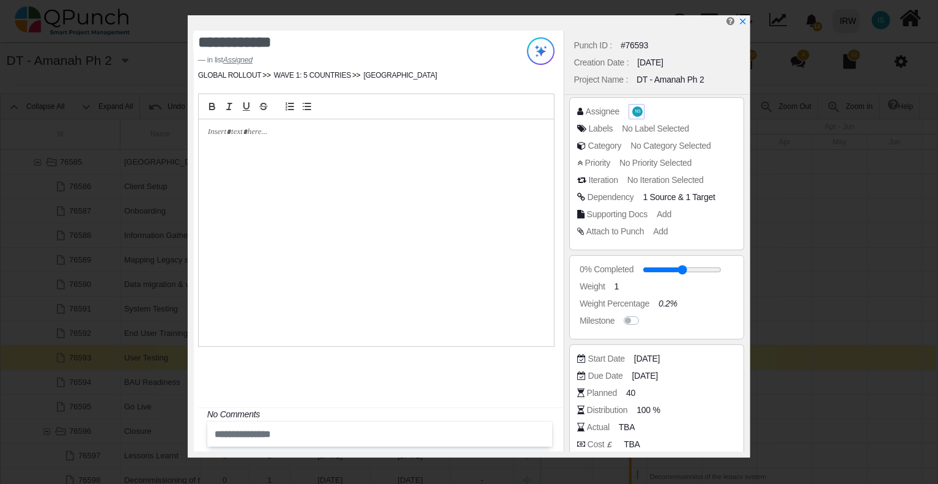
click at [635, 111] on span "NS" at bounding box center [638, 111] width 6 height 4
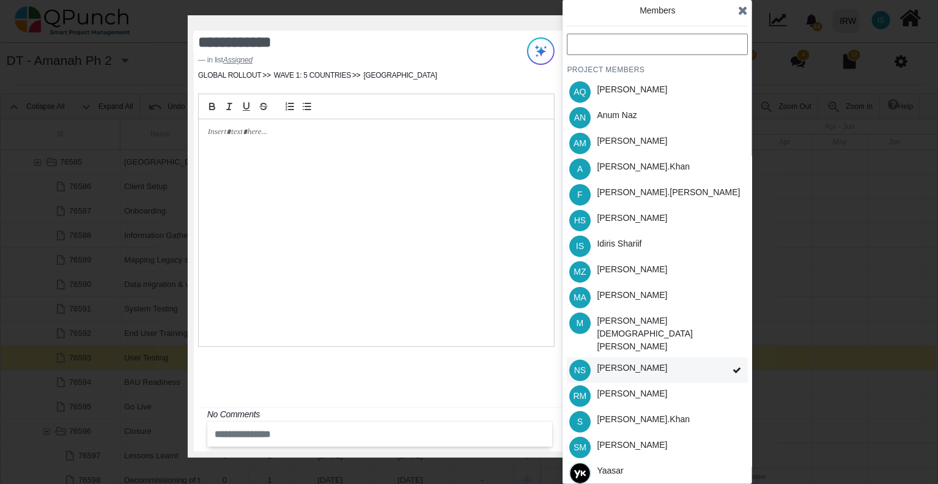
click at [728, 357] on span at bounding box center [737, 370] width 22 height 26
click at [637, 163] on div "[PERSON_NAME].khan" at bounding box center [643, 166] width 93 height 13
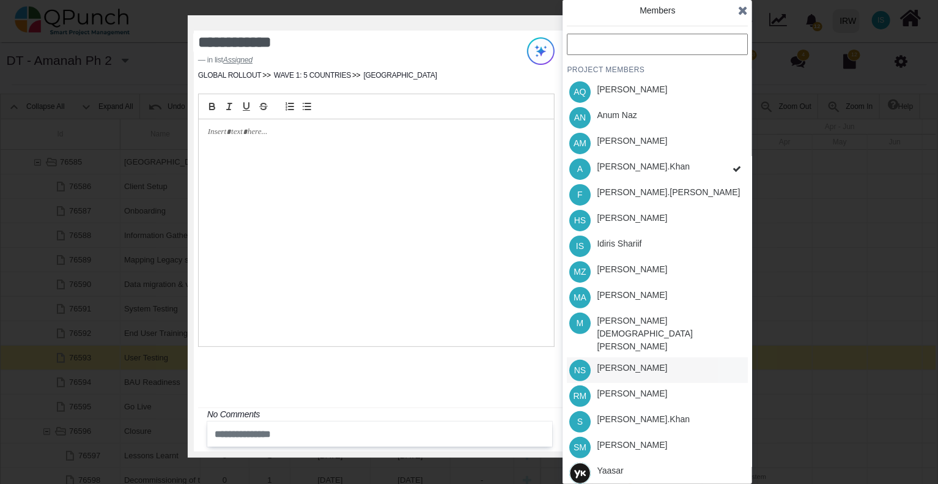
click at [648, 243] on div "IS Idiris Shariif" at bounding box center [657, 246] width 181 height 26
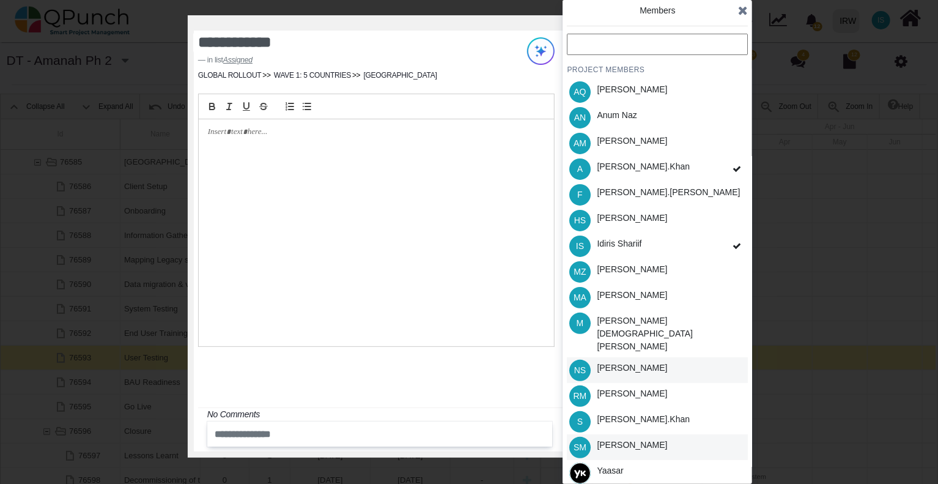
click at [668, 434] on div "SM [PERSON_NAME]" at bounding box center [657, 447] width 181 height 26
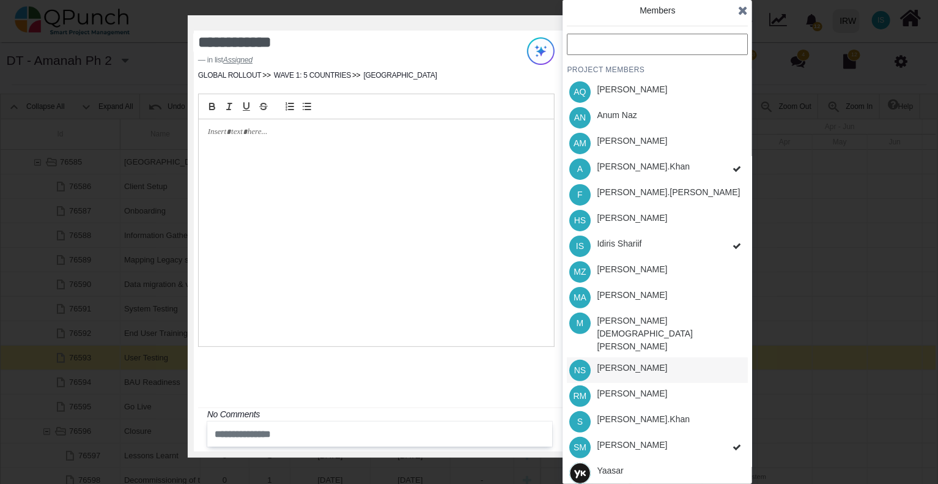
click at [662, 404] on div "PROJECT MEMBERS AQ [PERSON_NAME] AN [PERSON_NAME] AM [PERSON_NAME] A [PERSON_NA…" at bounding box center [657, 273] width 181 height 478
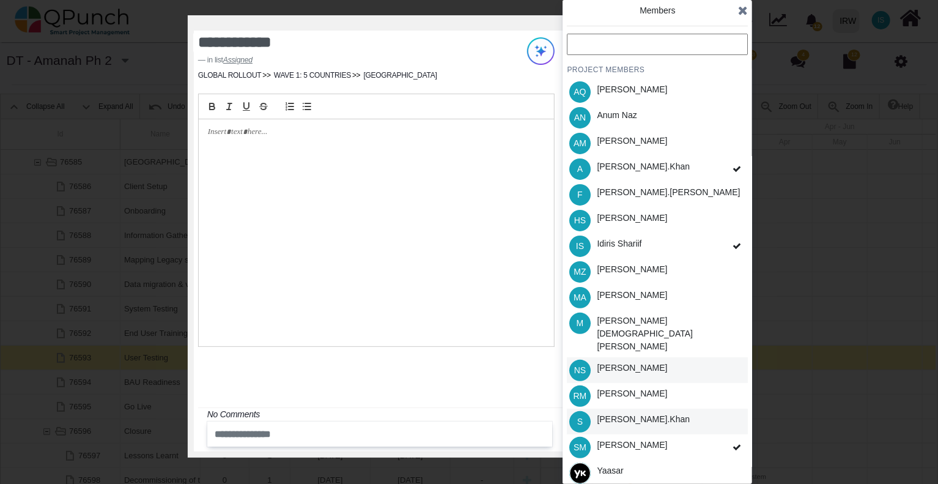
click at [648, 409] on div "[PERSON_NAME].khan" at bounding box center [644, 422] width 102 height 26
click at [665, 215] on div "HS [PERSON_NAME]" at bounding box center [657, 220] width 181 height 26
click at [738, 12] on icon at bounding box center [743, 10] width 10 height 12
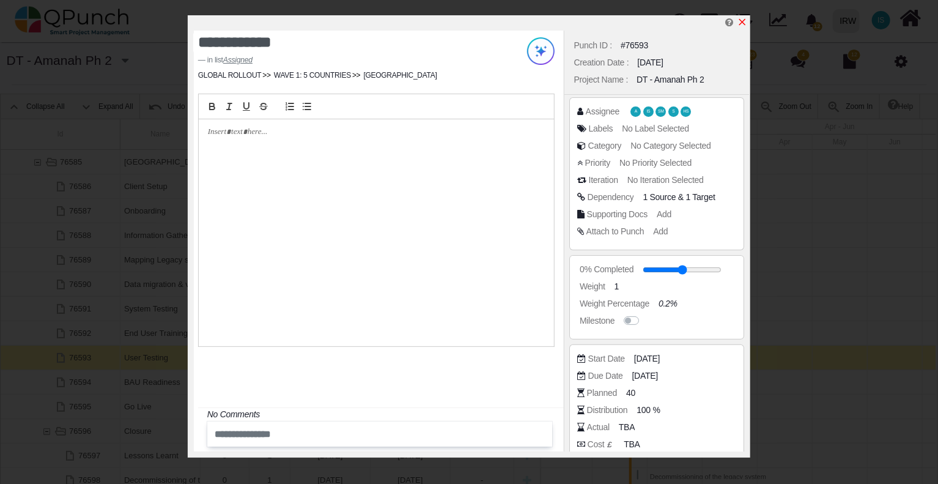
click at [742, 24] on icon "x" at bounding box center [743, 22] width 10 height 10
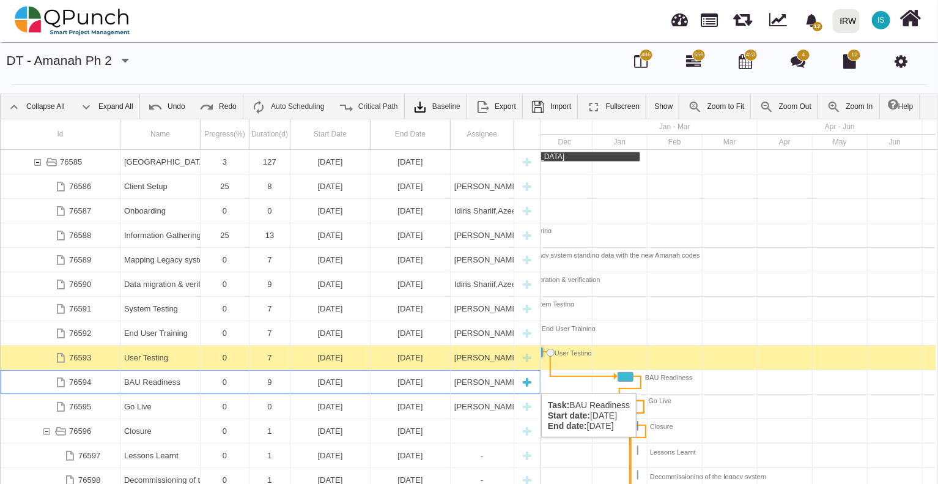
click at [482, 381] on div "[PERSON_NAME],[PERSON_NAME],[PERSON_NAME],[PERSON_NAME],[PERSON_NAME]," at bounding box center [482, 382] width 56 height 24
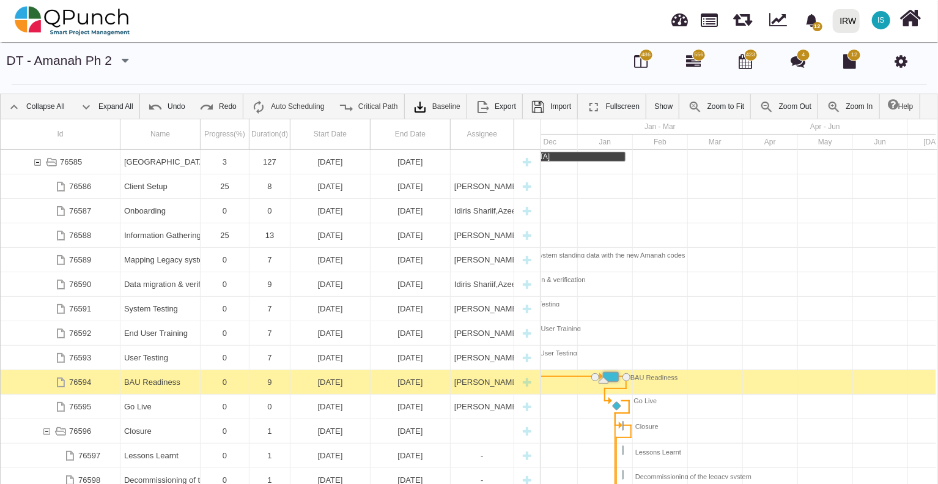
click at [482, 381] on div "[PERSON_NAME],[PERSON_NAME],[PERSON_NAME],[PERSON_NAME],[PERSON_NAME]," at bounding box center [482, 382] width 56 height 24
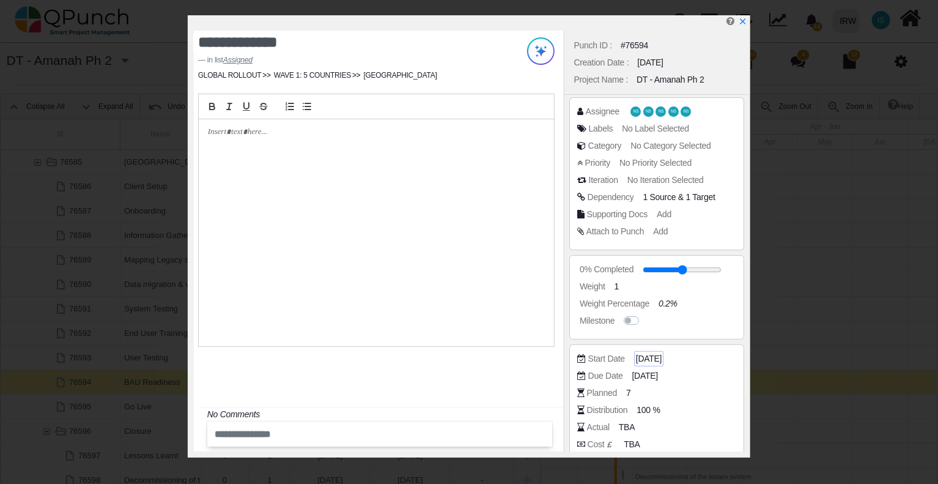
click at [662, 357] on span "[DATE]" at bounding box center [649, 358] width 26 height 13
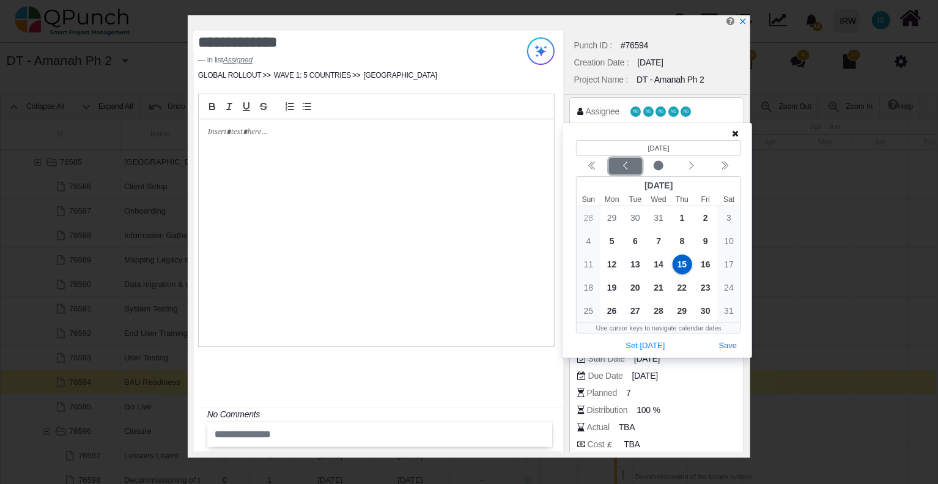
click at [622, 165] on icon "chevron left" at bounding box center [626, 166] width 10 height 10
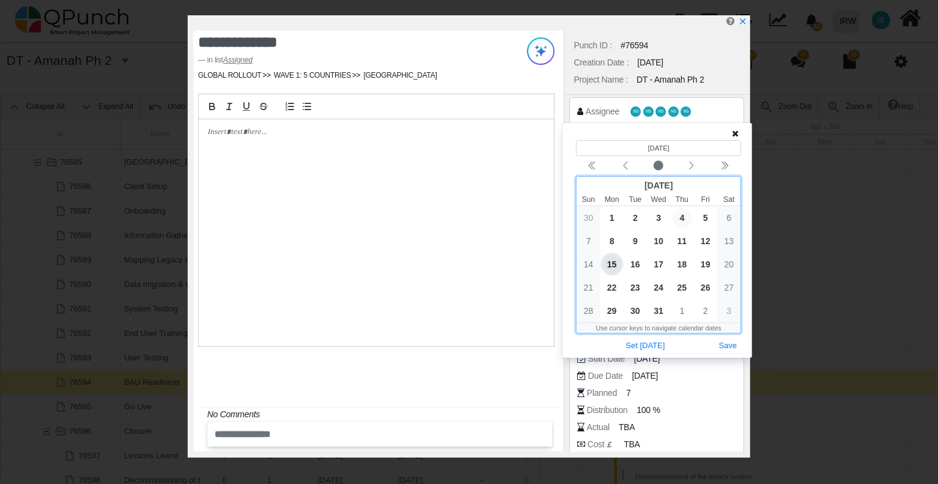
click at [680, 215] on span "4" at bounding box center [683, 218] width 20 height 20
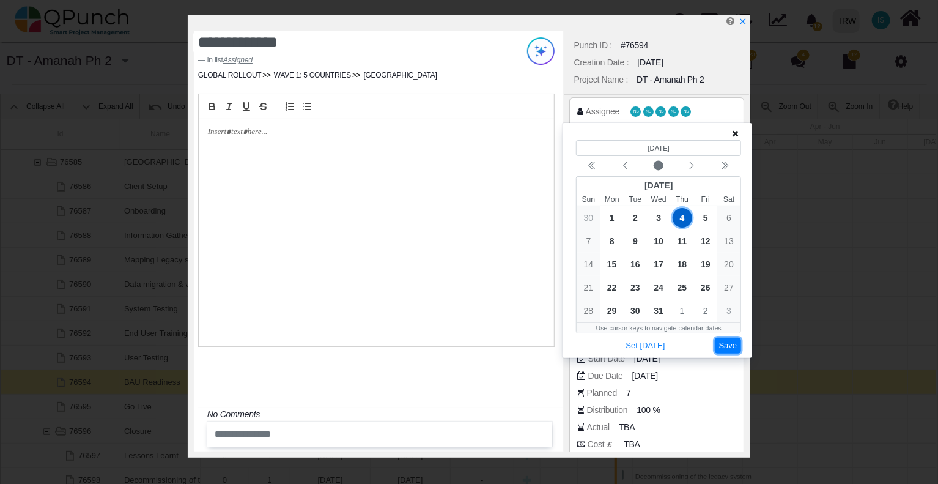
click at [725, 343] on button "Save" at bounding box center [728, 346] width 27 height 17
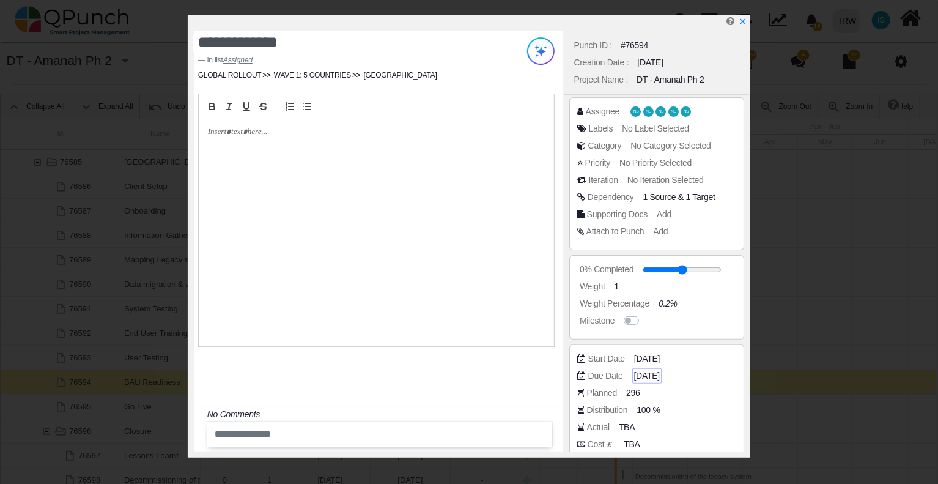
click at [653, 374] on span "[DATE]" at bounding box center [647, 375] width 26 height 13
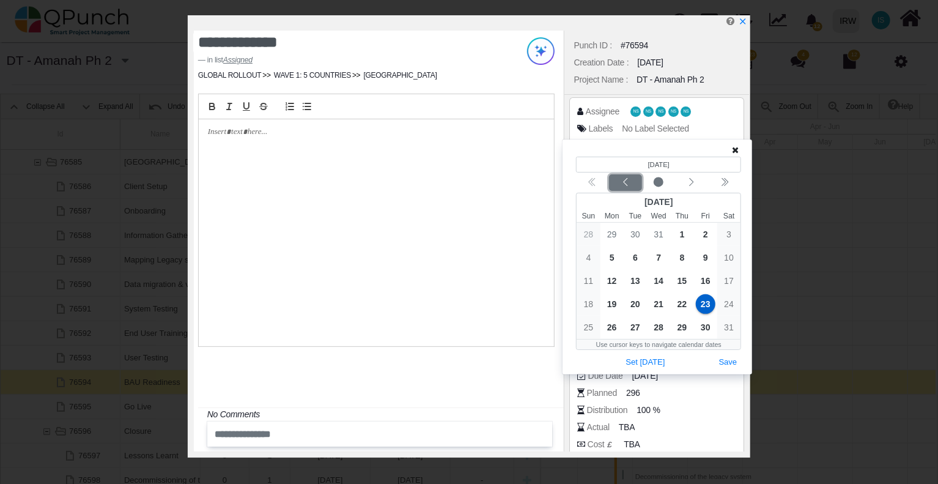
click at [626, 186] on icon "chevron left" at bounding box center [626, 182] width 10 height 10
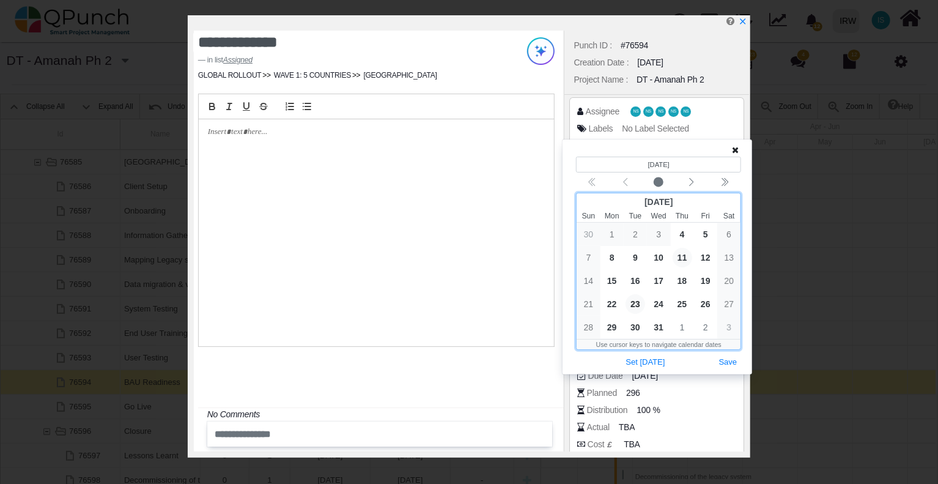
click at [685, 256] on span "11" at bounding box center [683, 258] width 20 height 20
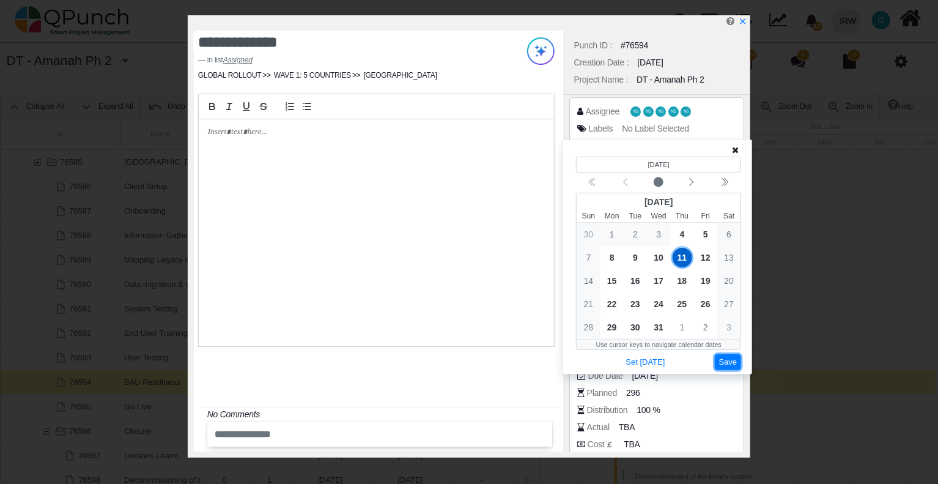
click at [722, 360] on button "Save" at bounding box center [728, 362] width 27 height 17
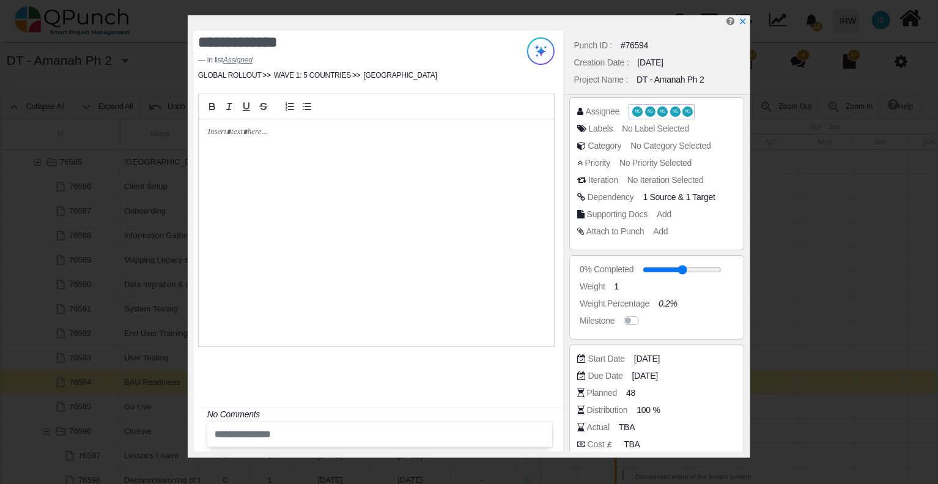
click at [645, 109] on span "NS" at bounding box center [650, 111] width 10 height 10
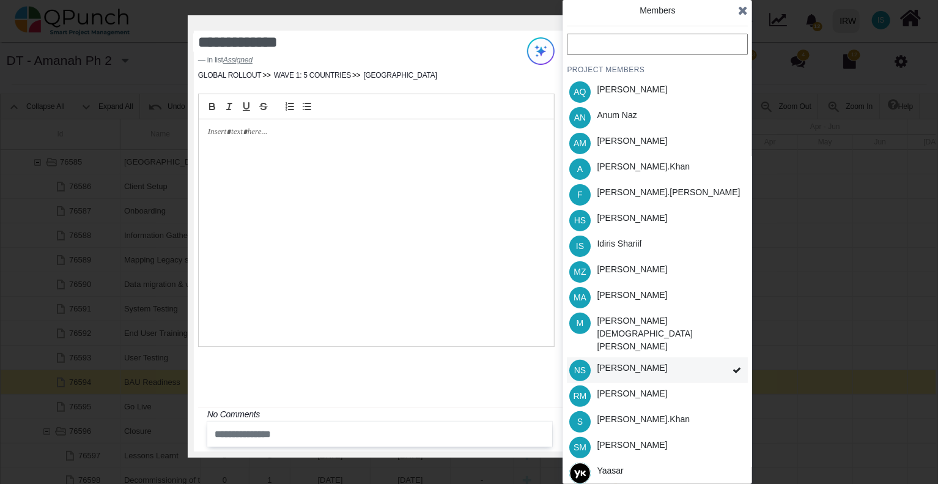
click at [727, 357] on span at bounding box center [737, 370] width 22 height 26
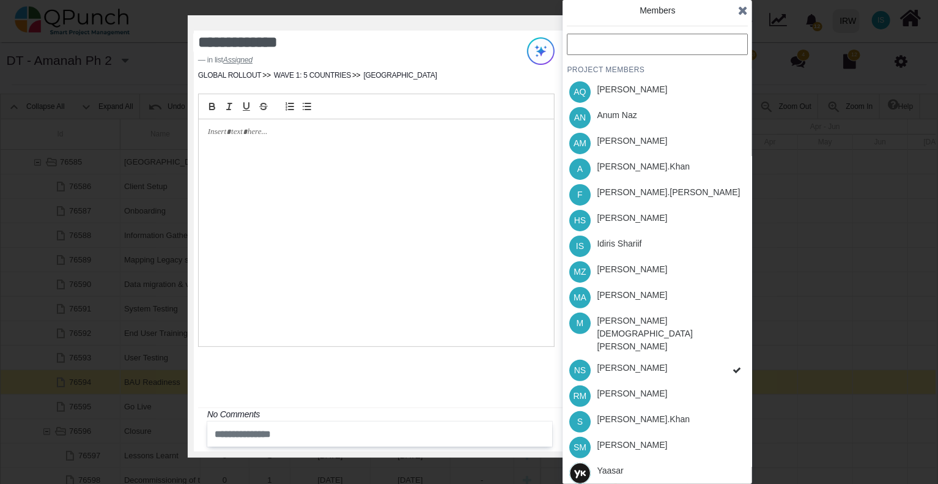
click at [735, 366] on icon at bounding box center [737, 370] width 9 height 9
click at [739, 366] on icon at bounding box center [737, 370] width 9 height 9
click at [736, 348] on div "PROJECT MEMBERS AQ [PERSON_NAME] AN [PERSON_NAME] AM [PERSON_NAME] A [PERSON_NA…" at bounding box center [657, 273] width 181 height 478
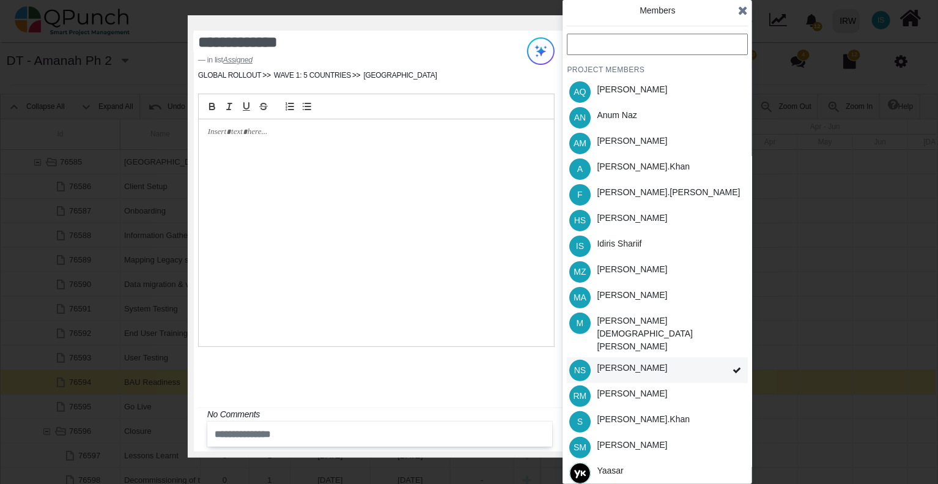
click at [738, 366] on icon at bounding box center [737, 370] width 9 height 9
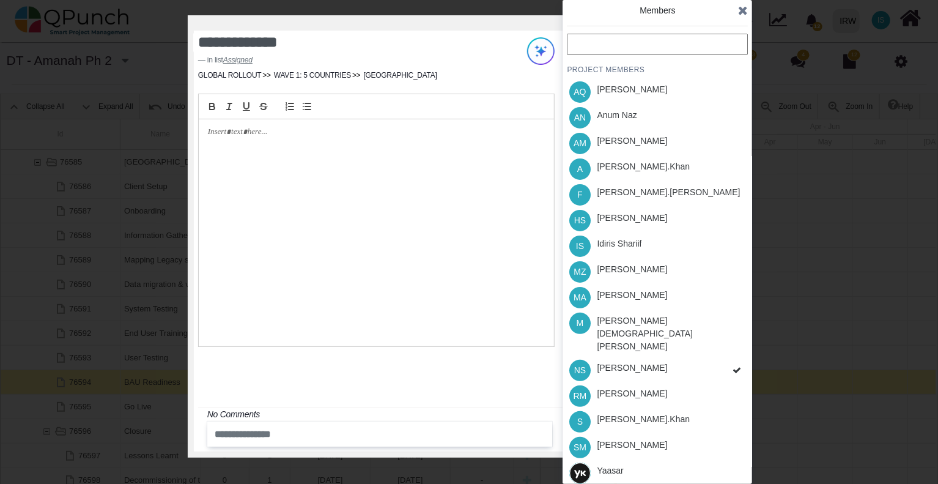
click at [738, 349] on div "PROJECT MEMBERS AQ [PERSON_NAME] AN [PERSON_NAME] AM [PERSON_NAME] A [PERSON_NA…" at bounding box center [657, 273] width 181 height 478
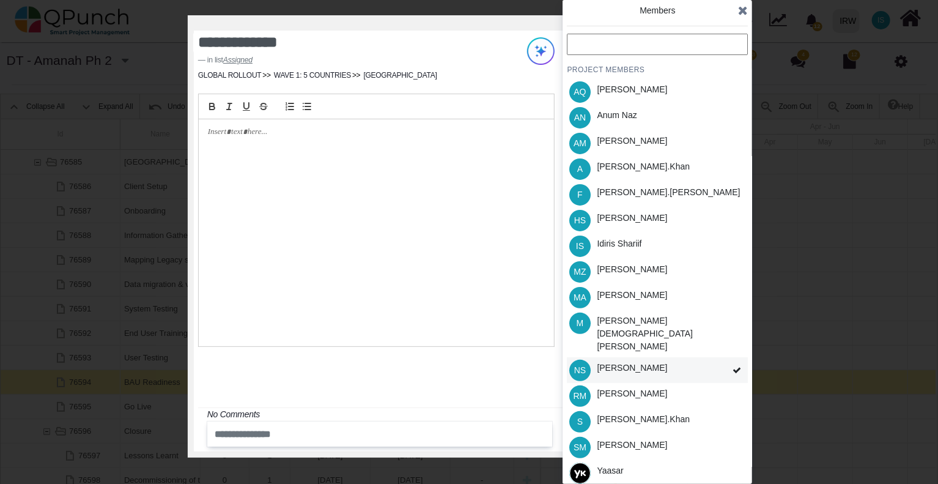
click at [643, 361] on div "[PERSON_NAME]" at bounding box center [632, 367] width 70 height 13
click at [627, 237] on div "Idiris Shariif" at bounding box center [619, 243] width 45 height 13
click at [640, 166] on div "[PERSON_NAME].khan" at bounding box center [643, 166] width 93 height 13
click at [655, 409] on div "S [PERSON_NAME].khan" at bounding box center [657, 422] width 181 height 26
click at [631, 217] on div "[PERSON_NAME]" at bounding box center [632, 218] width 70 height 13
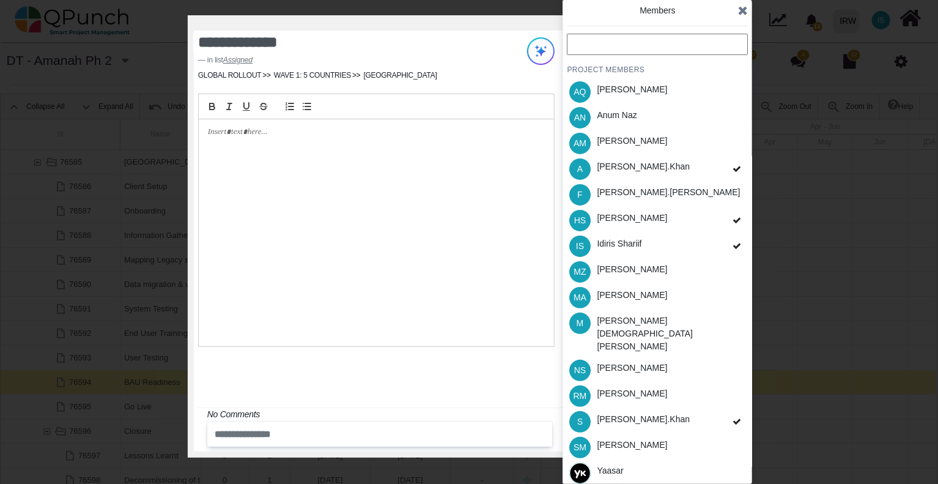
click at [735, 220] on icon at bounding box center [737, 220] width 9 height 9
click at [739, 417] on icon at bounding box center [737, 421] width 9 height 9
click at [686, 434] on div "SM [PERSON_NAME]" at bounding box center [657, 447] width 181 height 26
click at [739, 7] on icon at bounding box center [743, 10] width 10 height 12
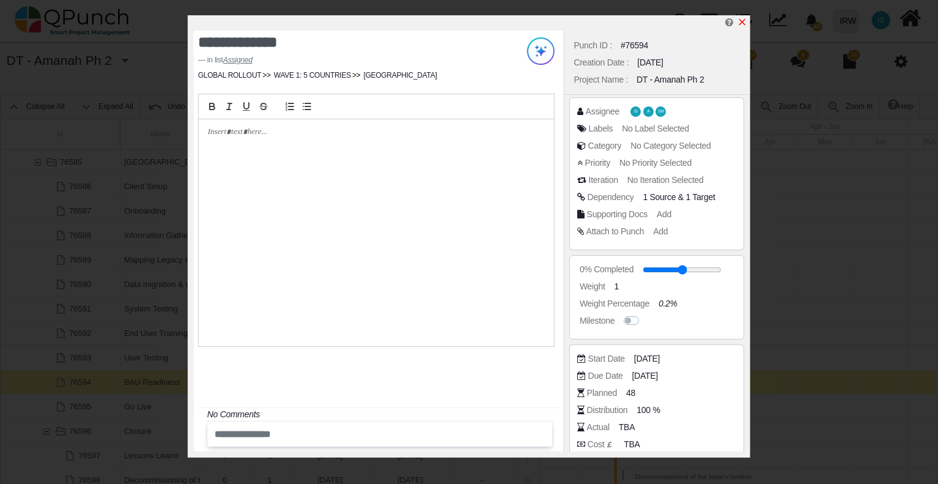
click at [743, 22] on icon "x" at bounding box center [742, 22] width 7 height 7
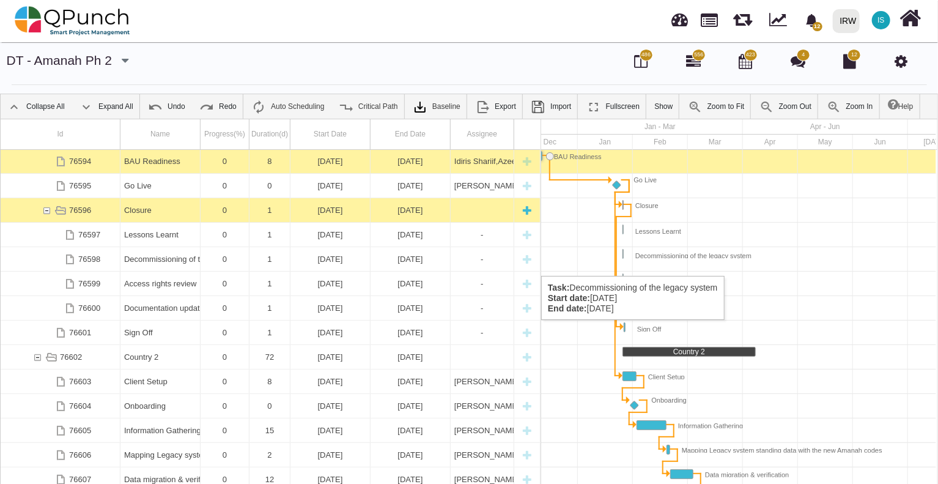
scroll to position [870, 0]
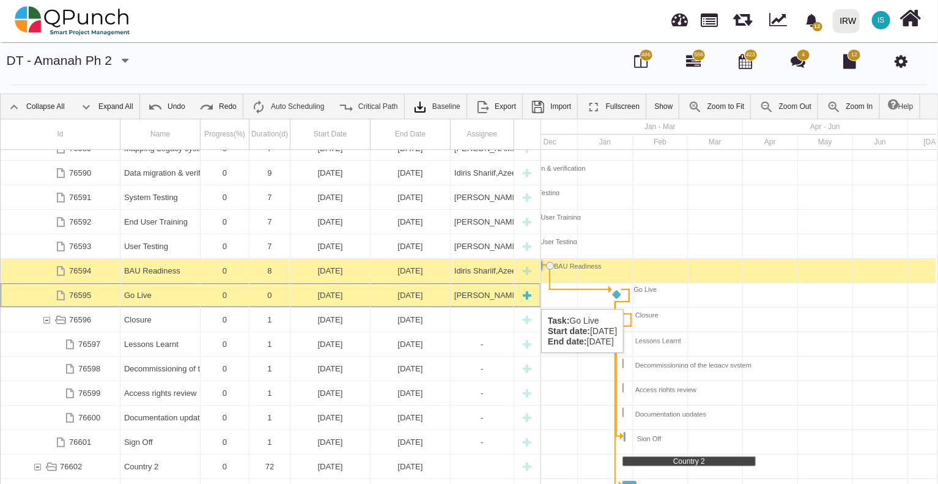
click at [463, 297] on div "[PERSON_NAME],[PERSON_NAME],[PERSON_NAME],[PERSON_NAME],[PERSON_NAME],[PERSON_N…" at bounding box center [482, 295] width 56 height 24
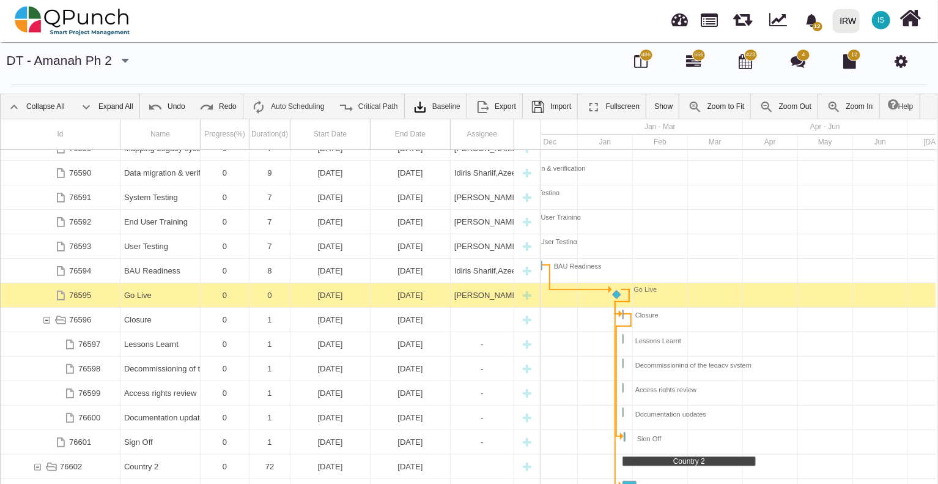
scroll to position [0, 418]
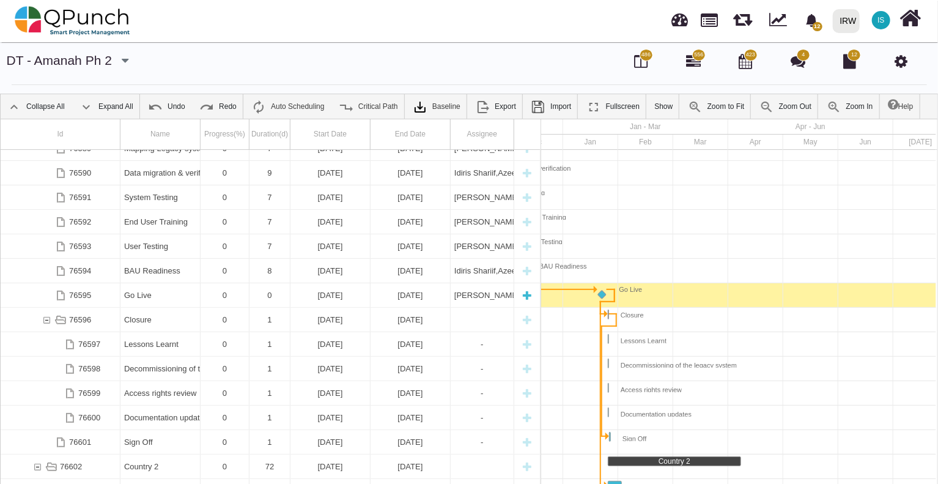
click at [464, 297] on div "[PERSON_NAME],[PERSON_NAME],[PERSON_NAME],[PERSON_NAME],[PERSON_NAME],[PERSON_N…" at bounding box center [482, 295] width 56 height 24
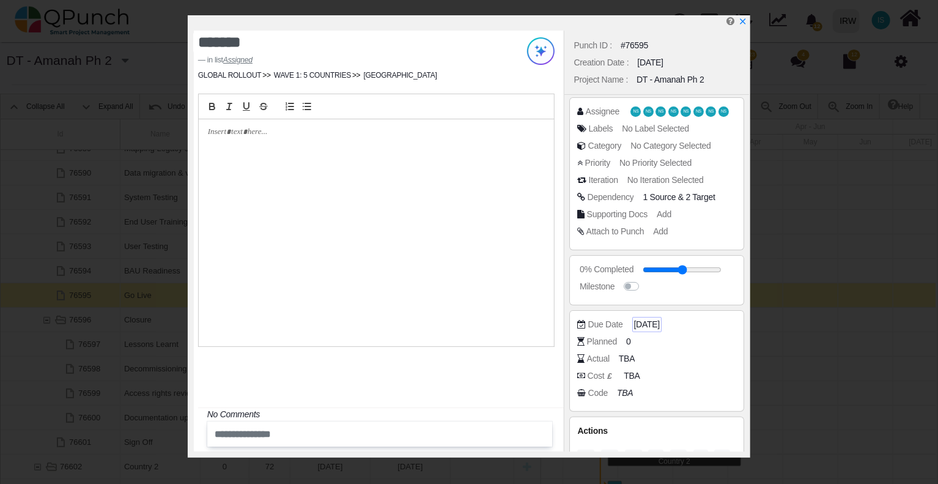
click at [660, 322] on span "[DATE]" at bounding box center [647, 324] width 26 height 13
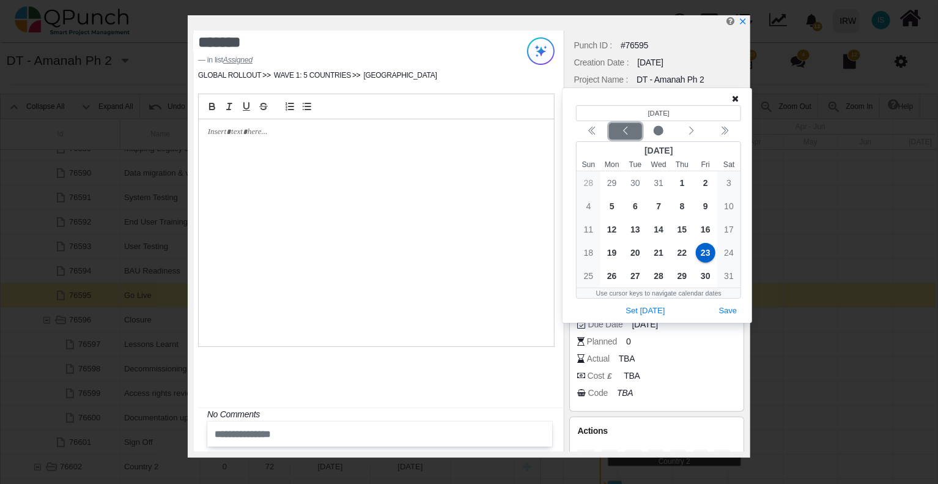
click at [621, 128] on icon "chevron left" at bounding box center [626, 131] width 10 height 10
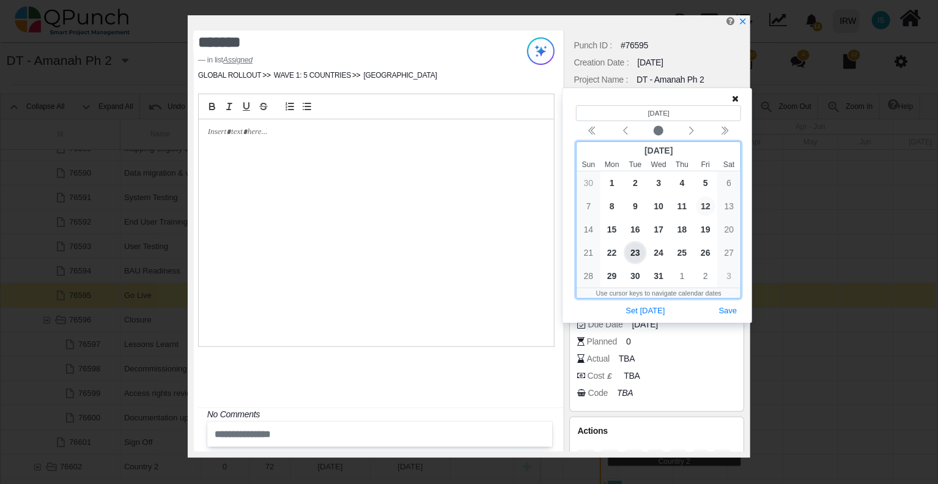
click at [702, 204] on span "12" at bounding box center [706, 206] width 20 height 20
click at [736, 98] on icon at bounding box center [735, 98] width 7 height 9
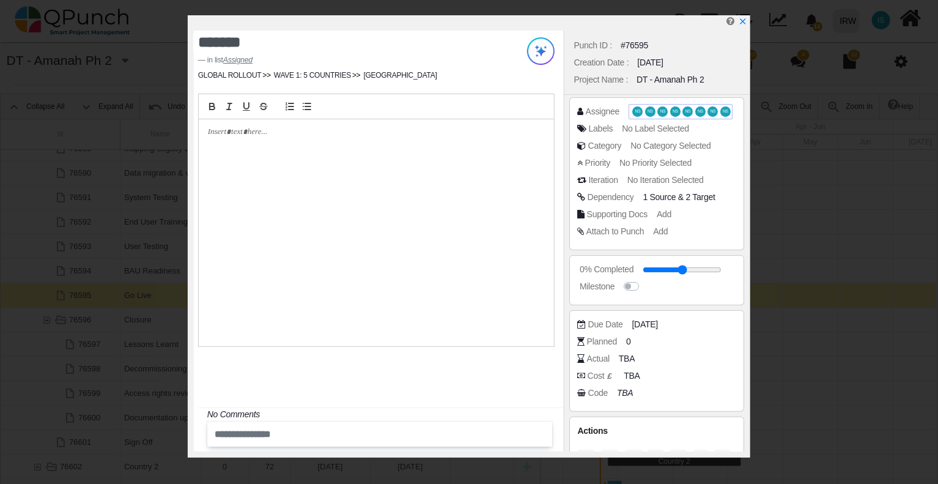
click at [648, 109] on span "NS" at bounding box center [651, 111] width 6 height 4
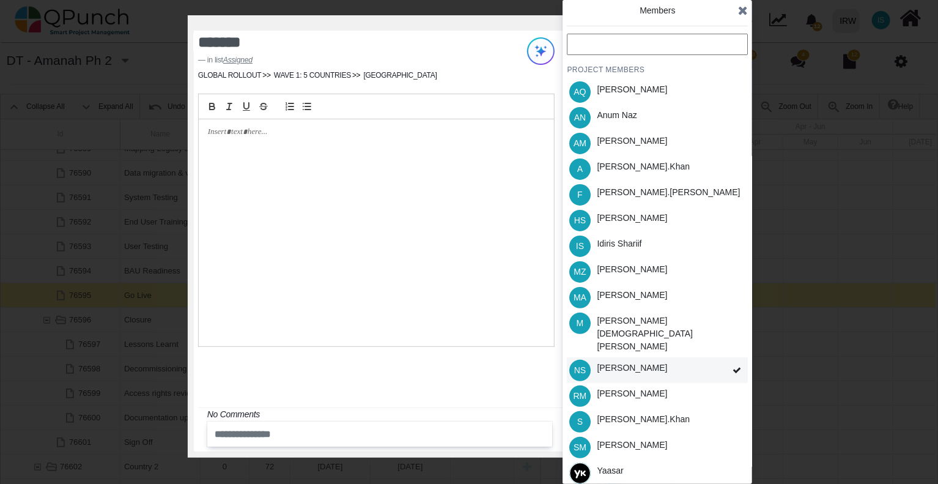
click at [615, 361] on div "[PERSON_NAME]" at bounding box center [632, 367] width 70 height 13
click at [649, 361] on div "[PERSON_NAME]" at bounding box center [632, 367] width 70 height 13
click at [667, 357] on div "NS [PERSON_NAME]" at bounding box center [657, 370] width 181 height 26
click at [733, 366] on icon at bounding box center [737, 370] width 9 height 9
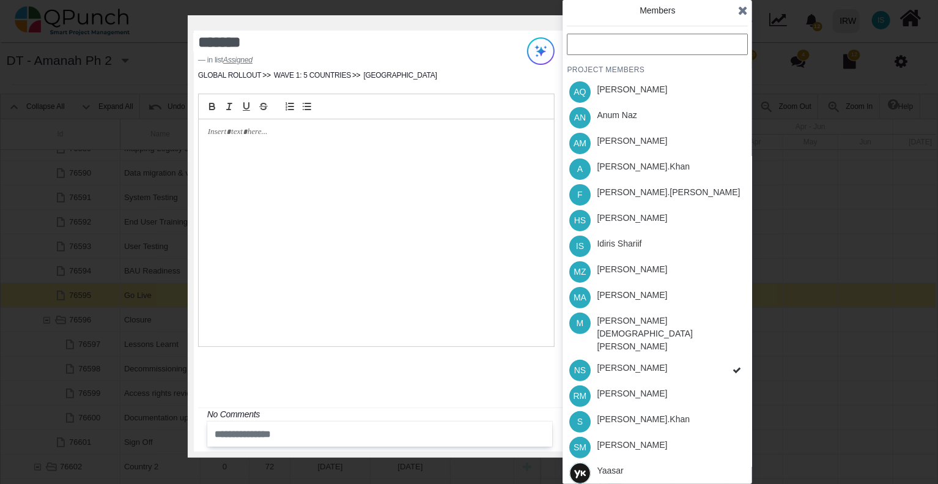
click at [736, 349] on div "PROJECT MEMBERS AQ [PERSON_NAME] AN [PERSON_NAME] AM [PERSON_NAME] A [PERSON_NA…" at bounding box center [657, 273] width 181 height 478
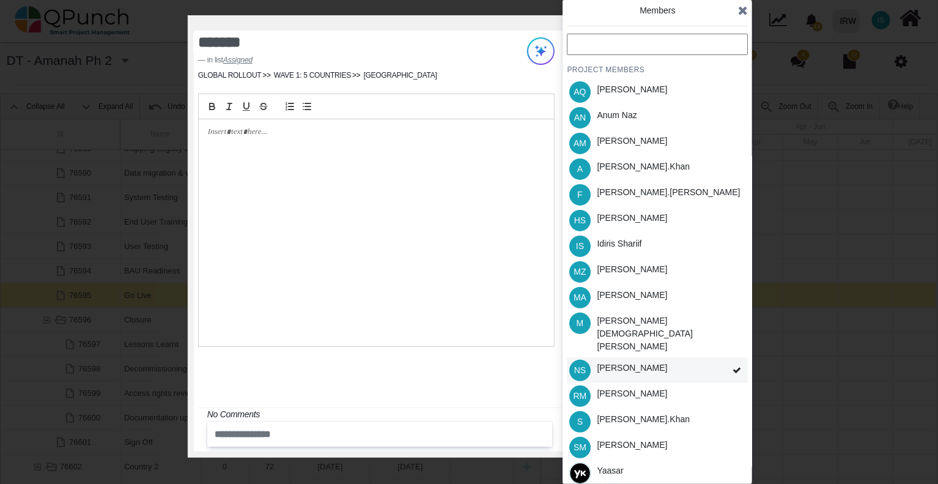
click at [642, 361] on div "[PERSON_NAME]" at bounding box center [632, 367] width 70 height 13
drag, startPoint x: 580, startPoint y: 347, endPoint x: 654, endPoint y: 349, distance: 74.7
click at [580, 366] on span "NS" at bounding box center [580, 370] width 12 height 9
click at [738, 366] on icon at bounding box center [737, 370] width 9 height 9
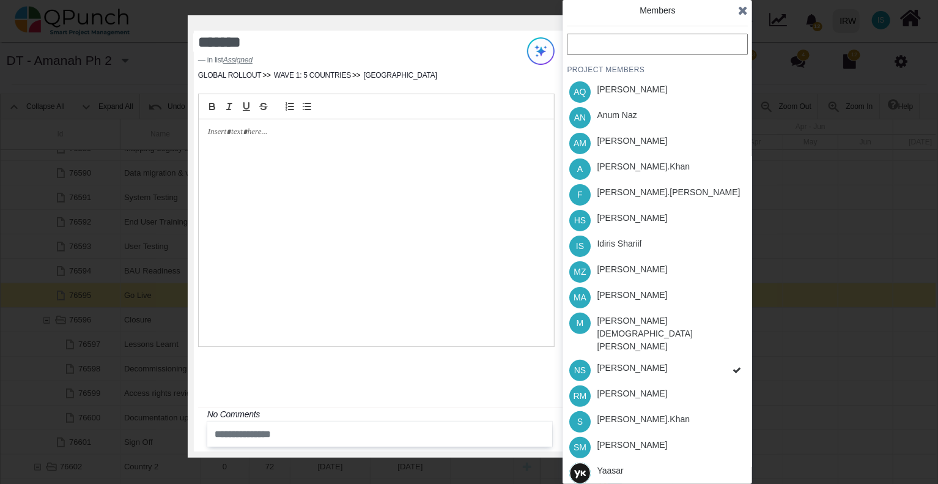
click at [736, 349] on div "PROJECT MEMBERS AQ [PERSON_NAME] AN [PERSON_NAME] AM [PERSON_NAME] A [PERSON_NA…" at bounding box center [657, 273] width 181 height 478
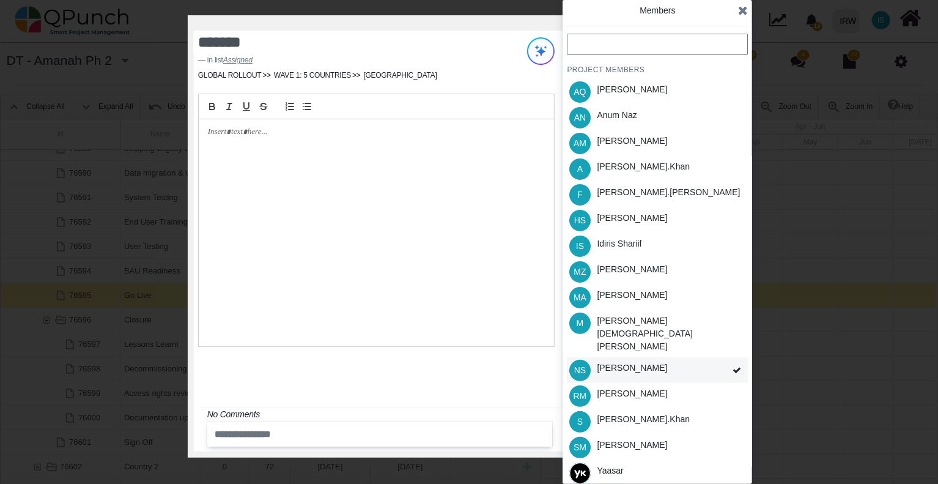
click at [730, 357] on span at bounding box center [737, 370] width 22 height 26
click at [647, 246] on div "IS Idiris Shariif" at bounding box center [657, 246] width 181 height 26
click at [642, 166] on div "[PERSON_NAME].khan" at bounding box center [643, 166] width 93 height 13
click at [741, 14] on icon at bounding box center [743, 10] width 10 height 12
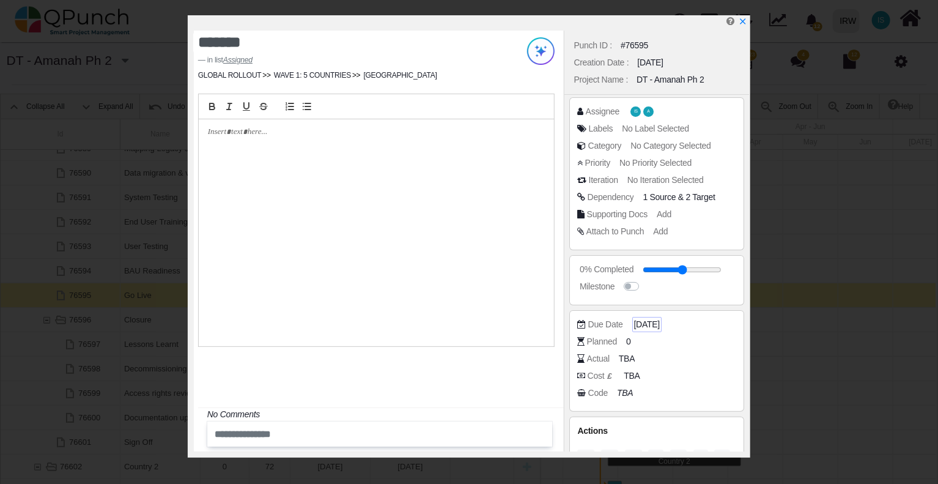
click at [656, 325] on span "[DATE]" at bounding box center [647, 324] width 26 height 13
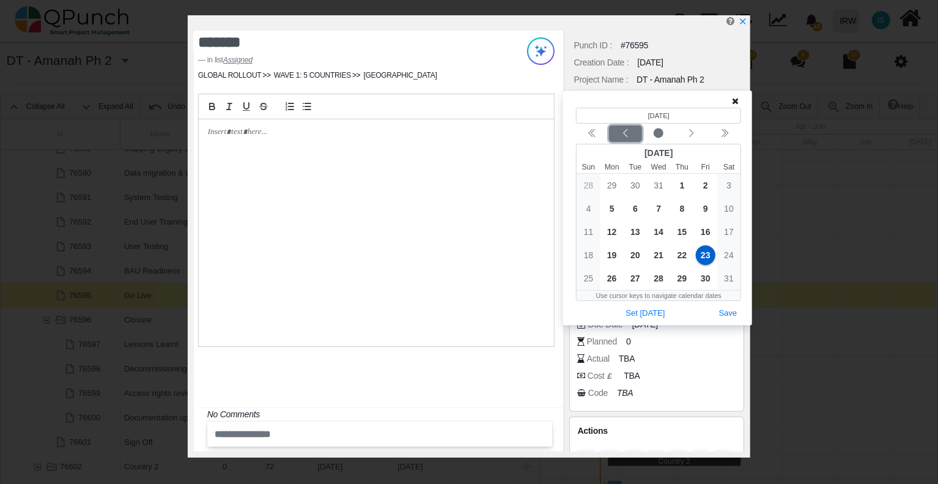
click at [626, 131] on icon "chevron left" at bounding box center [626, 133] width 10 height 10
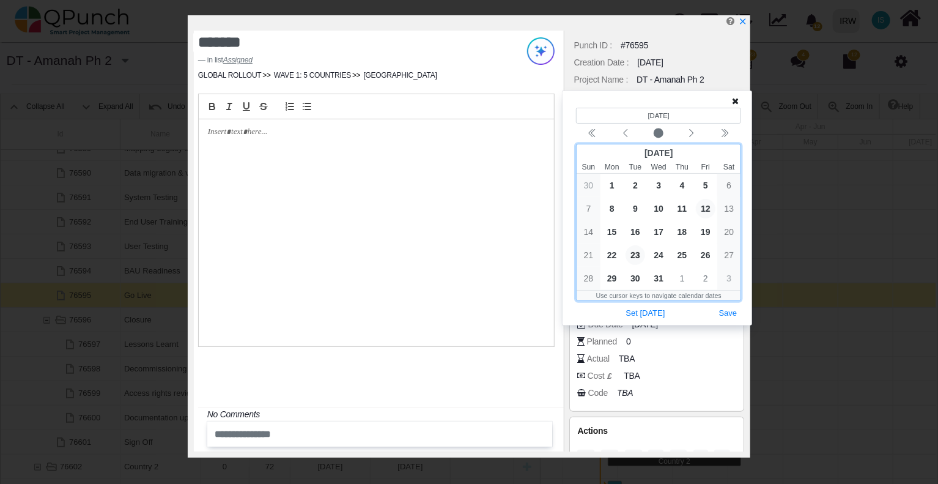
click at [705, 210] on span "12" at bounding box center [706, 209] width 20 height 20
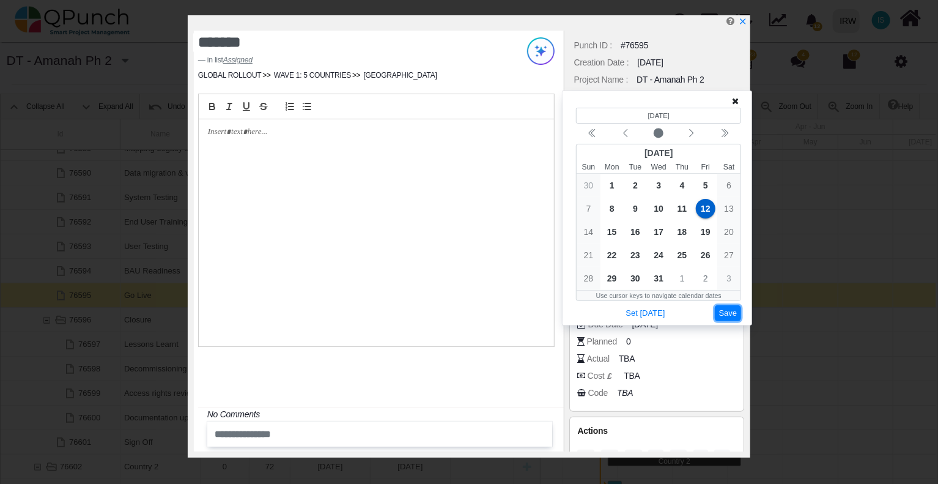
click at [731, 313] on button "Save" at bounding box center [728, 313] width 27 height 17
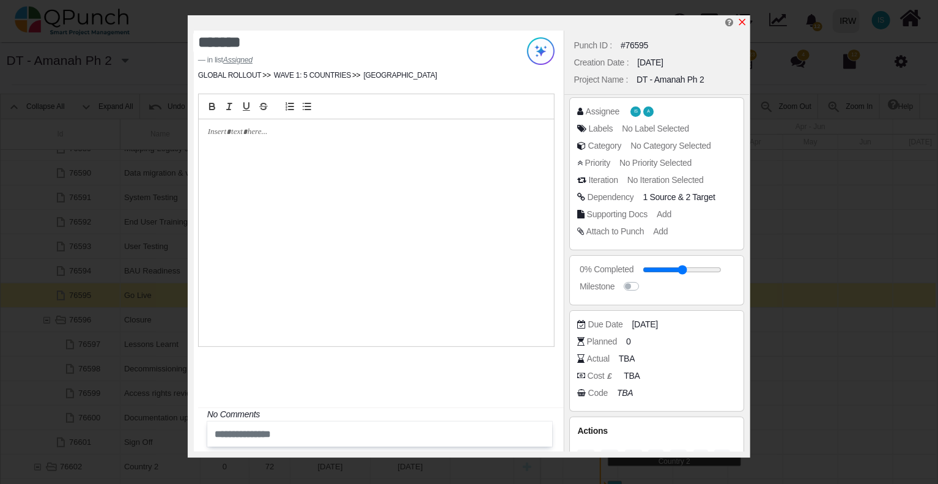
click at [742, 21] on icon "x" at bounding box center [743, 22] width 10 height 10
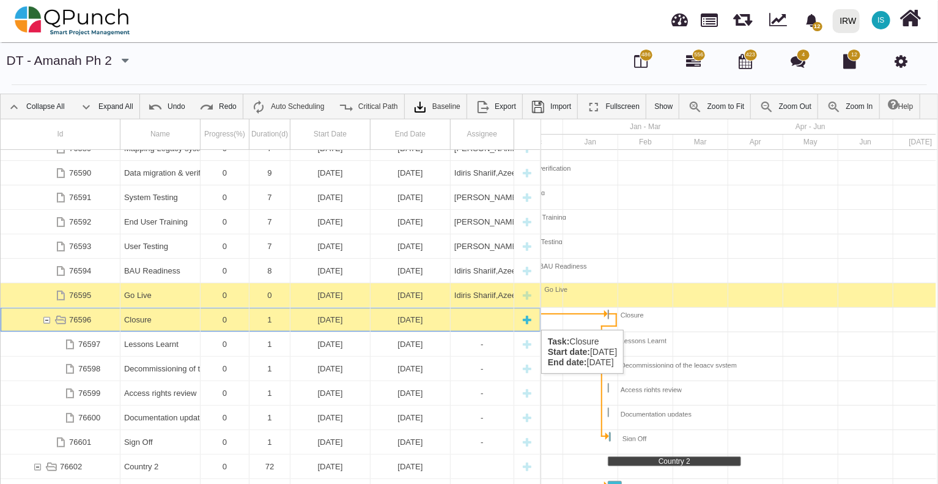
click at [413, 317] on div "[DATE]" at bounding box center [410, 320] width 72 height 24
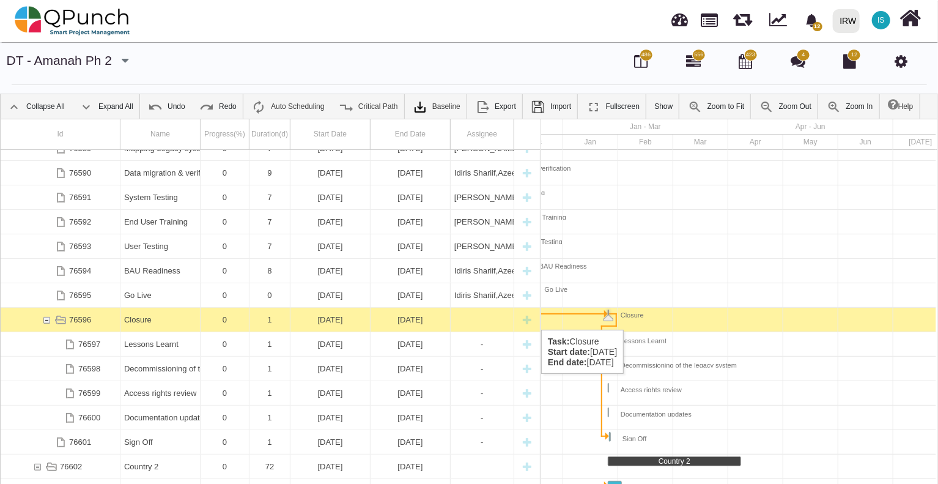
scroll to position [0, 423]
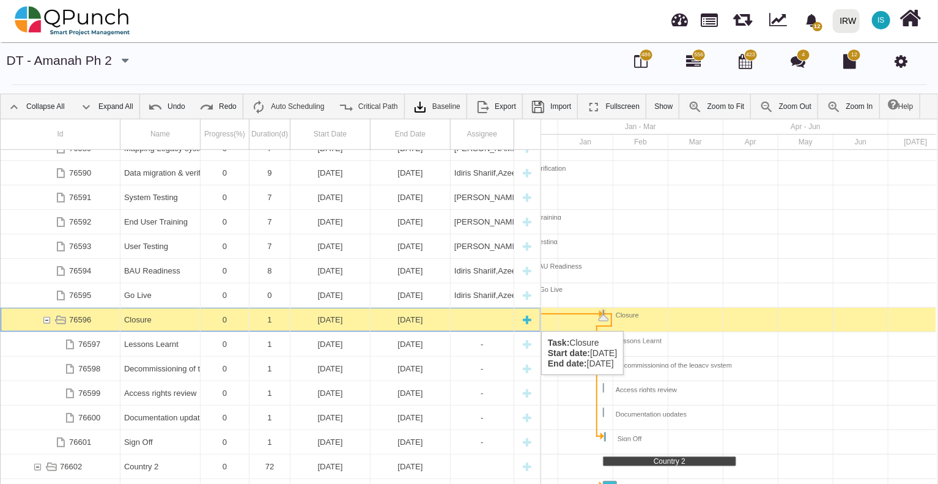
click at [340, 319] on div "[DATE]" at bounding box center [330, 320] width 72 height 24
click at [341, 319] on div "[DATE]" at bounding box center [330, 320] width 72 height 24
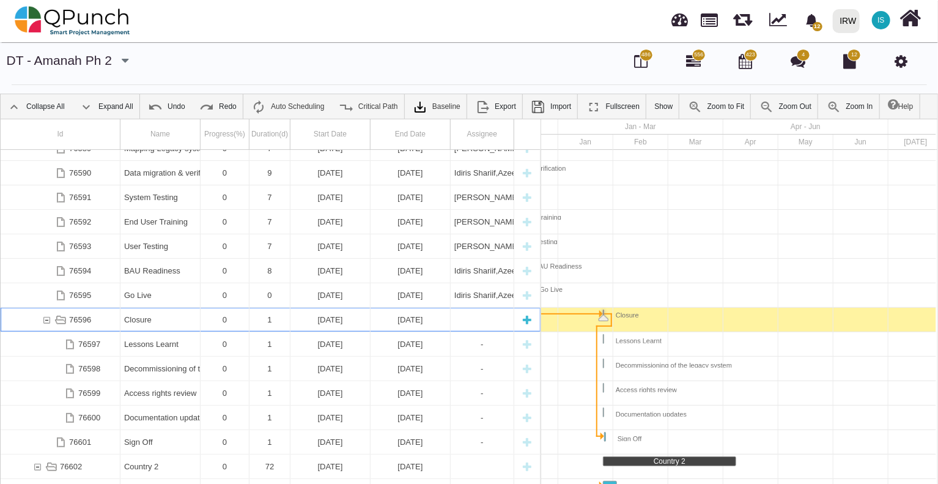
click at [341, 319] on div "[DATE]" at bounding box center [330, 320] width 72 height 24
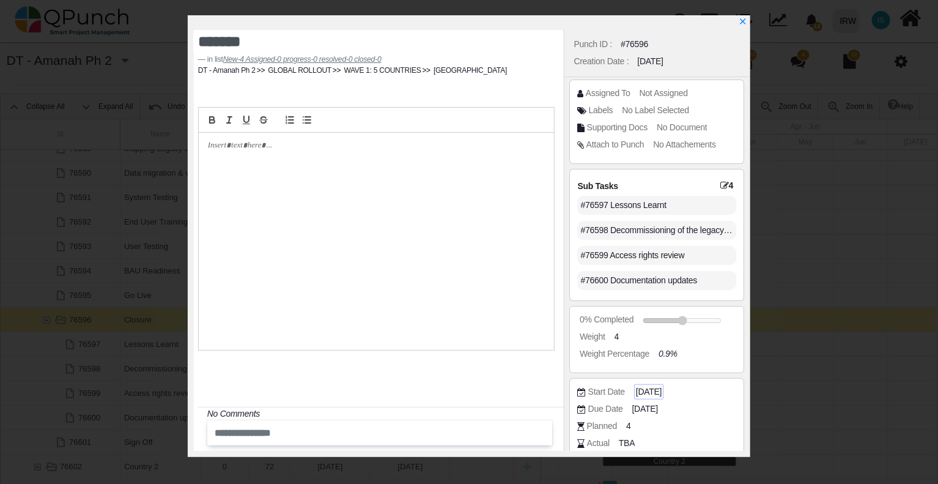
click at [662, 390] on span "[DATE]" at bounding box center [649, 391] width 26 height 13
click at [661, 391] on span "[DATE]" at bounding box center [649, 391] width 26 height 13
drag, startPoint x: 675, startPoint y: 391, endPoint x: 628, endPoint y: 391, distance: 47.1
click at [628, 391] on div "Start Date [DATE]" at bounding box center [659, 392] width 165 height 12
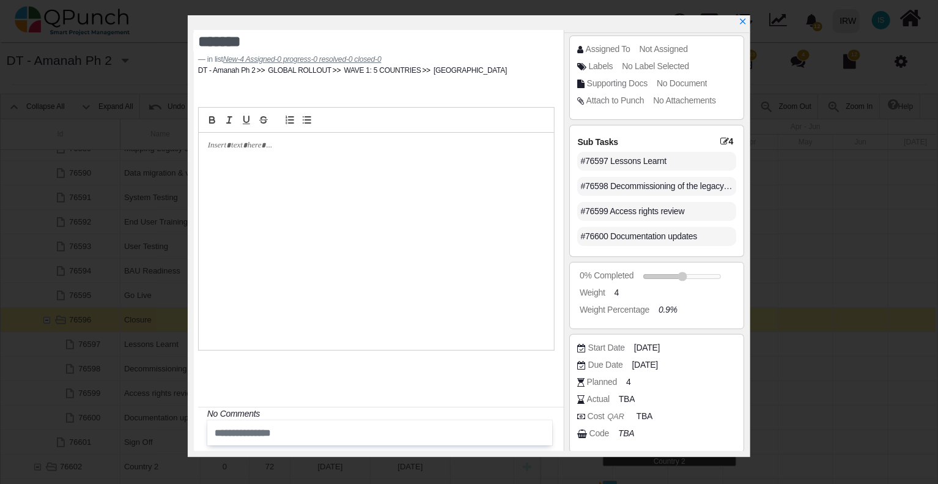
scroll to position [61, 0]
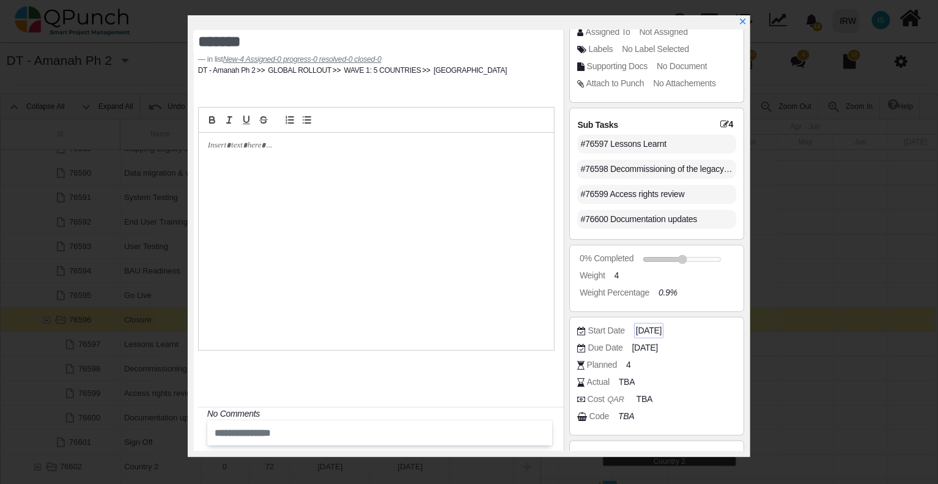
click at [662, 331] on span "[DATE]" at bounding box center [649, 330] width 26 height 13
drag, startPoint x: 668, startPoint y: 330, endPoint x: 683, endPoint y: 331, distance: 14.7
click at [683, 331] on div "Start Date [DATE]" at bounding box center [659, 331] width 165 height 12
click at [662, 330] on span "[DATE]" at bounding box center [649, 330] width 26 height 13
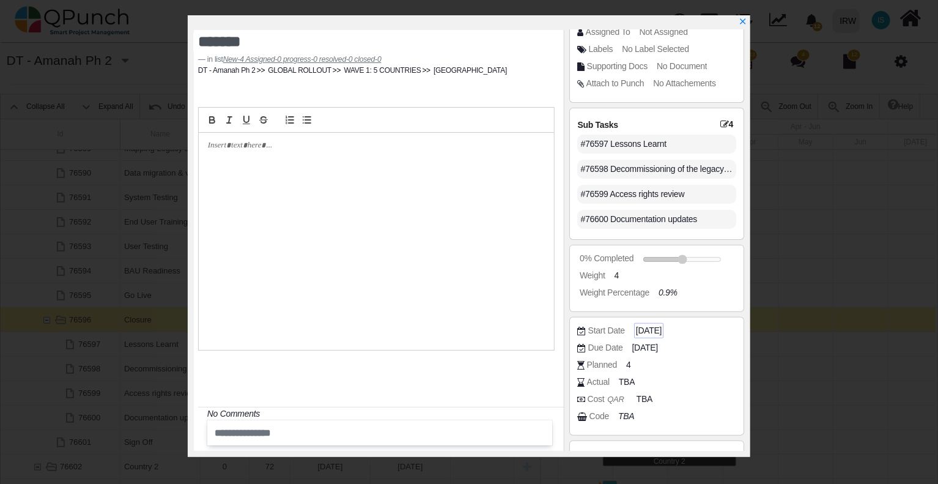
click at [661, 327] on span "[DATE]" at bounding box center [649, 330] width 26 height 13
click at [664, 330] on div "[DATE]" at bounding box center [648, 330] width 29 height 15
drag, startPoint x: 634, startPoint y: 328, endPoint x: 692, endPoint y: 328, distance: 58.1
click at [692, 328] on div "Start Date [DATE]" at bounding box center [659, 331] width 165 height 12
click at [662, 328] on span "[DATE]" at bounding box center [649, 330] width 26 height 13
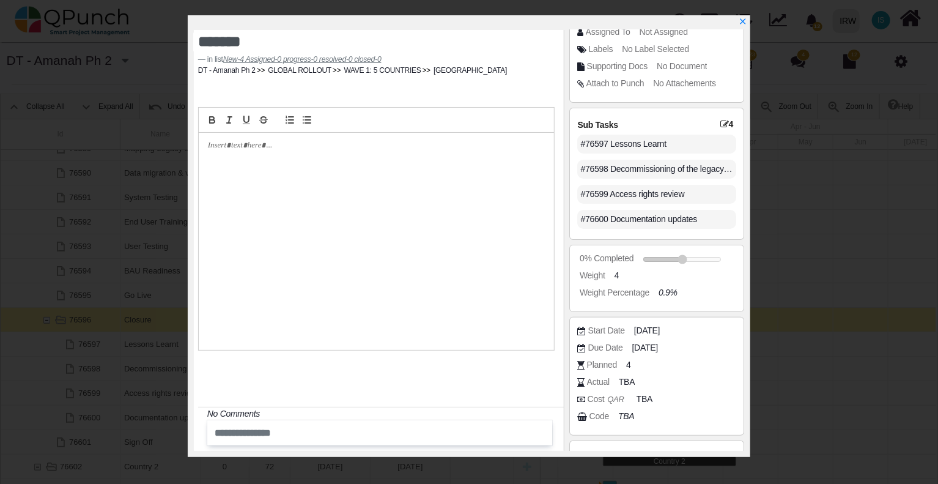
click at [582, 331] on icon at bounding box center [581, 331] width 9 height 9
click at [742, 18] on icon "x" at bounding box center [743, 22] width 10 height 10
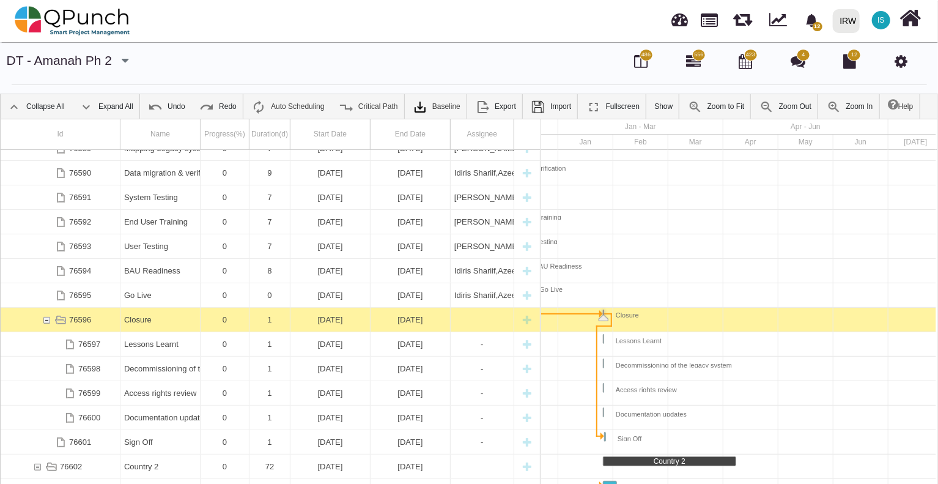
click at [906, 59] on icon at bounding box center [901, 61] width 13 height 15
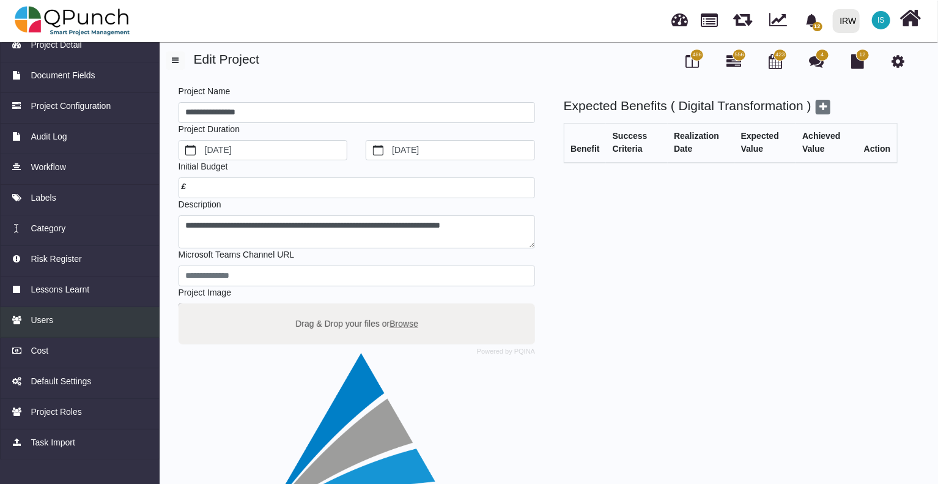
scroll to position [61, 0]
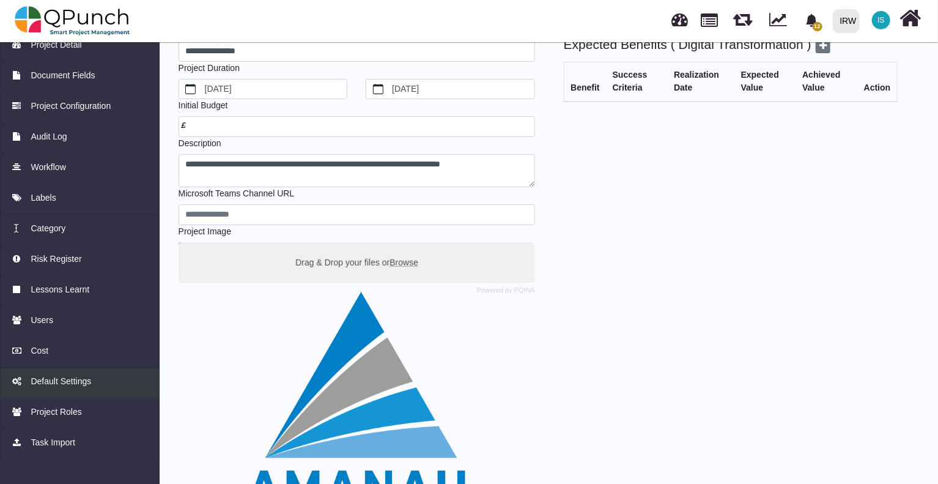
click at [68, 383] on span "Default Settings" at bounding box center [61, 381] width 61 height 13
click at [37, 380] on span "Default Settings" at bounding box center [61, 381] width 61 height 13
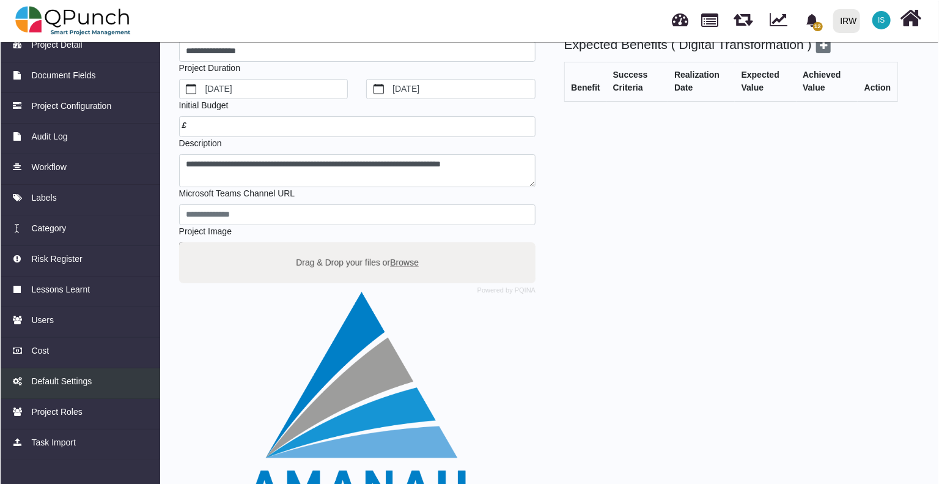
scroll to position [0, 0]
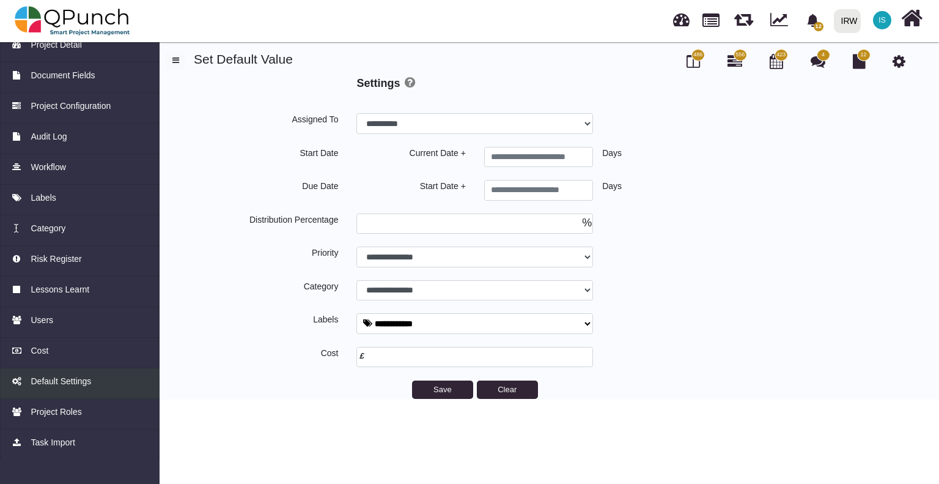
select select
type input "*"
select select
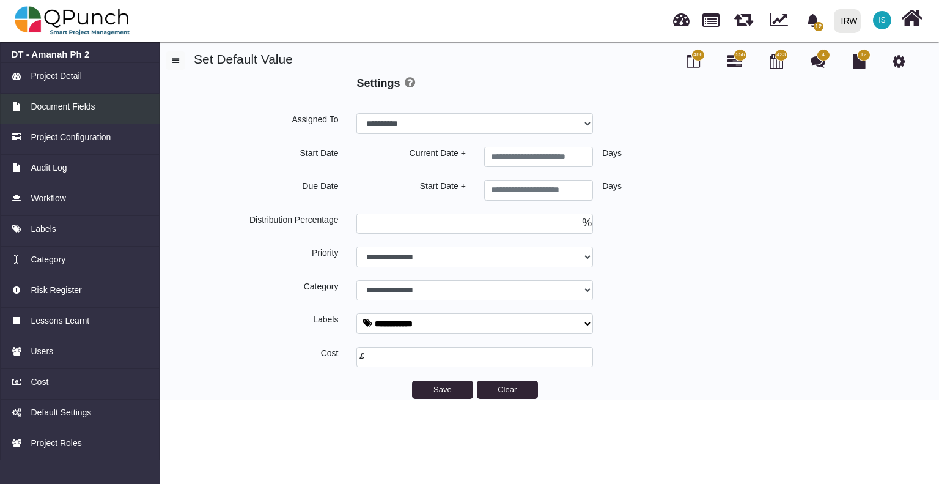
click at [64, 115] on link "Document Fields" at bounding box center [80, 109] width 160 height 31
click at [66, 108] on span "Document Fields" at bounding box center [63, 106] width 64 height 13
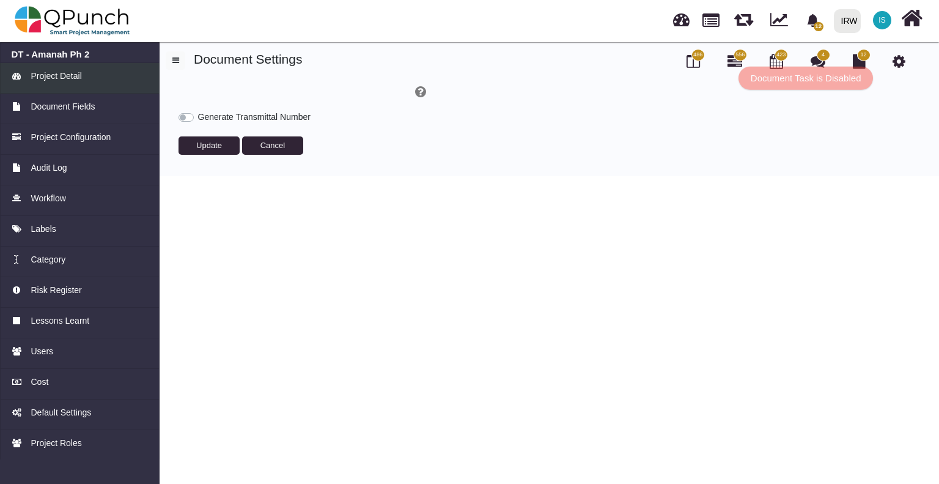
click at [59, 78] on span "Project Detail" at bounding box center [56, 76] width 51 height 13
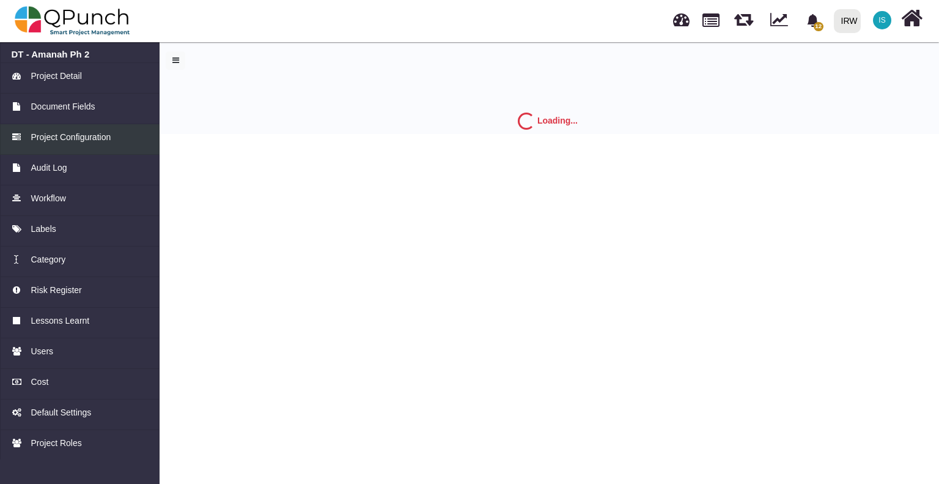
click at [58, 139] on span "Project Configuration" at bounding box center [71, 137] width 80 height 13
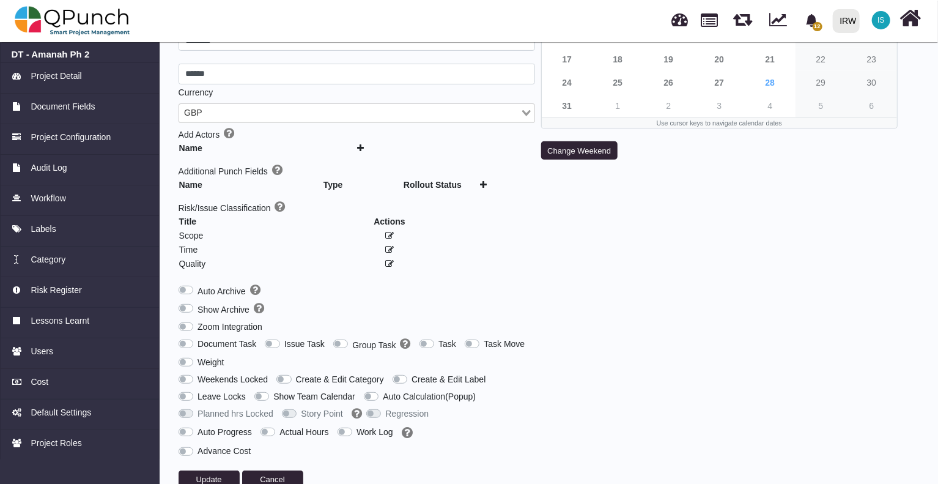
scroll to position [192, 0]
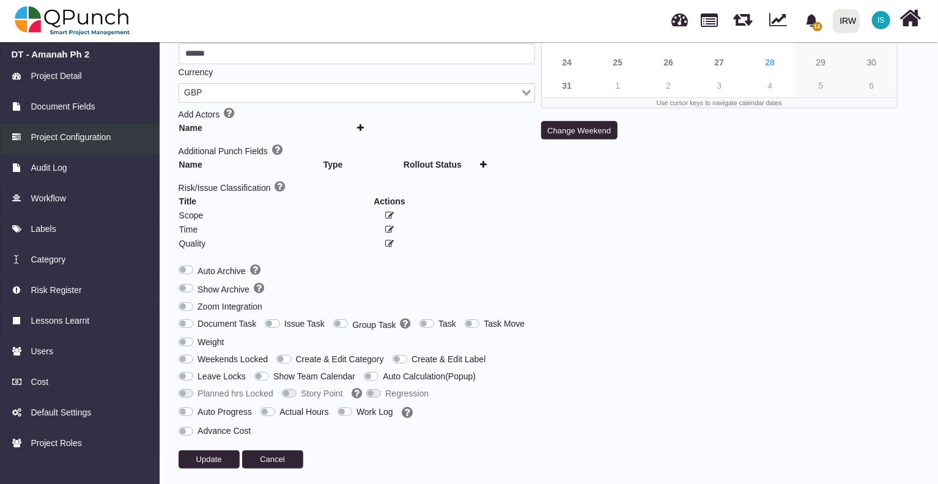
click at [58, 134] on span "Project Configuration" at bounding box center [71, 137] width 80 height 13
click at [56, 134] on span "Project Configuration" at bounding box center [71, 137] width 80 height 13
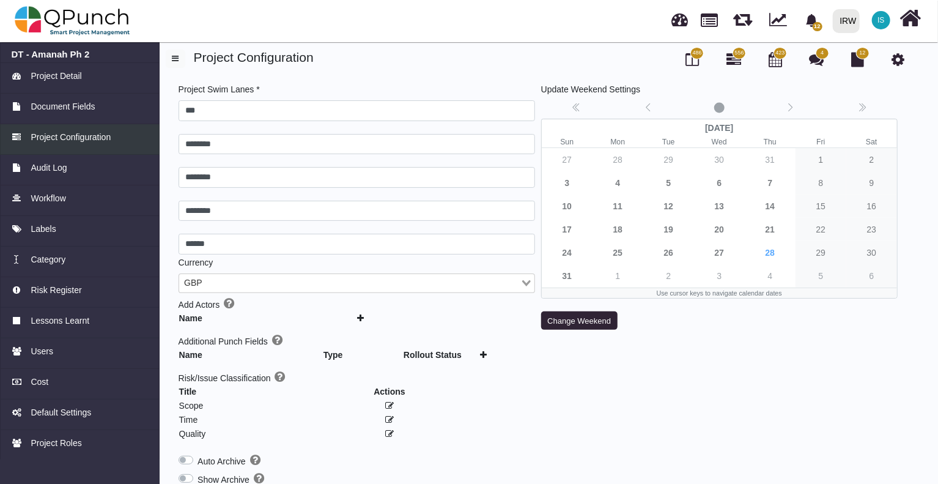
scroll to position [0, 0]
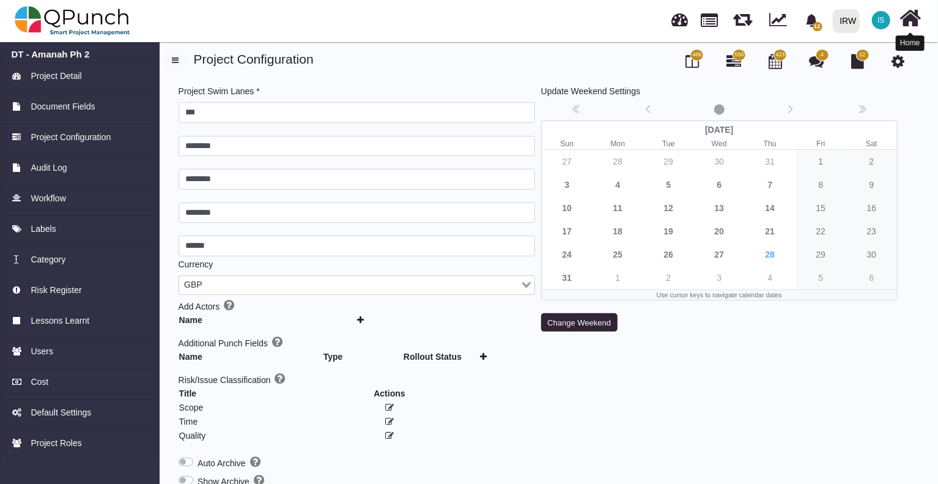
click at [908, 17] on icon at bounding box center [910, 18] width 21 height 23
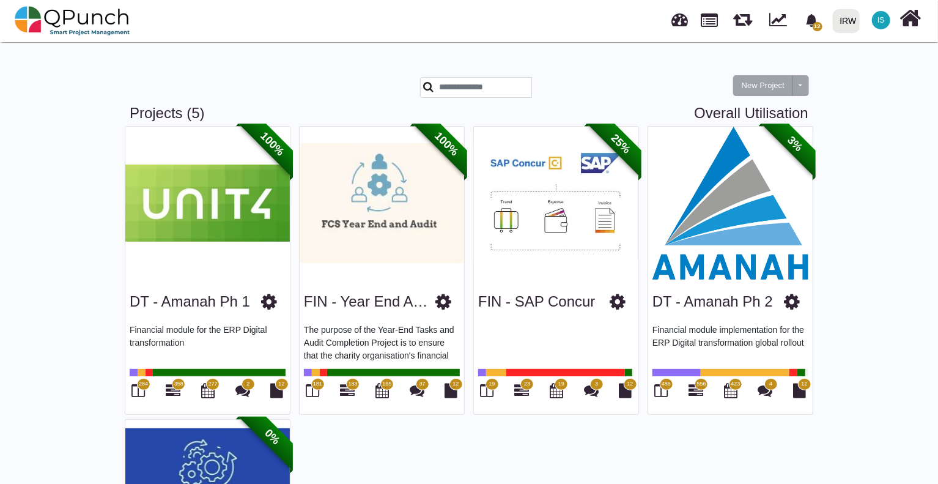
click at [766, 185] on img at bounding box center [730, 203] width 165 height 153
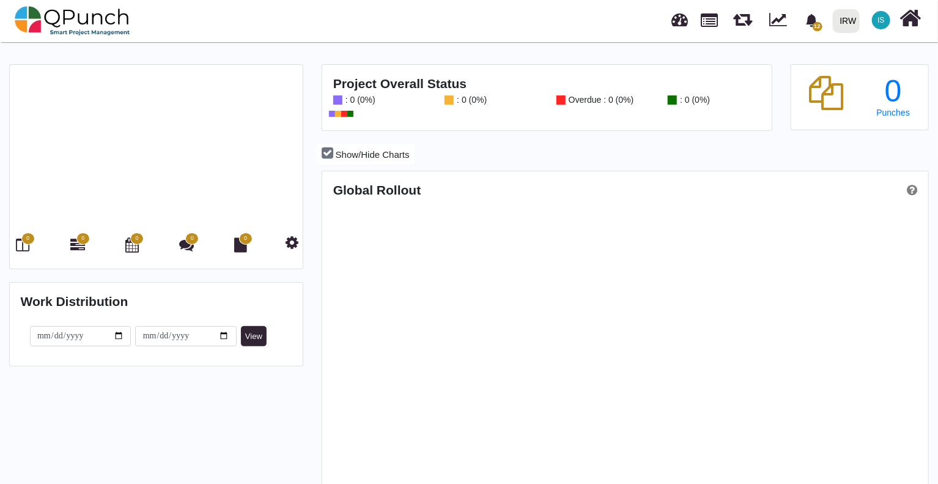
scroll to position [265, 603]
